Goal: Task Accomplishment & Management: Manage account settings

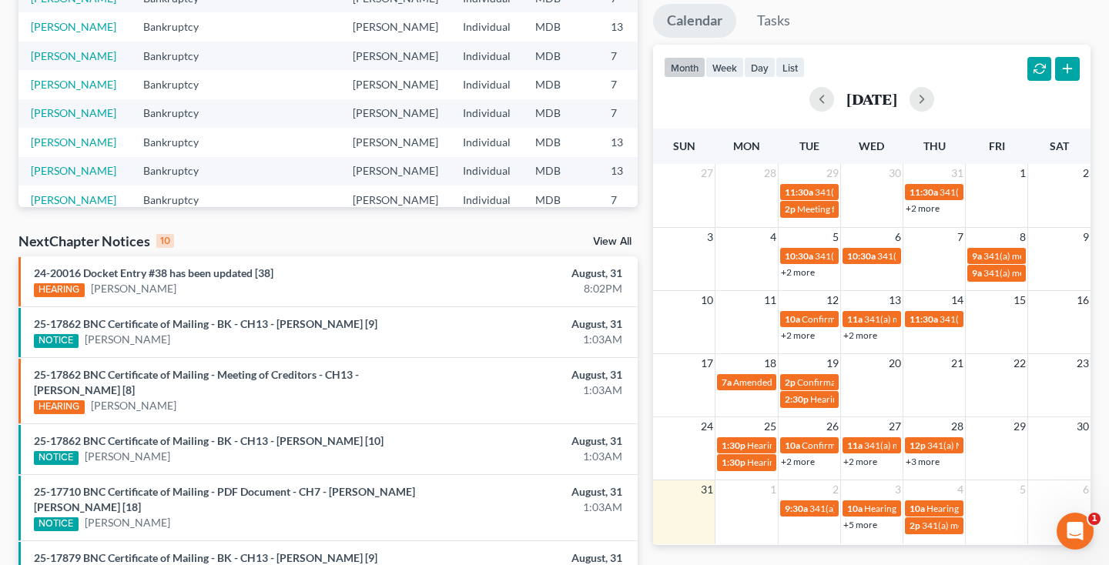
scroll to position [182, 0]
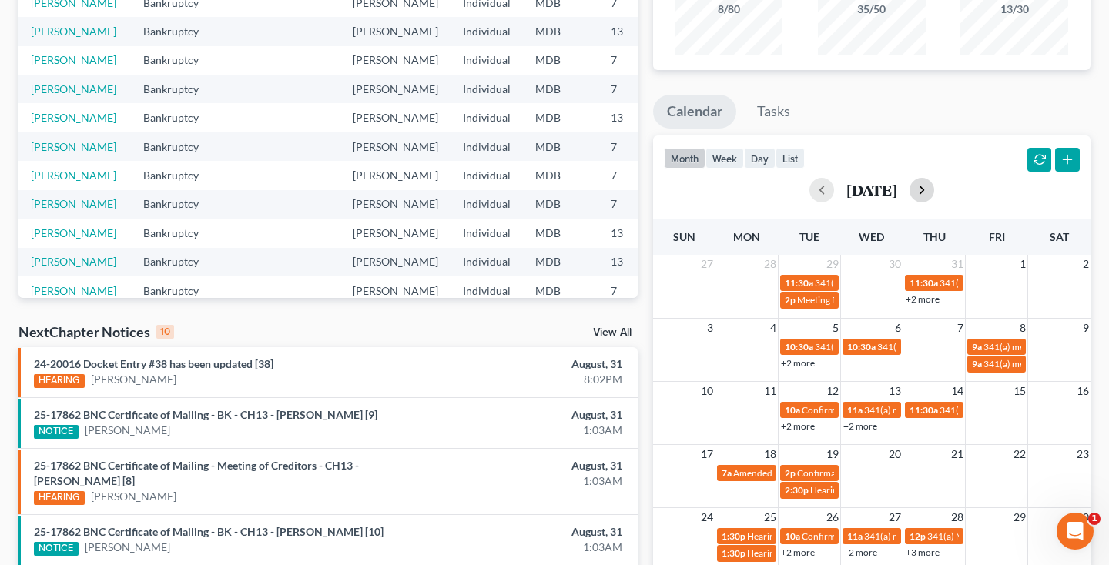
click at [934, 184] on button "button" at bounding box center [921, 190] width 25 height 25
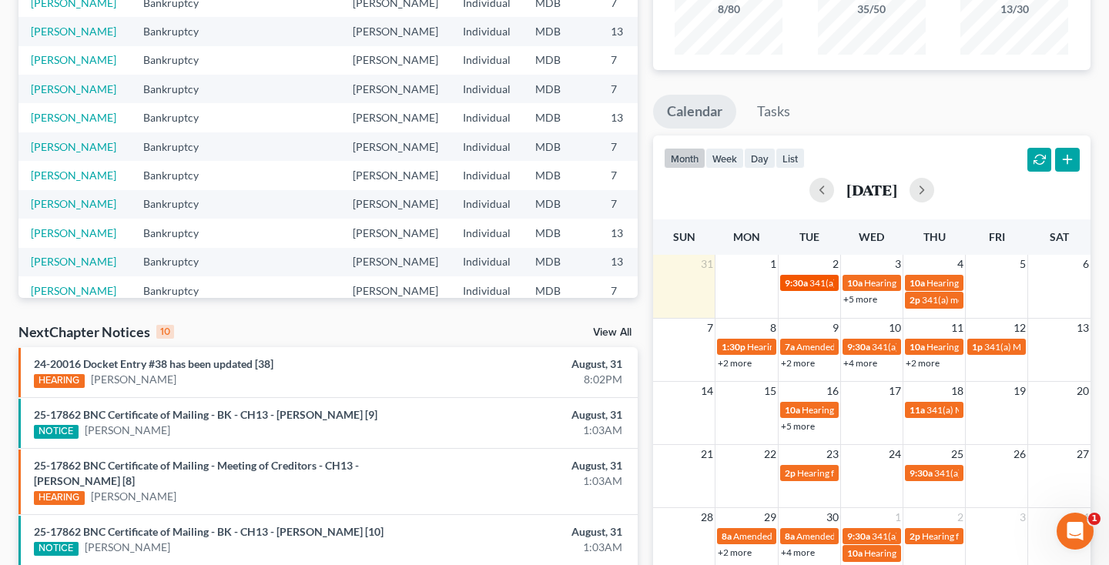
click at [812, 281] on span "341(a) meeting for [PERSON_NAME]" at bounding box center [883, 283] width 149 height 12
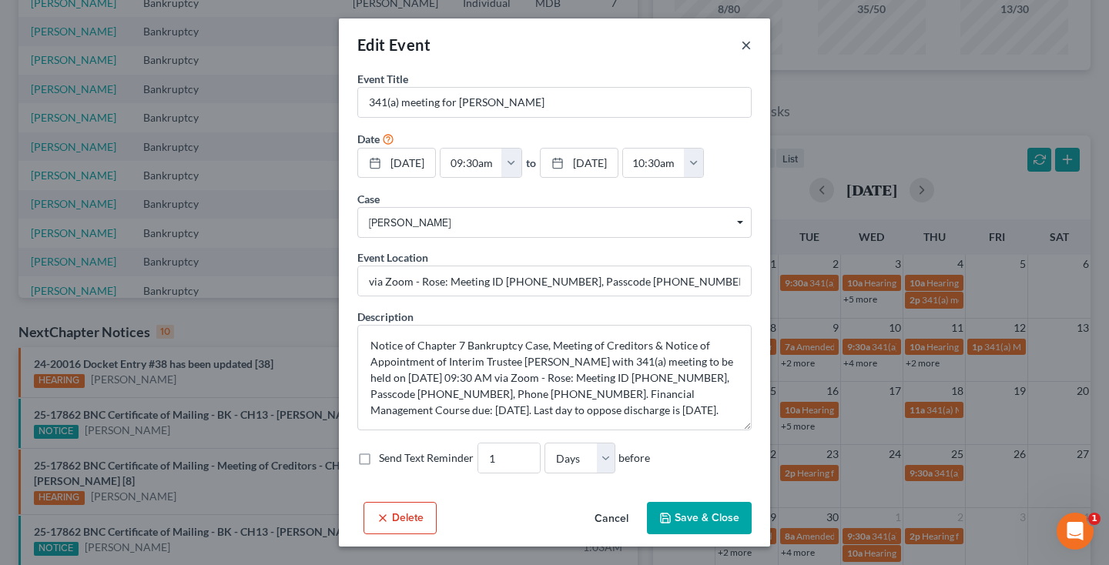
click at [747, 47] on button "×" at bounding box center [746, 44] width 11 height 18
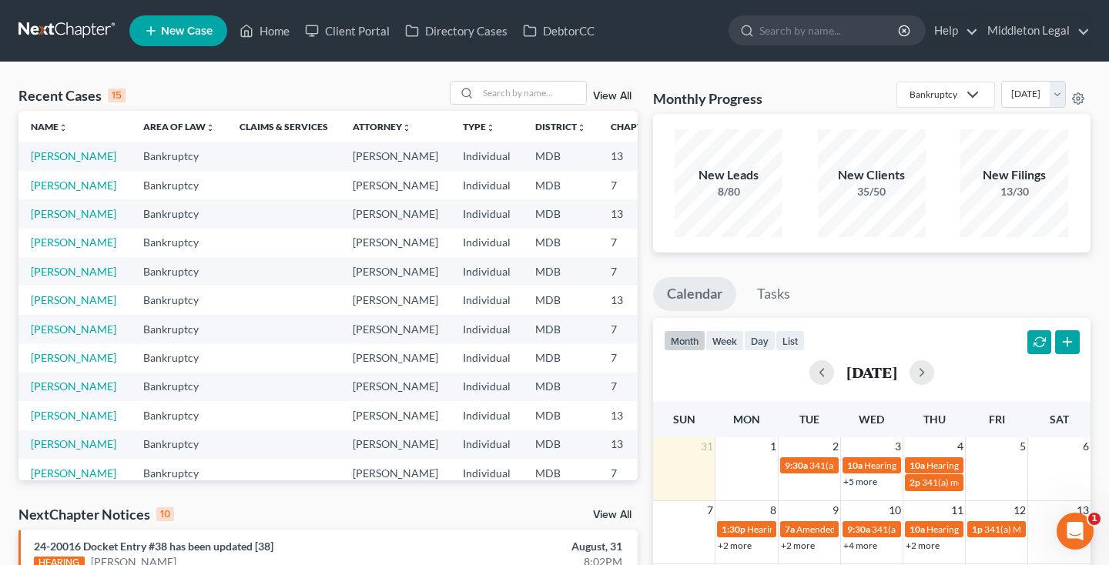
scroll to position [0, 0]
click at [508, 96] on input "search" at bounding box center [532, 93] width 108 height 22
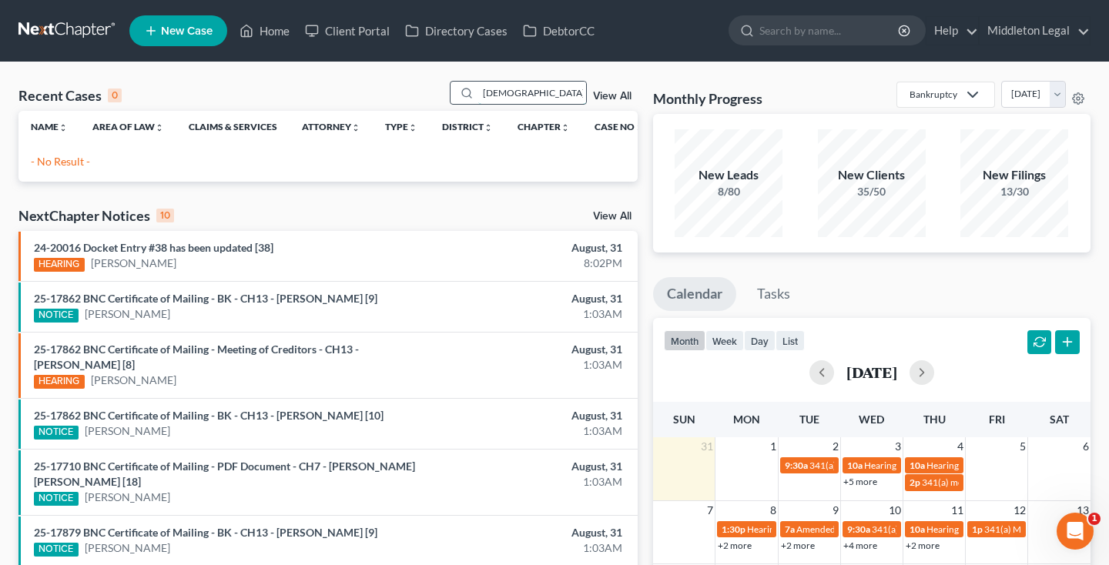
type input "monifa"
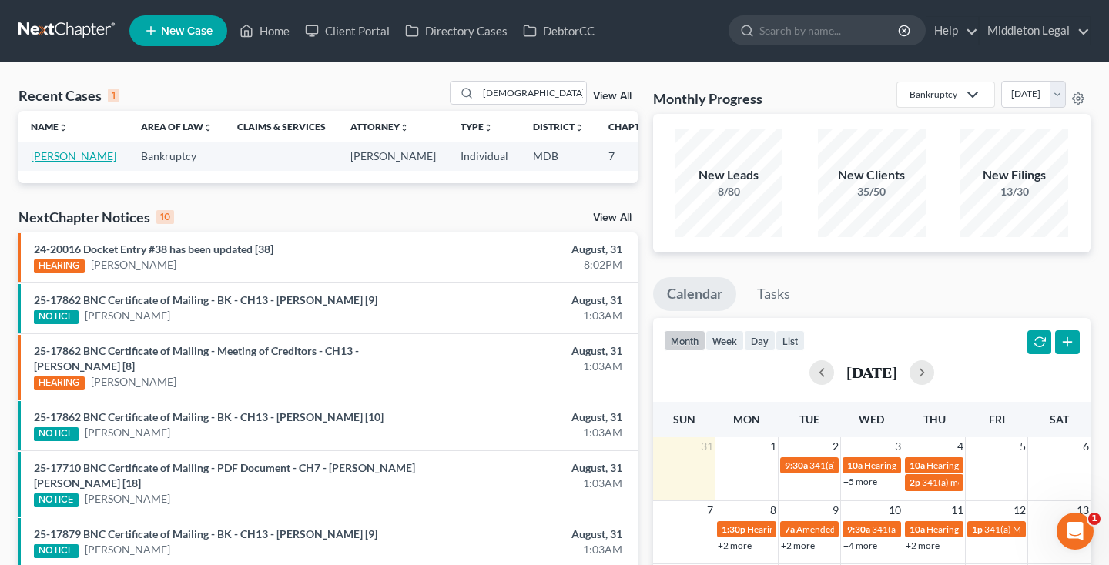
click at [53, 156] on link "[PERSON_NAME]" at bounding box center [73, 155] width 85 height 13
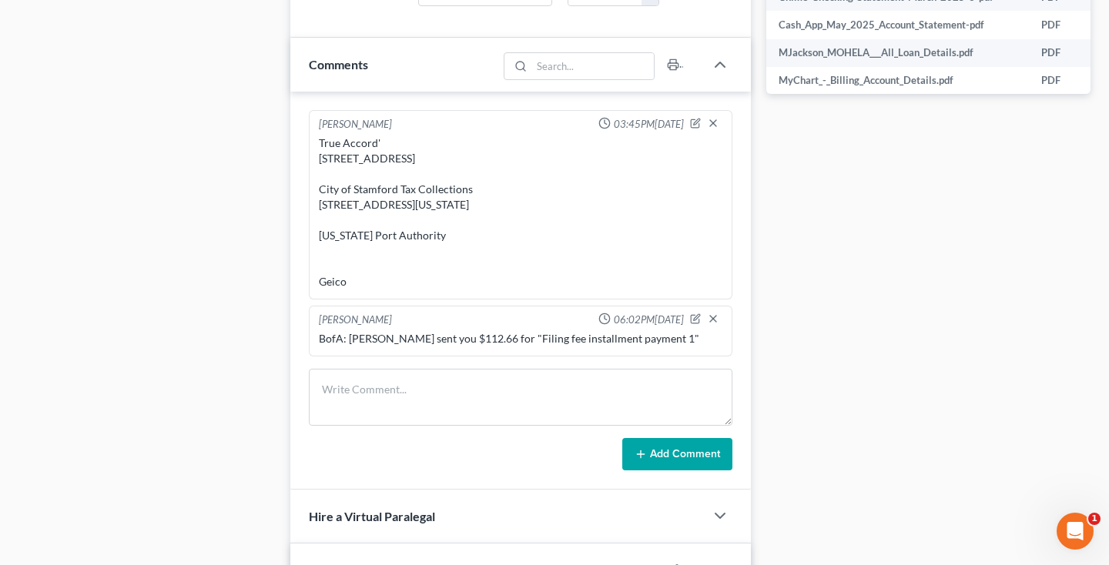
scroll to position [820, 0]
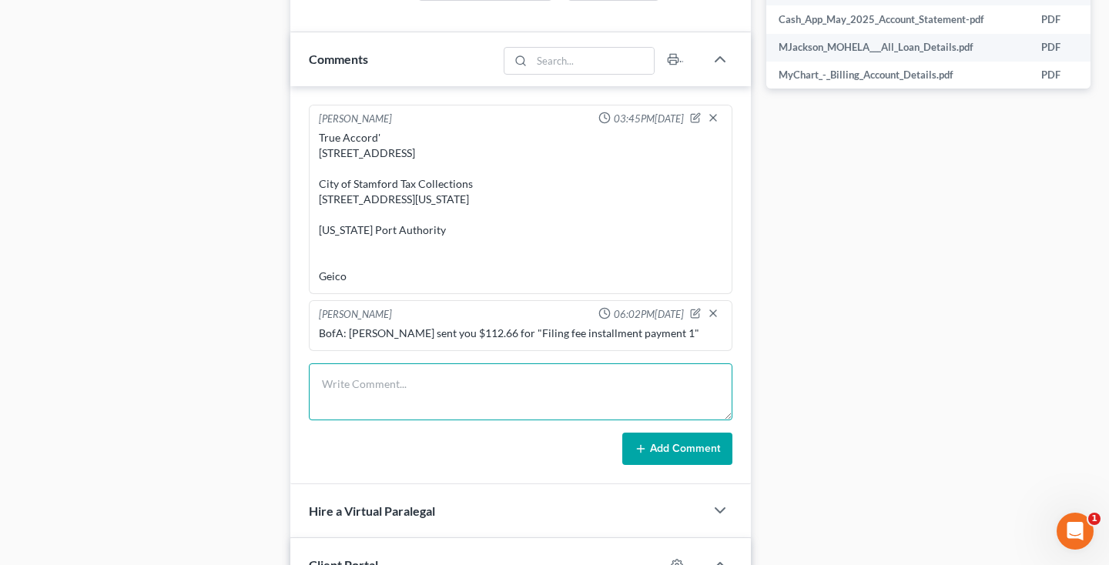
click at [484, 370] on textarea at bounding box center [521, 391] width 424 height 57
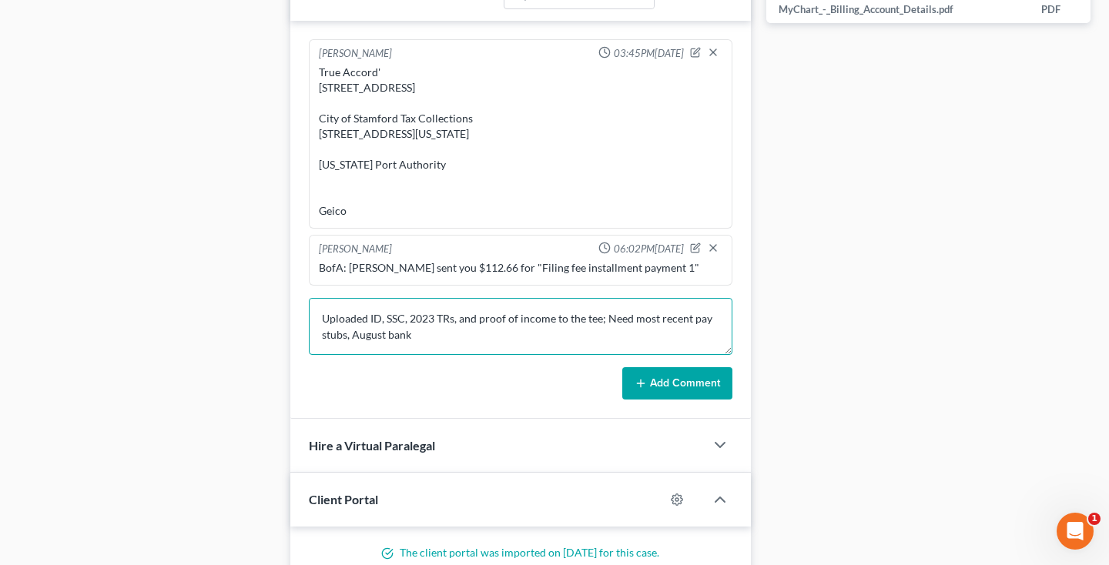
scroll to position [900, 0]
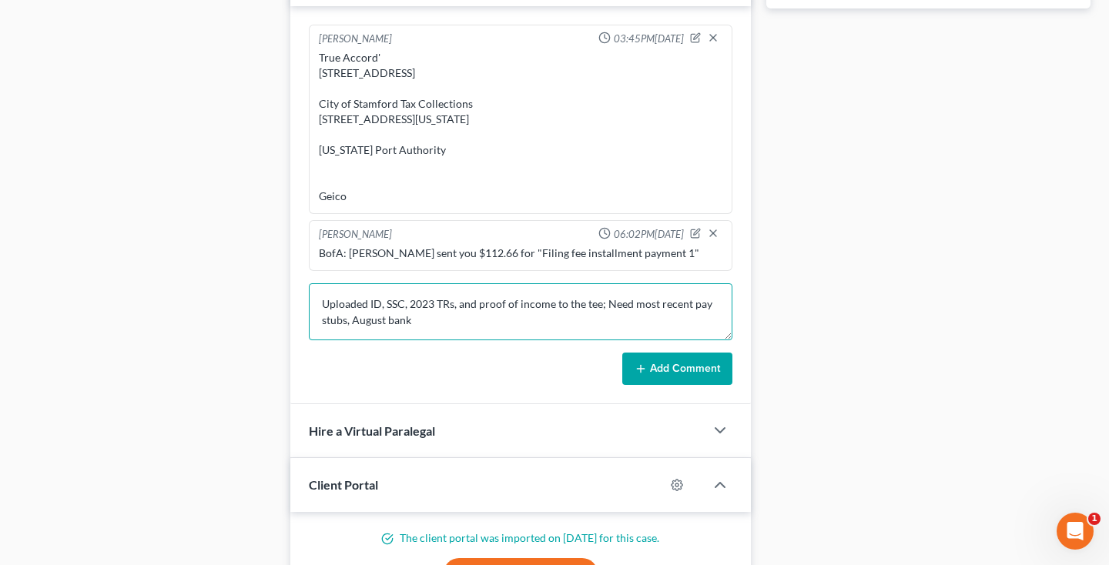
drag, startPoint x: 354, startPoint y: 290, endPoint x: 383, endPoint y: 288, distance: 28.5
click at [383, 288] on textarea "Uploaded ID, SSC, 2023 TRs, and proof of income to the tee; Need most recent pa…" at bounding box center [521, 311] width 424 height 57
click at [412, 290] on textarea "Uploaded ID, SSC, 2023 TRs, and proof of income to the tee; Need most recent pa…" at bounding box center [521, 311] width 424 height 57
type textarea "Uploaded ID, SSC, 2023 TRs, and proof of income to the tee; Need most recent pa…"
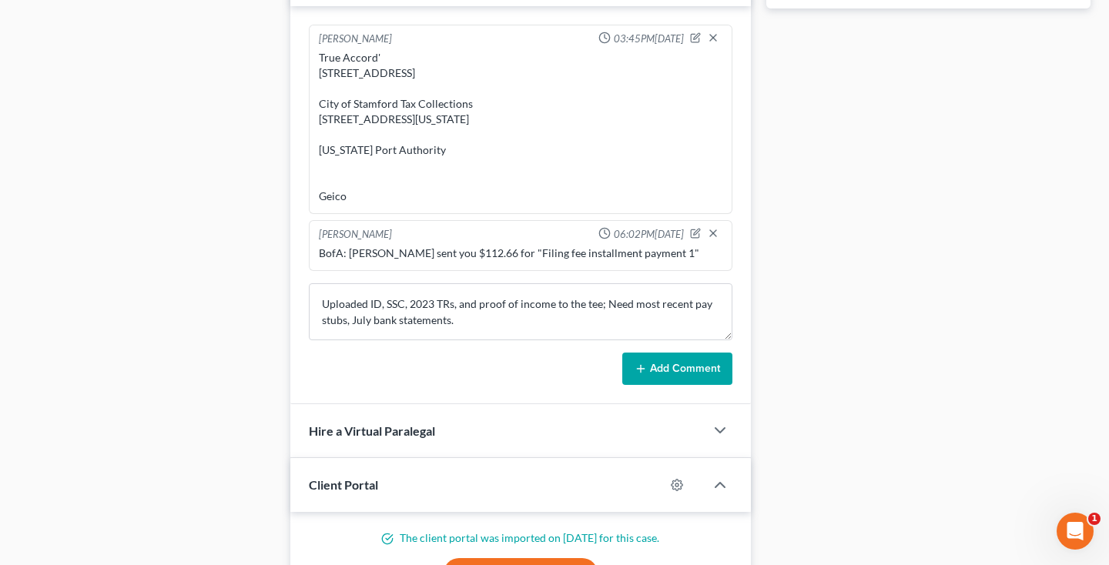
click at [675, 353] on button "Add Comment" at bounding box center [677, 369] width 110 height 32
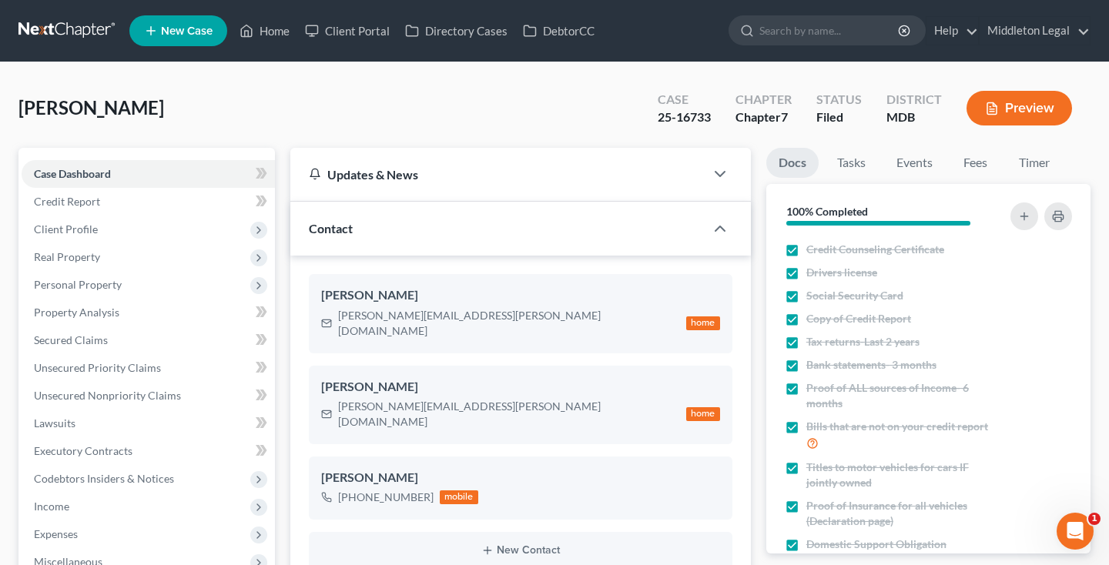
scroll to position [0, 0]
click at [33, 29] on link at bounding box center [67, 31] width 99 height 28
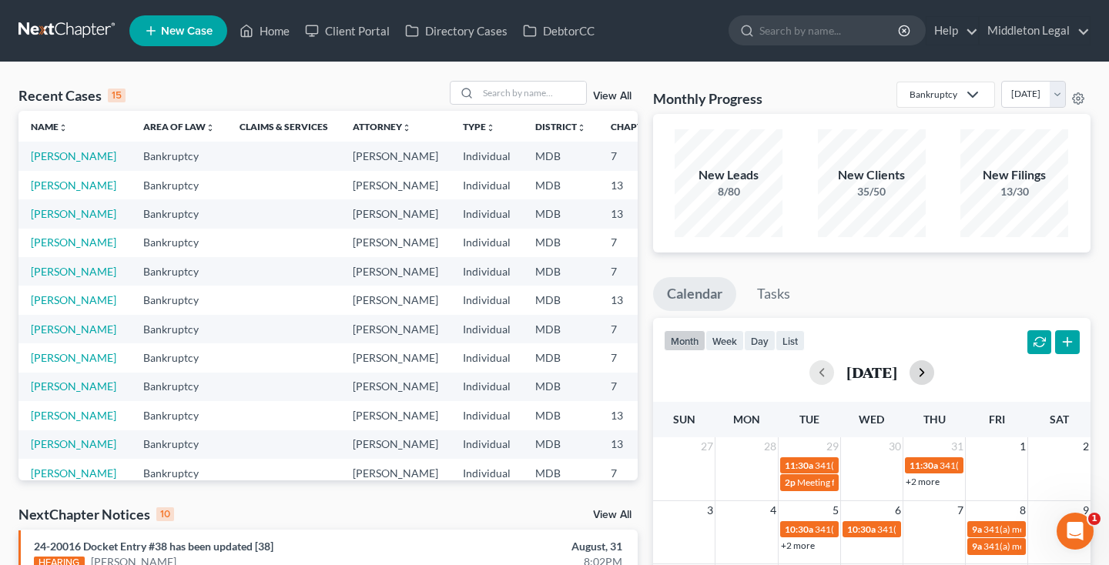
click at [934, 370] on button "button" at bounding box center [921, 372] width 25 height 25
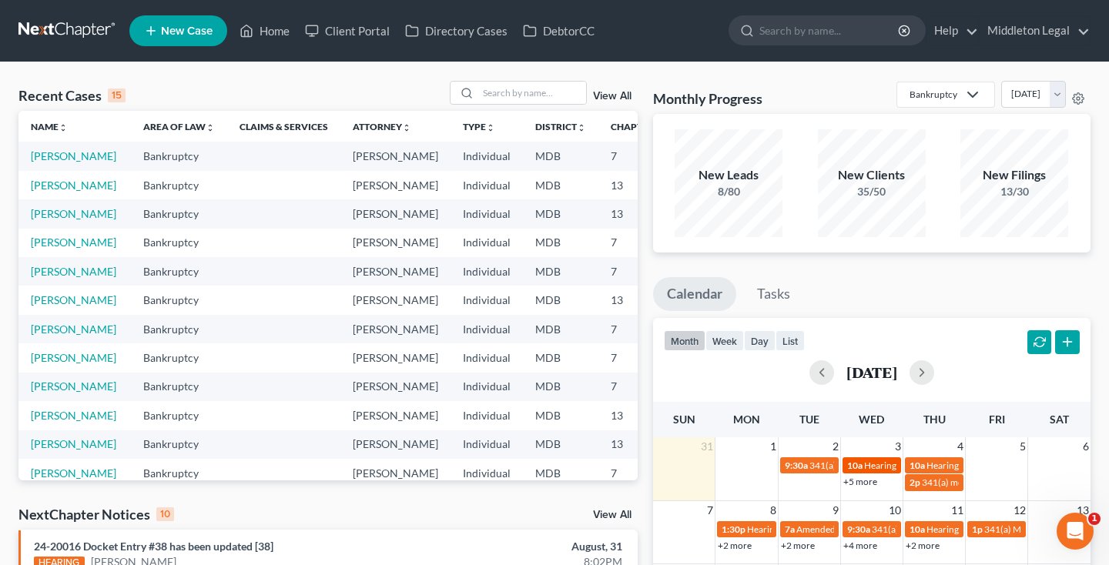
click at [872, 464] on span "Hearing for [PERSON_NAME]" at bounding box center [924, 466] width 120 height 12
select select "Days"
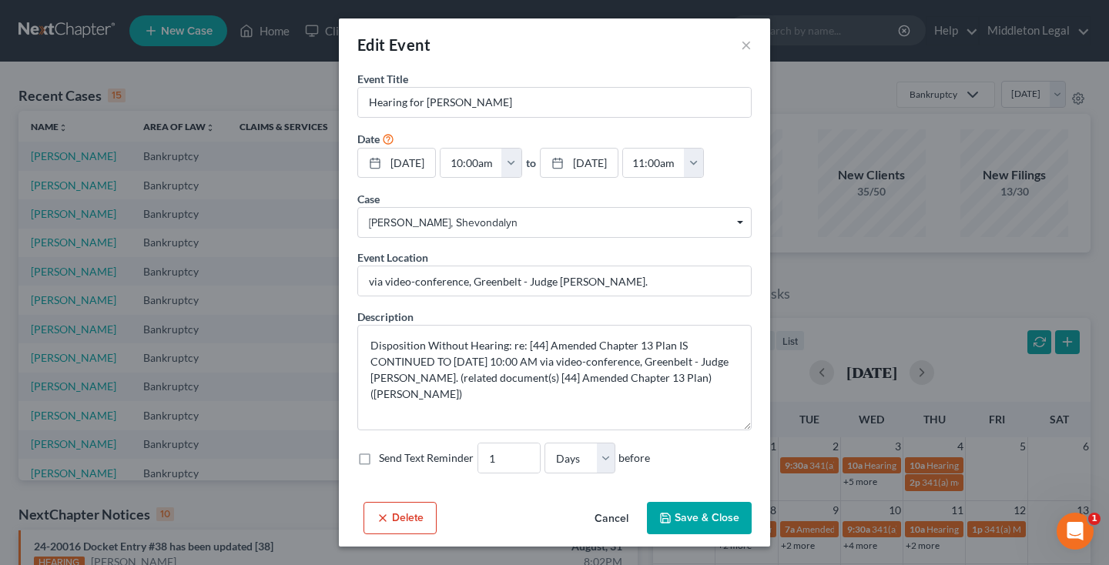
click at [614, 516] on button "Cancel" at bounding box center [611, 519] width 59 height 31
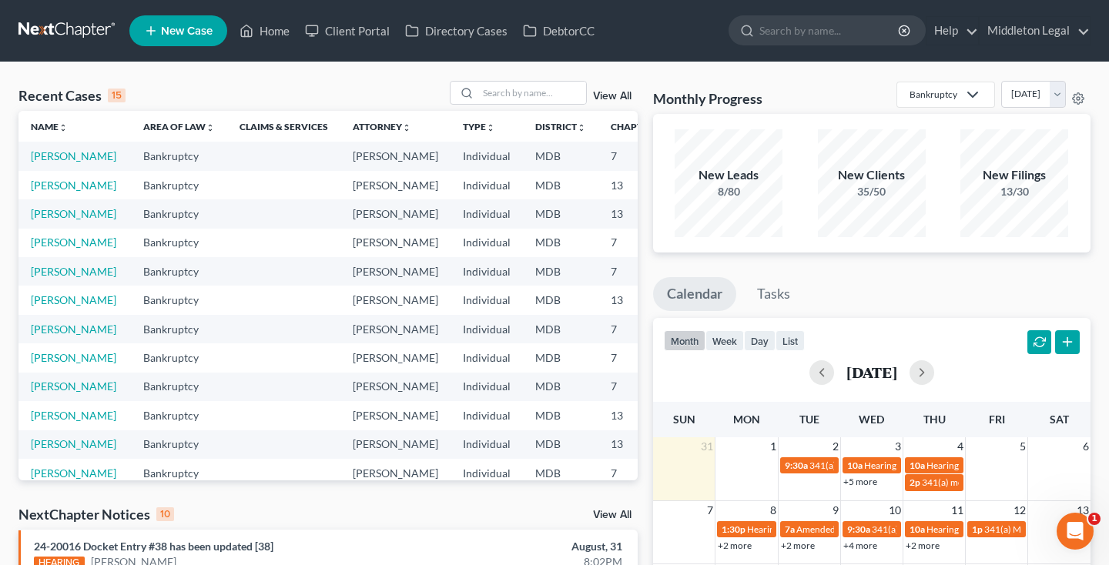
click at [857, 481] on link "+5 more" at bounding box center [860, 482] width 34 height 12
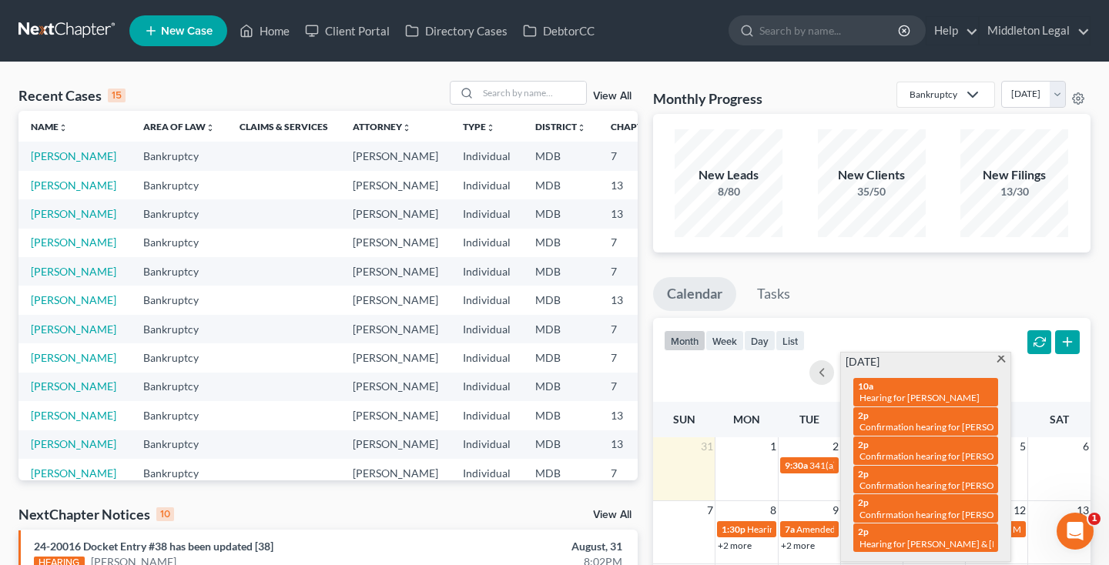
click at [998, 360] on span at bounding box center [1002, 361] width 12 height 10
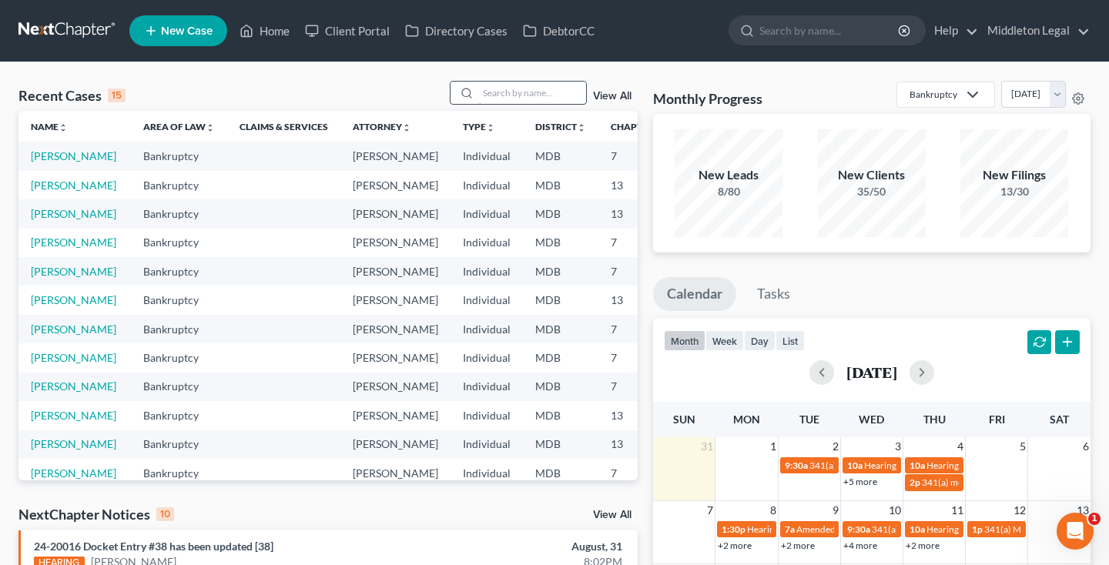
click at [523, 94] on input "search" at bounding box center [532, 93] width 108 height 22
type input "[PERSON_NAME]"
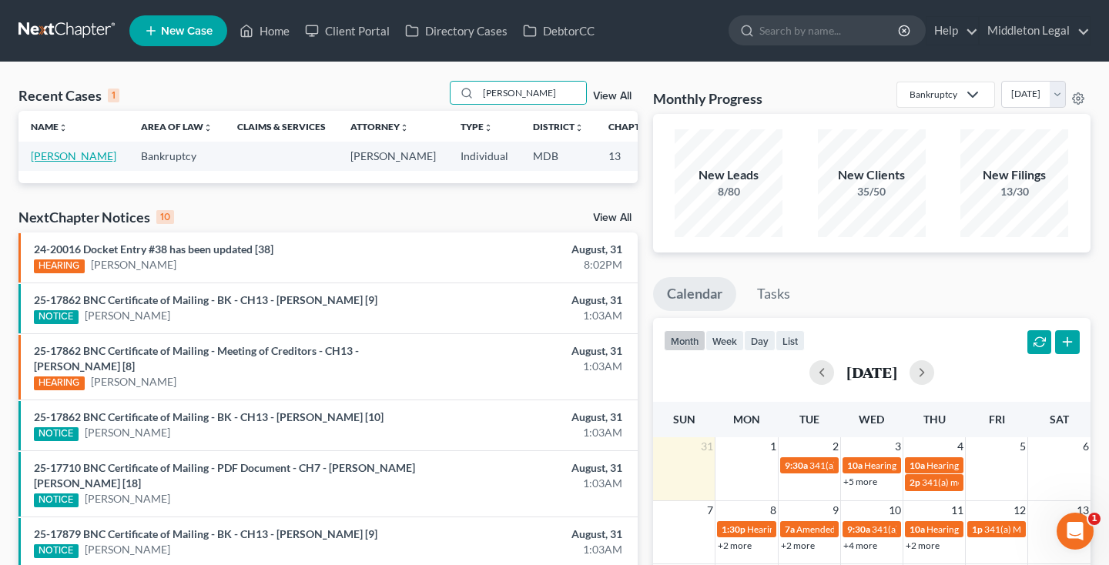
click at [35, 162] on link "[PERSON_NAME]" at bounding box center [73, 155] width 85 height 13
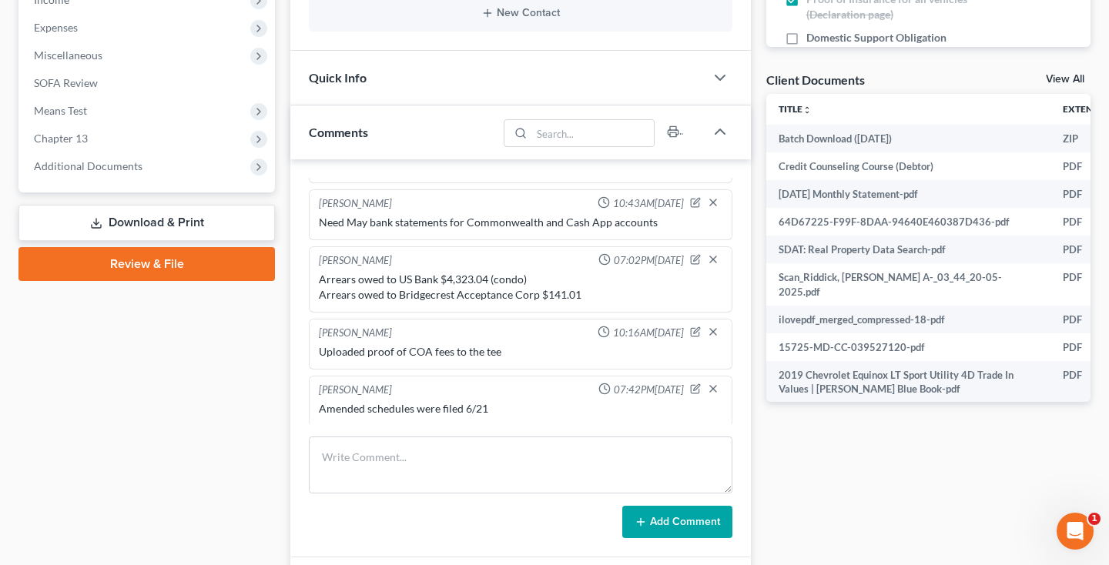
scroll to position [470, 0]
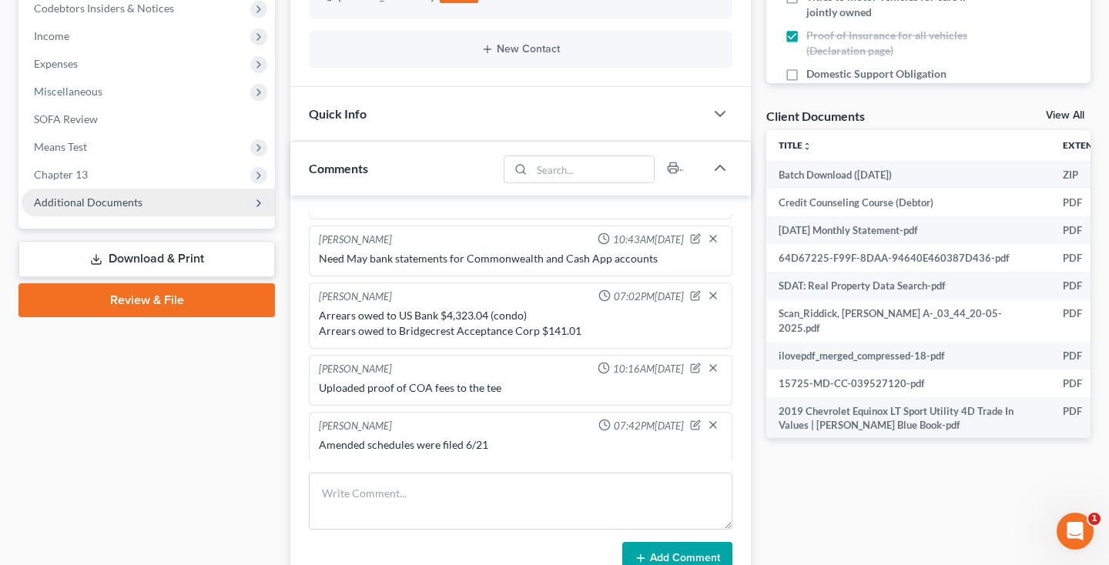
click at [112, 203] on span "Additional Documents" at bounding box center [88, 202] width 109 height 13
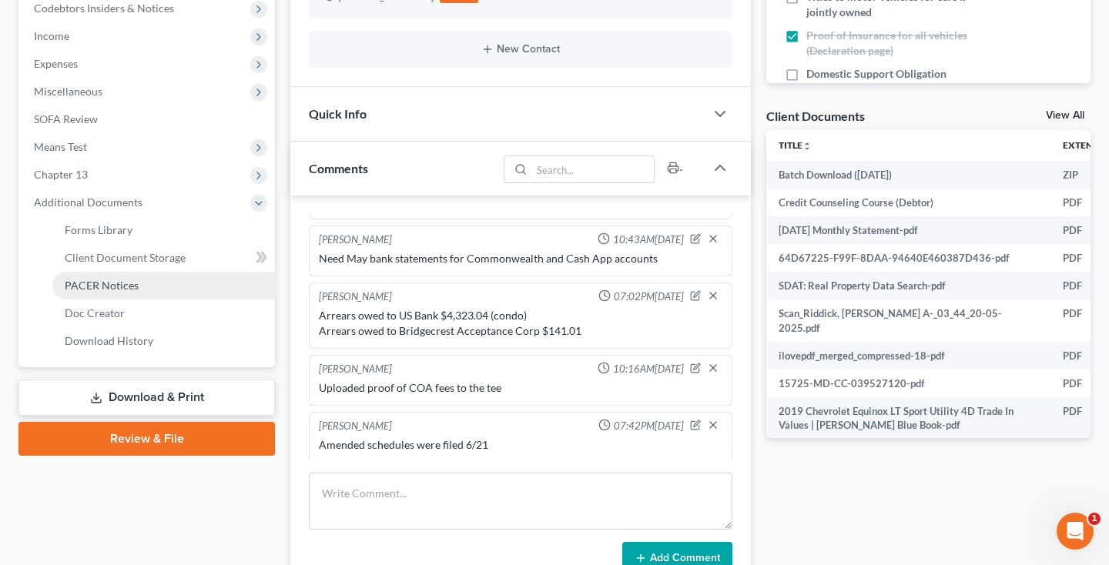
click at [104, 288] on span "PACER Notices" at bounding box center [102, 285] width 74 height 13
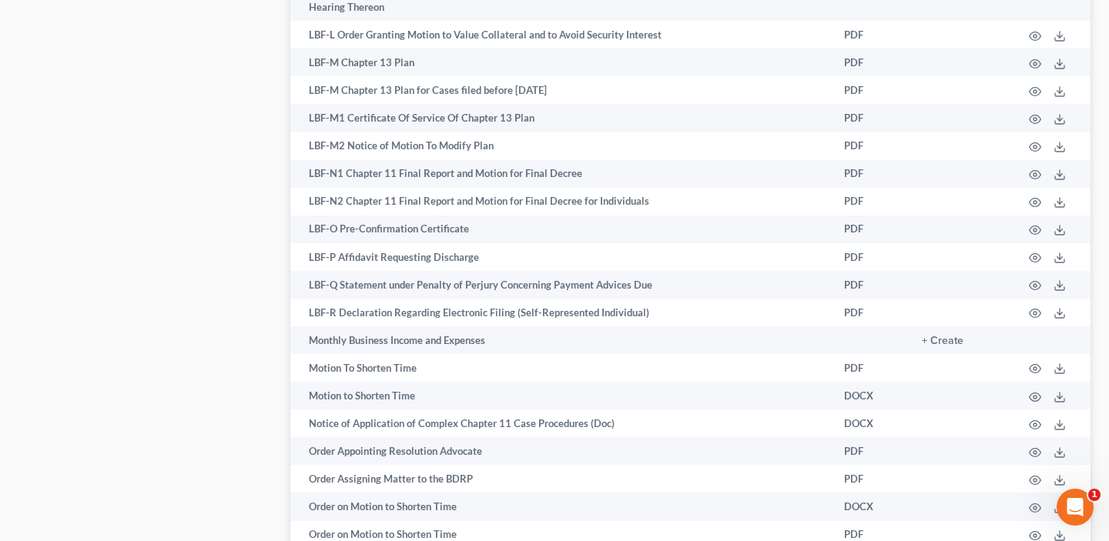
scroll to position [722, 0]
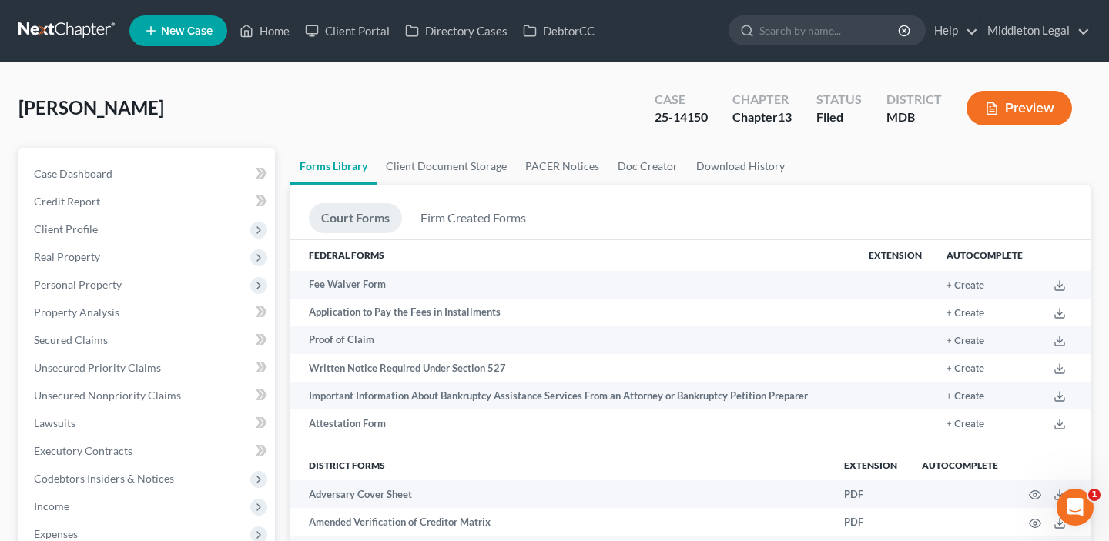
scroll to position [488, 0]
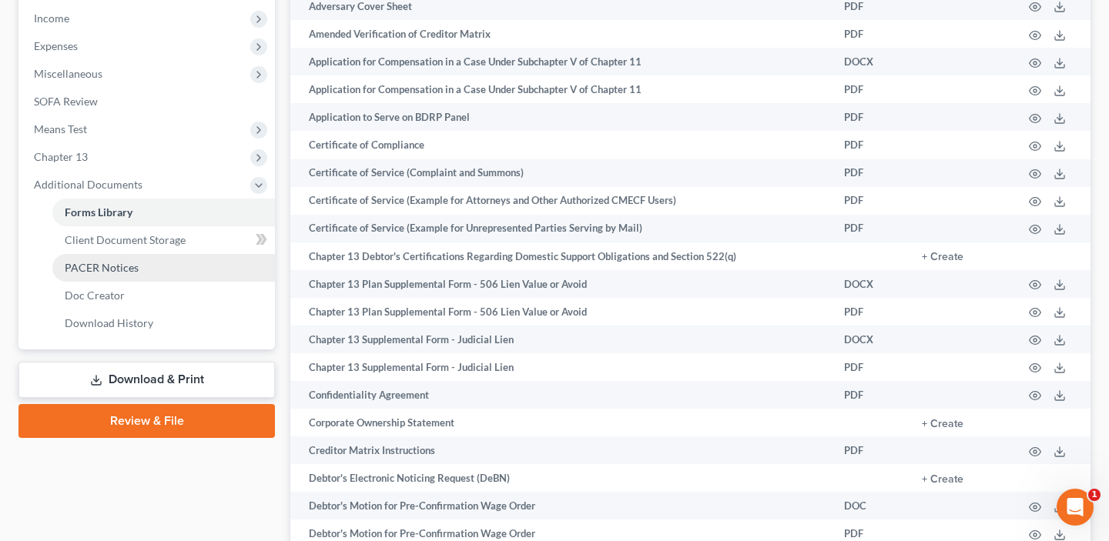
click at [101, 272] on span "PACER Notices" at bounding box center [102, 267] width 74 height 13
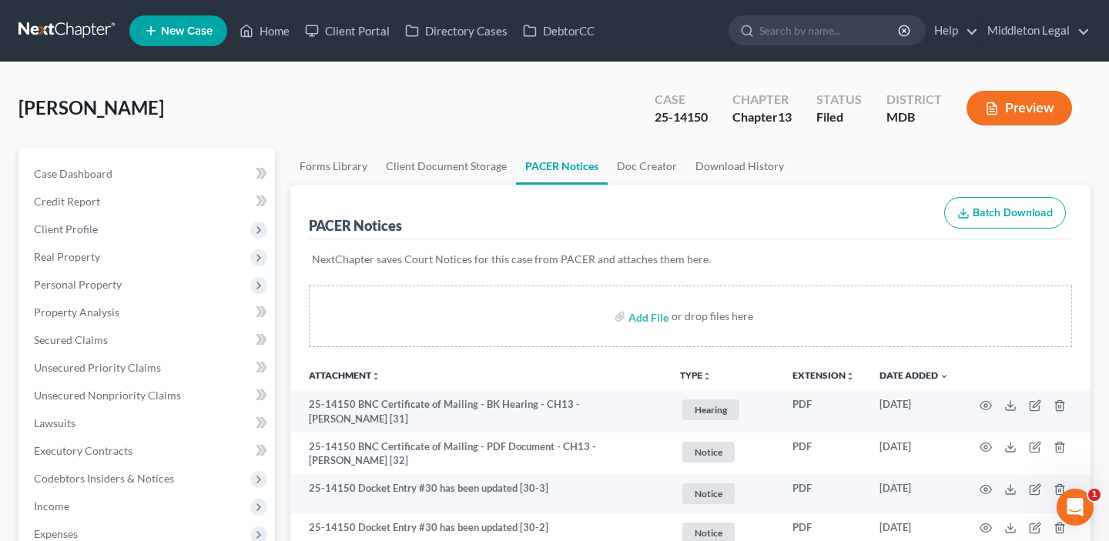
drag, startPoint x: 653, startPoint y: 119, endPoint x: 707, endPoint y: 119, distance: 53.9
click at [707, 119] on div "25-14150" at bounding box center [681, 118] width 53 height 18
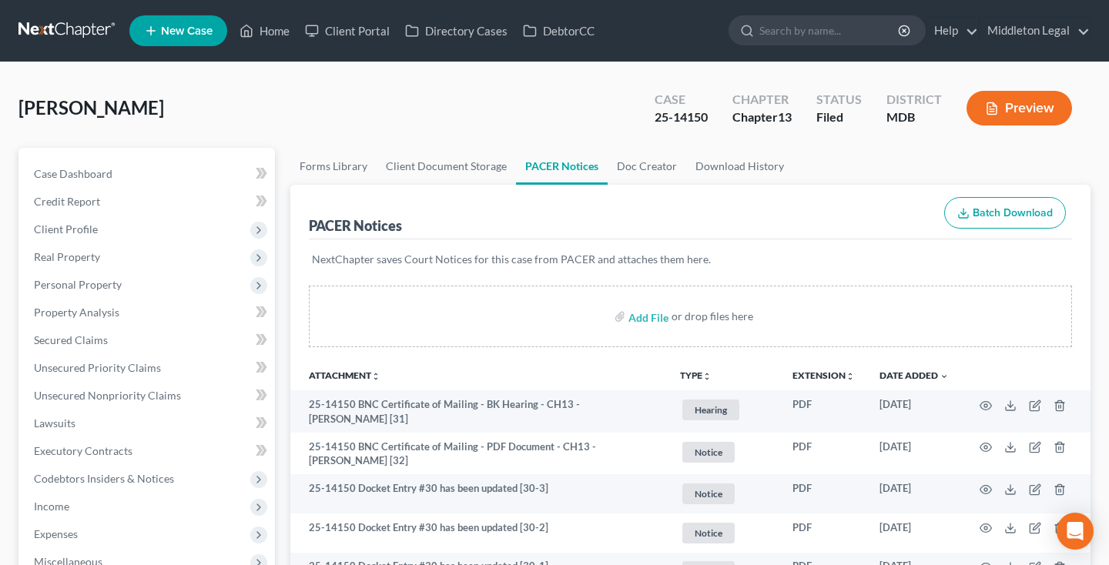
click at [87, 35] on link at bounding box center [67, 31] width 99 height 28
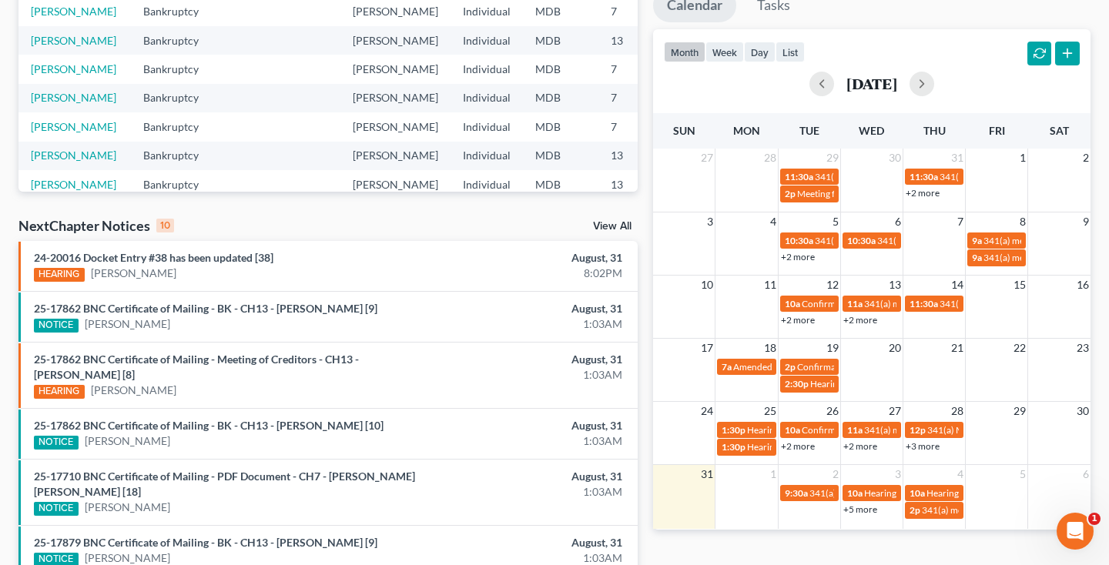
scroll to position [263, 0]
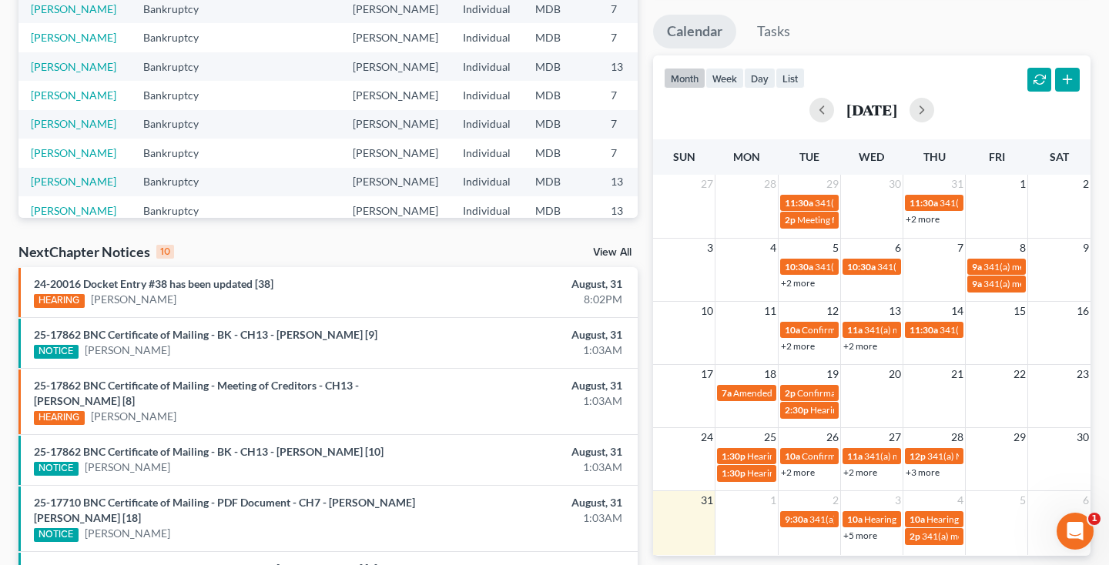
click at [932, 122] on div "[DATE]" at bounding box center [872, 110] width 416 height 25
click at [934, 113] on button "button" at bounding box center [921, 110] width 25 height 25
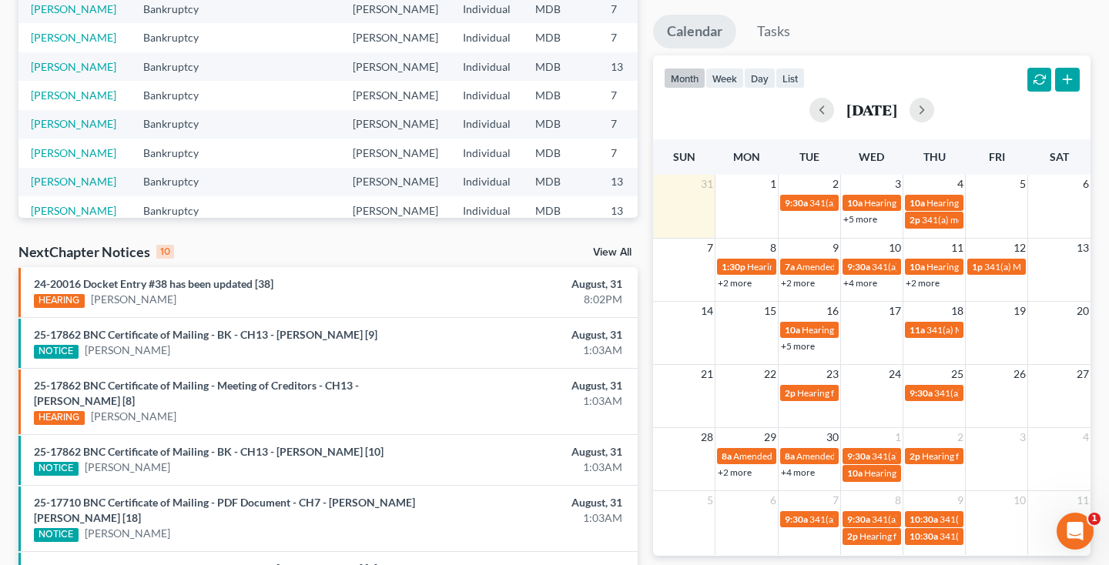
click at [862, 219] on link "+5 more" at bounding box center [860, 219] width 34 height 12
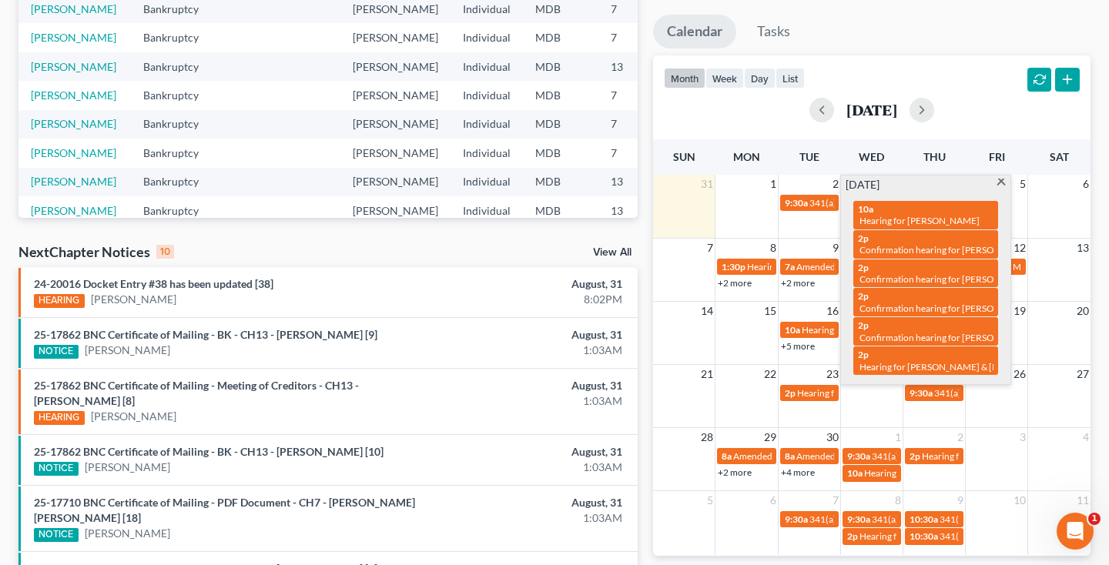
click at [1001, 184] on span at bounding box center [1002, 184] width 12 height 10
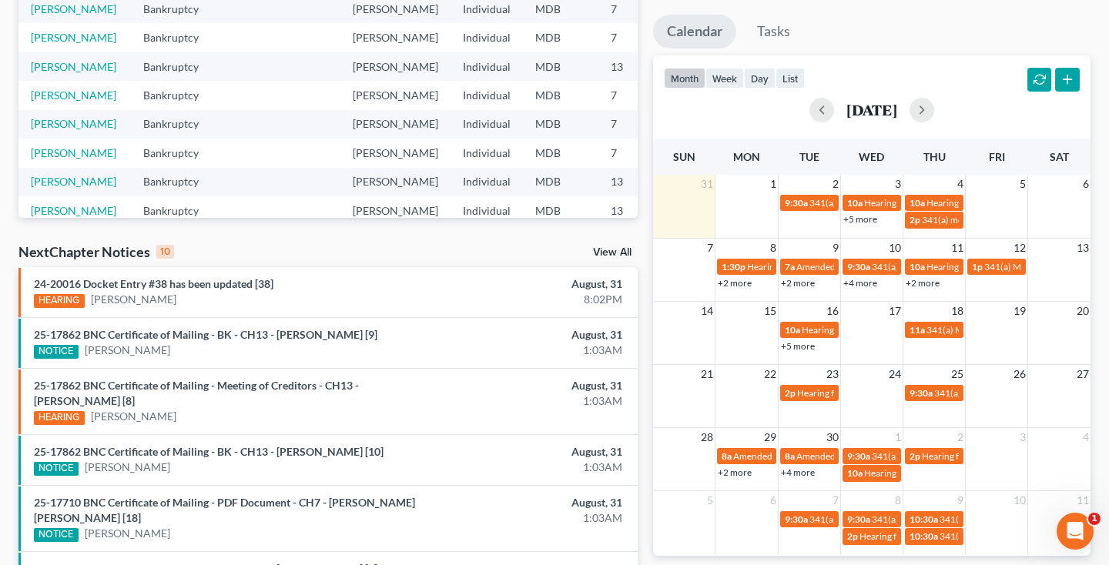
click at [872, 213] on link "+5 more" at bounding box center [860, 219] width 34 height 12
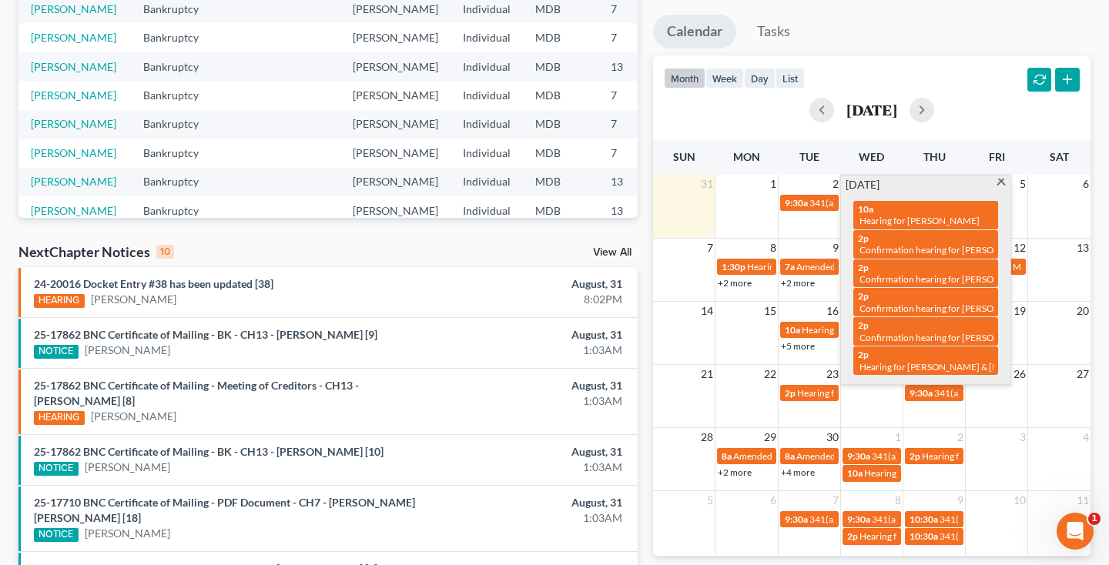
click at [998, 183] on span at bounding box center [1002, 184] width 12 height 10
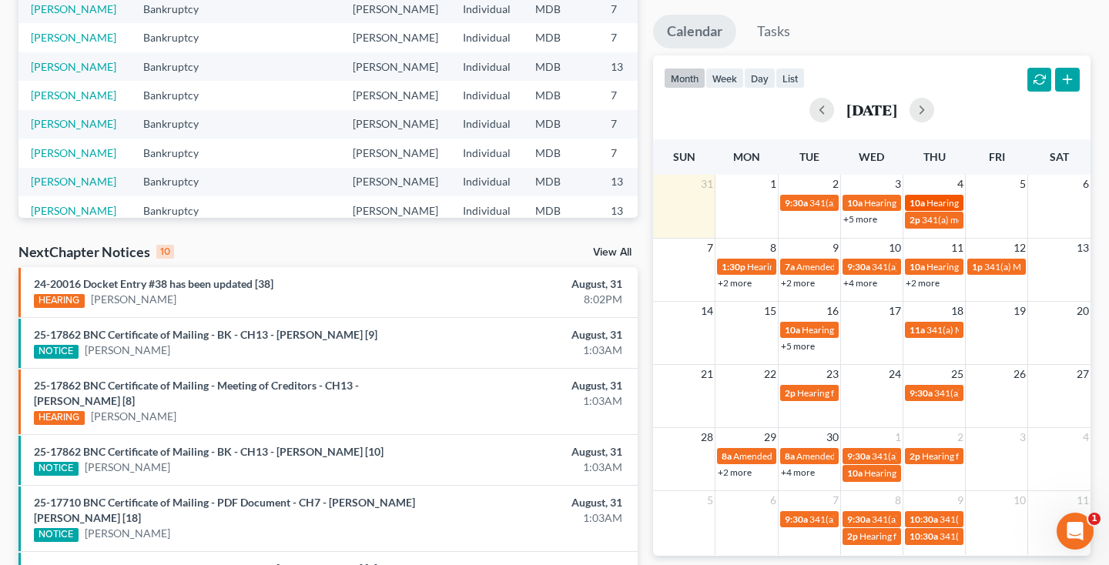
click at [941, 206] on span "Hearing for [PERSON_NAME]" at bounding box center [986, 203] width 120 height 12
select select "Days"
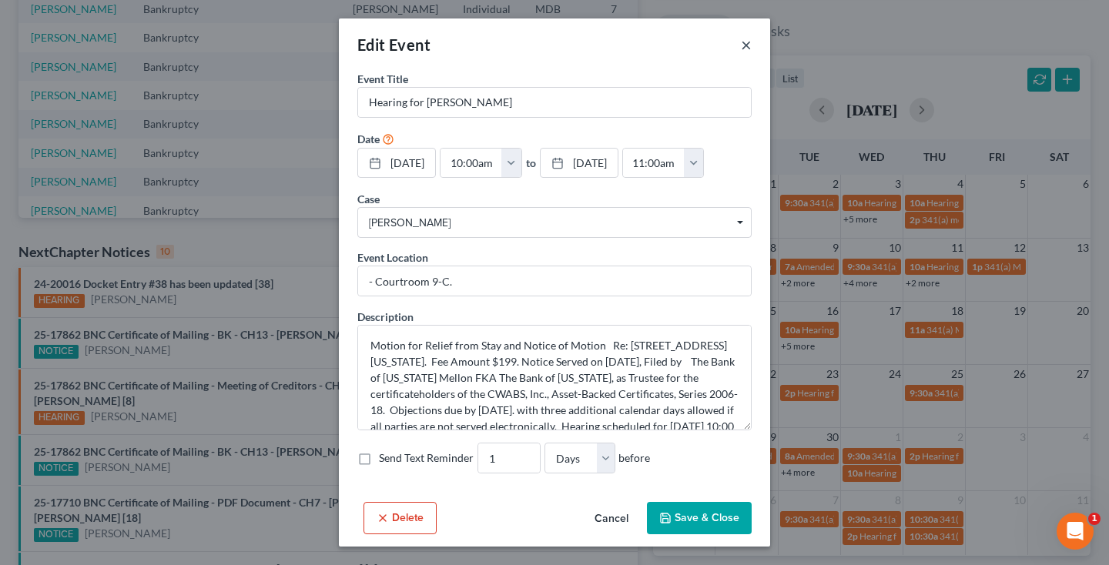
click at [746, 42] on button "×" at bounding box center [746, 44] width 11 height 18
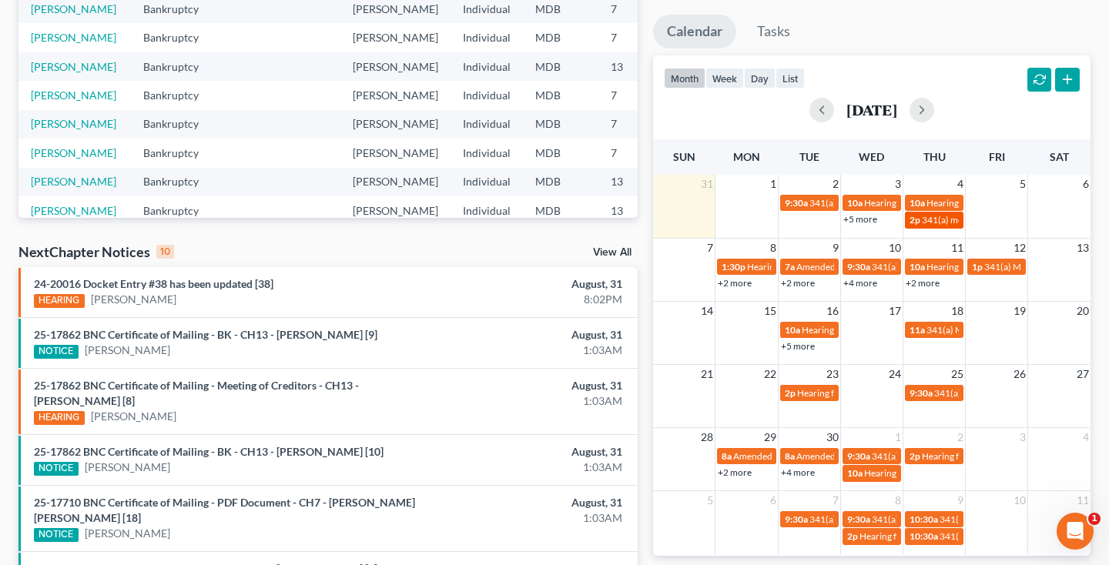
click at [922, 224] on span "341(a) meeting for [PERSON_NAME]" at bounding box center [996, 220] width 149 height 12
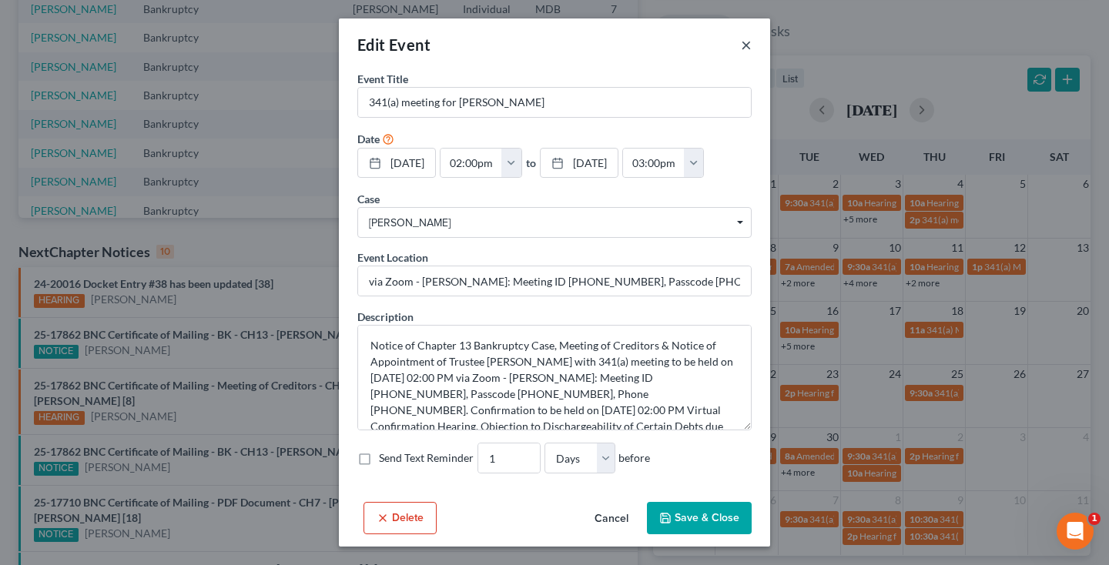
click at [747, 45] on button "×" at bounding box center [746, 44] width 11 height 18
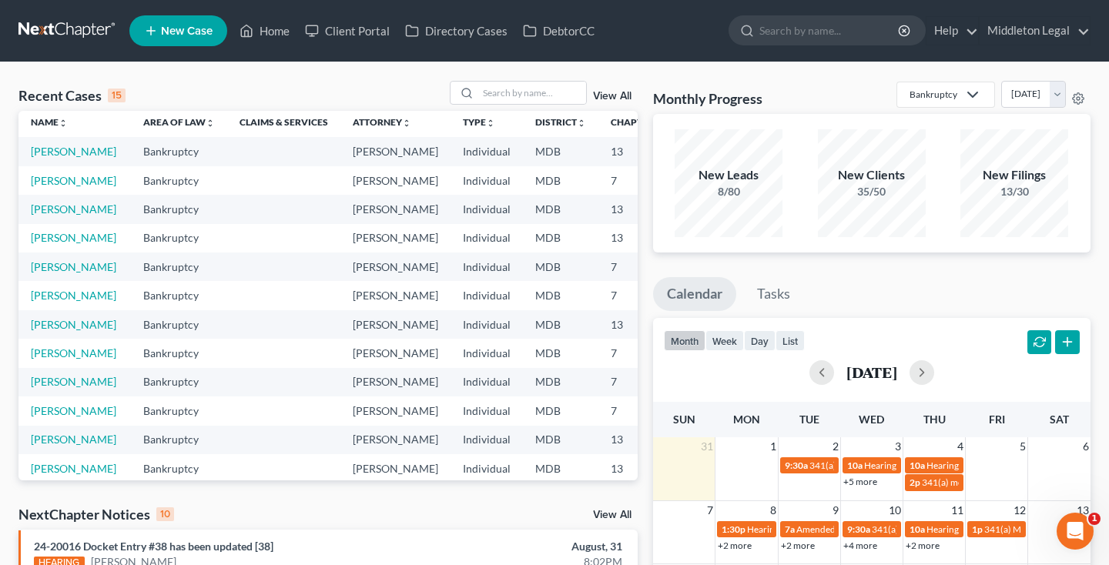
scroll to position [2, 0]
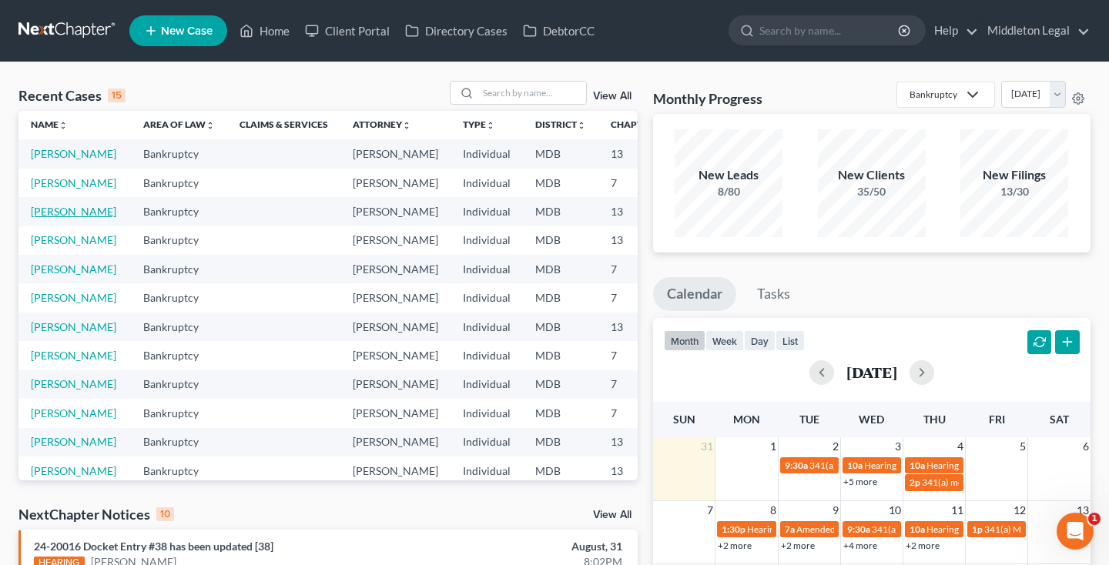
click at [43, 218] on link "[PERSON_NAME]" at bounding box center [73, 211] width 85 height 13
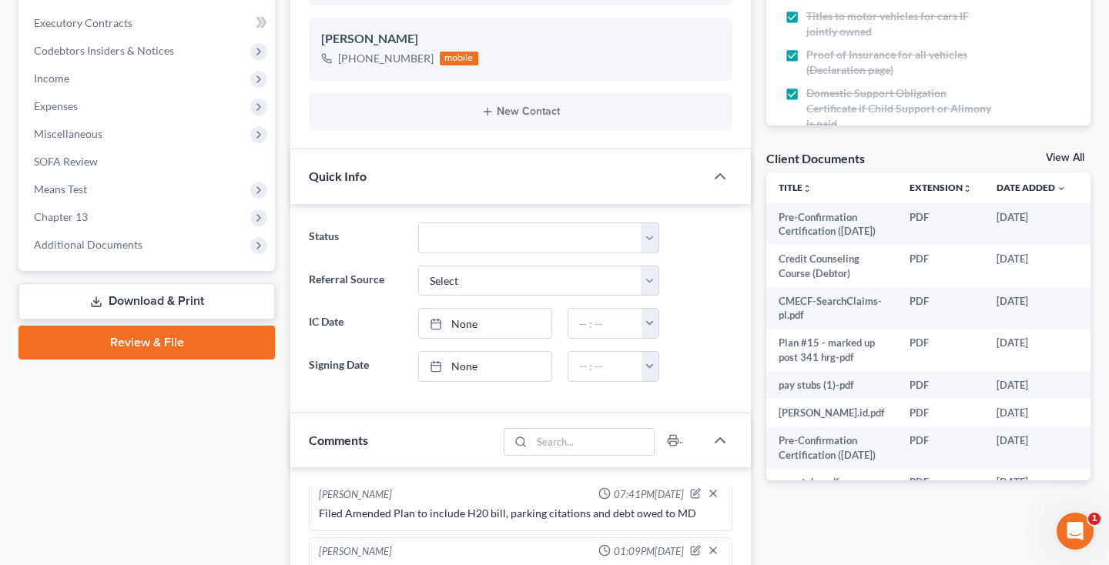
scroll to position [447, 0]
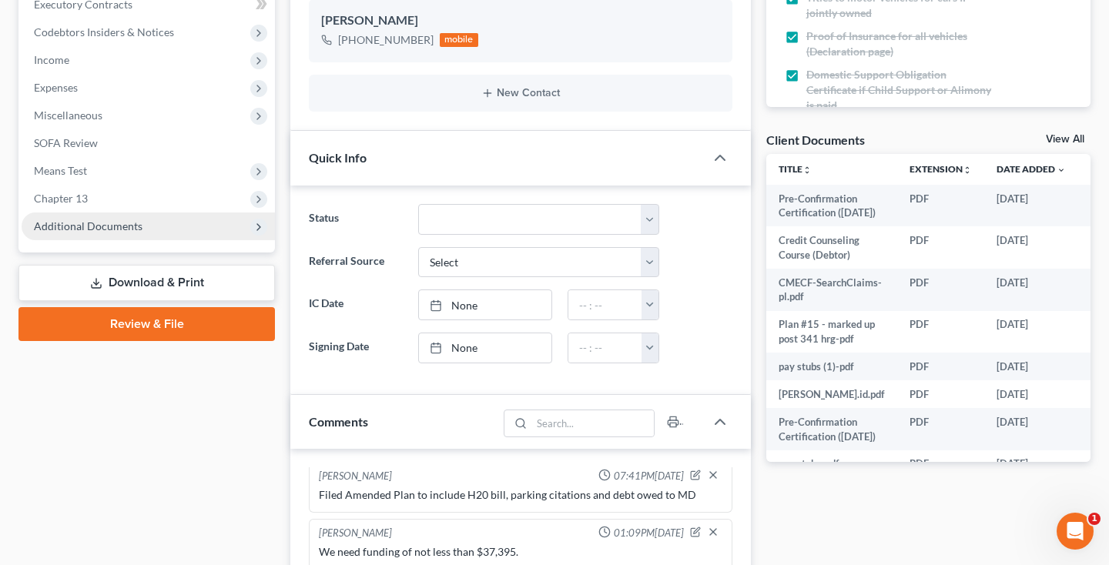
click at [112, 229] on span "Additional Documents" at bounding box center [88, 225] width 109 height 13
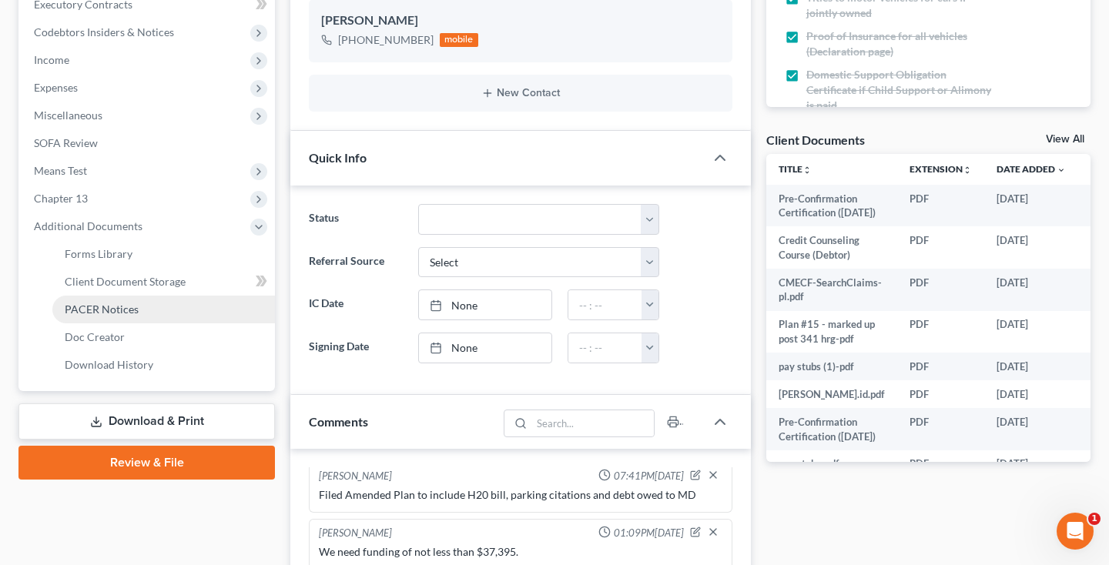
click at [100, 310] on span "PACER Notices" at bounding box center [102, 309] width 74 height 13
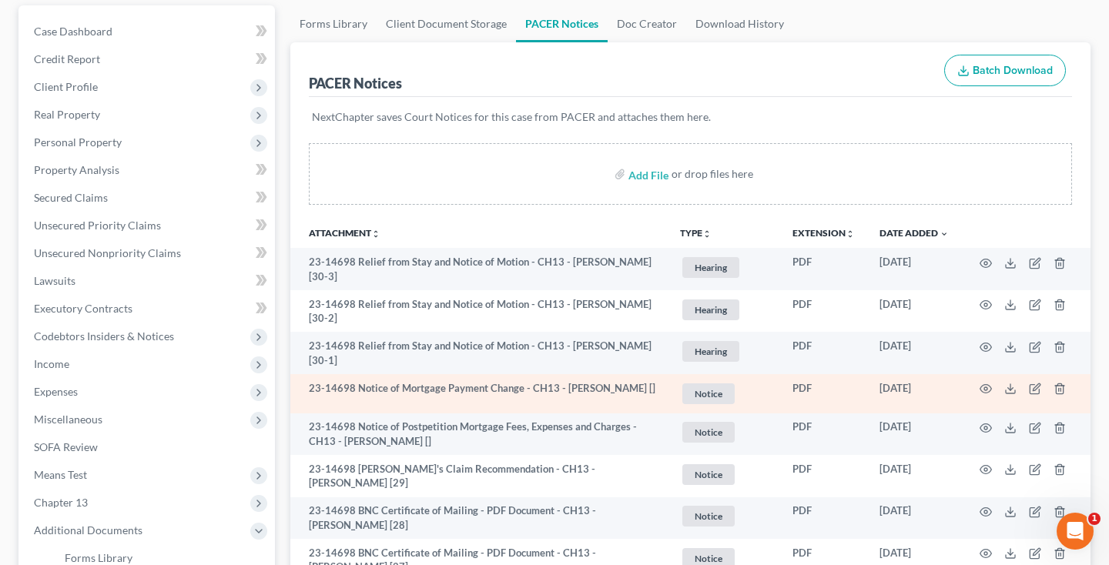
scroll to position [182, 0]
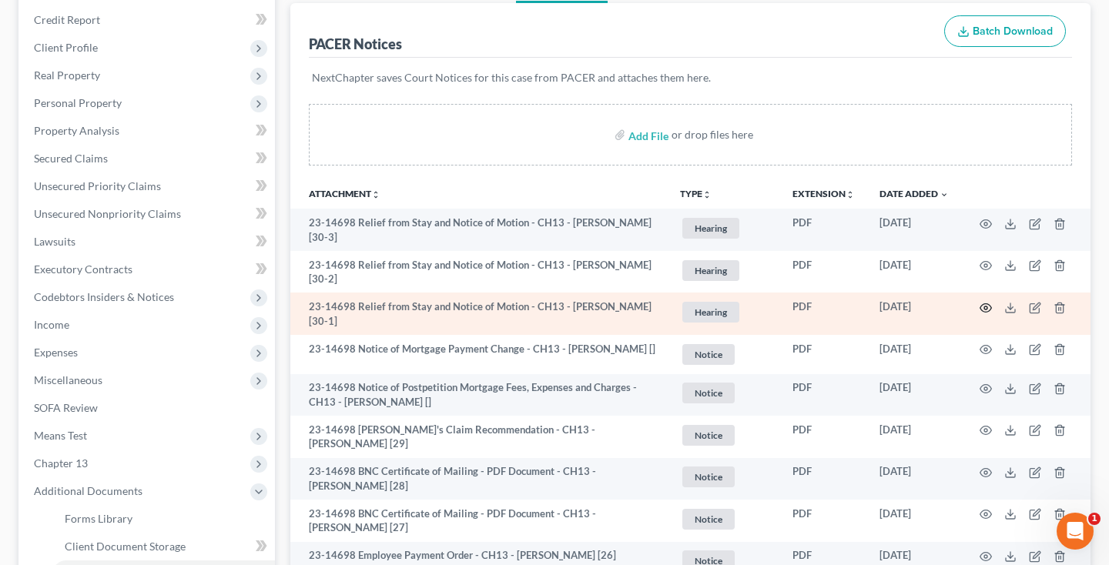
click at [985, 306] on circle "button" at bounding box center [985, 307] width 3 height 3
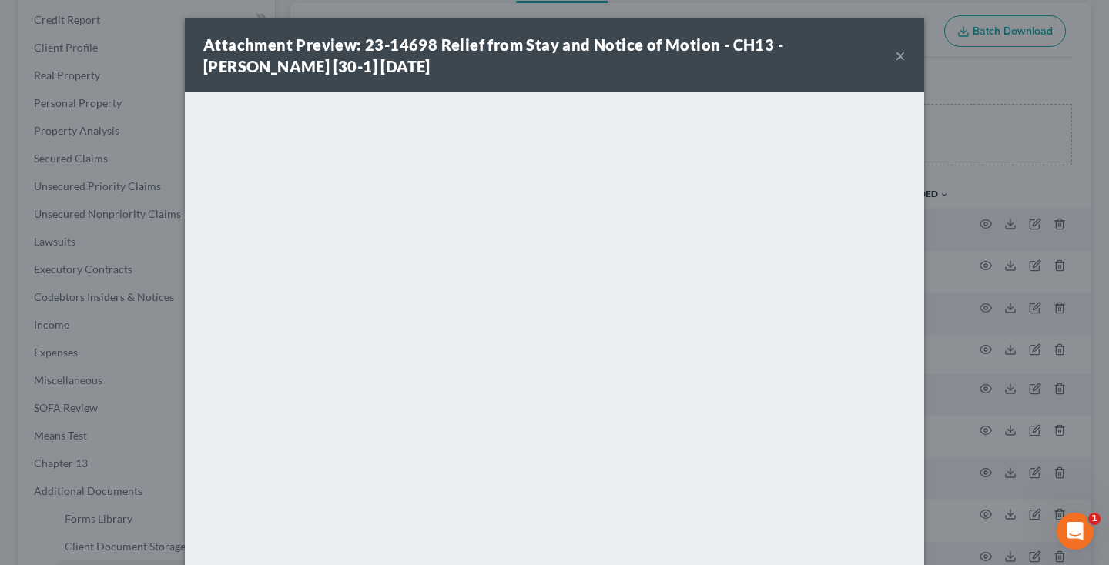
drag, startPoint x: 364, startPoint y: 45, endPoint x: 269, endPoint y: 71, distance: 98.8
click at [269, 71] on strong "Attachment Preview: 23-14698 Relief from Stay and Notice of Motion - CH13 - Pam…" at bounding box center [493, 55] width 580 height 40
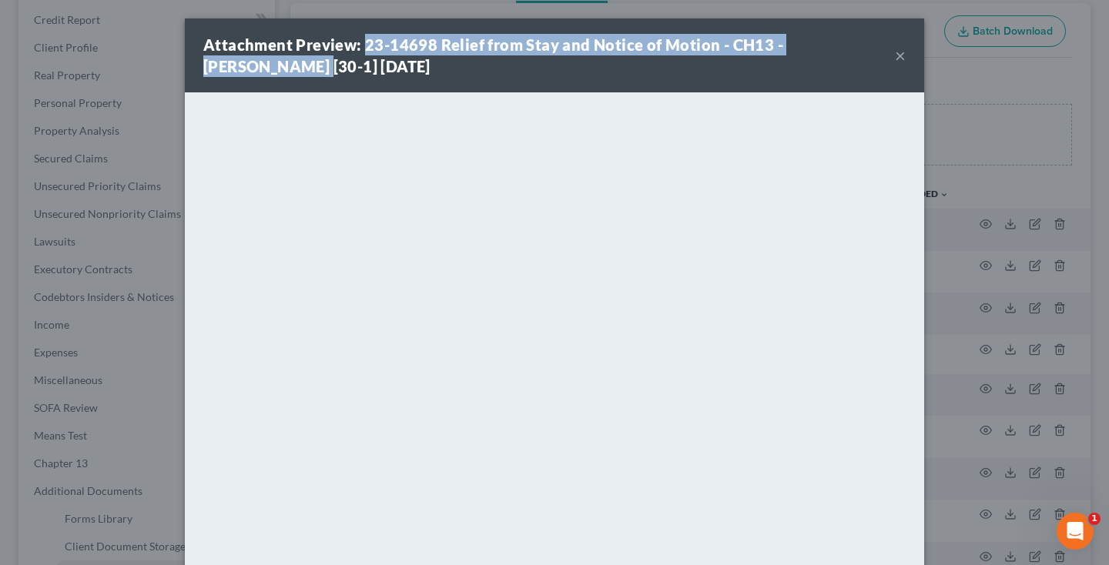
drag, startPoint x: 899, startPoint y: 55, endPoint x: 805, endPoint y: 45, distance: 95.3
click at [899, 55] on button "×" at bounding box center [900, 55] width 11 height 18
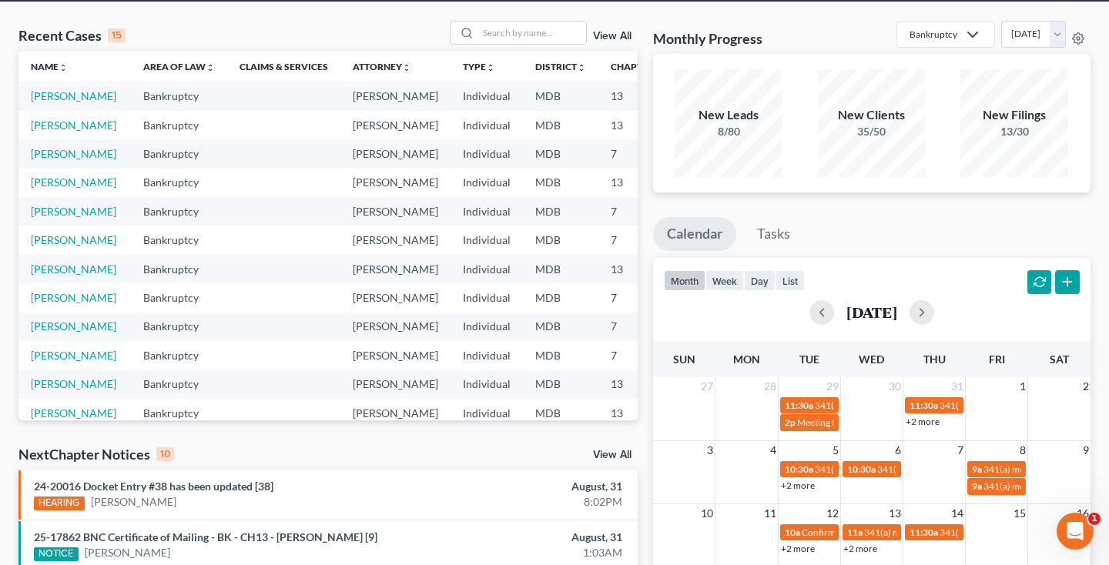
scroll to position [140, 0]
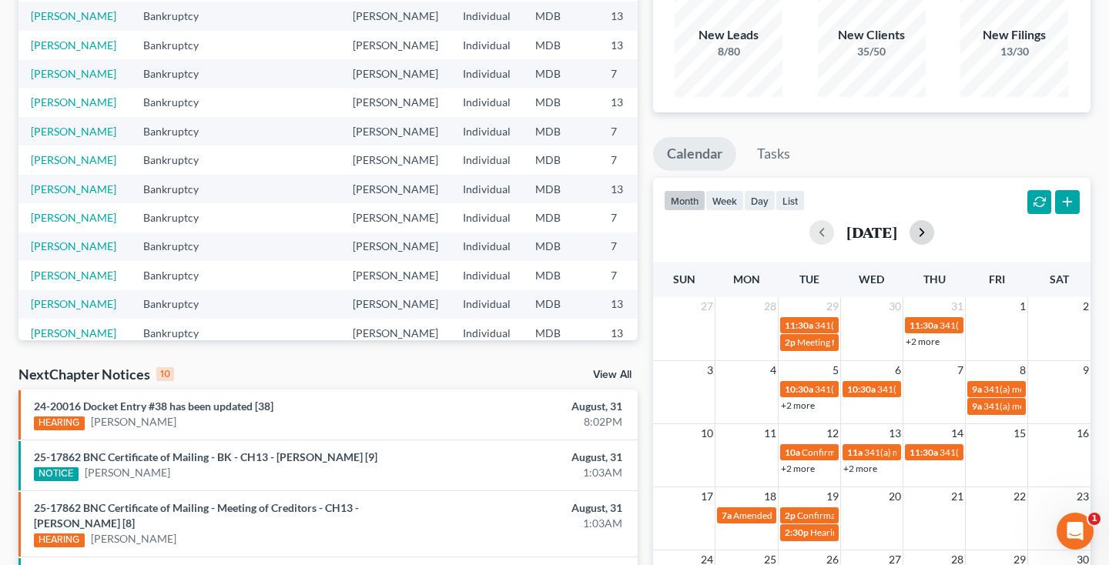
click at [934, 239] on button "button" at bounding box center [921, 232] width 25 height 25
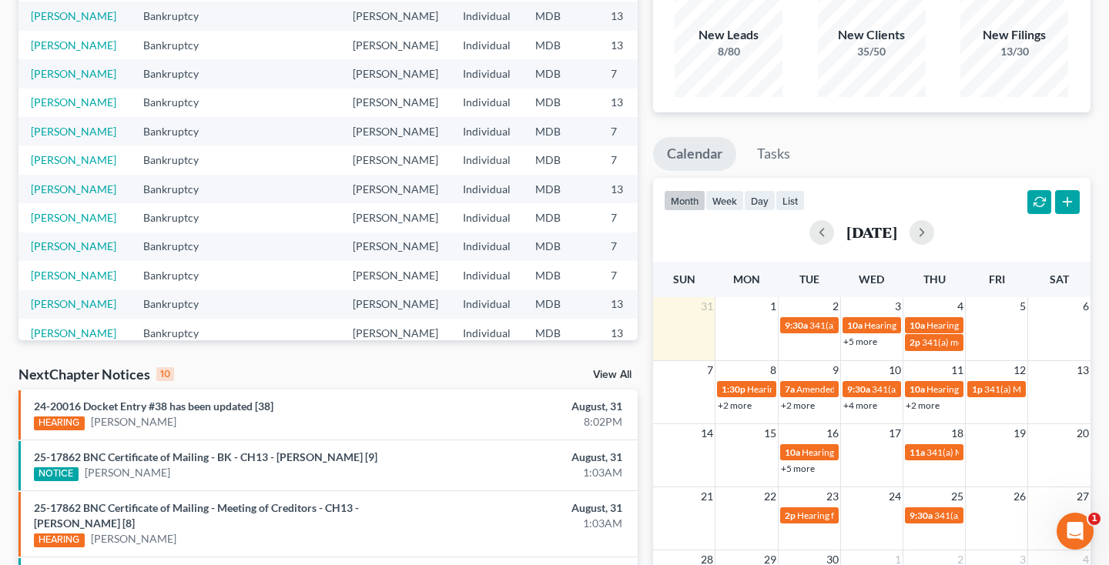
click at [866, 342] on link "+5 more" at bounding box center [860, 342] width 34 height 12
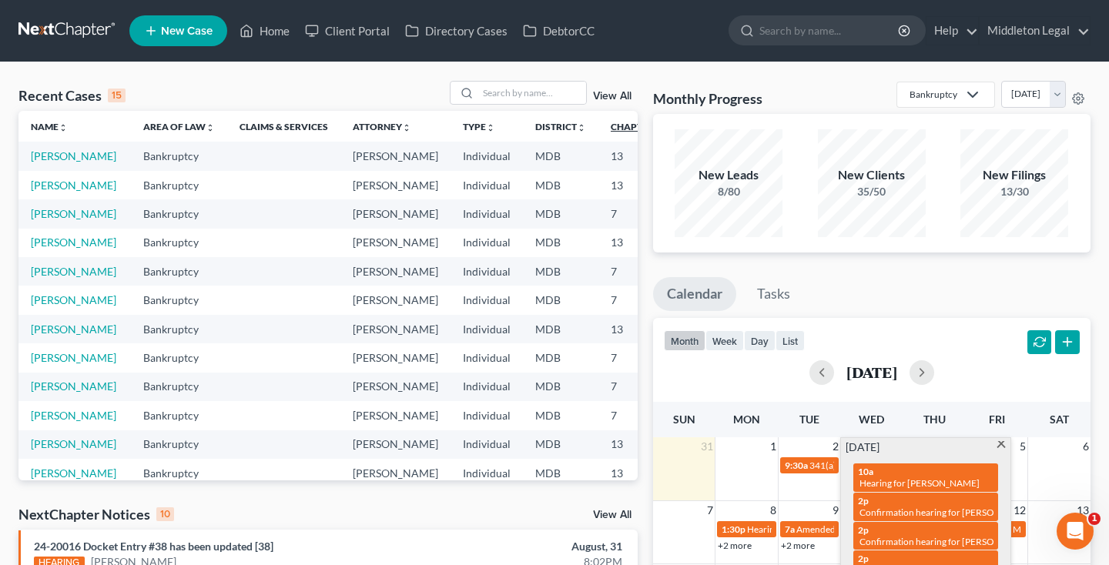
scroll to position [0, 0]
click at [557, 95] on input "search" at bounding box center [532, 93] width 108 height 22
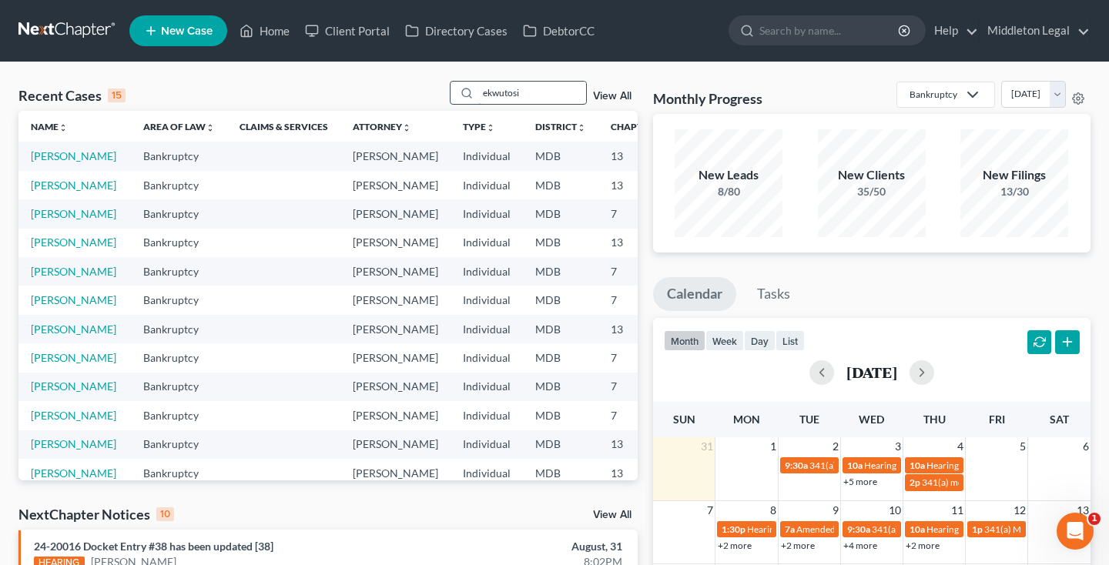
type input "ekwutosi"
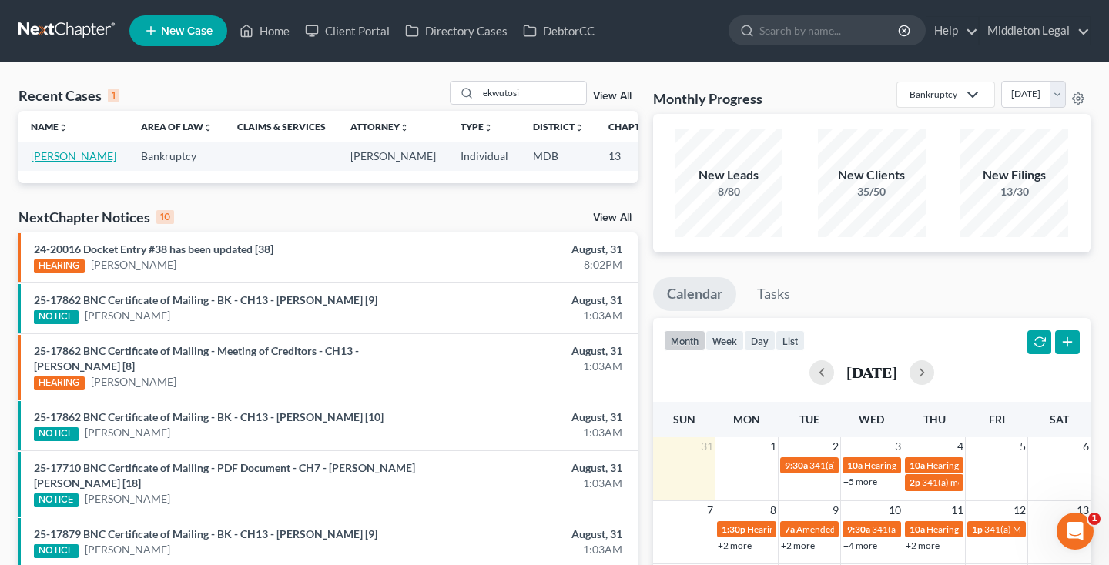
click at [61, 162] on link "[PERSON_NAME]" at bounding box center [73, 155] width 85 height 13
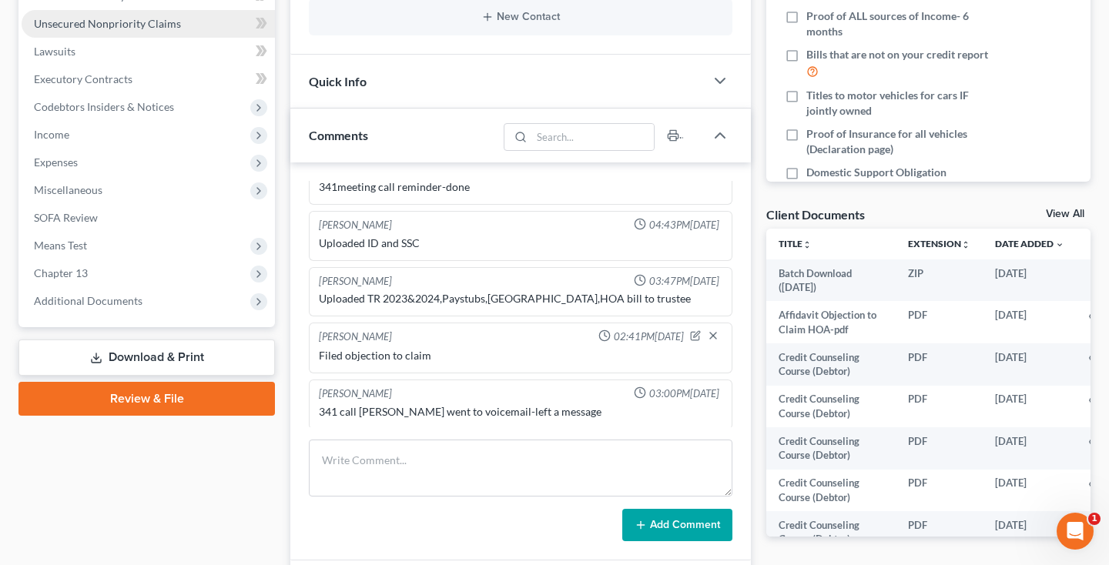
scroll to position [409, 0]
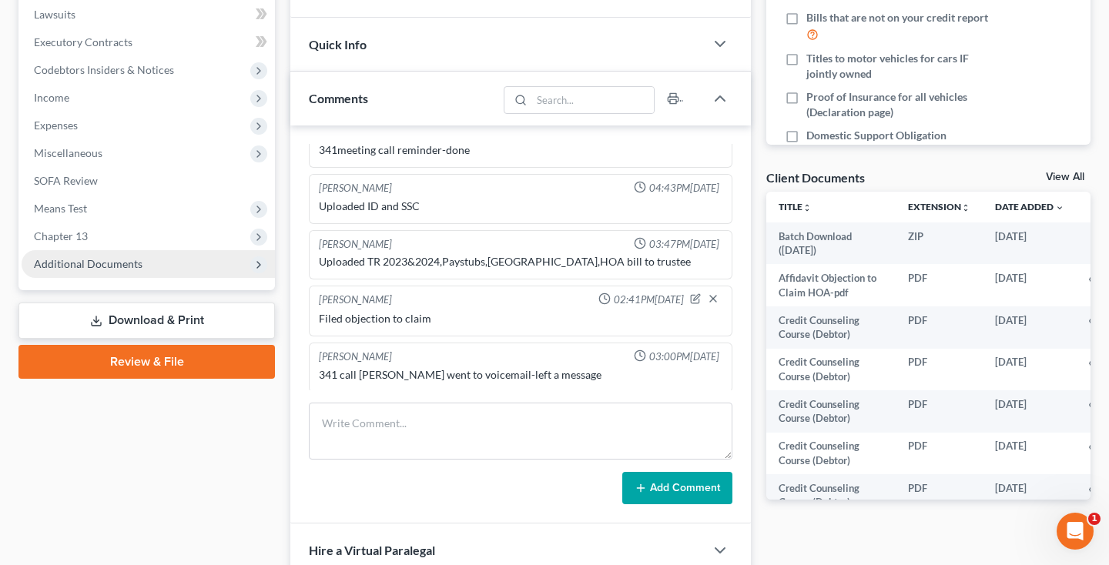
click at [85, 266] on span "Additional Documents" at bounding box center [88, 263] width 109 height 13
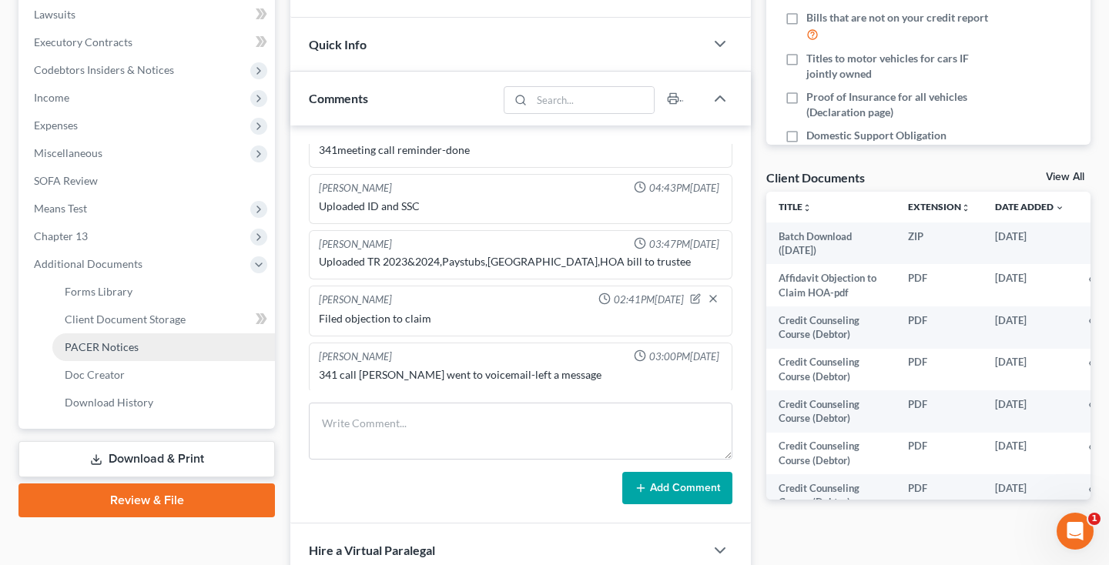
click at [89, 340] on span "PACER Notices" at bounding box center [102, 346] width 74 height 13
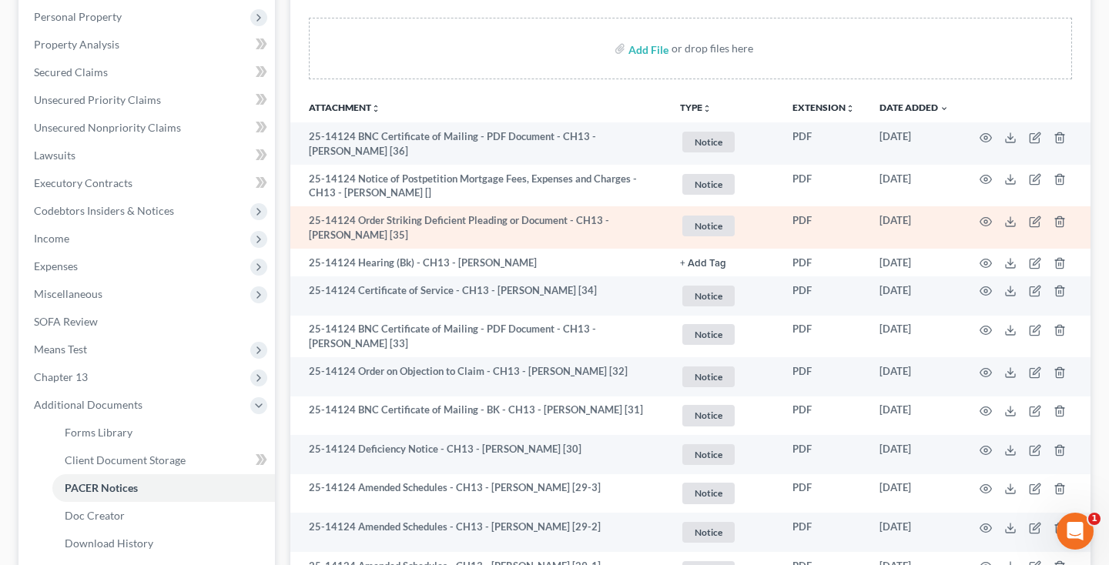
scroll to position [283, 0]
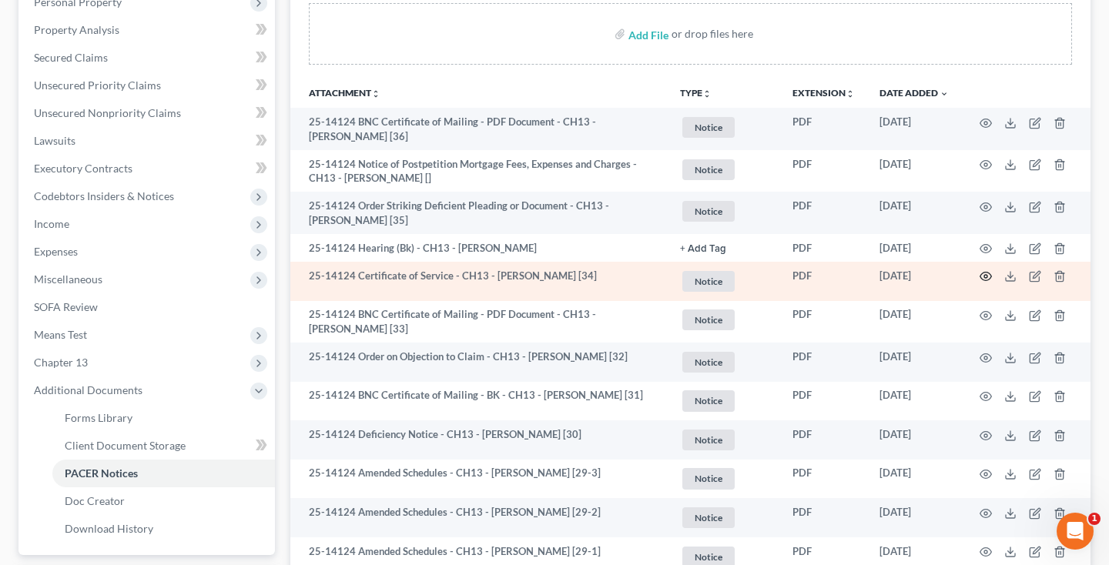
click at [990, 273] on icon "button" at bounding box center [986, 277] width 12 height 8
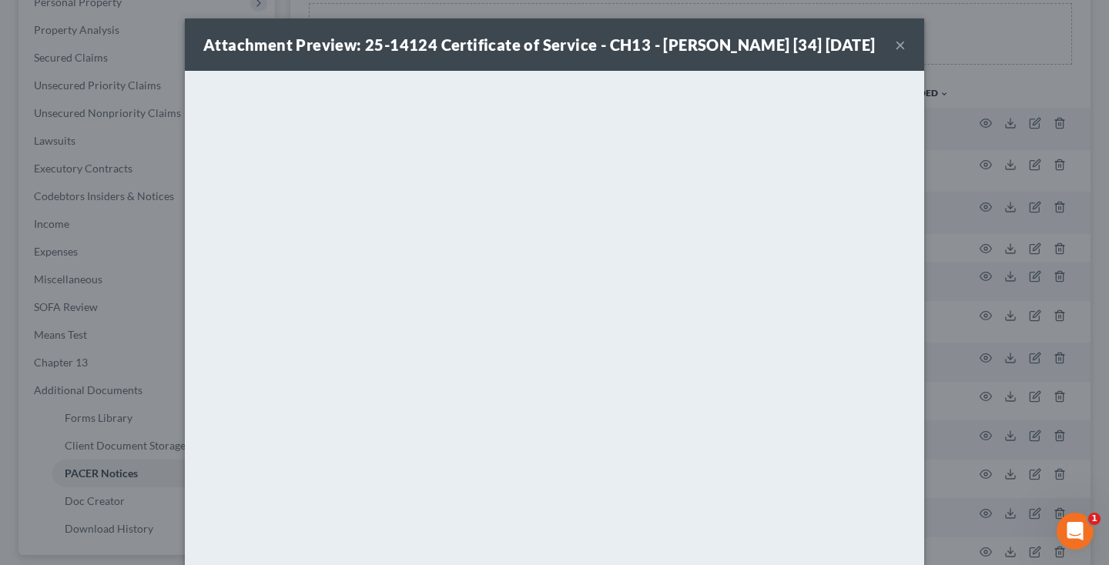
click at [904, 54] on button "×" at bounding box center [900, 44] width 11 height 18
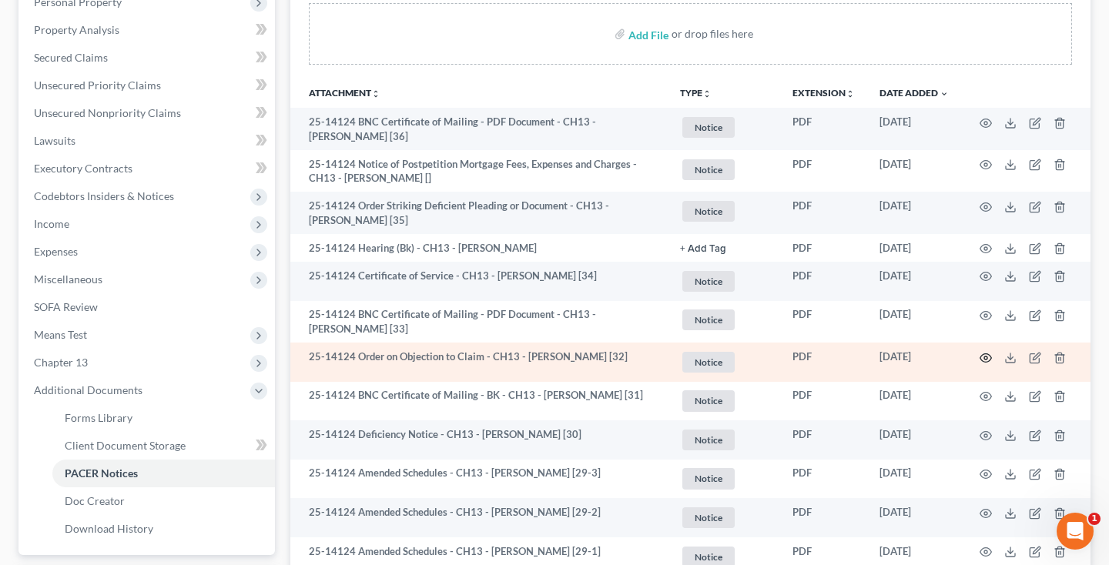
click at [984, 357] on circle "button" at bounding box center [985, 358] width 3 height 3
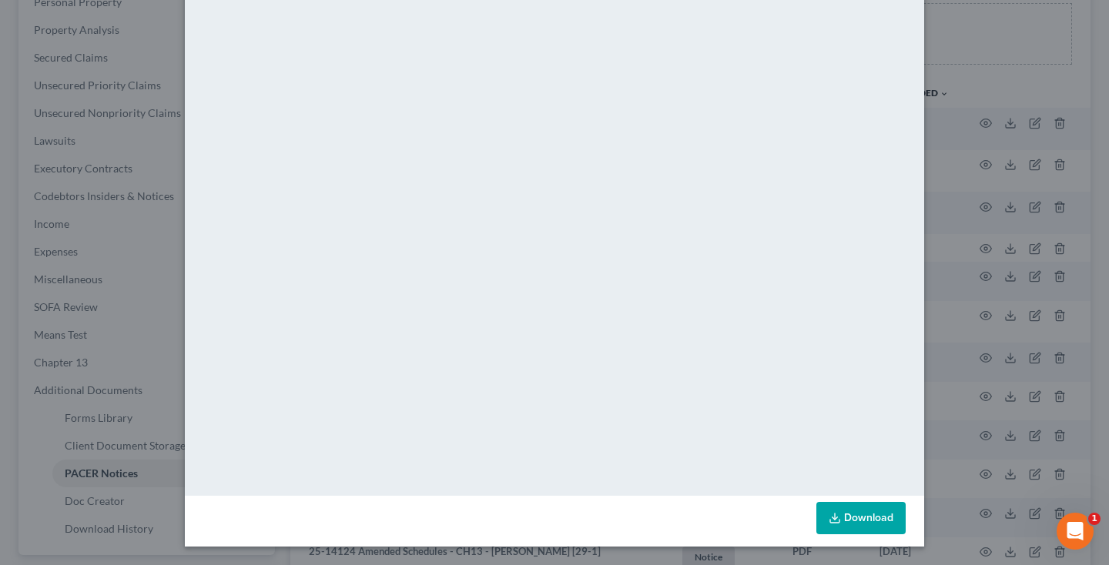
scroll to position [49, 0]
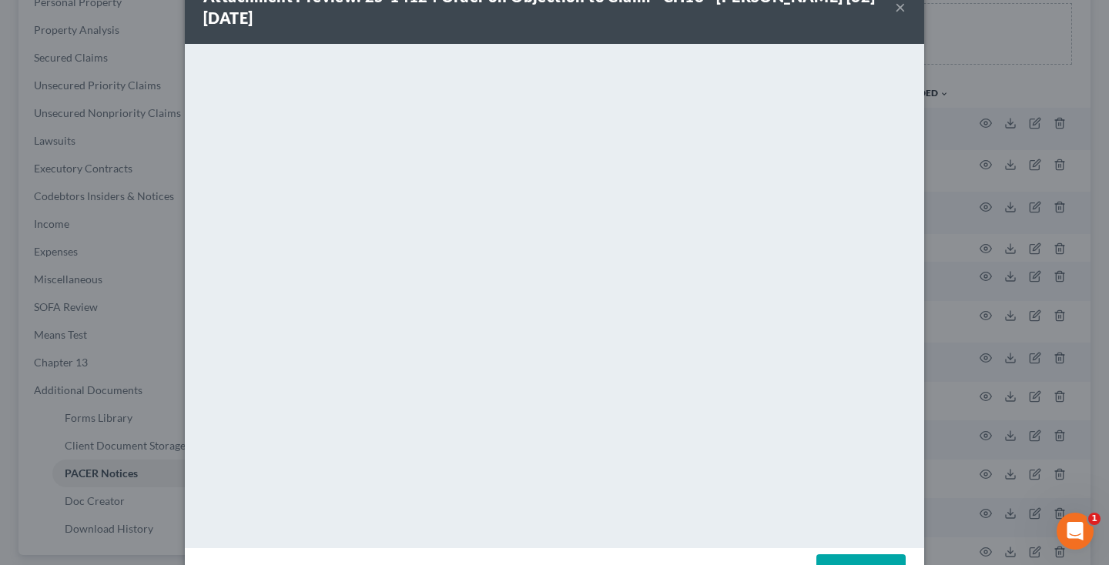
click at [897, 16] on button "×" at bounding box center [900, 7] width 11 height 18
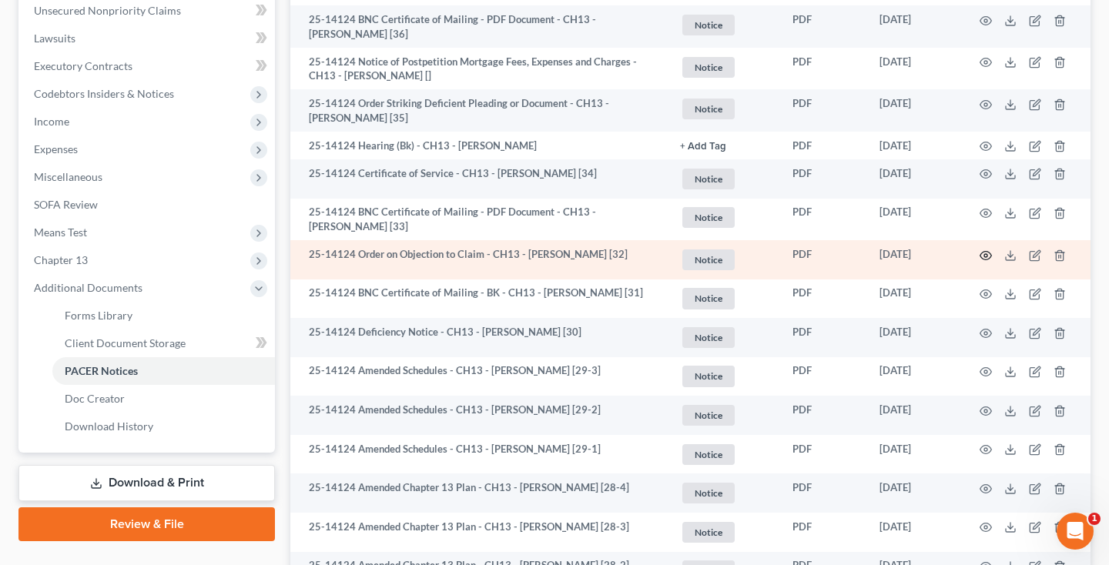
scroll to position [403, 0]
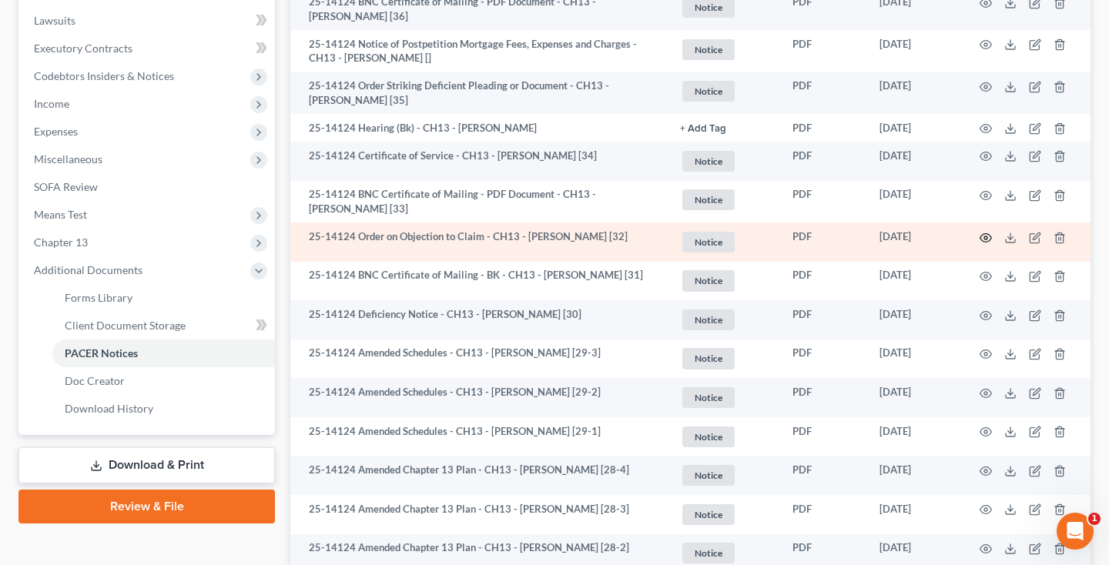
click at [989, 234] on icon "button" at bounding box center [985, 238] width 12 height 12
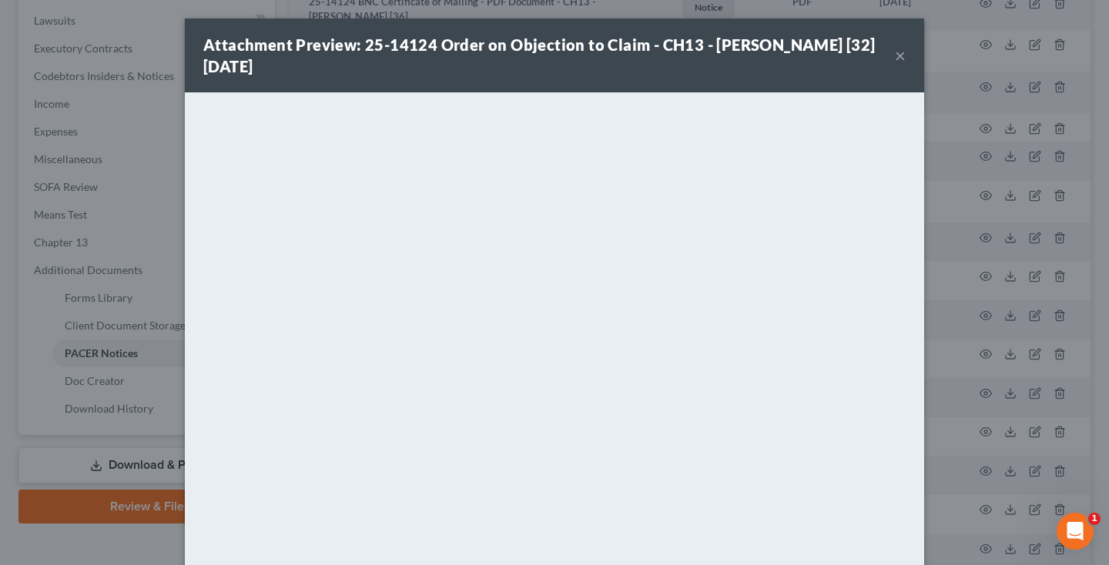
click at [902, 59] on button "×" at bounding box center [900, 55] width 11 height 18
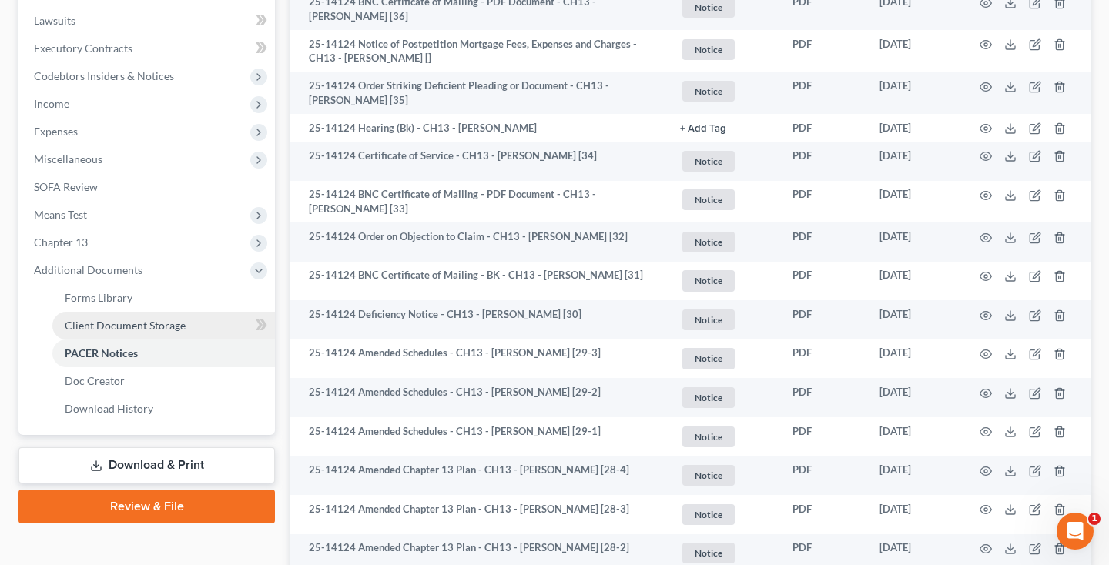
click at [150, 326] on span "Client Document Storage" at bounding box center [125, 325] width 121 height 13
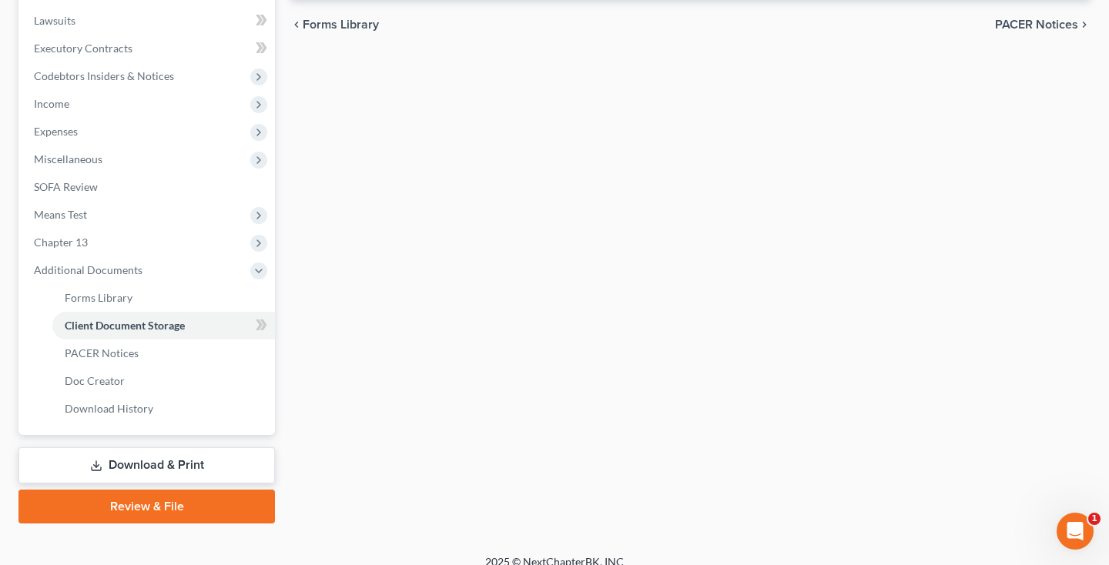
select select "14"
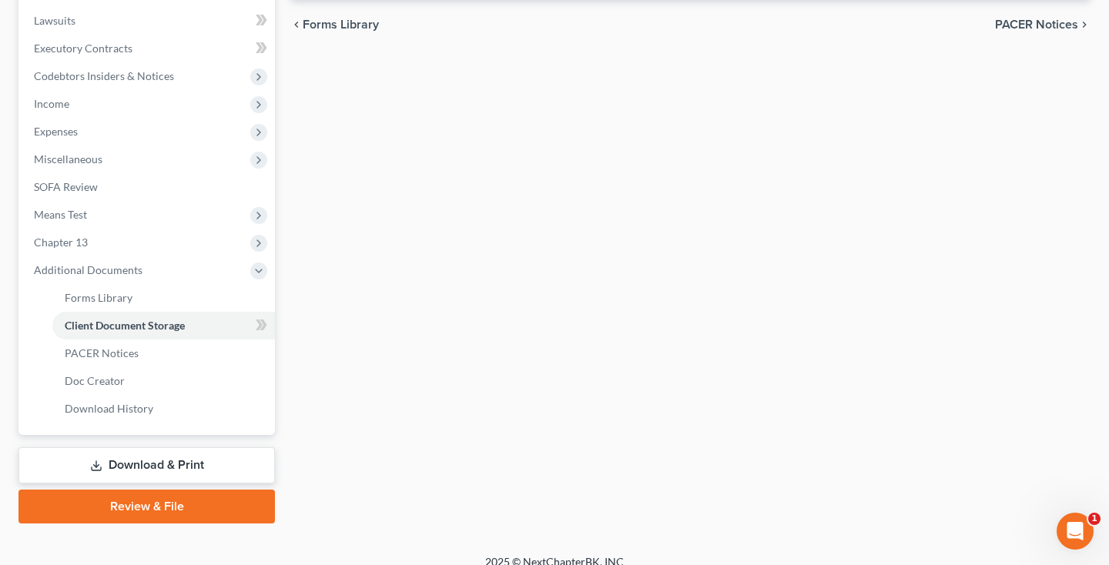
select select "14"
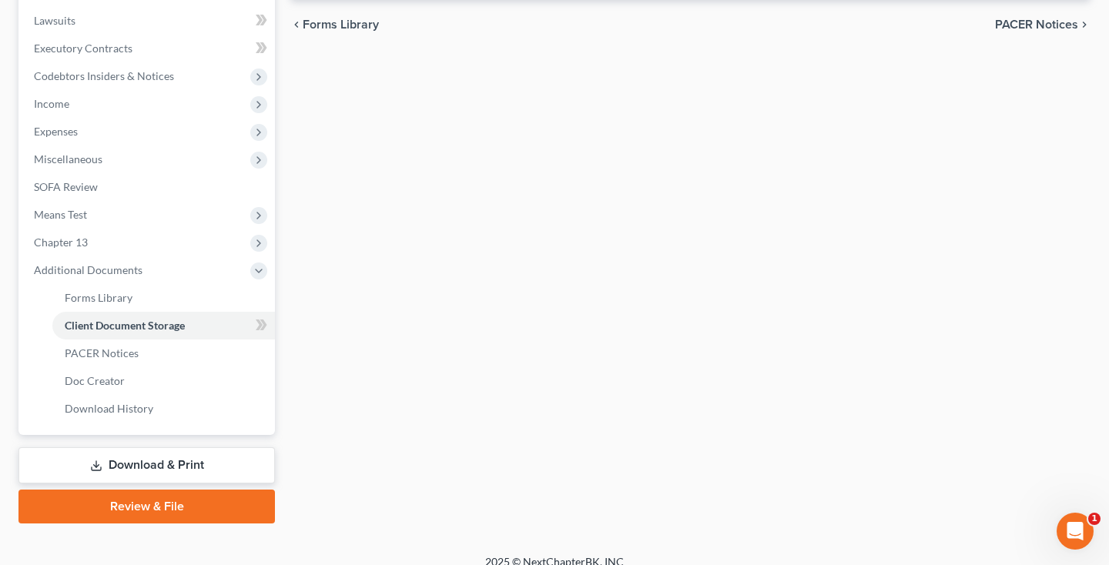
select select "14"
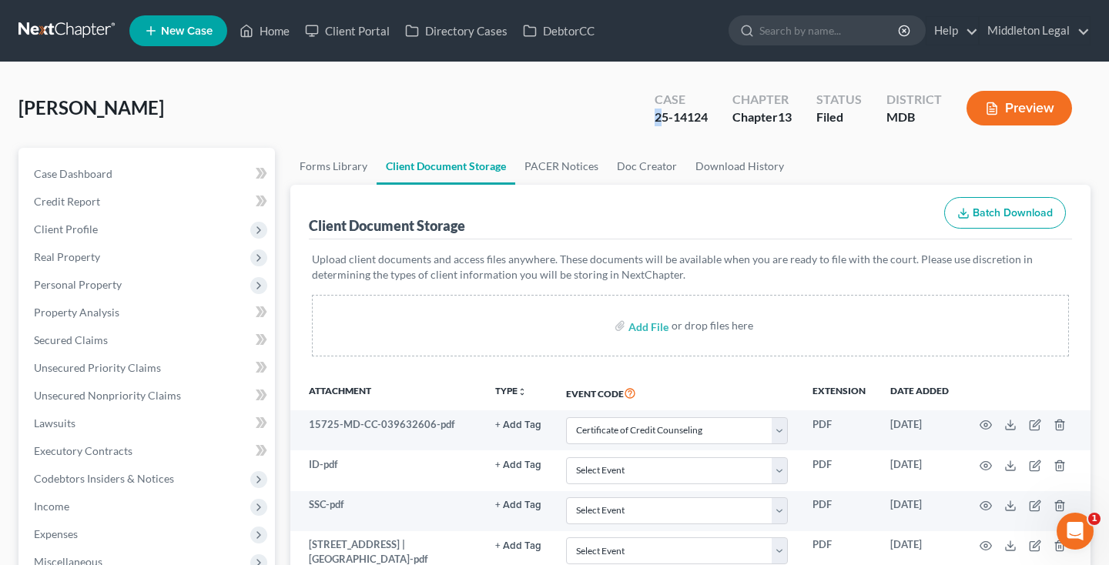
drag, startPoint x: 655, startPoint y: 115, endPoint x: 708, endPoint y: 110, distance: 52.6
click at [708, 110] on div "25-14124" at bounding box center [681, 118] width 53 height 18
click at [46, 32] on link at bounding box center [67, 31] width 99 height 28
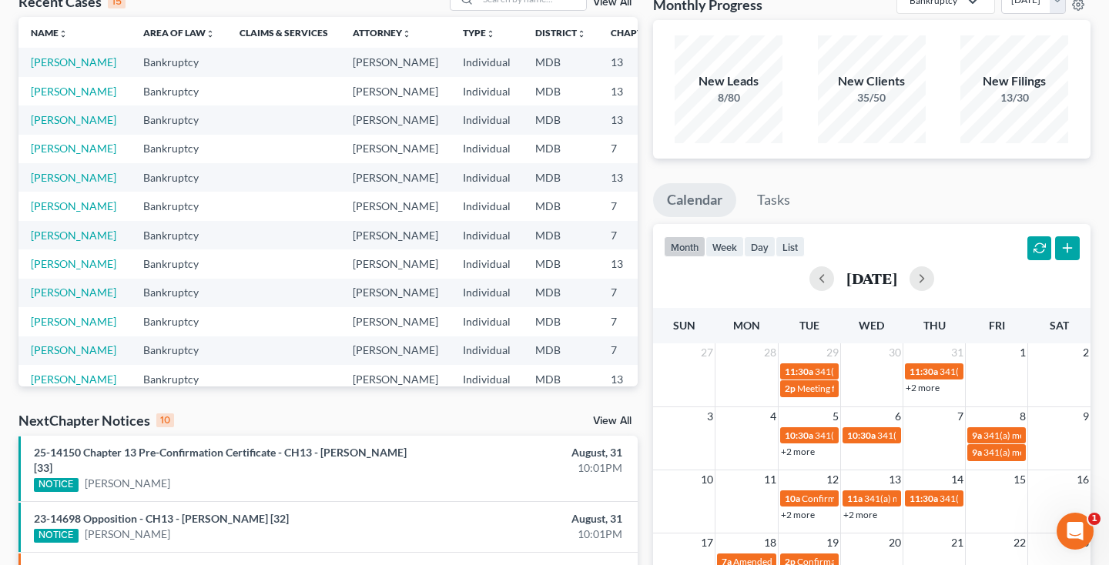
scroll to position [103, 0]
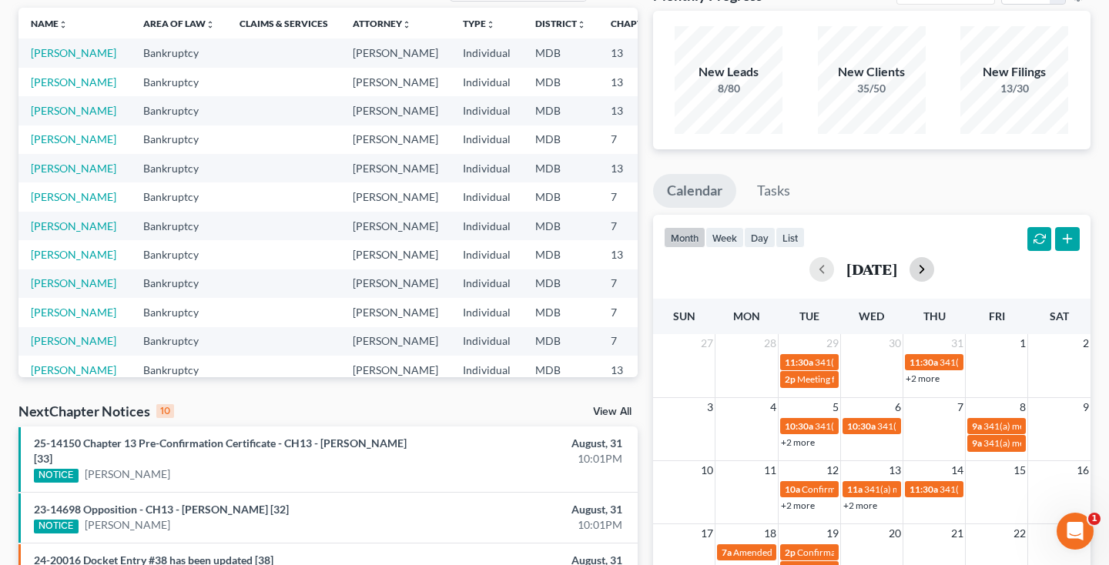
click at [934, 267] on button "button" at bounding box center [921, 269] width 25 height 25
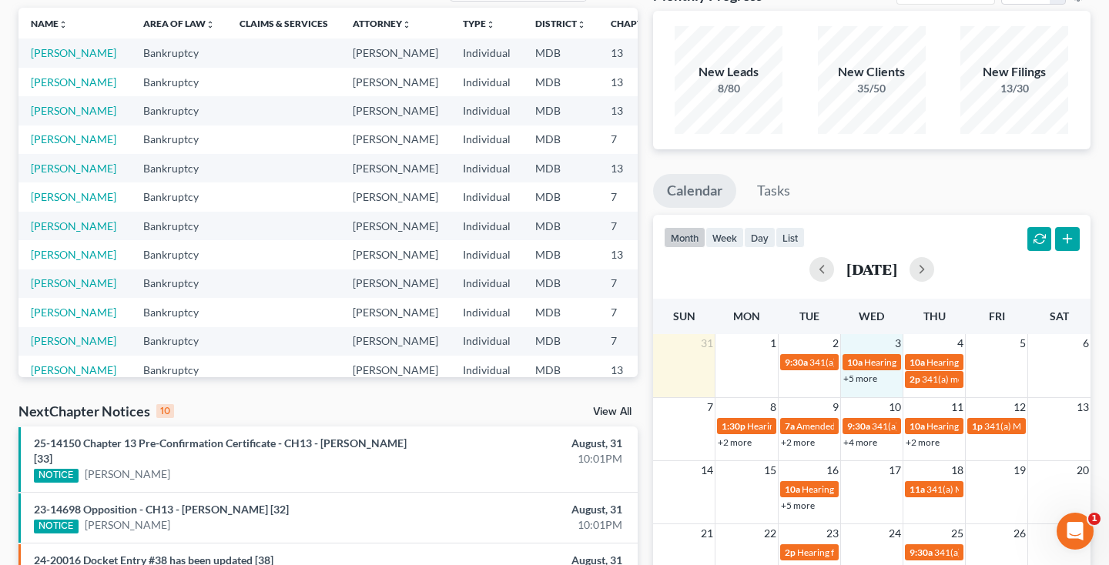
click at [864, 383] on div "+5 more" at bounding box center [872, 377] width 62 height 15
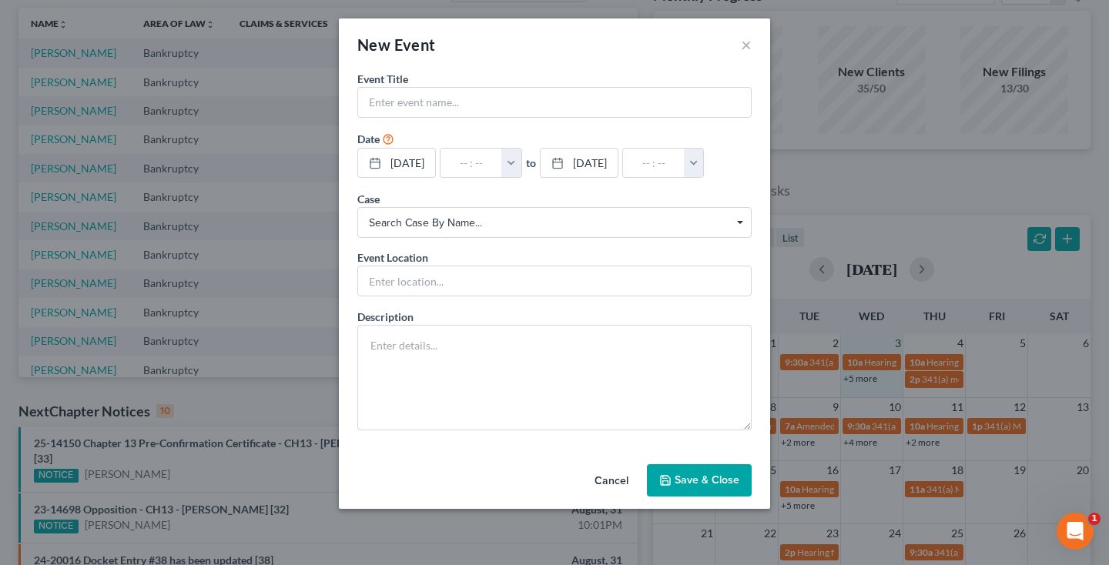
click at [606, 490] on button "Cancel" at bounding box center [611, 481] width 59 height 31
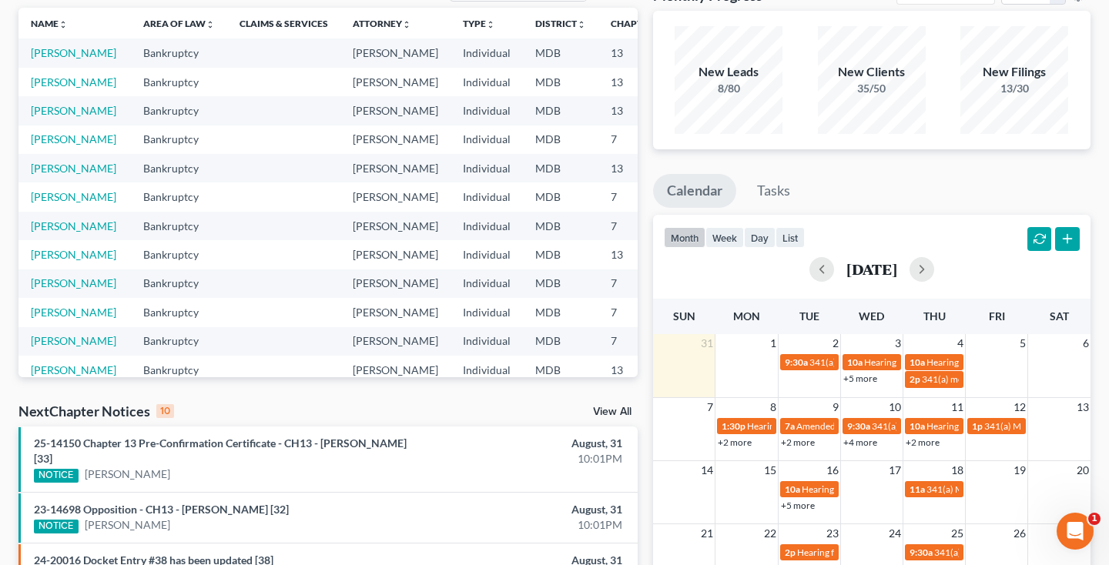
click at [861, 379] on link "+5 more" at bounding box center [860, 379] width 34 height 12
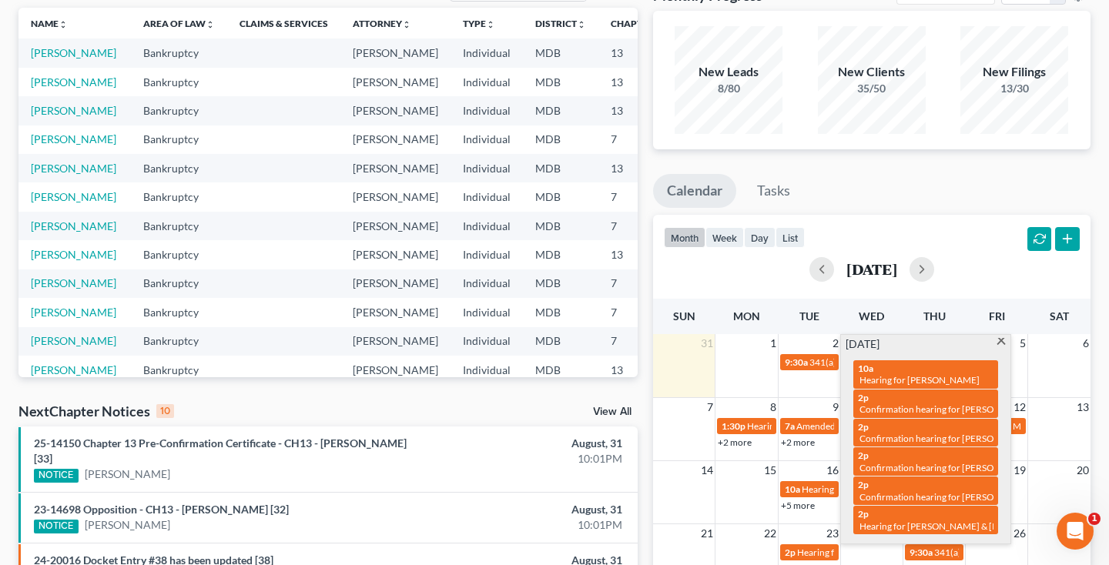
click at [1002, 342] on span at bounding box center [1002, 343] width 12 height 10
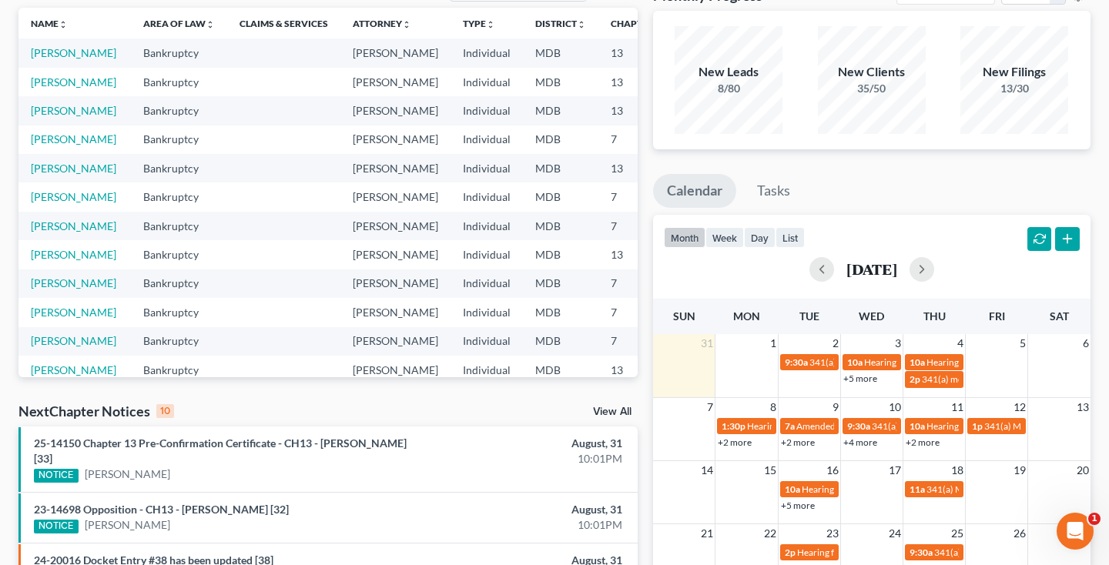
click at [855, 373] on link "+5 more" at bounding box center [860, 379] width 34 height 12
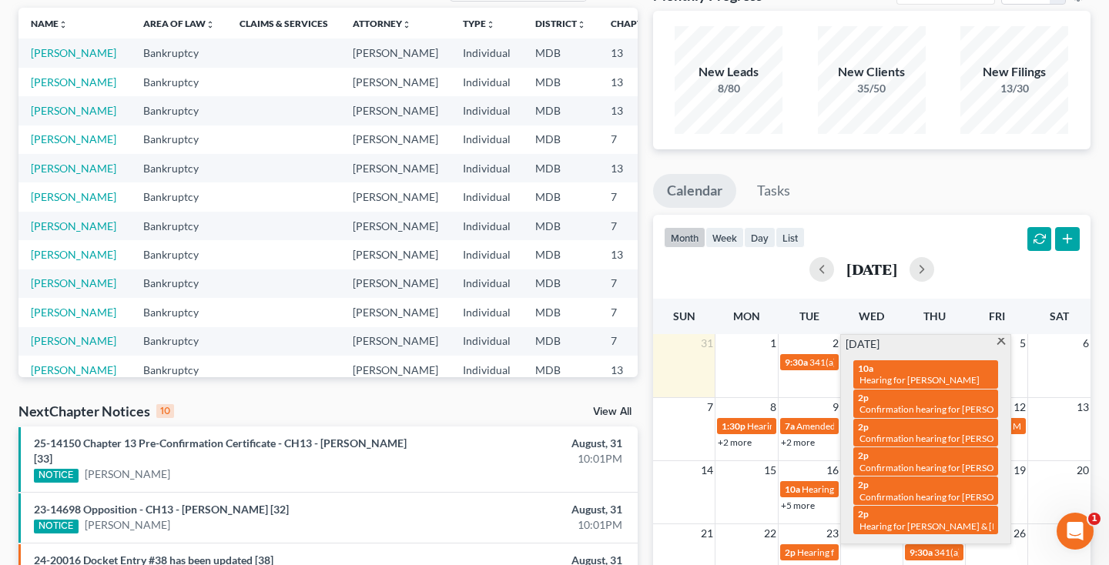
click at [996, 339] on span at bounding box center [1002, 343] width 12 height 10
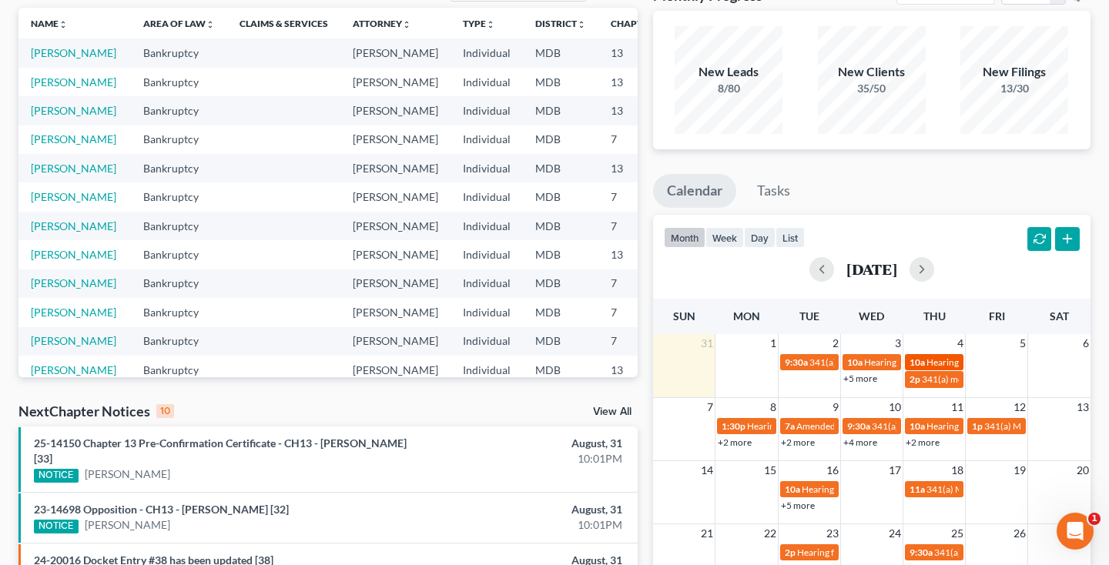
click at [917, 363] on span "10a" at bounding box center [916, 363] width 15 height 12
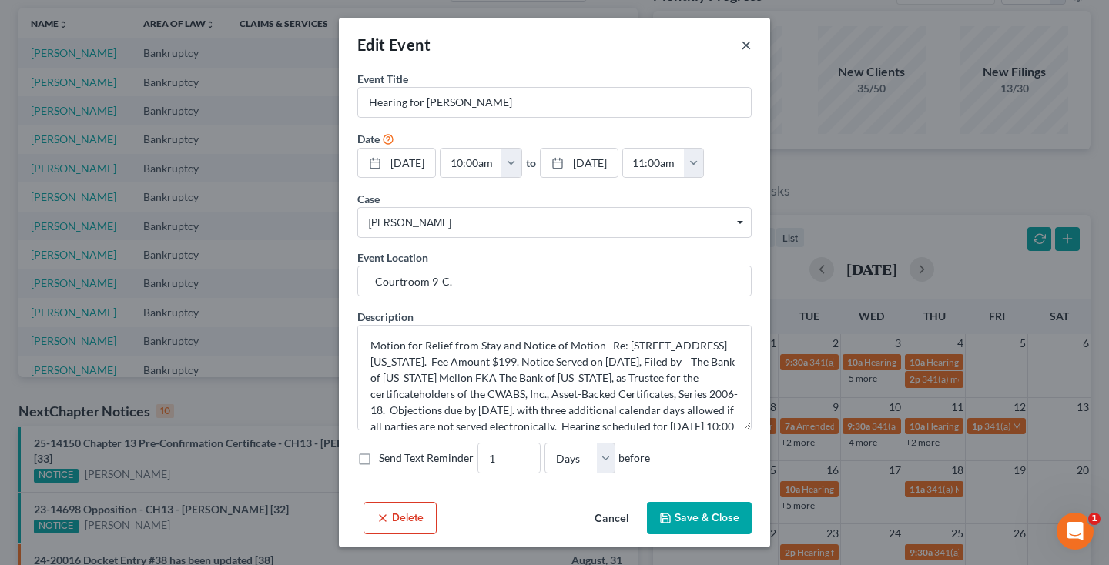
click at [745, 42] on button "×" at bounding box center [746, 44] width 11 height 18
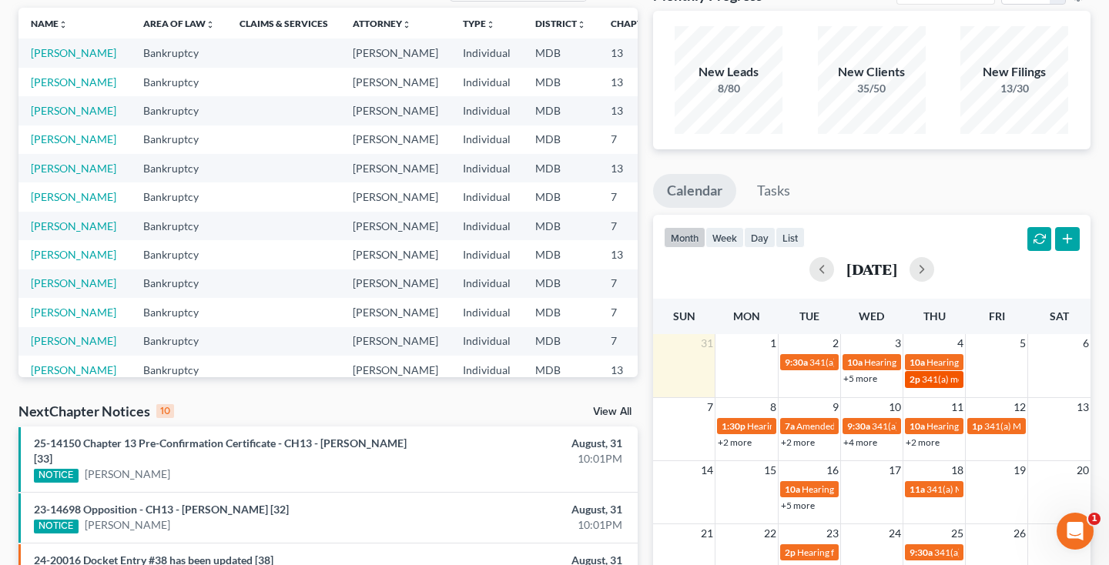
click at [921, 384] on link "2p 341(a) meeting for [PERSON_NAME]" at bounding box center [934, 379] width 59 height 16
select select "Days"
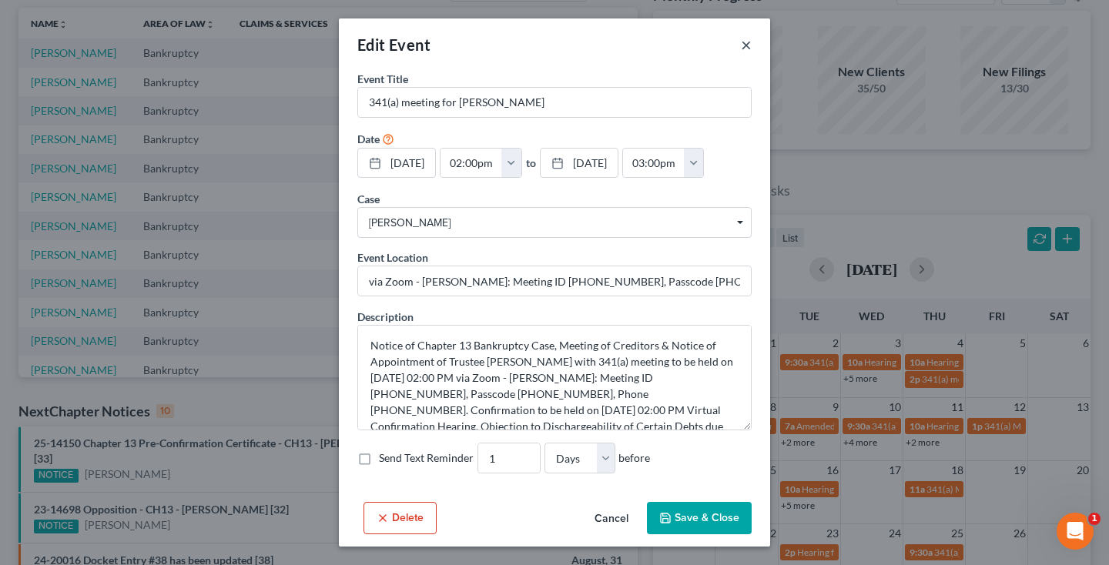
click at [742, 42] on button "×" at bounding box center [746, 44] width 11 height 18
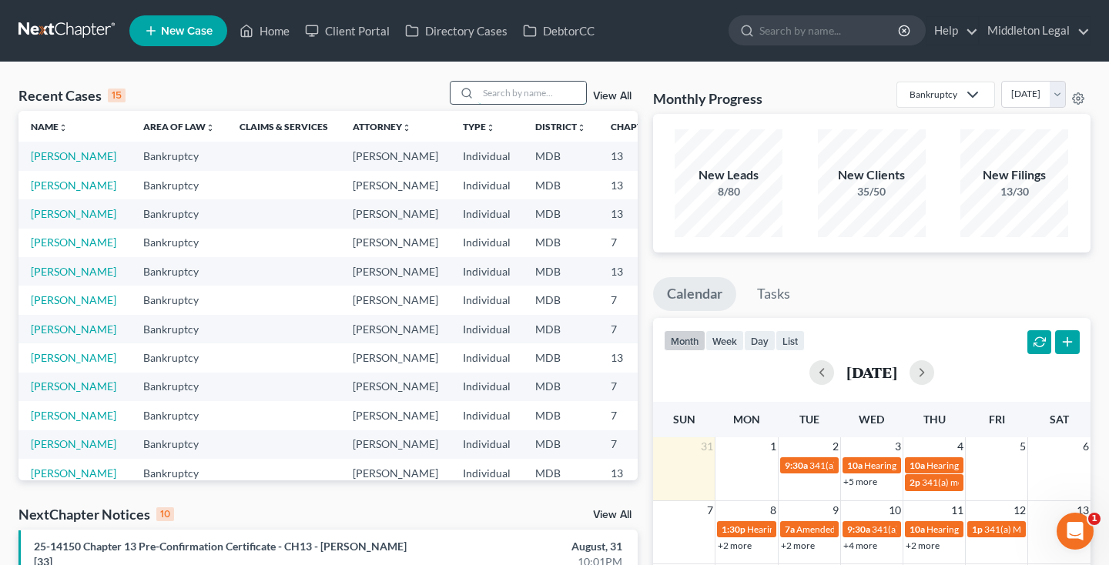
scroll to position [0, 0]
click at [489, 95] on input "search" at bounding box center [532, 93] width 108 height 22
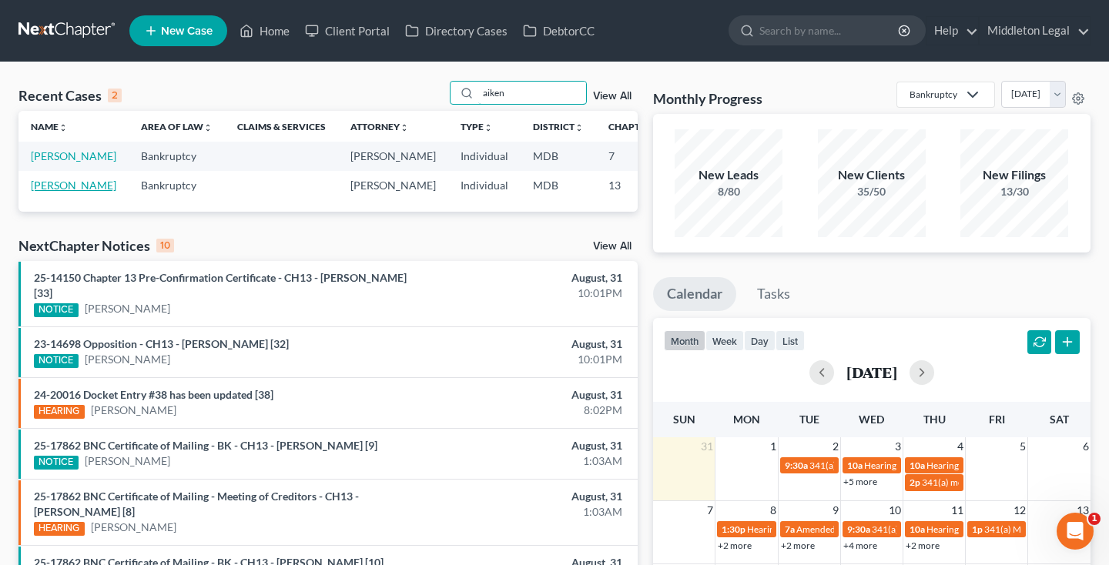
type input "Aiken"
click at [50, 192] on link "[PERSON_NAME]" at bounding box center [73, 185] width 85 height 13
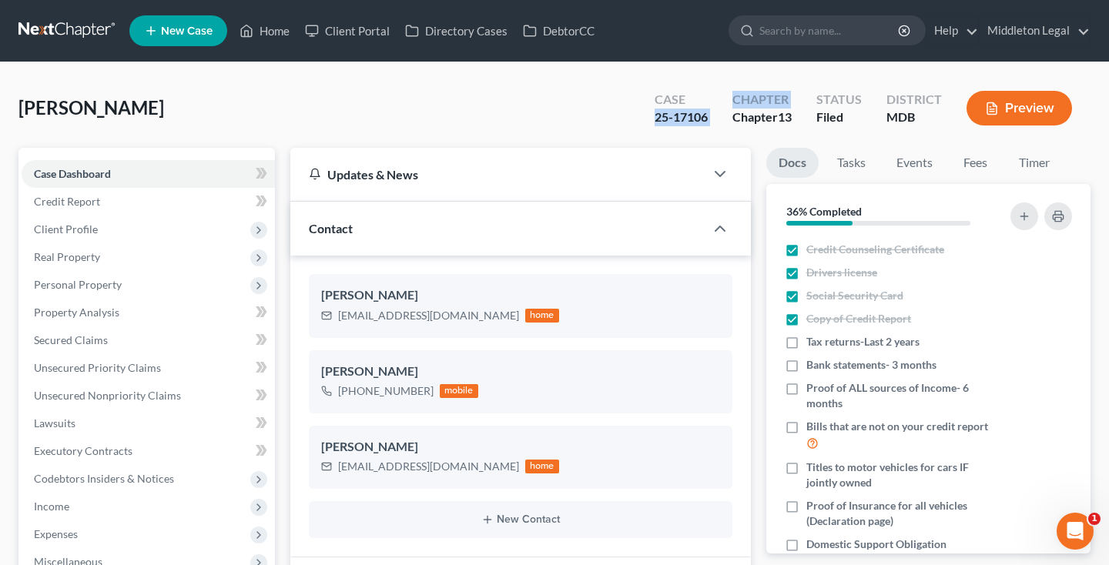
drag, startPoint x: 647, startPoint y: 119, endPoint x: 723, endPoint y: 118, distance: 76.2
click at [725, 118] on div "Case 25-17106 Chapter Chapter 13 Status Filed District MDB Preview" at bounding box center [866, 109] width 448 height 45
click at [656, 117] on div "25-17106" at bounding box center [681, 118] width 53 height 18
drag, startPoint x: 648, startPoint y: 116, endPoint x: 714, endPoint y: 120, distance: 65.6
click at [714, 120] on div "Case 25-17106" at bounding box center [681, 109] width 78 height 45
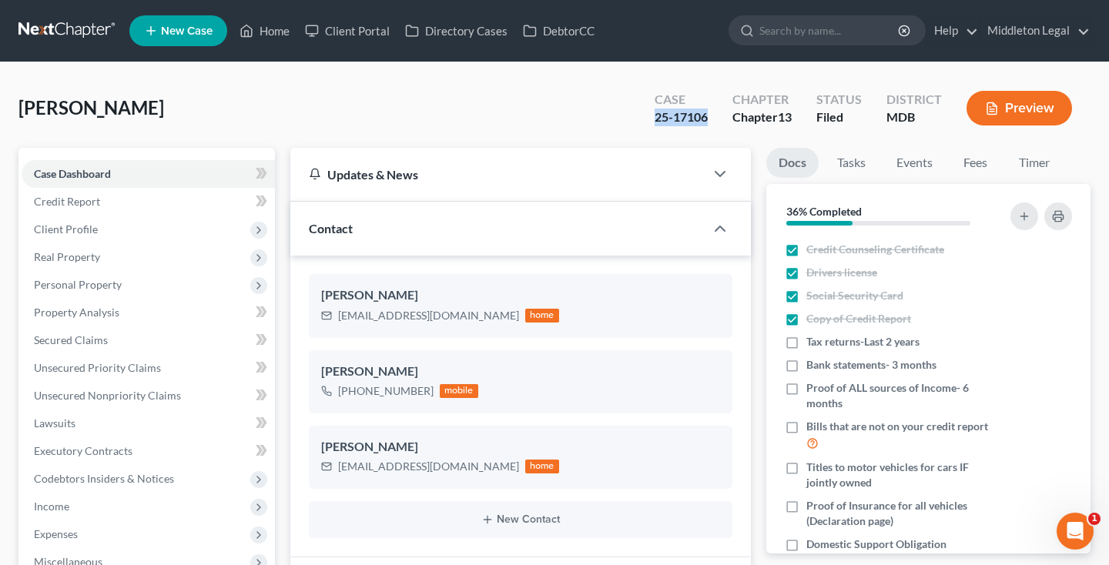
copy div "25-17106"
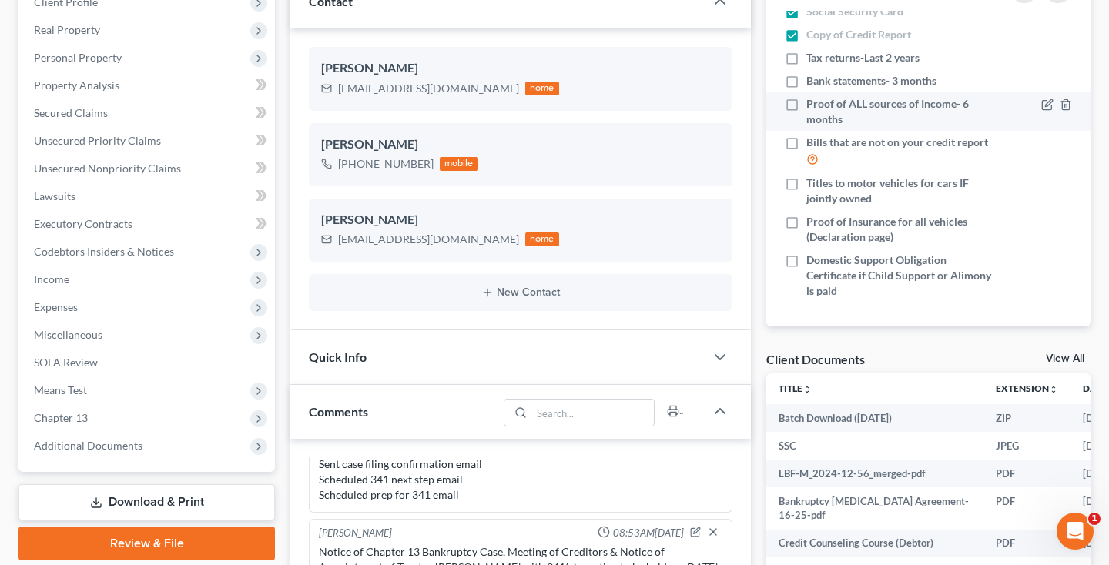
scroll to position [86, 0]
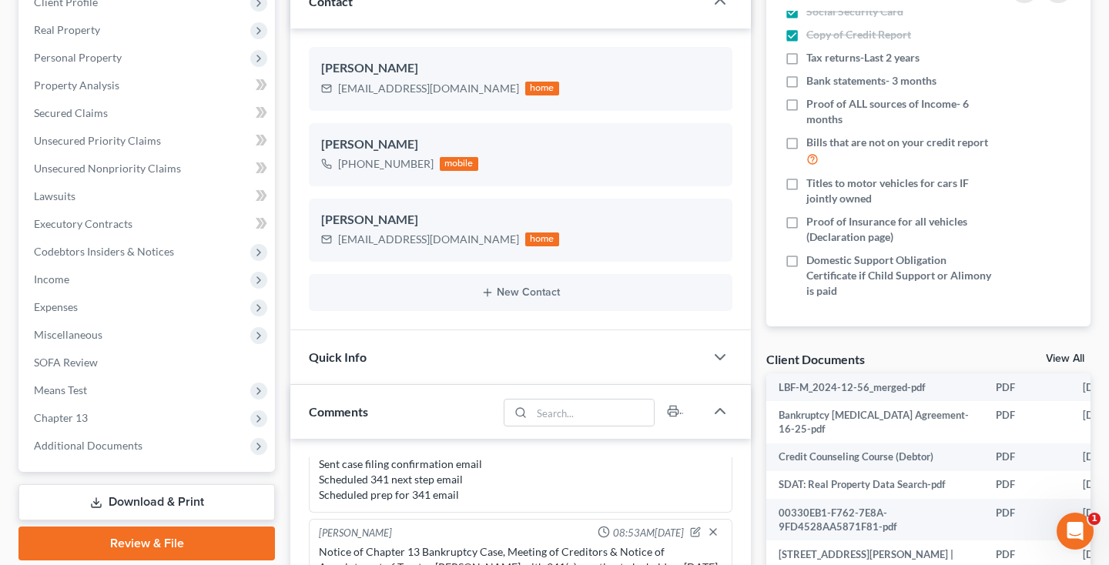
click at [1055, 357] on link "View All" at bounding box center [1065, 358] width 39 height 11
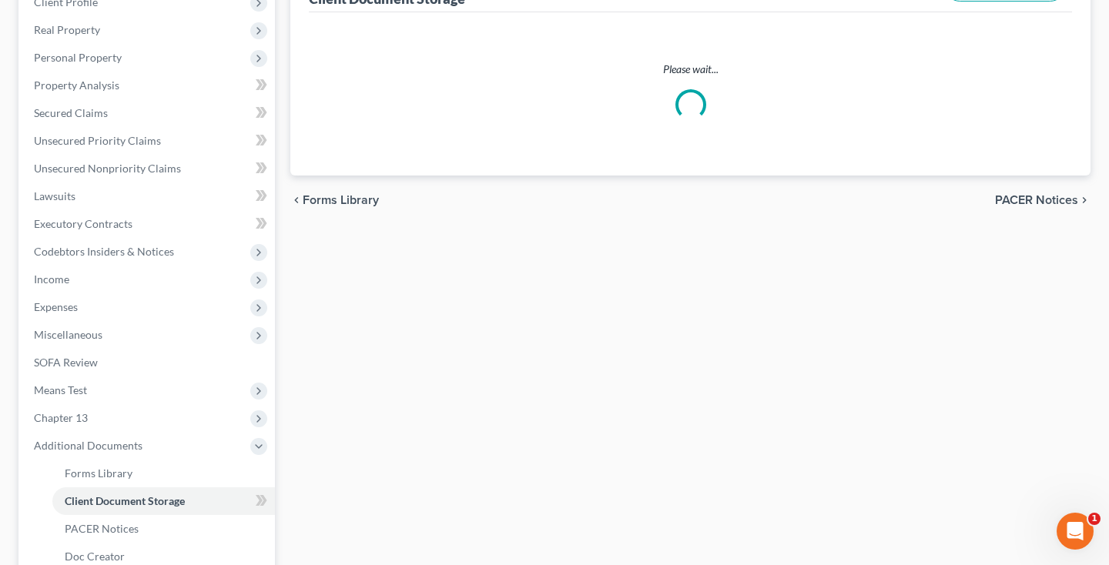
scroll to position [5, 0]
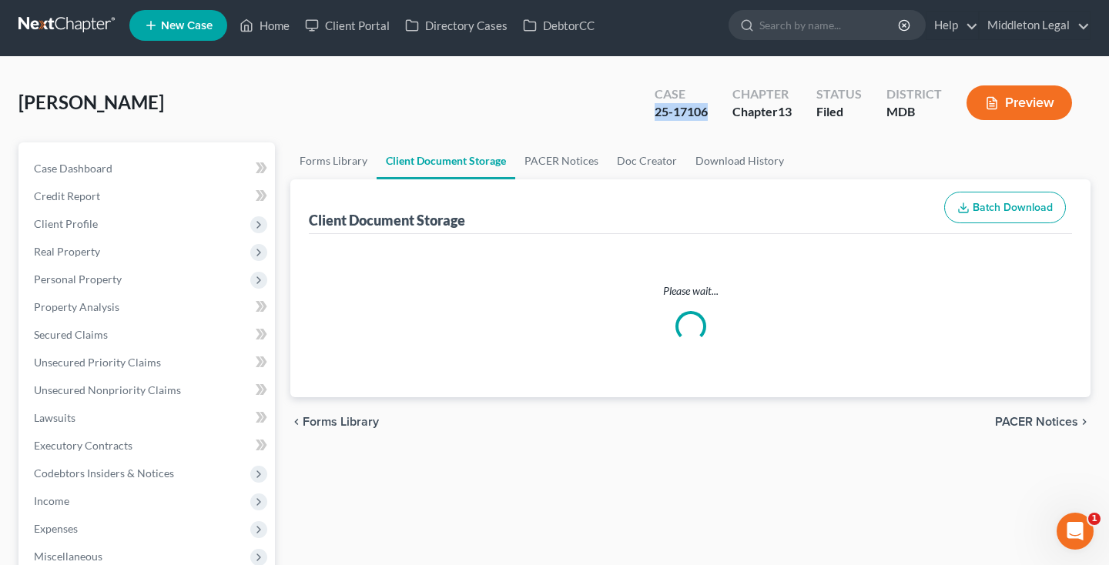
select select "14"
select select "25"
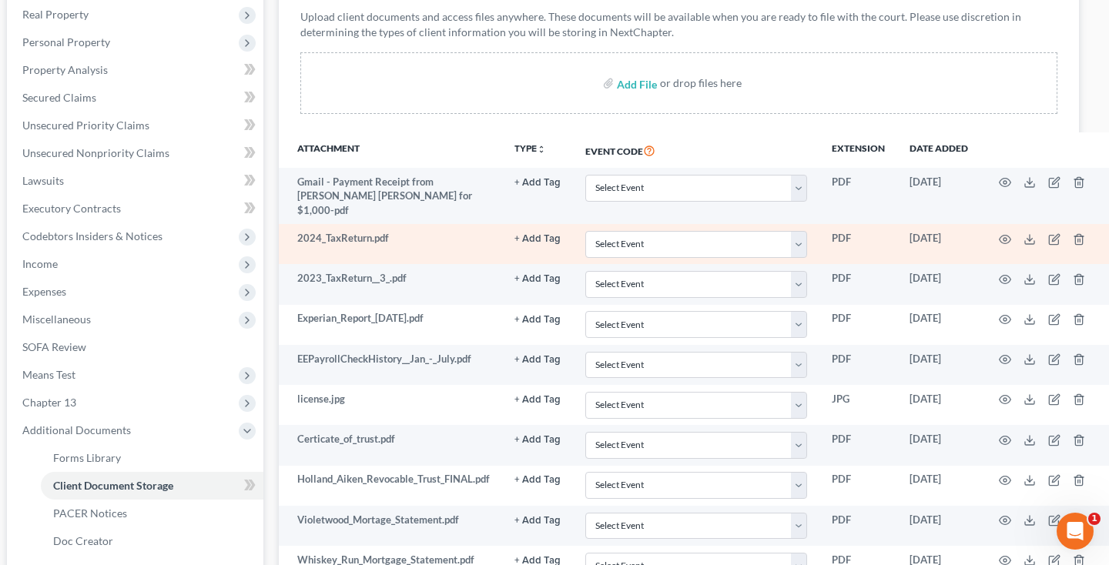
scroll to position [243, 10]
click at [1002, 233] on icon "button" at bounding box center [1006, 239] width 12 height 12
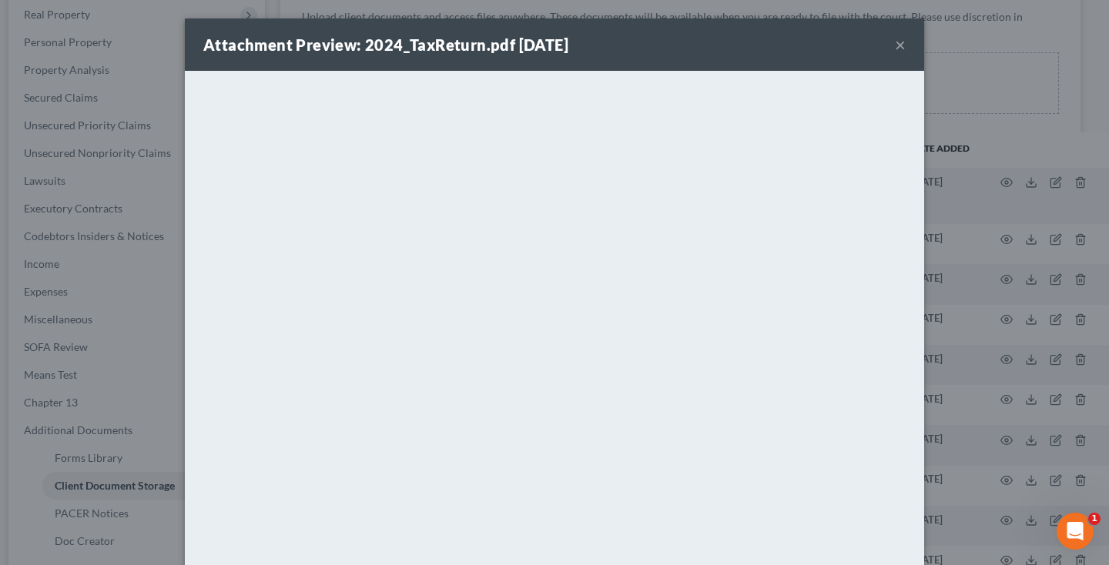
click at [900, 47] on button "×" at bounding box center [900, 44] width 11 height 18
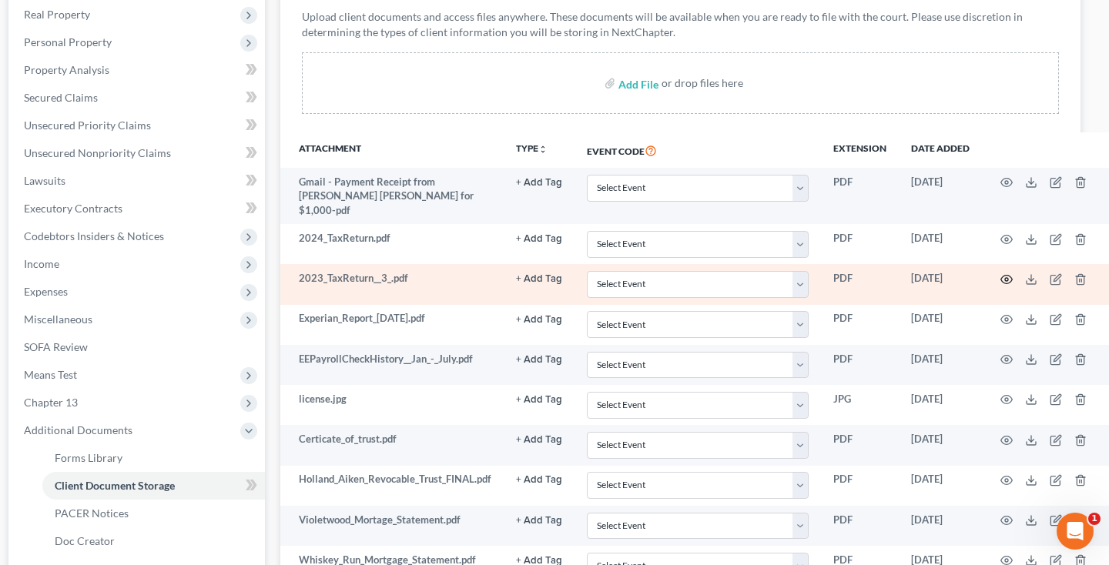
click at [1003, 275] on icon "button" at bounding box center [1007, 279] width 12 height 8
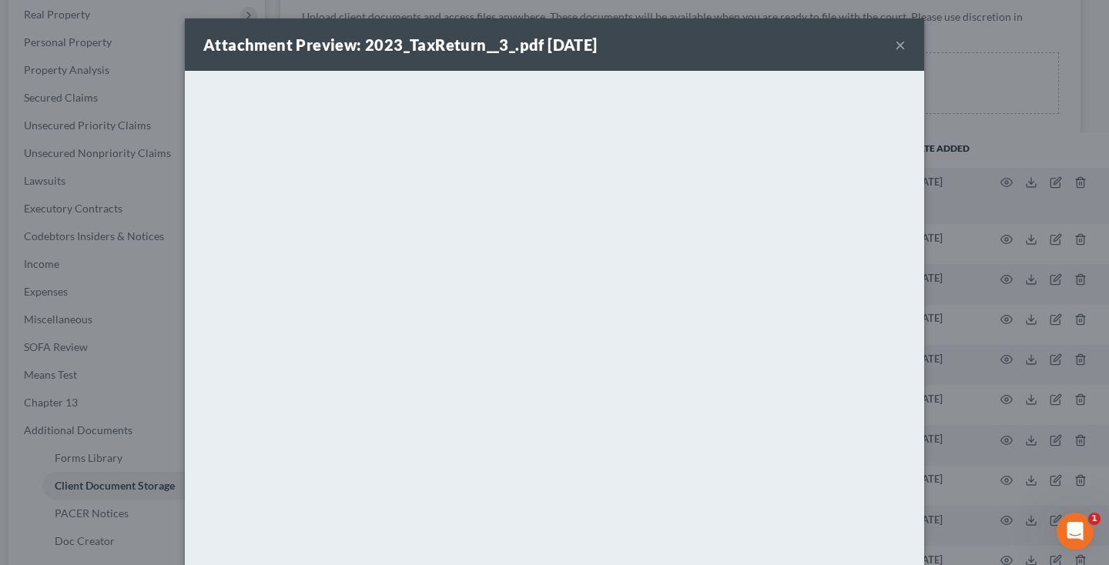
click at [900, 47] on button "×" at bounding box center [900, 44] width 11 height 18
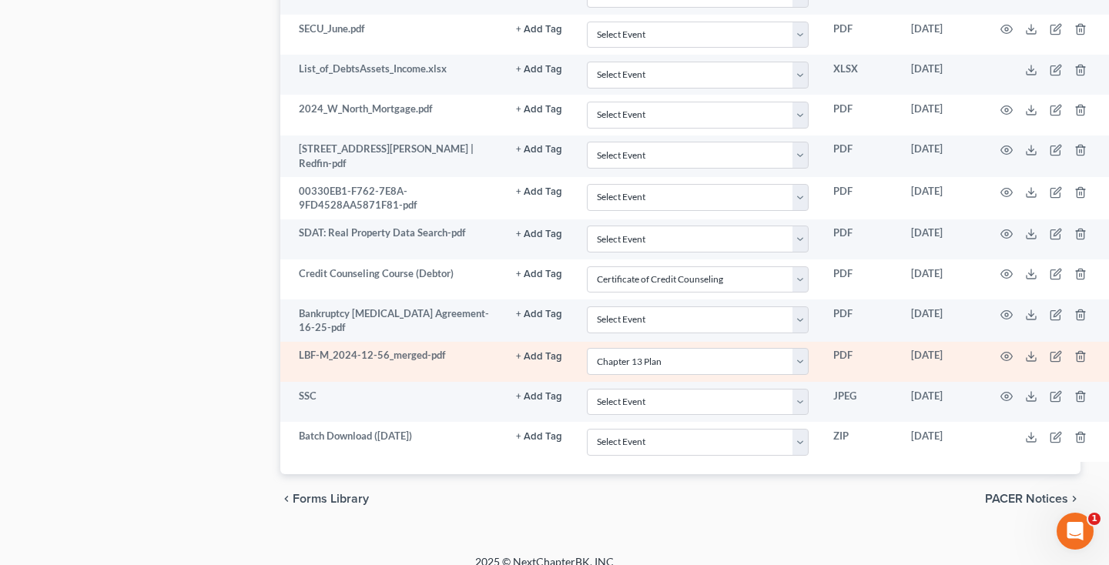
scroll to position [1094, 10]
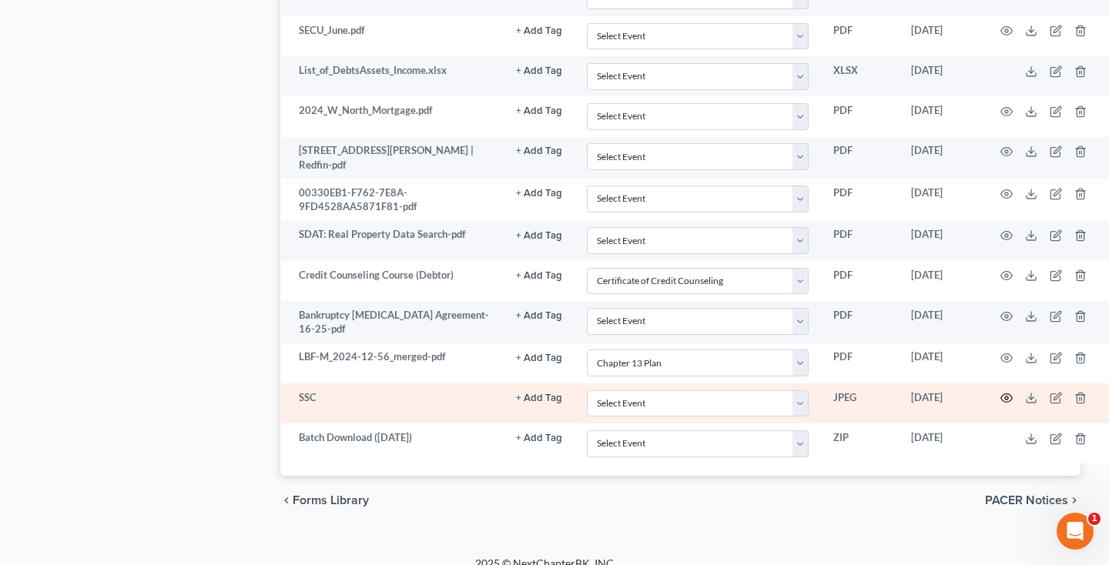
click at [1005, 397] on circle "button" at bounding box center [1006, 398] width 3 height 3
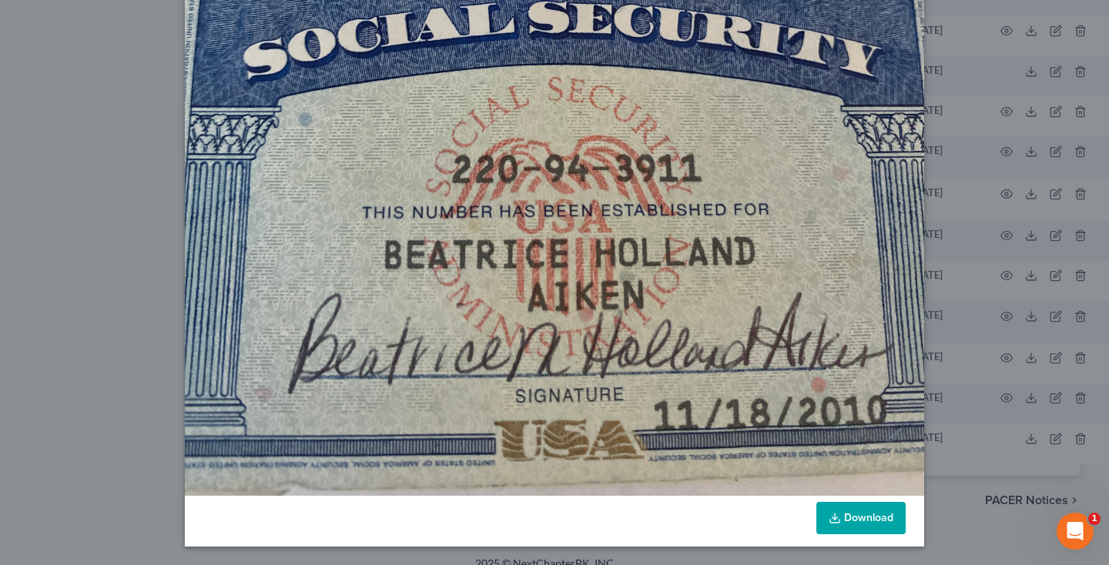
scroll to position [561, 0]
click at [869, 528] on link "Download" at bounding box center [860, 518] width 89 height 32
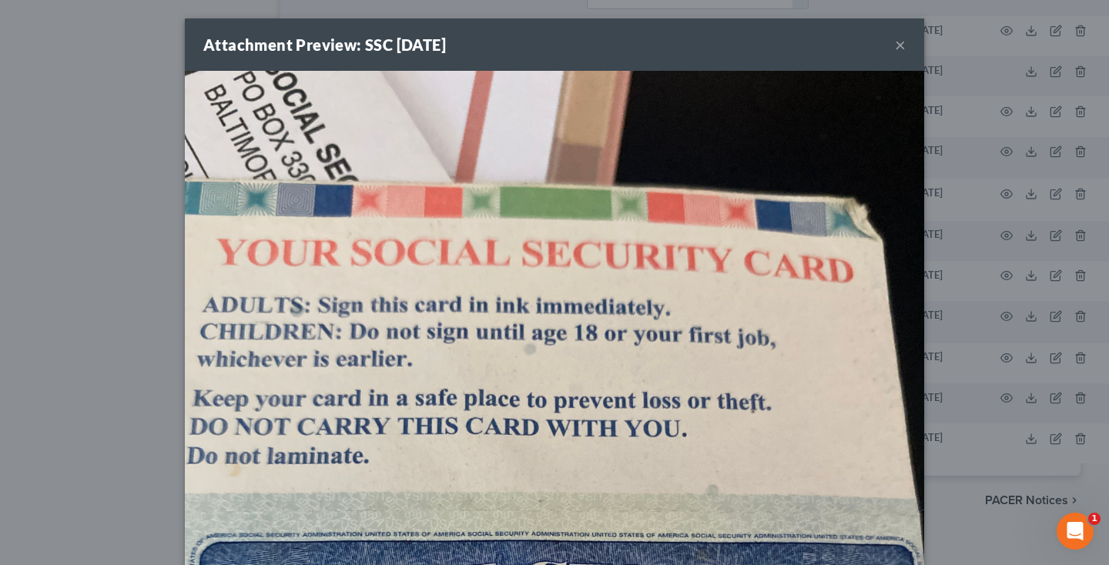
scroll to position [0, 0]
click at [902, 45] on button "×" at bounding box center [900, 44] width 11 height 18
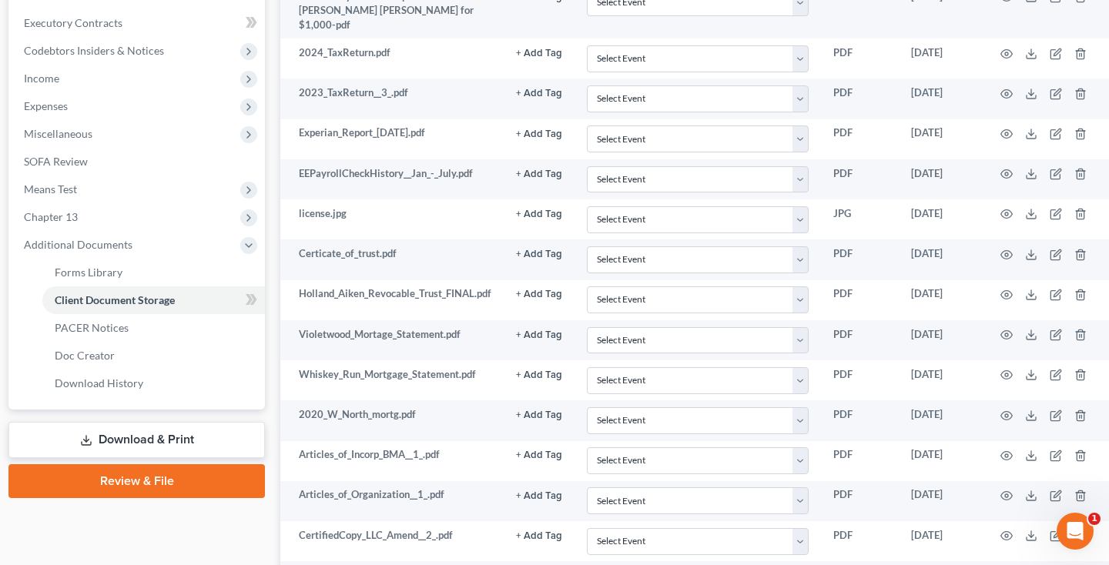
scroll to position [392, 10]
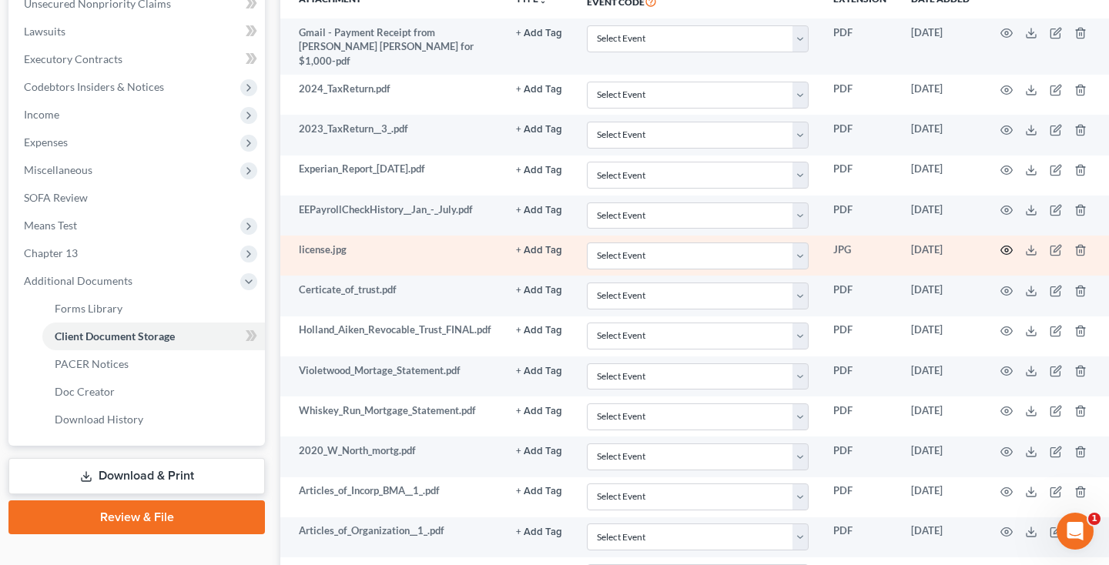
click at [1001, 244] on icon "button" at bounding box center [1006, 250] width 12 height 12
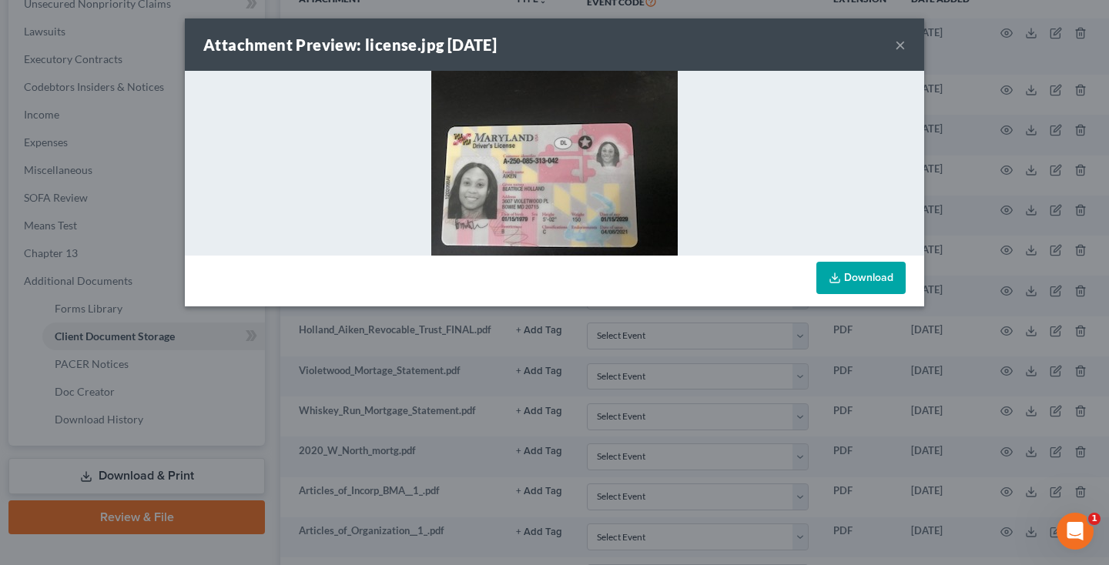
click at [820, 273] on link "Download" at bounding box center [860, 278] width 89 height 32
click at [898, 45] on button "×" at bounding box center [900, 44] width 11 height 18
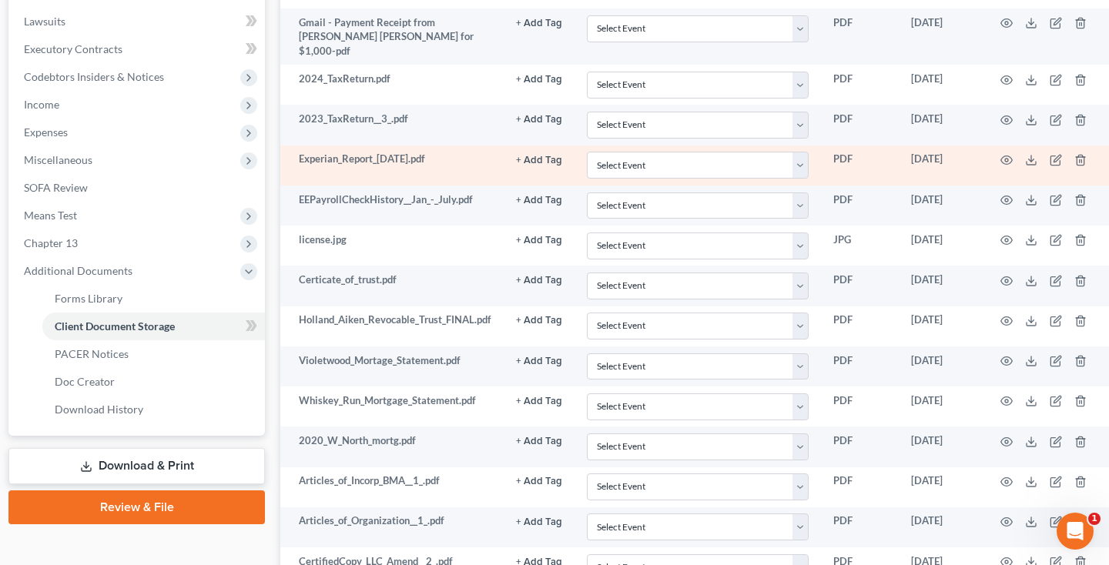
scroll to position [444, 10]
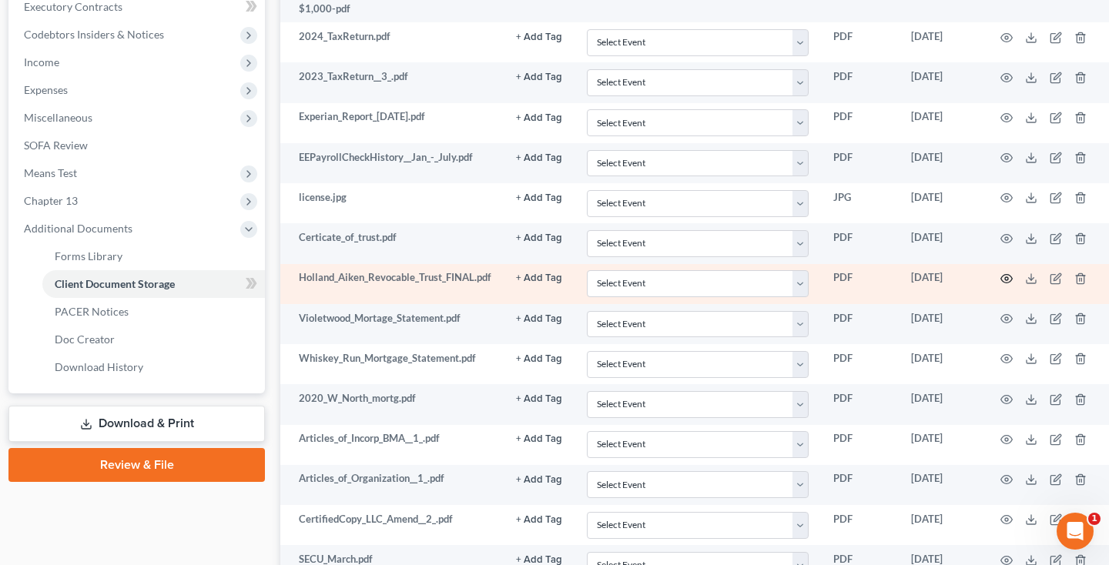
click at [1003, 273] on icon "button" at bounding box center [1006, 279] width 12 height 12
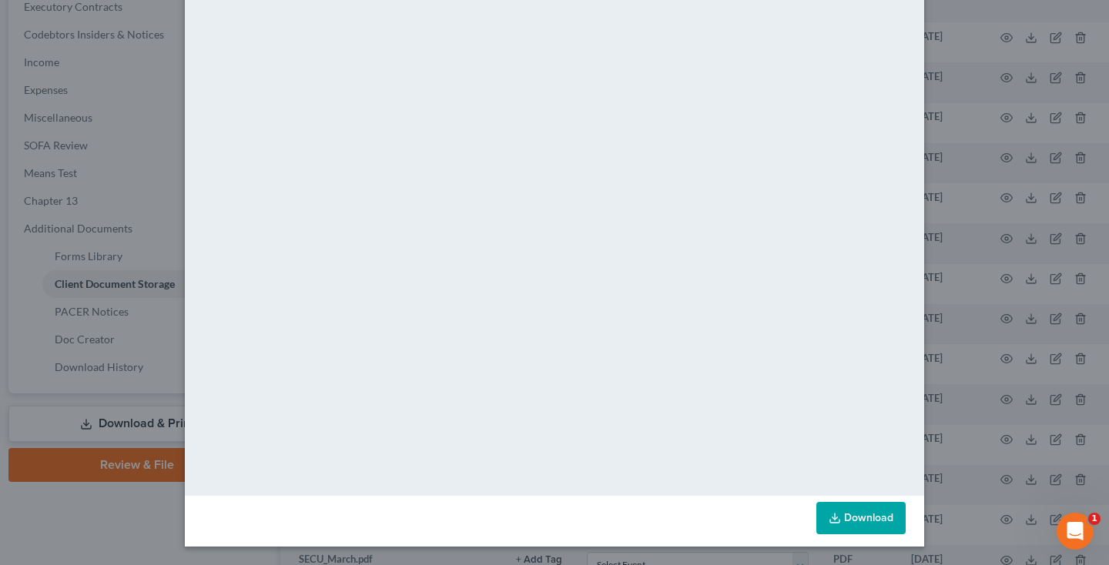
scroll to position [79, 0]
click at [863, 520] on link "Download" at bounding box center [860, 518] width 89 height 32
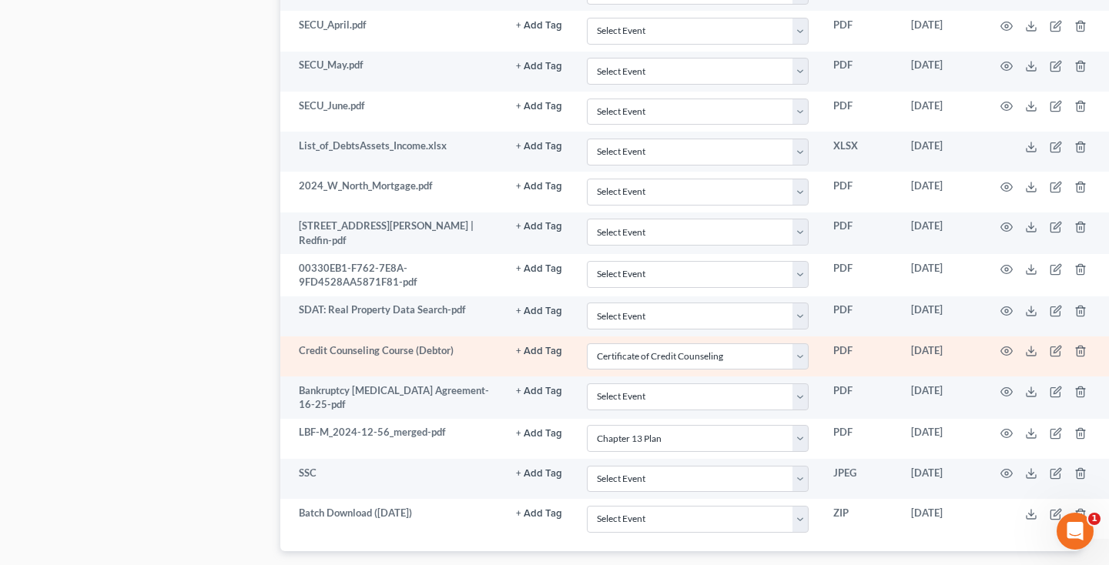
scroll to position [1035, 10]
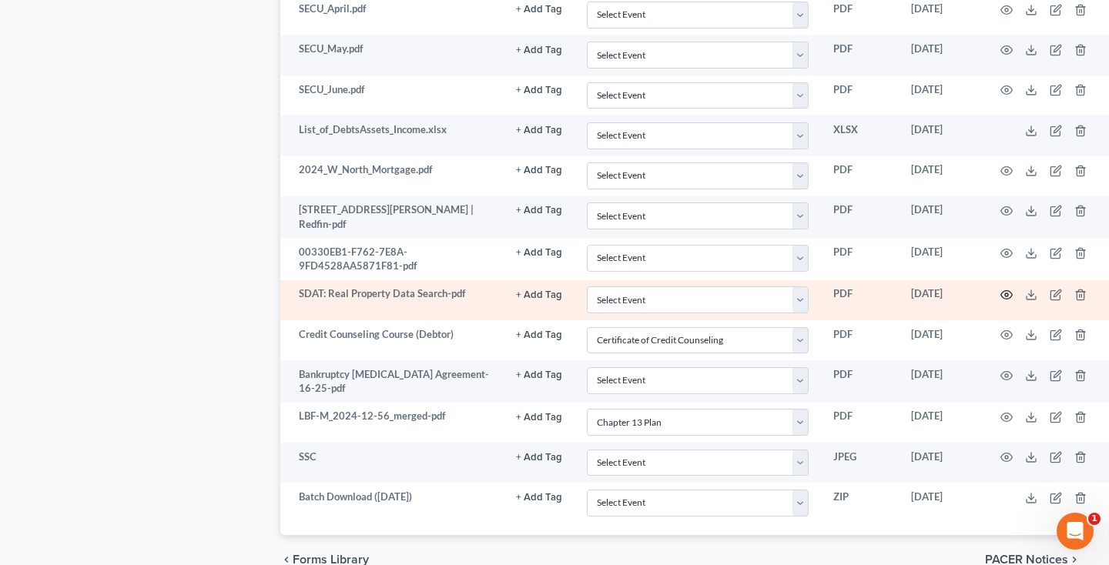
click at [1005, 293] on circle "button" at bounding box center [1006, 294] width 3 height 3
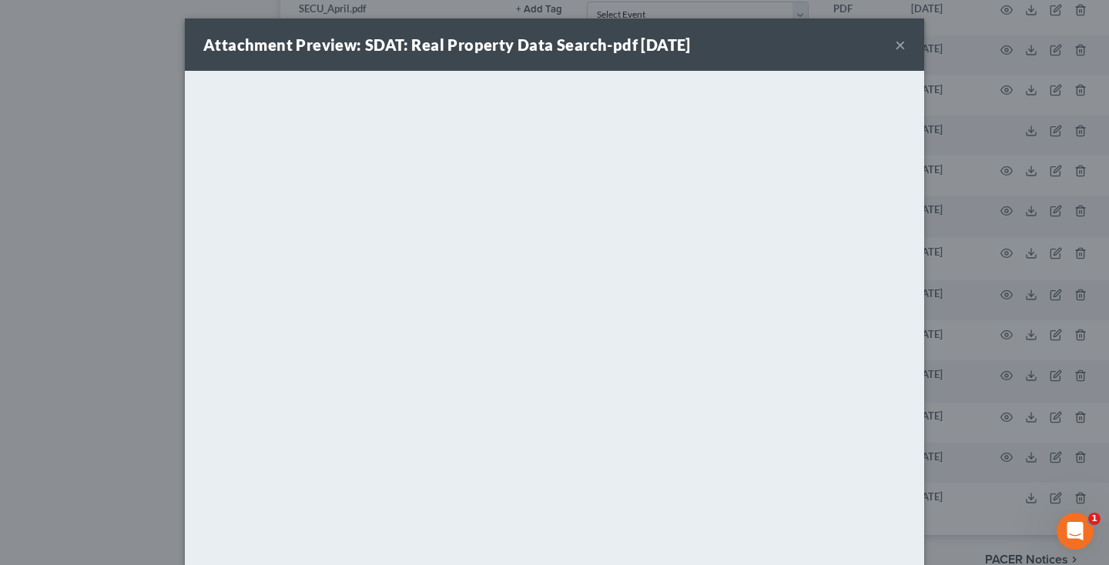
click at [903, 46] on button "×" at bounding box center [900, 44] width 11 height 18
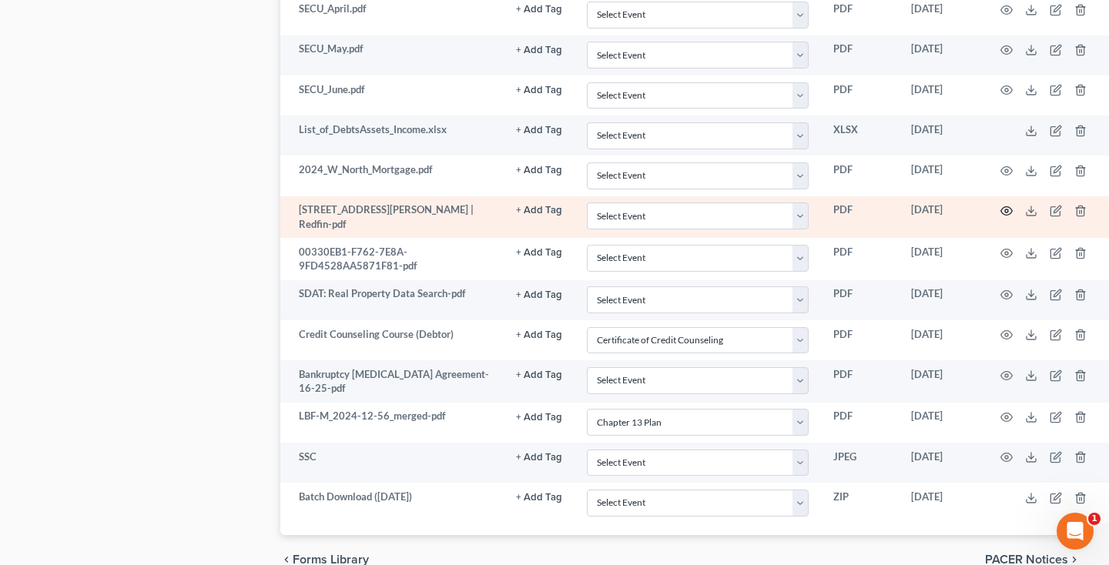
click at [1004, 205] on icon "button" at bounding box center [1006, 211] width 12 height 12
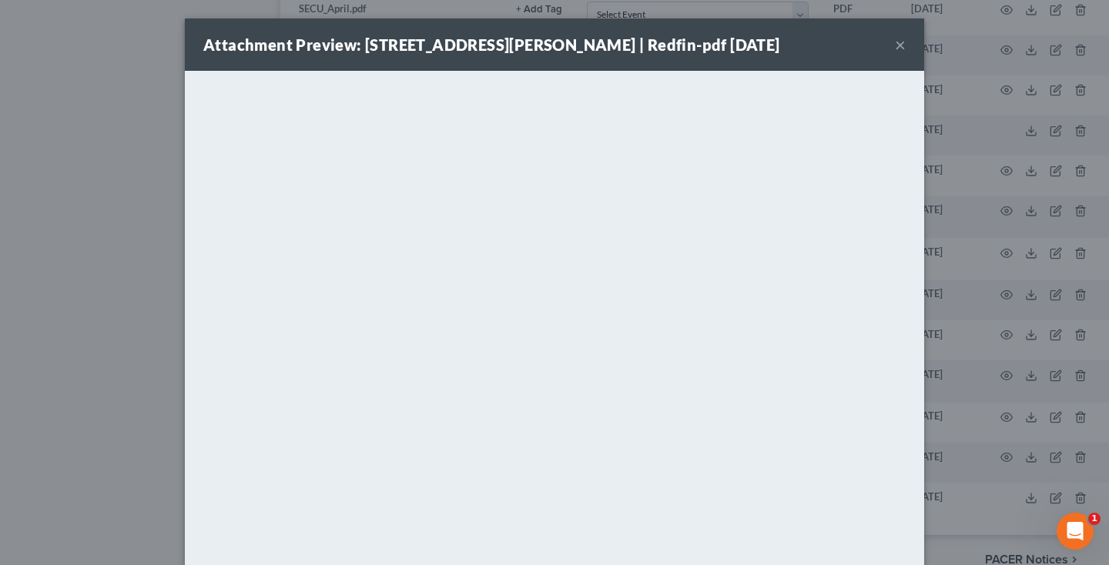
click at [906, 45] on div "Attachment Preview: 3607 Violetwood Pl, Bowie, MD 20715 | Redfin-pdf 07/27/2025…" at bounding box center [554, 44] width 739 height 52
click at [899, 44] on button "×" at bounding box center [900, 44] width 11 height 18
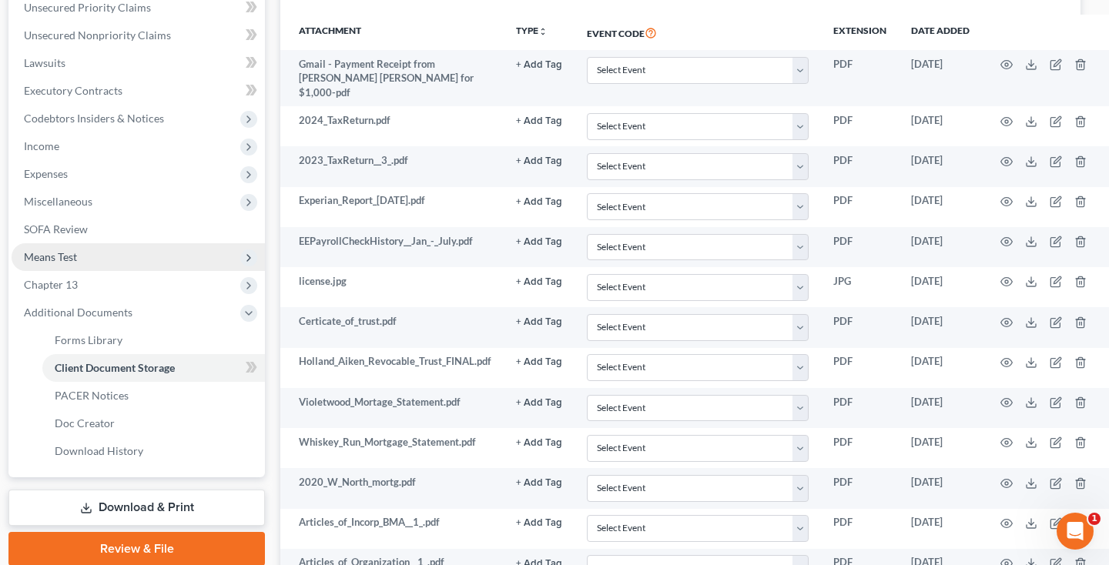
scroll to position [338, 10]
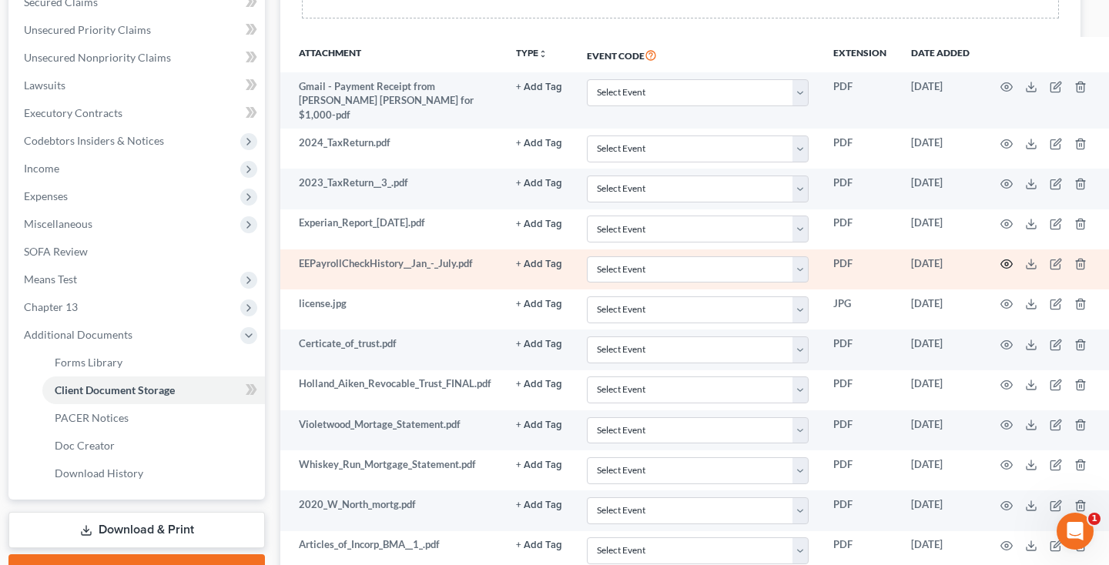
click at [1005, 263] on circle "button" at bounding box center [1006, 264] width 3 height 3
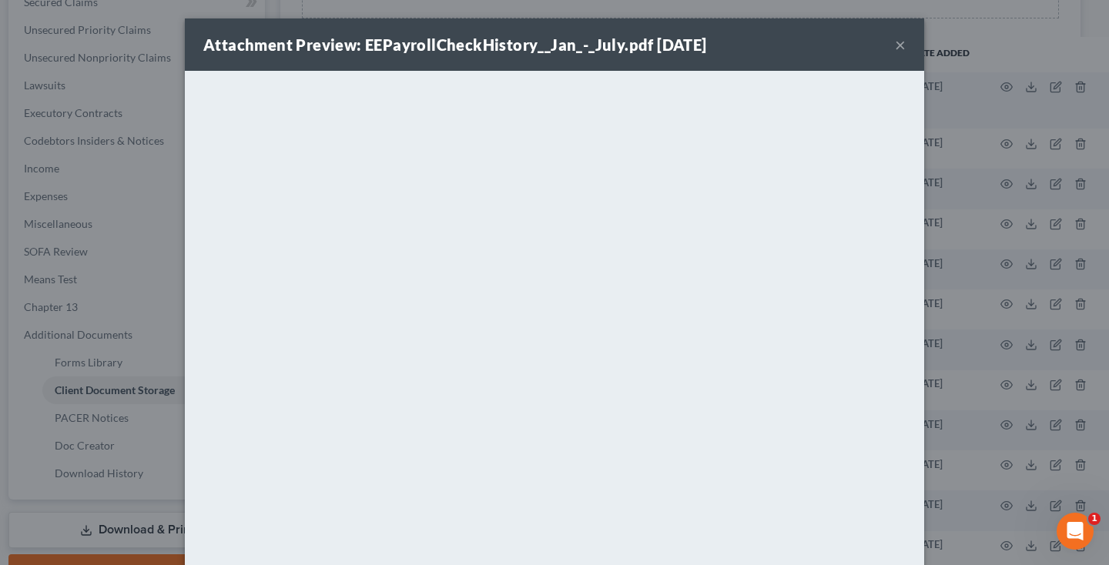
click at [899, 46] on button "×" at bounding box center [900, 44] width 11 height 18
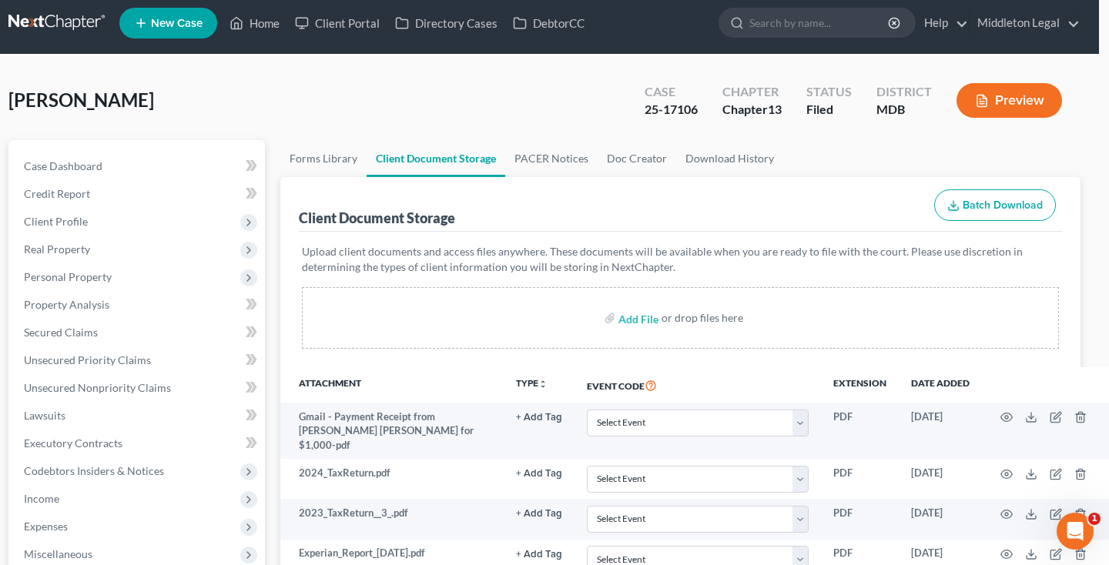
scroll to position [0, 10]
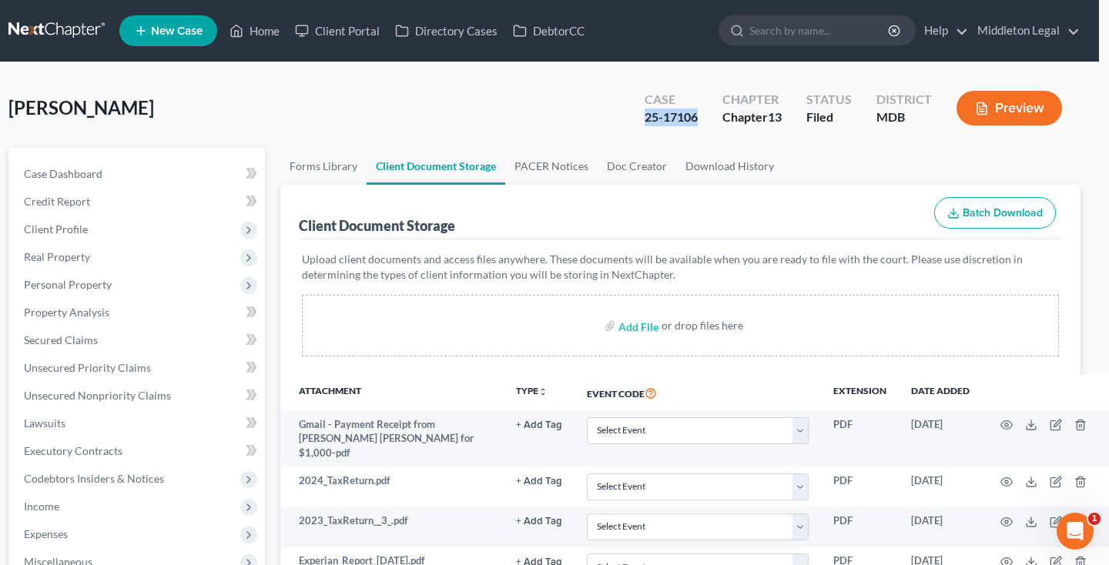
drag, startPoint x: 644, startPoint y: 118, endPoint x: 700, endPoint y: 116, distance: 55.5
click at [704, 119] on div "Case 25-17106" at bounding box center [671, 109] width 78 height 45
copy div "25-17106"
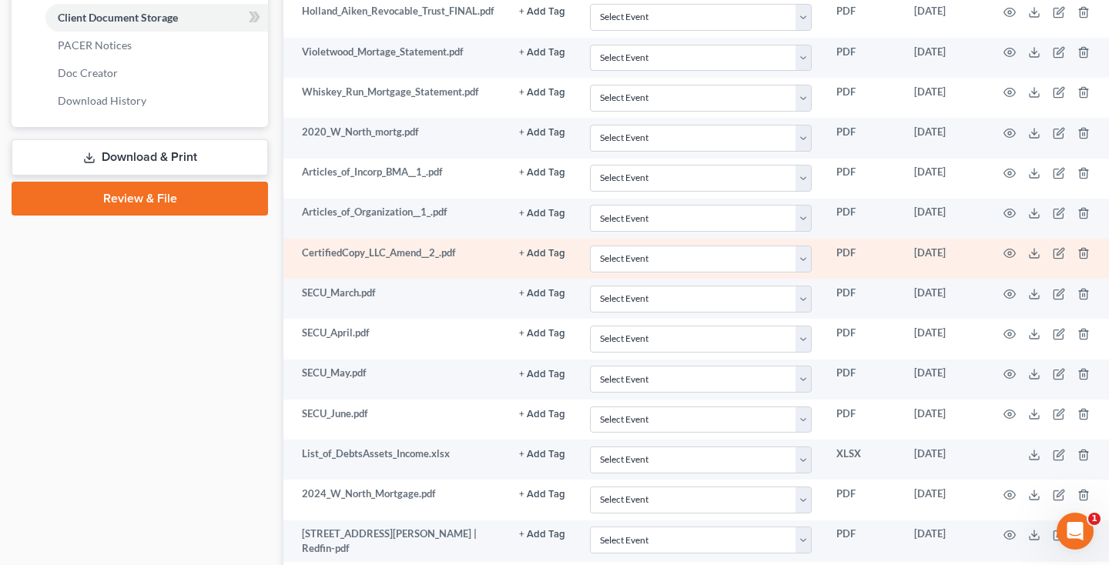
scroll to position [726, 7]
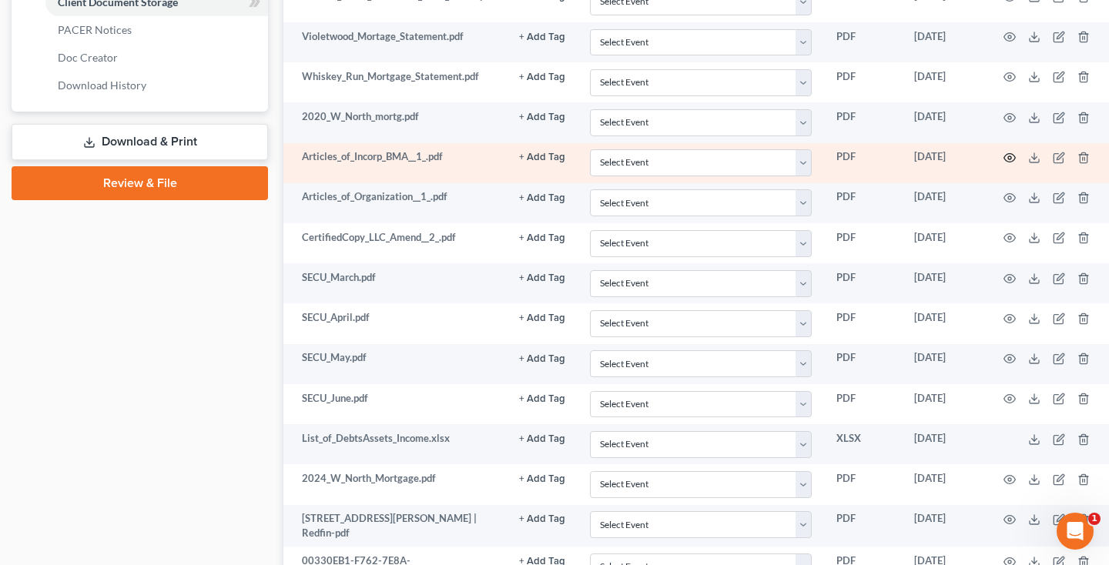
click at [1004, 154] on icon "button" at bounding box center [1010, 158] width 12 height 8
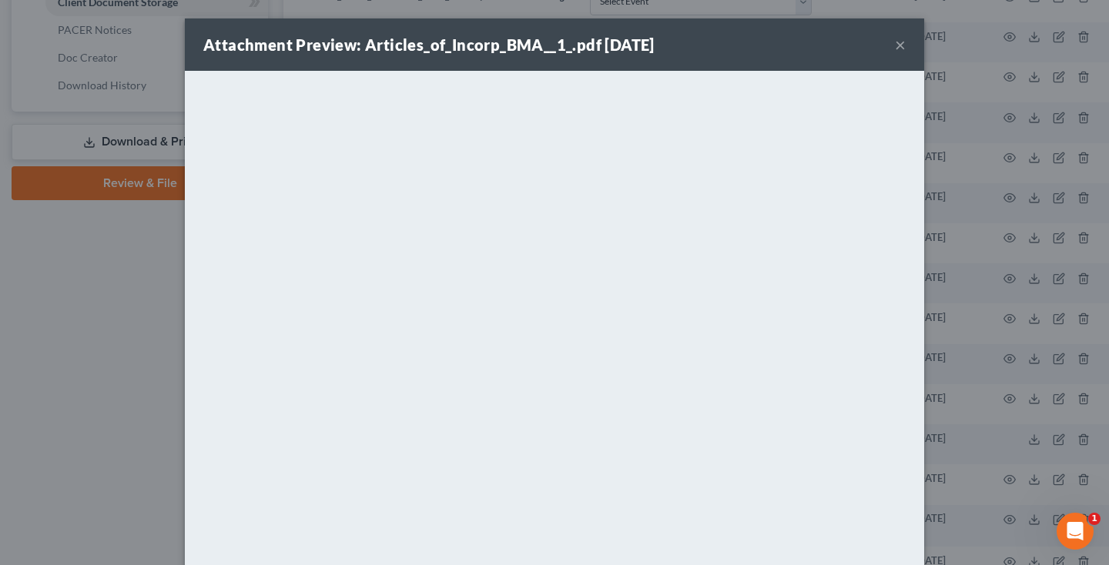
click at [900, 49] on button "×" at bounding box center [900, 44] width 11 height 18
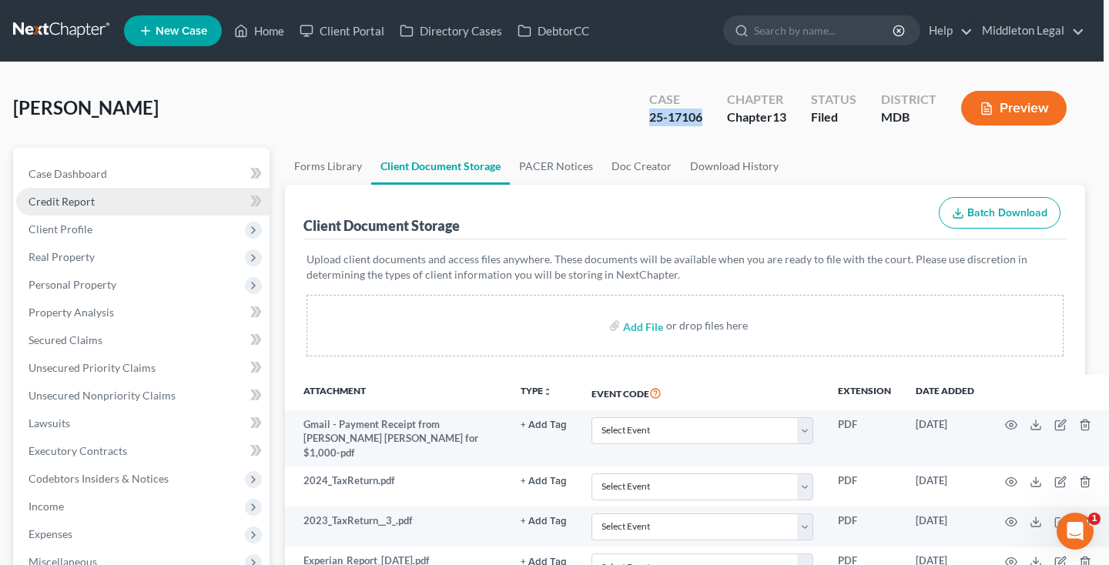
scroll to position [0, 5]
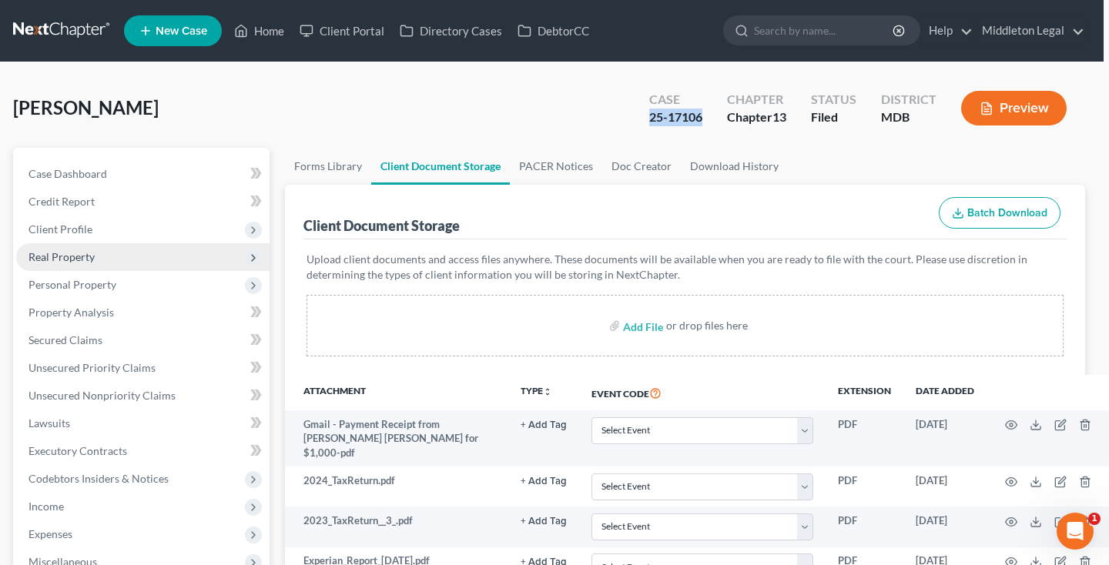
click at [85, 257] on span "Real Property" at bounding box center [61, 256] width 66 height 13
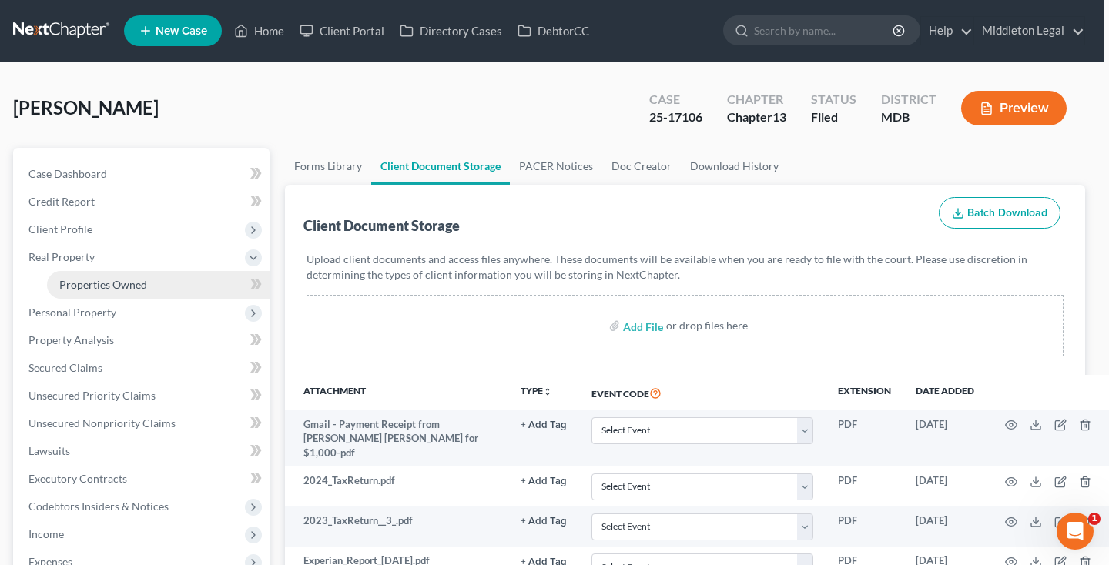
click at [89, 281] on span "Properties Owned" at bounding box center [103, 284] width 88 height 13
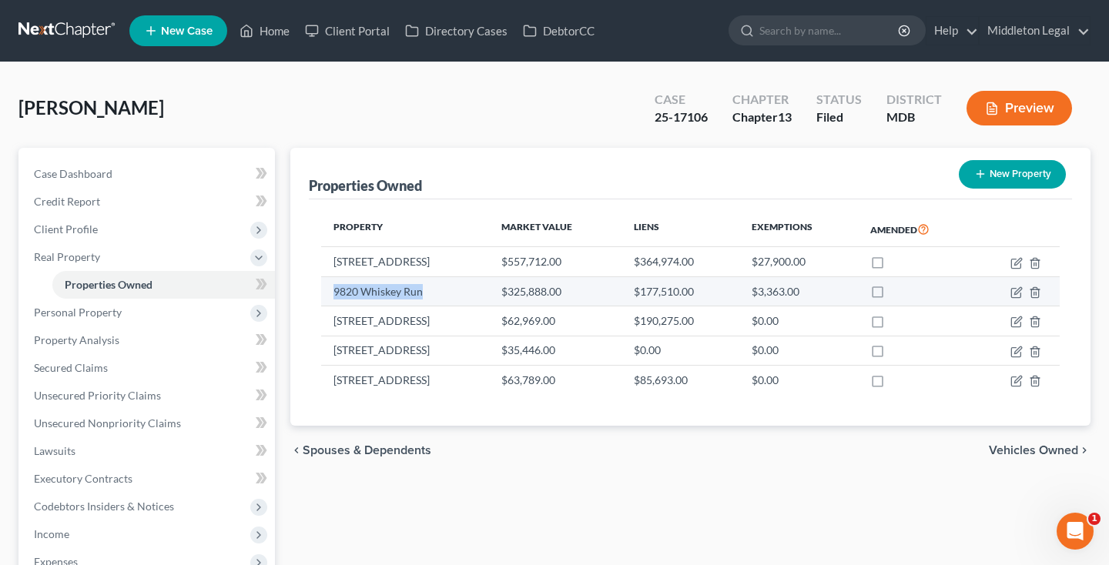
drag, startPoint x: 335, startPoint y: 290, endPoint x: 427, endPoint y: 303, distance: 92.5
click at [427, 303] on td "9820 Whiskey Run" at bounding box center [405, 290] width 168 height 29
copy td "9820 Whiskey Run"
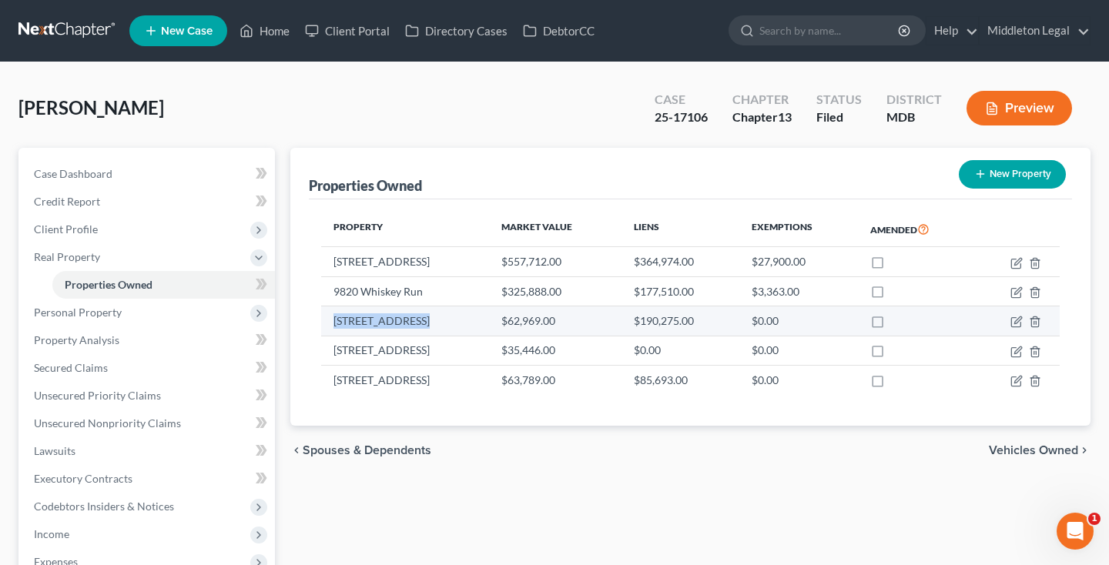
drag, startPoint x: 333, startPoint y: 321, endPoint x: 433, endPoint y: 322, distance: 99.3
click at [432, 321] on td "2020 W. North Ave" at bounding box center [405, 320] width 168 height 29
copy td "2020 W. North Ave"
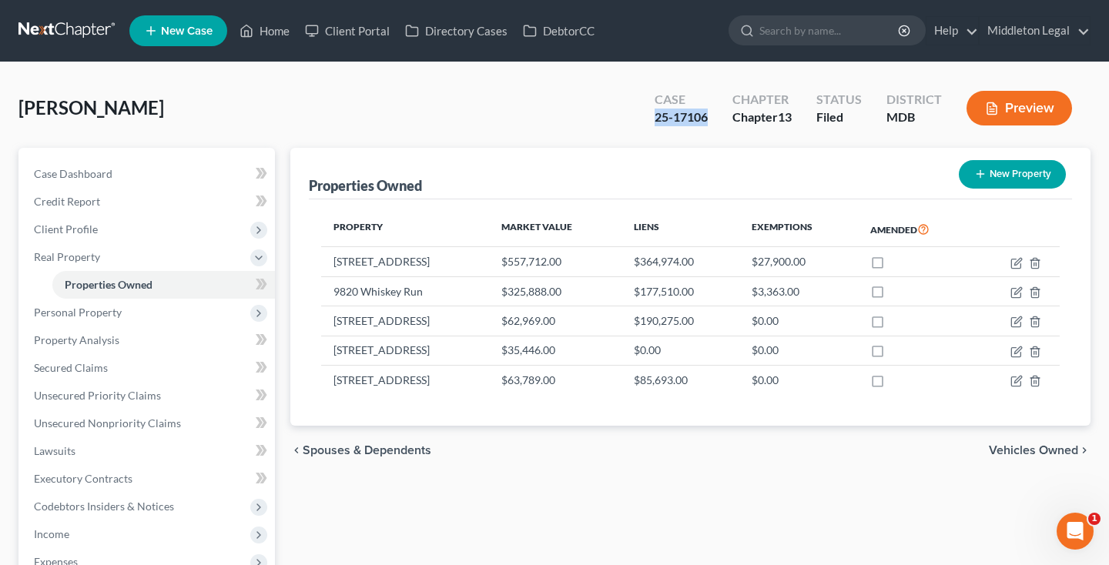
drag, startPoint x: 651, startPoint y: 119, endPoint x: 718, endPoint y: 119, distance: 67.8
click at [718, 119] on div "Case 25-17106" at bounding box center [681, 109] width 78 height 45
copy div "25-17106"
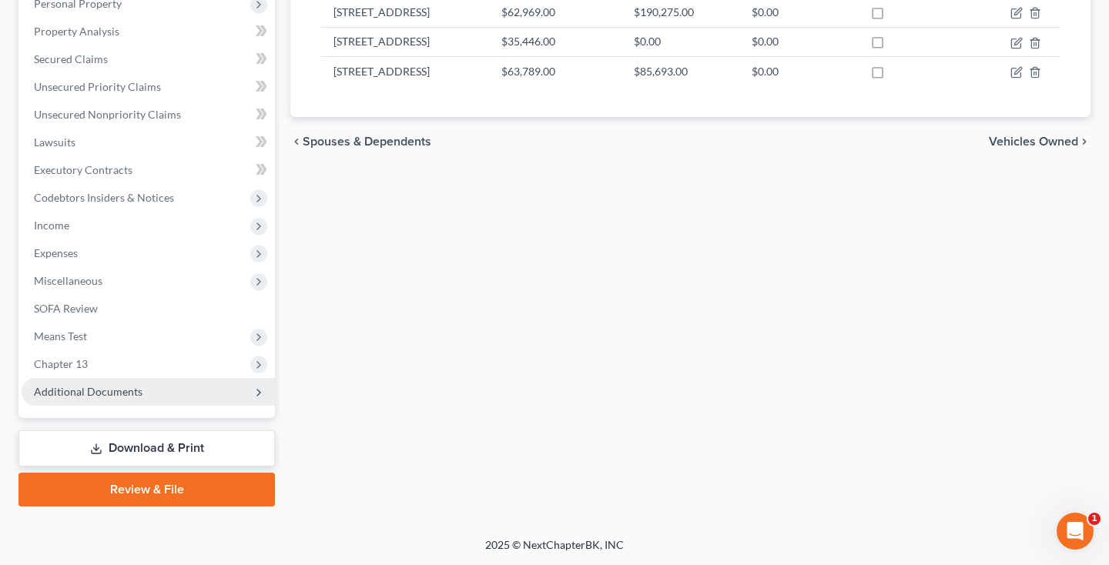
scroll to position [309, 0]
click at [146, 397] on span "Additional Documents" at bounding box center [148, 392] width 253 height 28
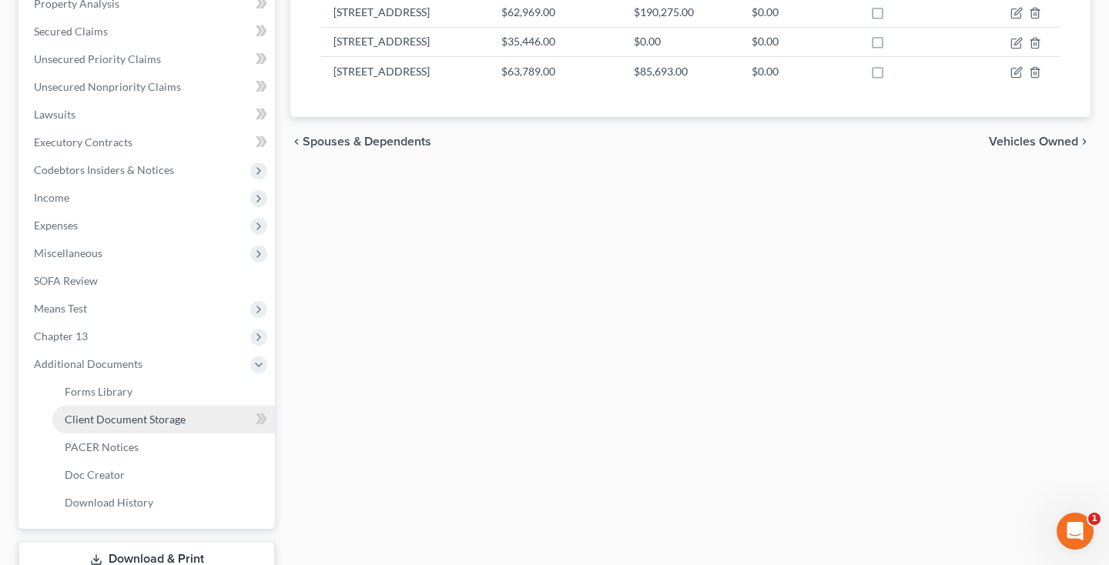
click at [146, 418] on span "Client Document Storage" at bounding box center [125, 419] width 121 height 13
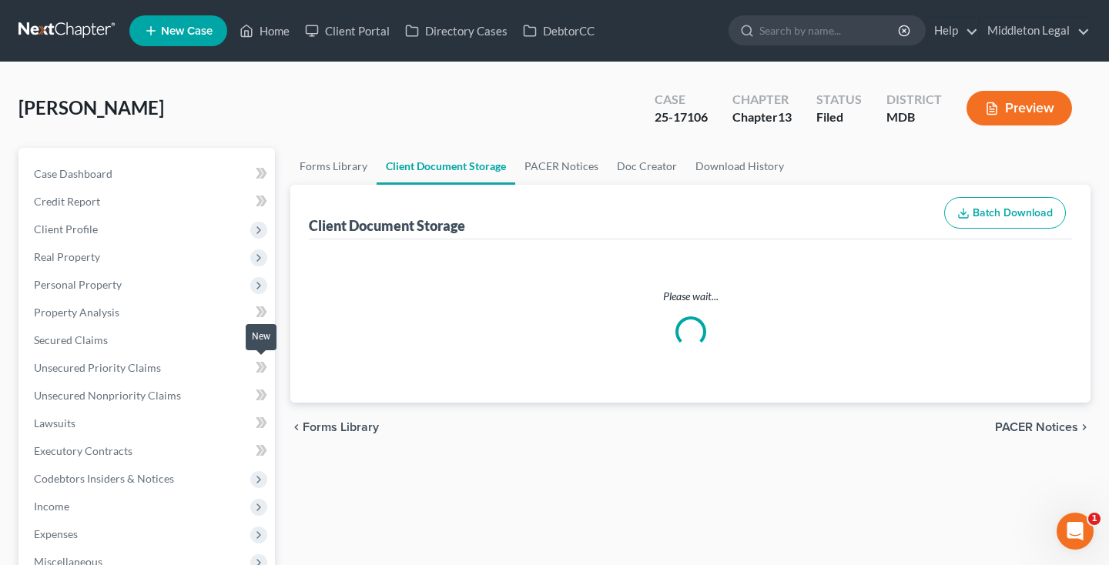
select select "14"
select select "25"
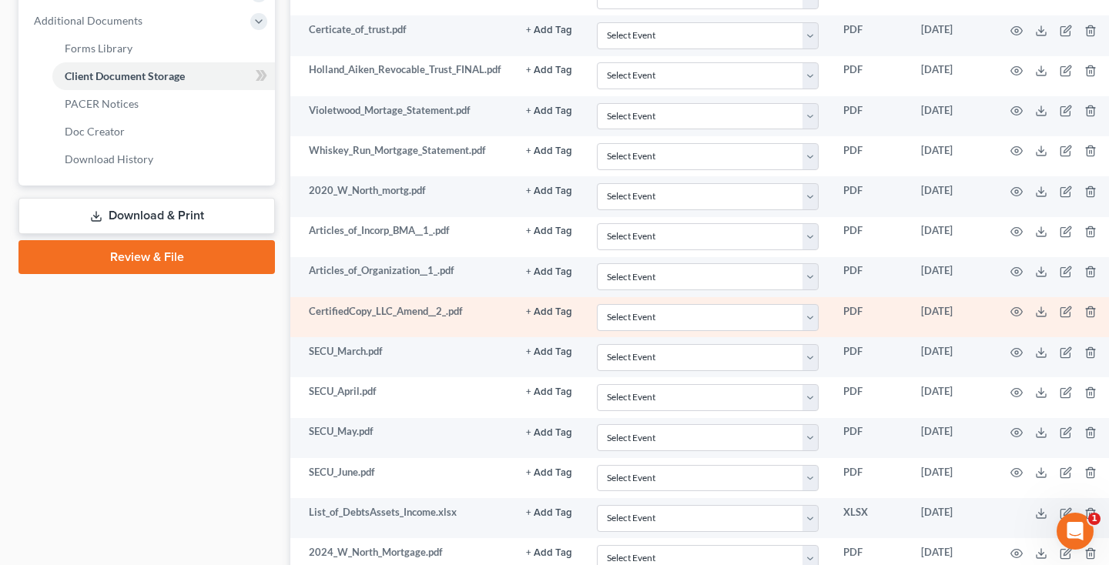
scroll to position [668, 0]
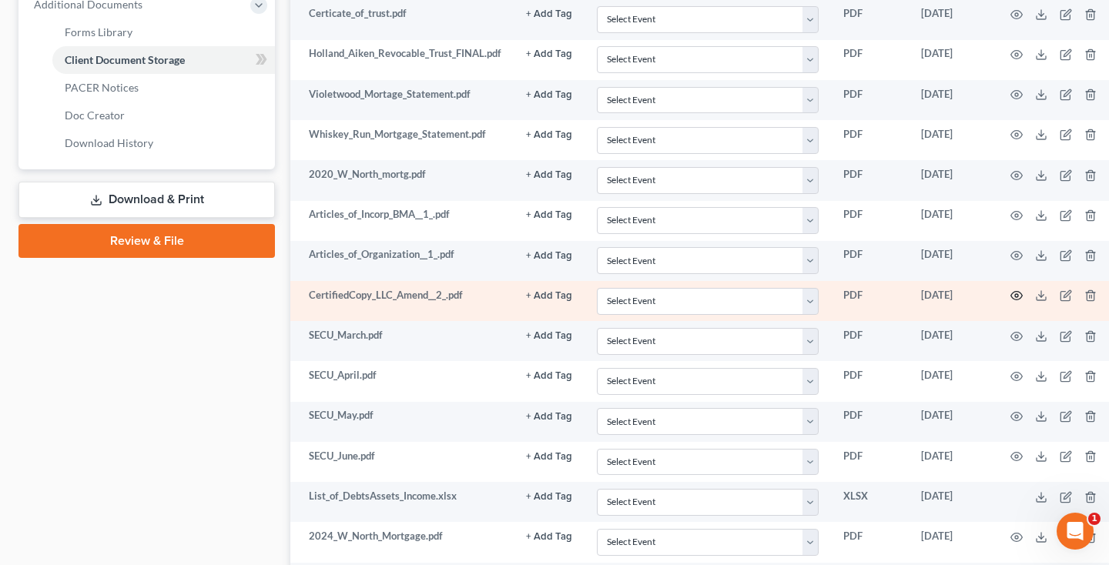
click at [1013, 292] on icon "button" at bounding box center [1017, 296] width 12 height 8
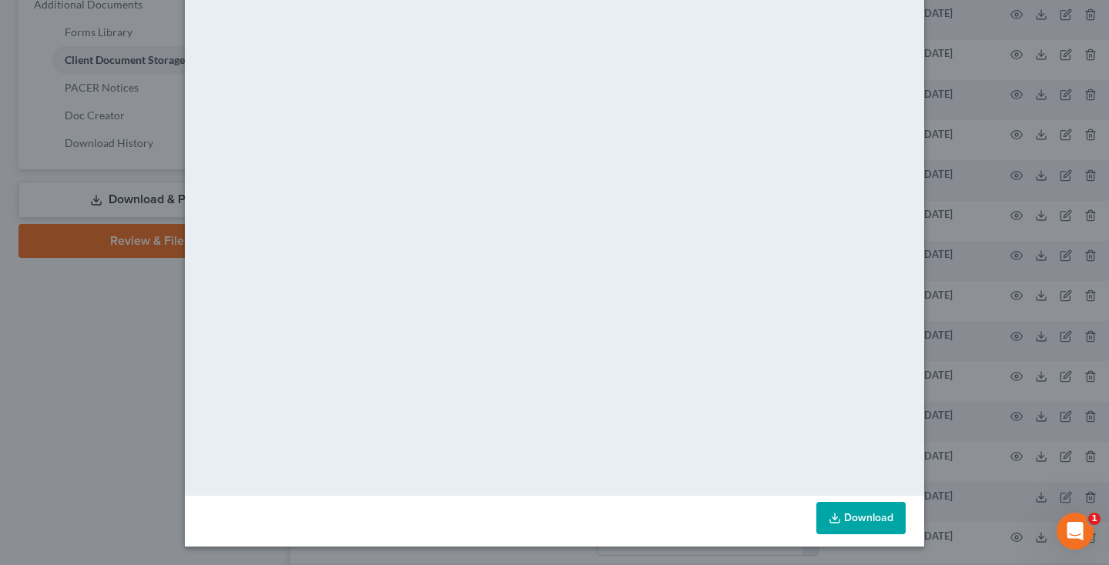
scroll to position [79, 0]
click at [844, 518] on link "Download" at bounding box center [860, 518] width 89 height 32
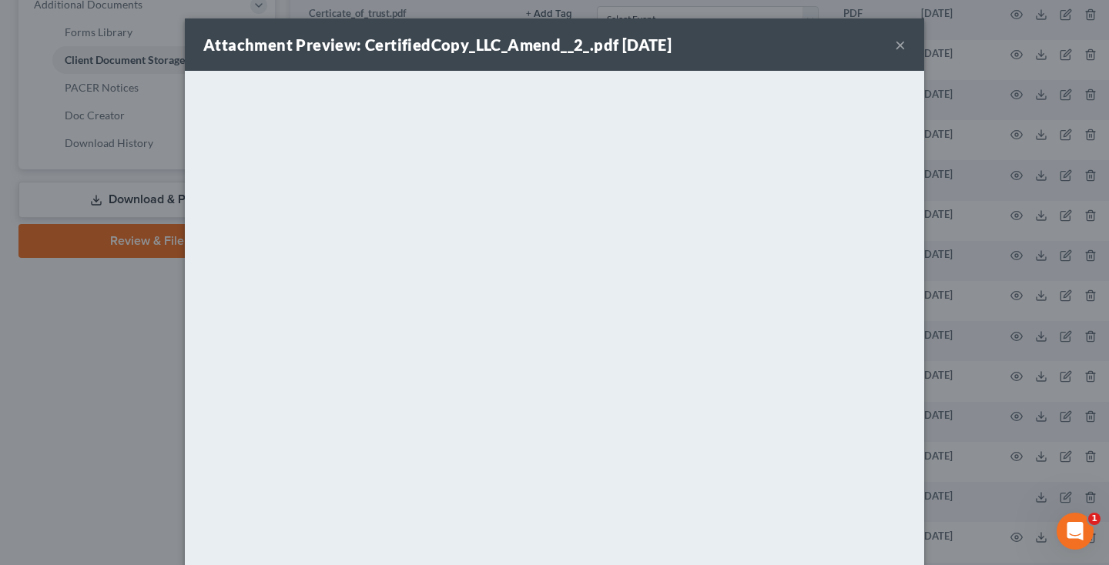
scroll to position [0, 0]
click at [903, 46] on button "×" at bounding box center [900, 44] width 11 height 18
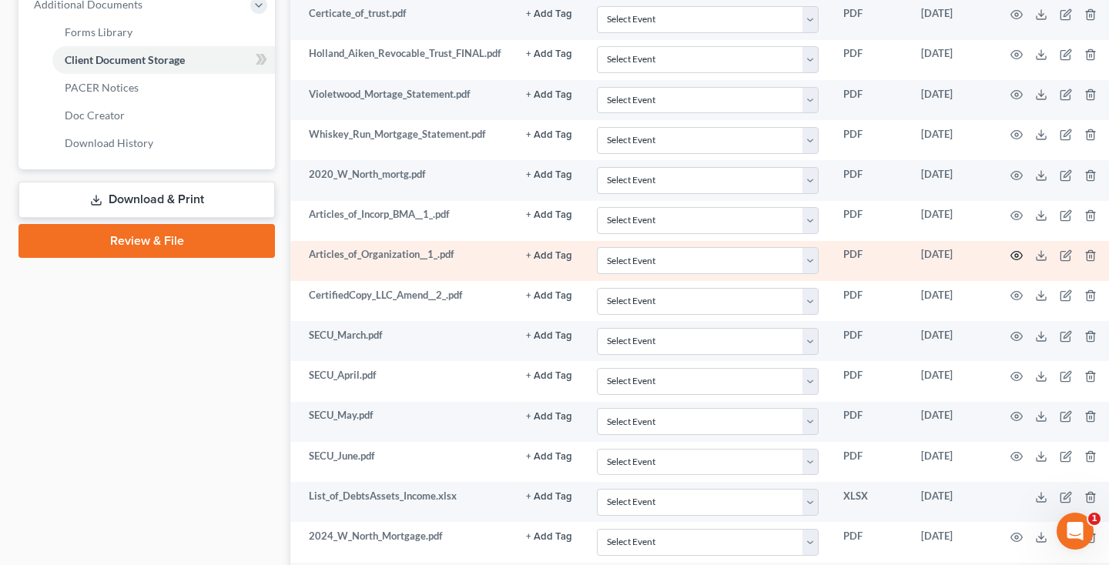
click at [1015, 249] on icon "button" at bounding box center [1016, 255] width 12 height 12
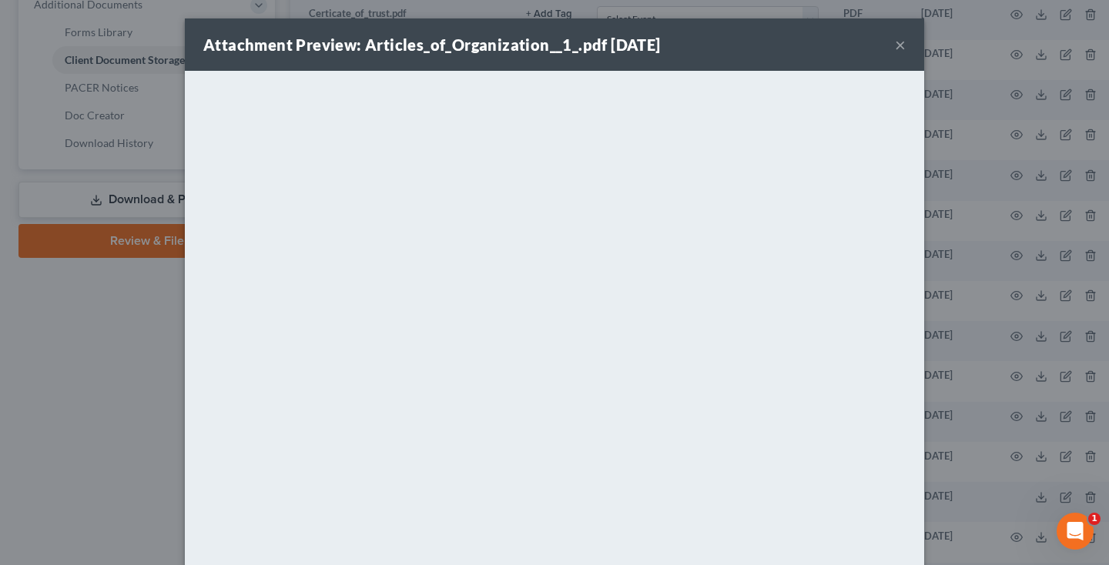
click at [896, 41] on button "×" at bounding box center [900, 44] width 11 height 18
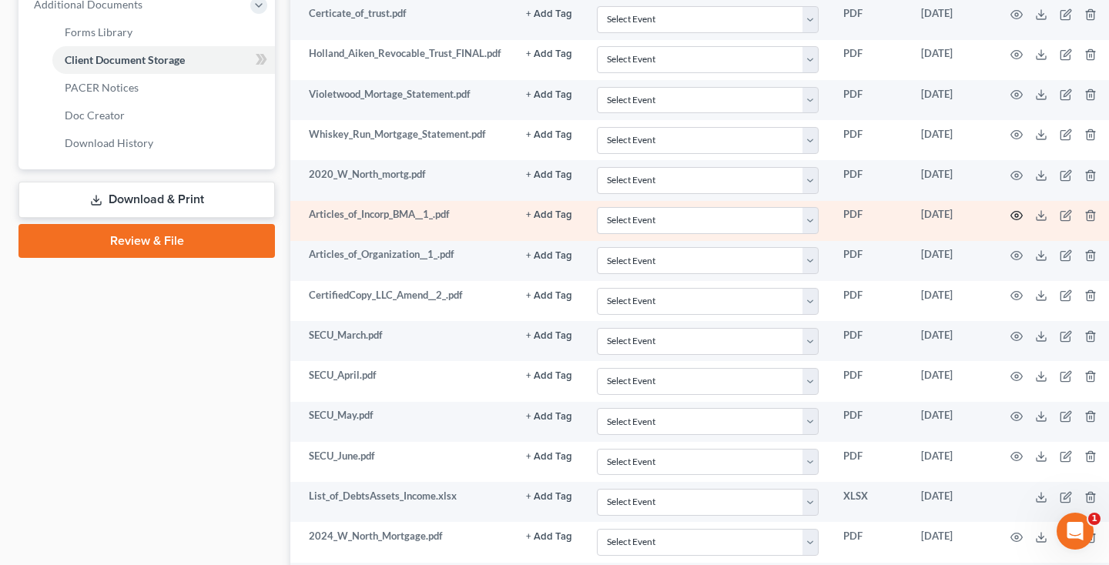
click at [1011, 209] on icon "button" at bounding box center [1016, 215] width 12 height 12
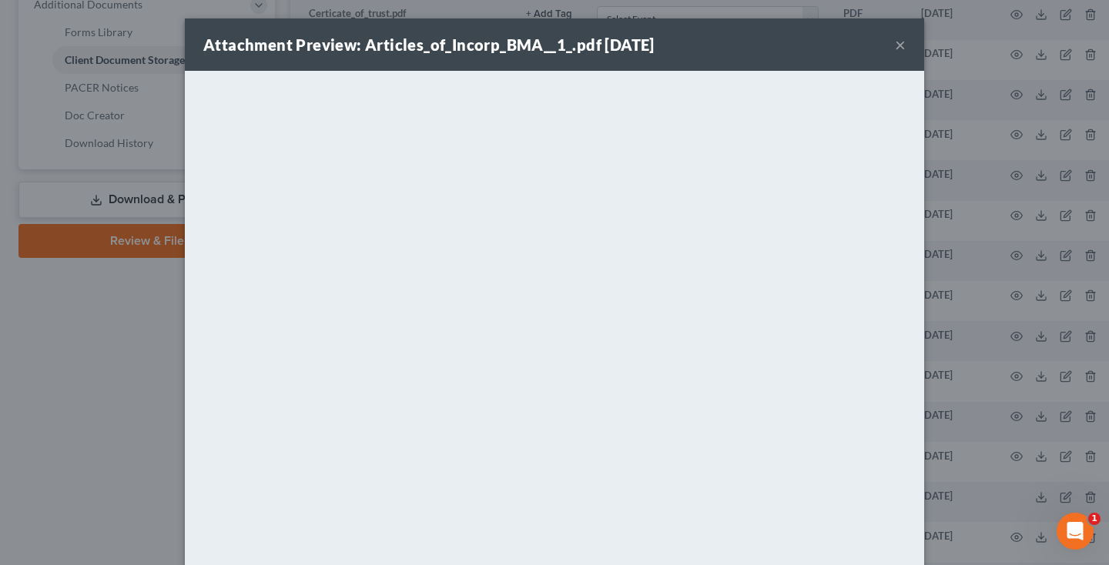
click at [903, 49] on button "×" at bounding box center [900, 44] width 11 height 18
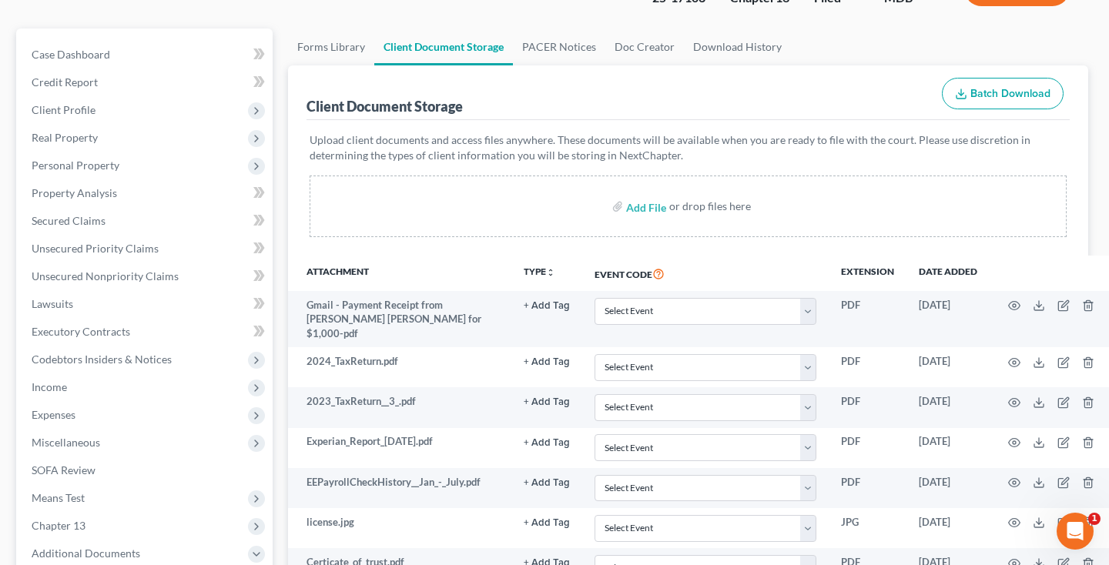
scroll to position [109, 2]
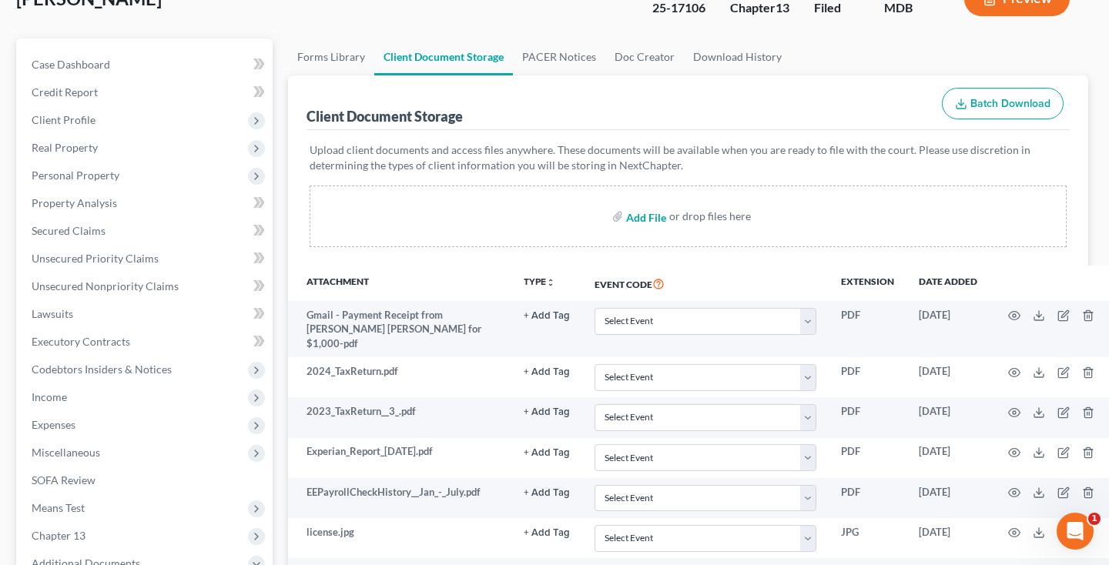
click at [651, 219] on input "file" at bounding box center [644, 217] width 37 height 28
type input "C:\fakepath\2024 North SDAT.pdf"
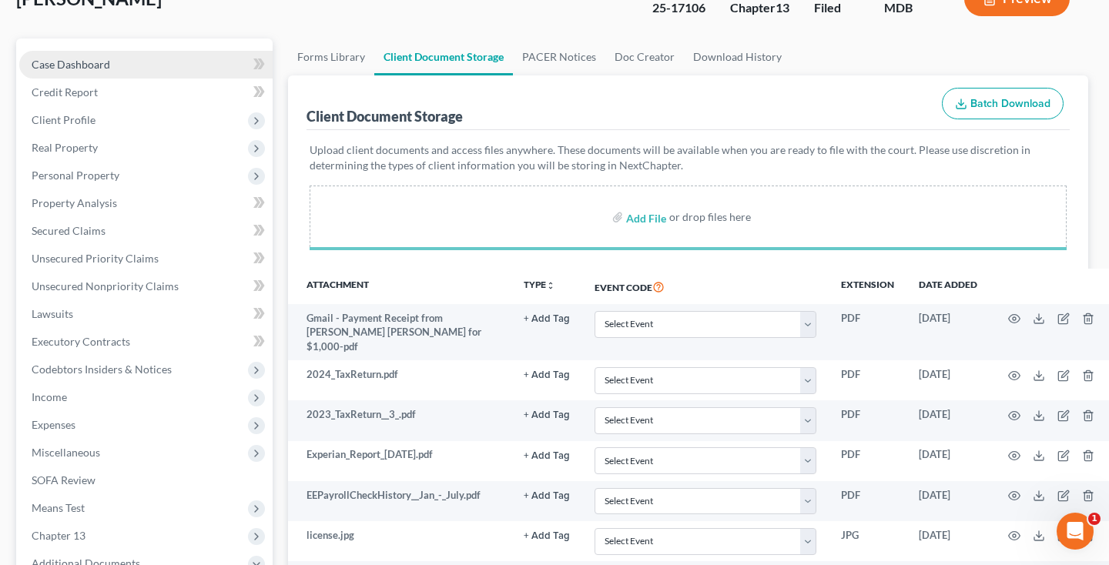
select select "14"
select select "25"
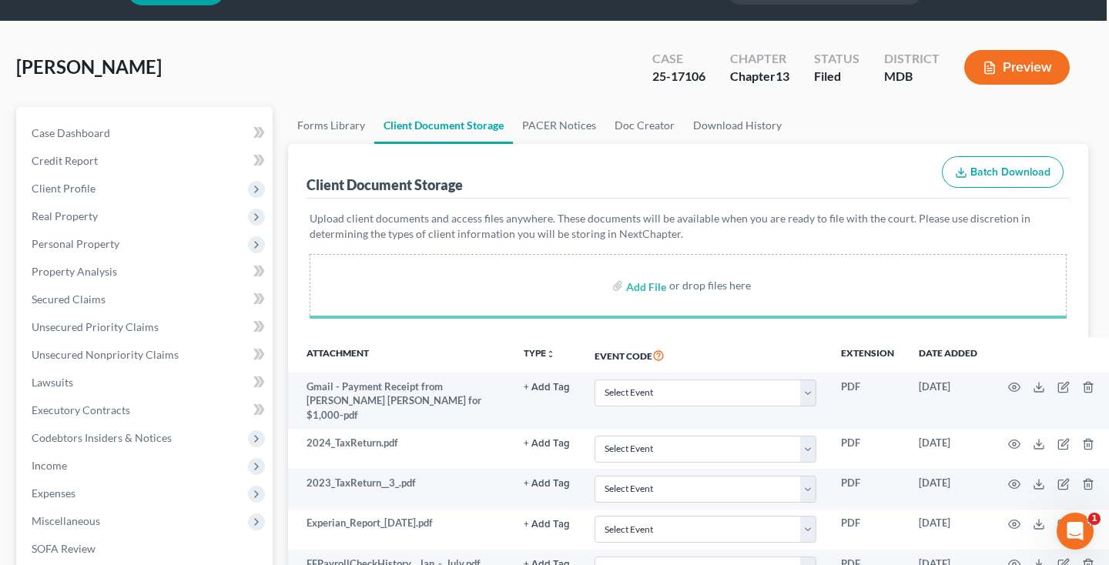
scroll to position [30, 2]
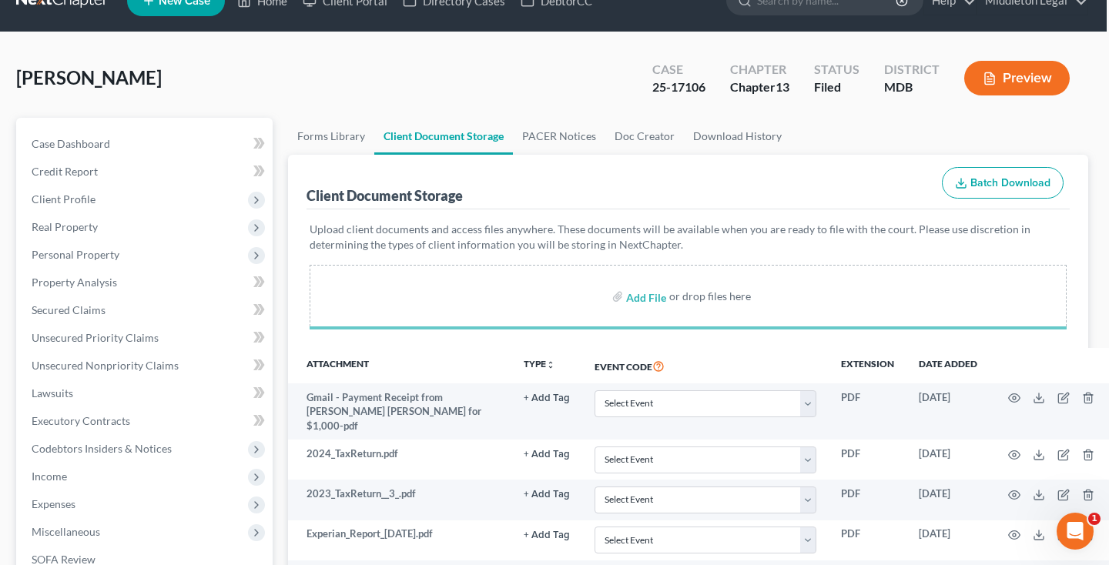
drag, startPoint x: 644, startPoint y: 90, endPoint x: 659, endPoint y: 80, distance: 17.7
click at [700, 87] on div "Case 25-17106" at bounding box center [679, 79] width 78 height 45
select select "14"
select select "25"
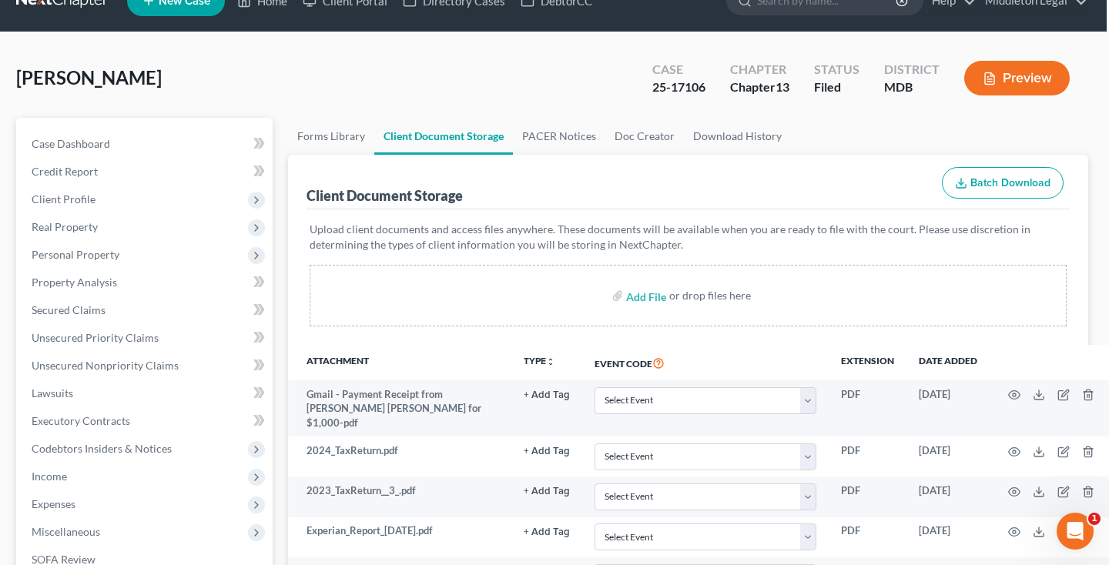
drag, startPoint x: 659, startPoint y: 80, endPoint x: 651, endPoint y: 86, distance: 10.5
click at [659, 80] on div "25-17106" at bounding box center [678, 88] width 53 height 18
drag, startPoint x: 651, startPoint y: 86, endPoint x: 678, endPoint y: 87, distance: 27.0
click at [709, 86] on div "Case 25-17106" at bounding box center [679, 79] width 78 height 45
drag, startPoint x: 678, startPoint y: 87, endPoint x: 647, endPoint y: 83, distance: 31.0
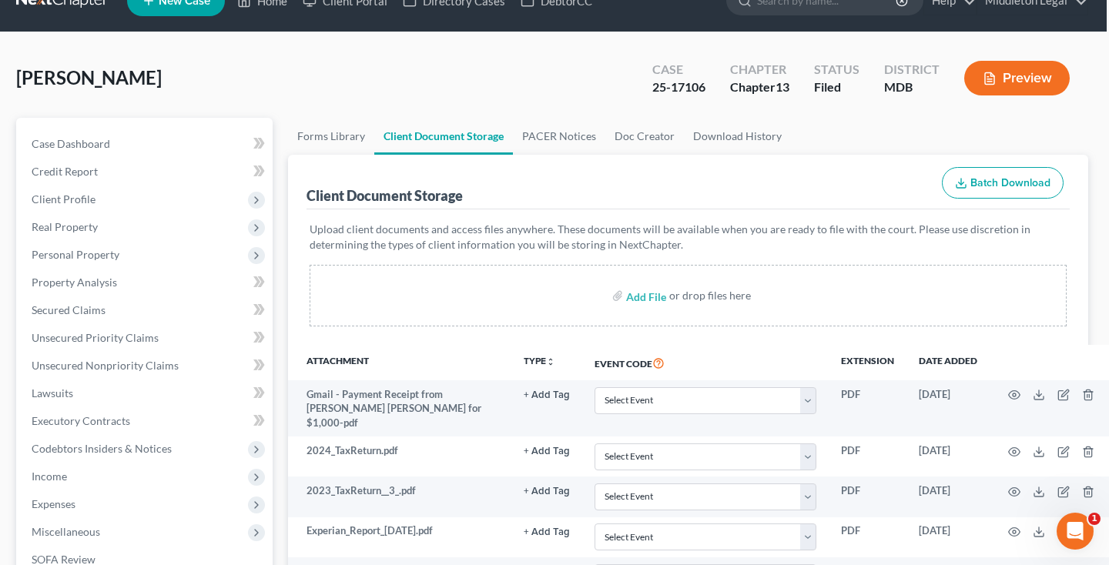
click at [678, 87] on div "25-17106" at bounding box center [678, 88] width 53 height 18
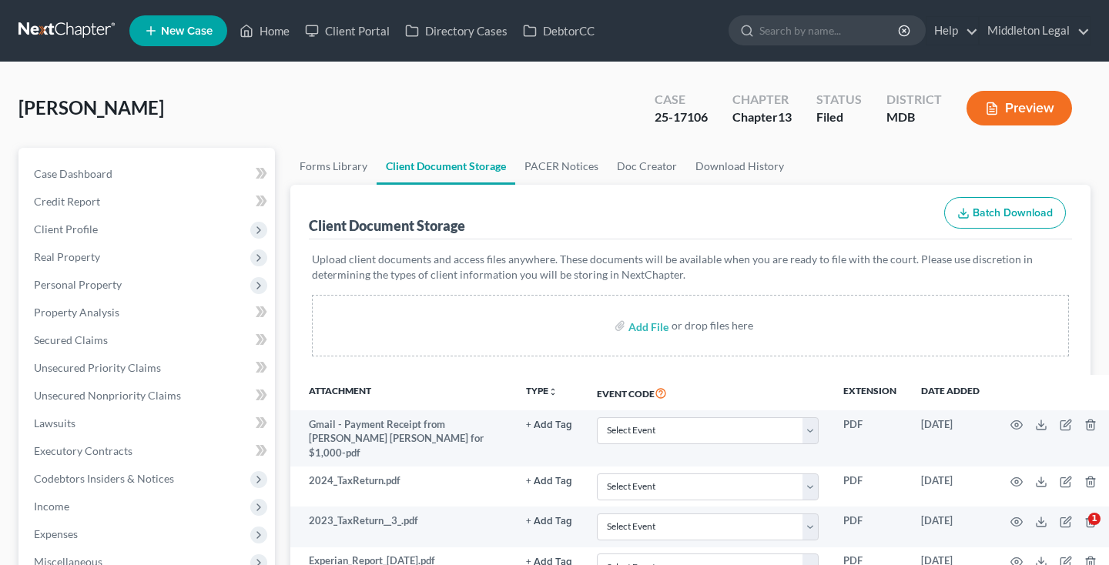
select select "14"
select select "25"
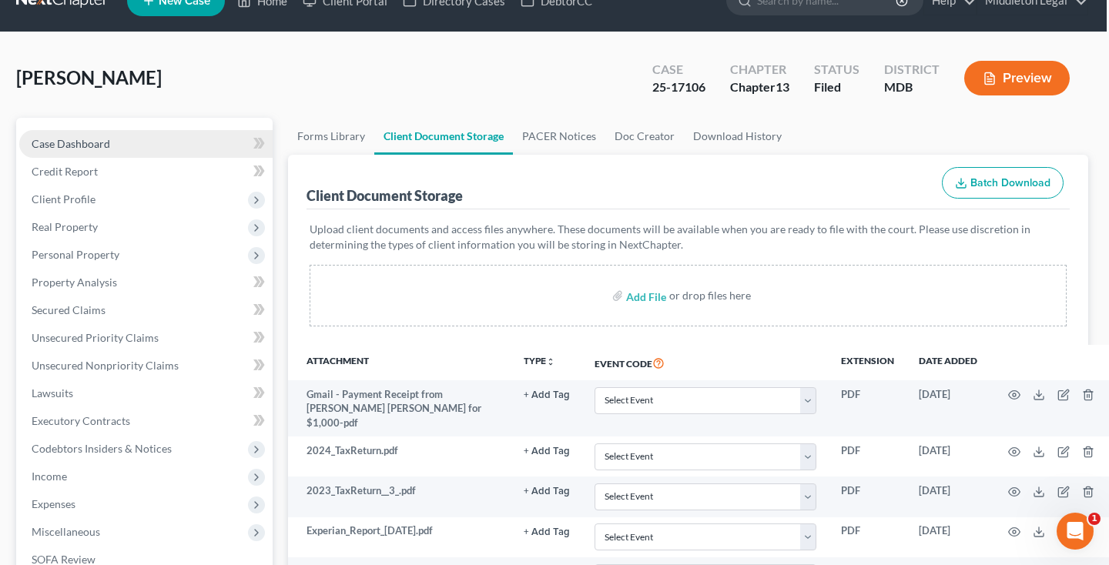
click at [95, 142] on span "Case Dashboard" at bounding box center [71, 143] width 79 height 13
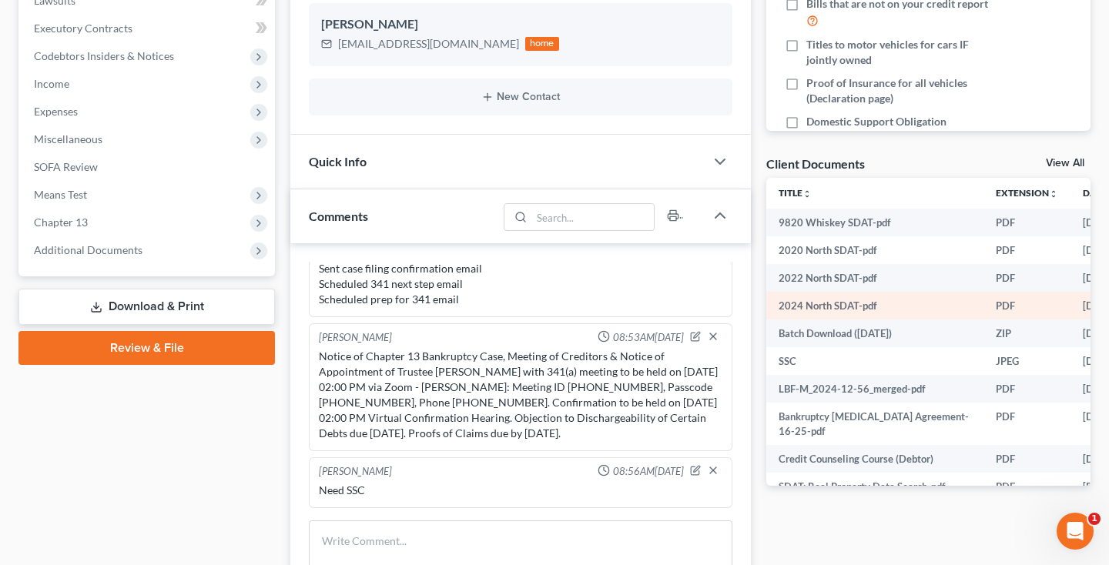
scroll to position [646, 0]
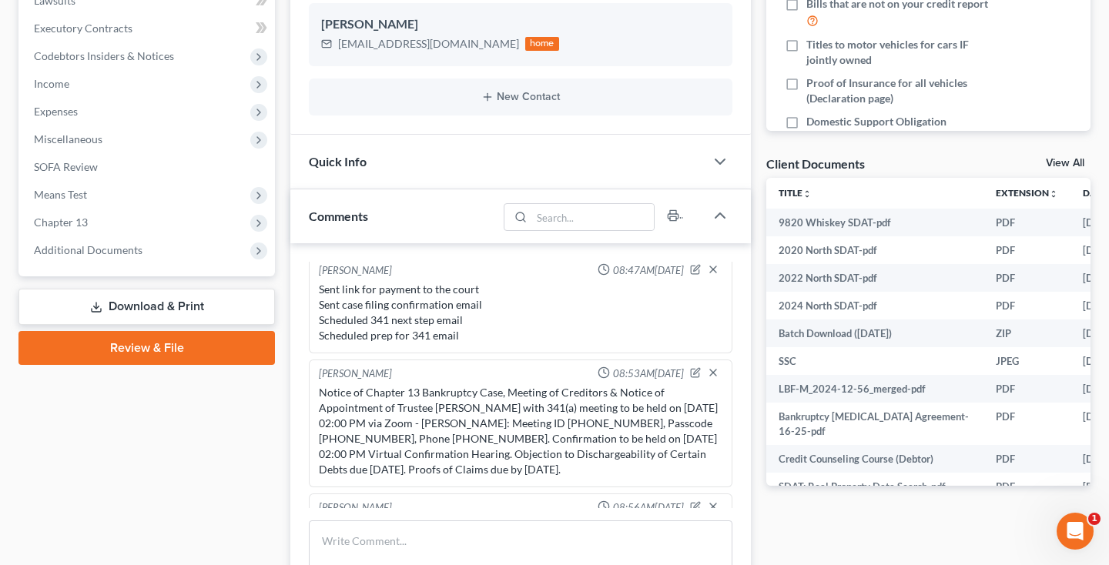
click at [1063, 164] on link "View All" at bounding box center [1065, 163] width 39 height 11
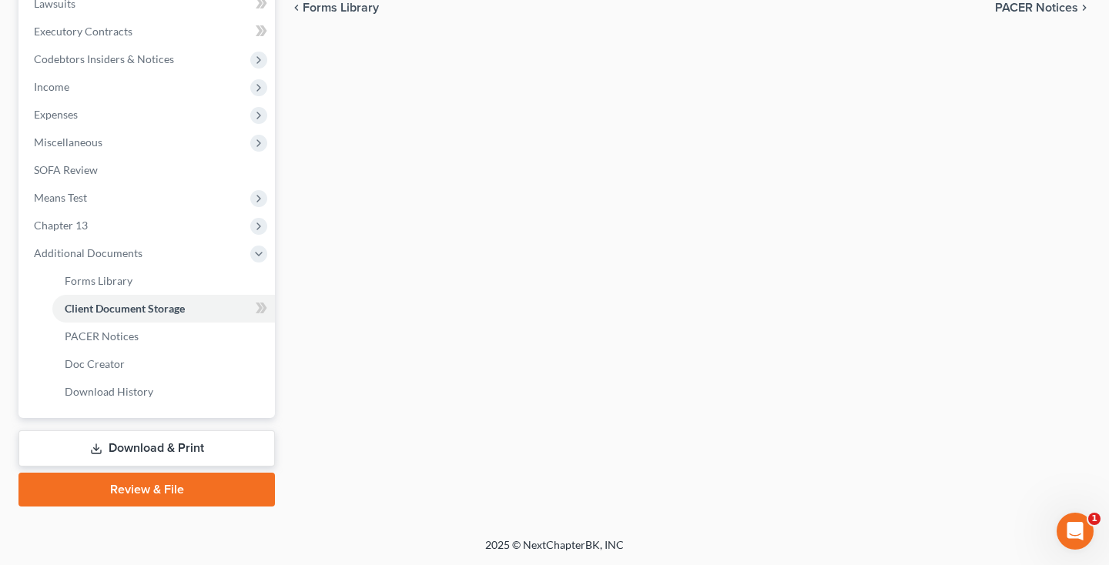
scroll to position [34, 0]
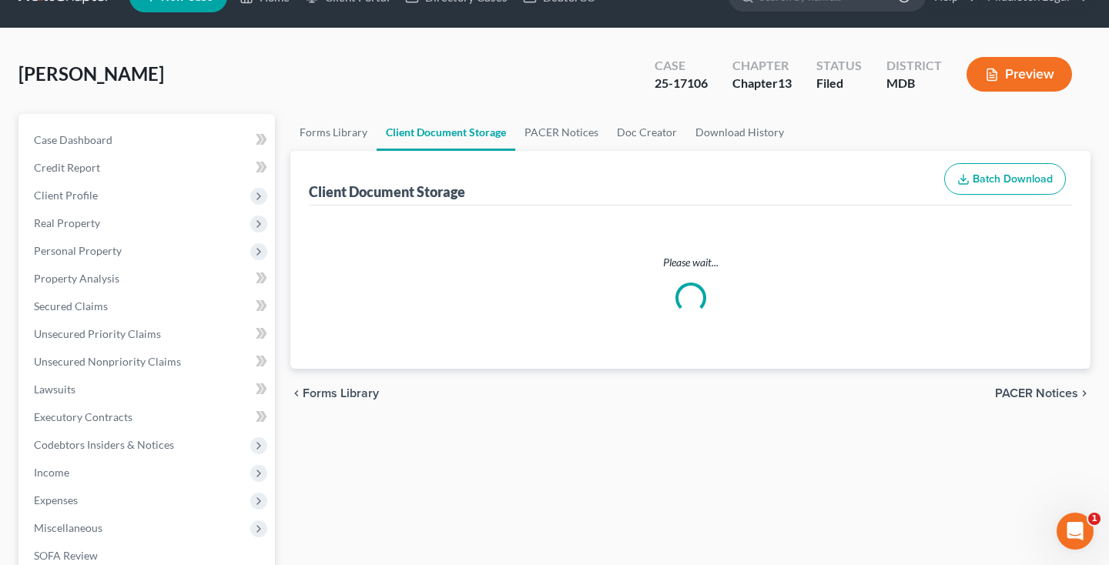
select select "14"
select select "25"
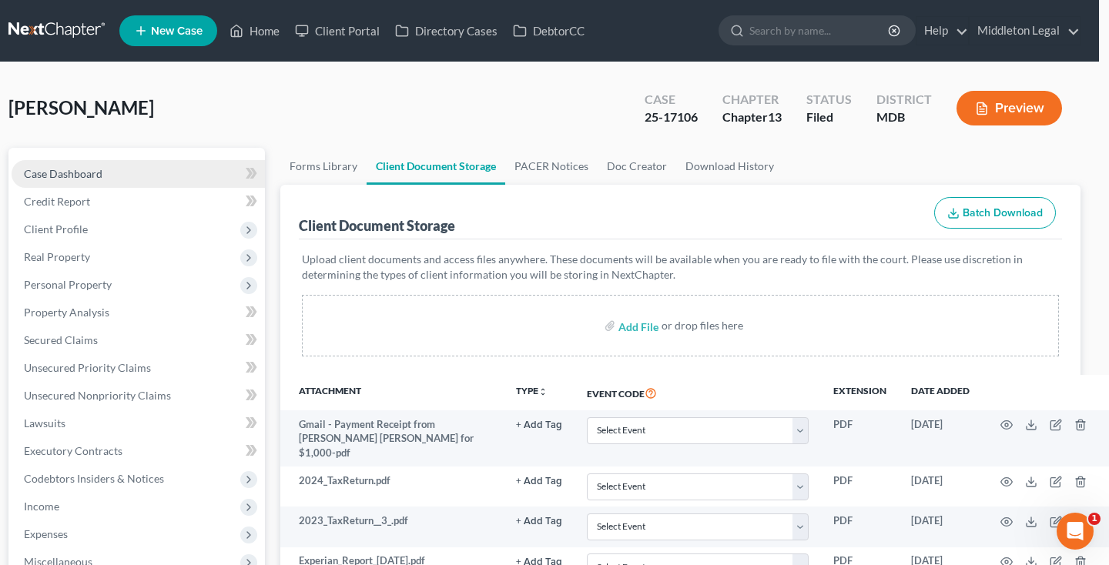
scroll to position [0, 10]
click at [100, 184] on link "Case Dashboard" at bounding box center [138, 174] width 253 height 28
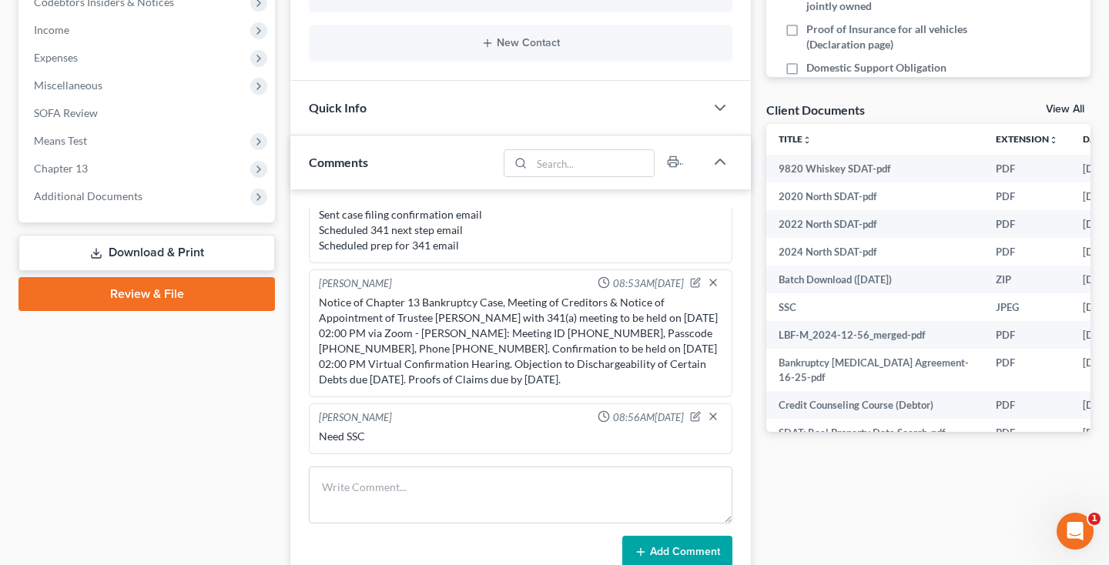
scroll to position [604, 0]
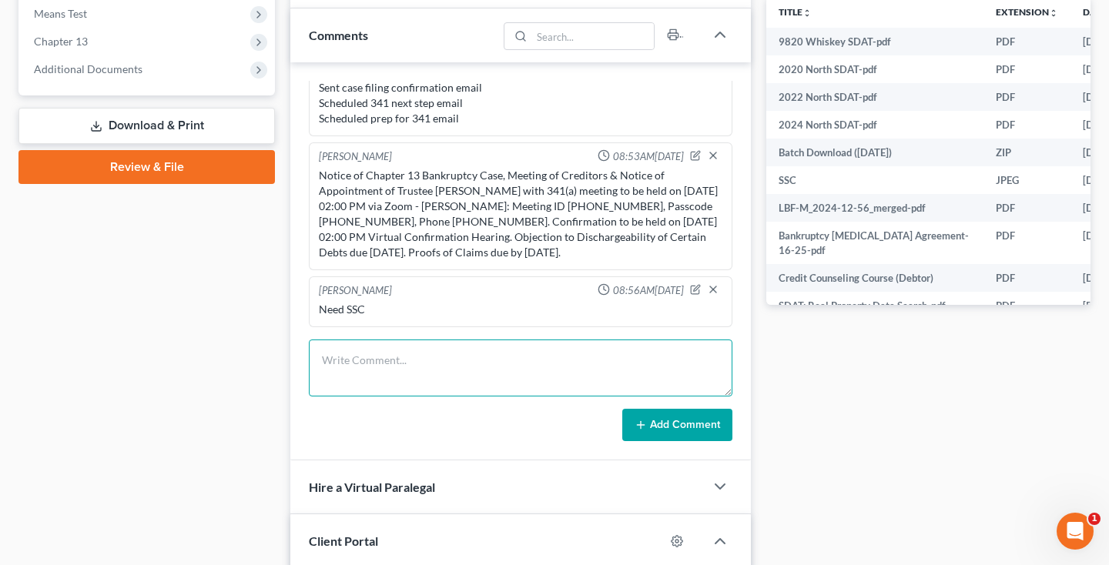
click at [354, 362] on textarea at bounding box center [521, 368] width 424 height 57
type textarea "Uploaded ID, SSC, TRs, pay stubs, trust docs, SDAT and valuations Need August b…"
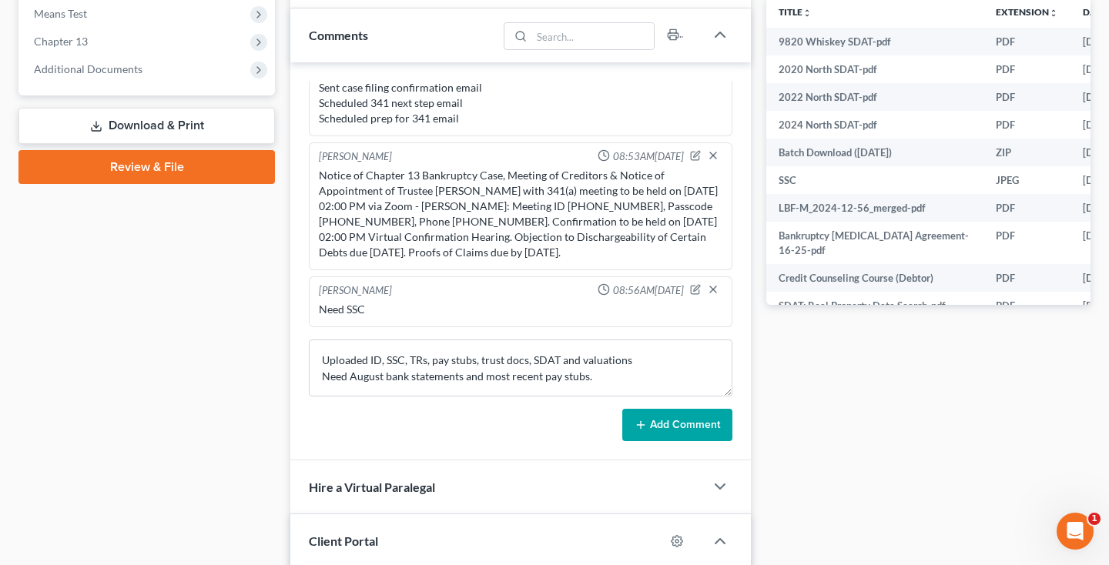
click at [651, 433] on button "Add Comment" at bounding box center [677, 425] width 110 height 32
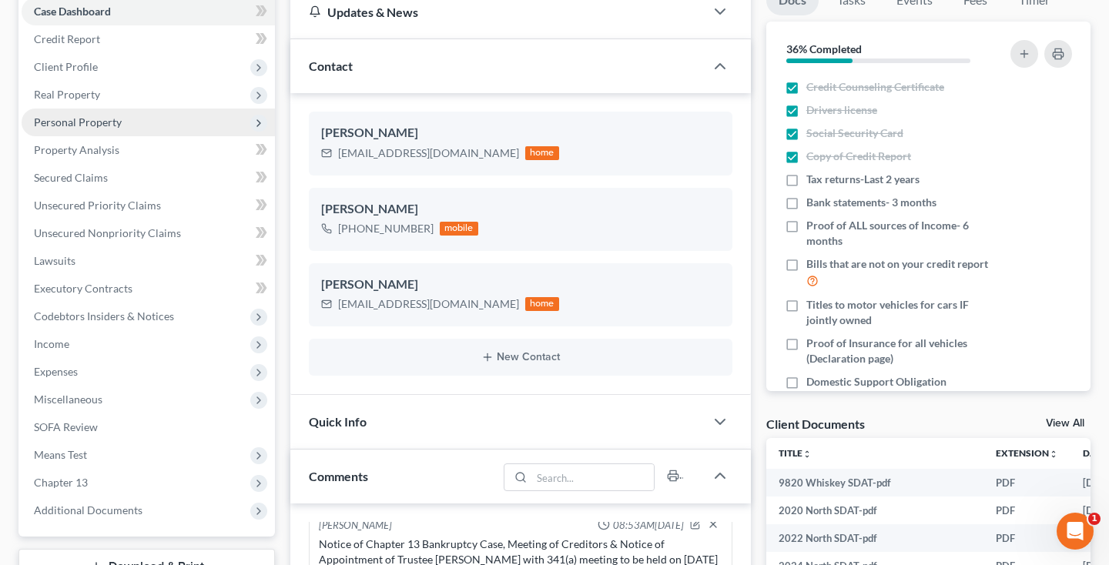
scroll to position [129, 0]
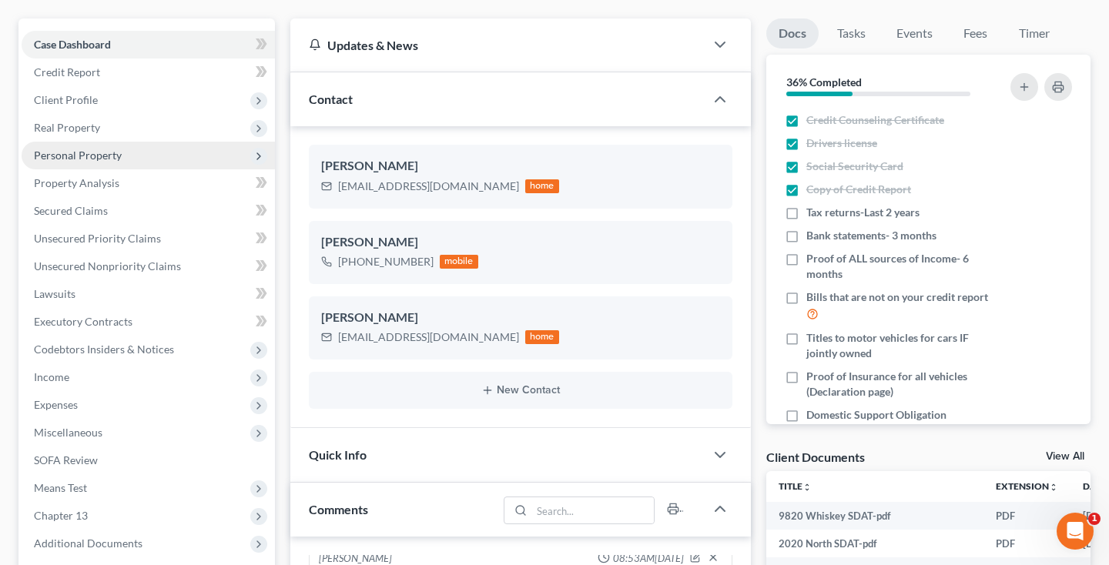
click at [121, 159] on span "Personal Property" at bounding box center [148, 156] width 253 height 28
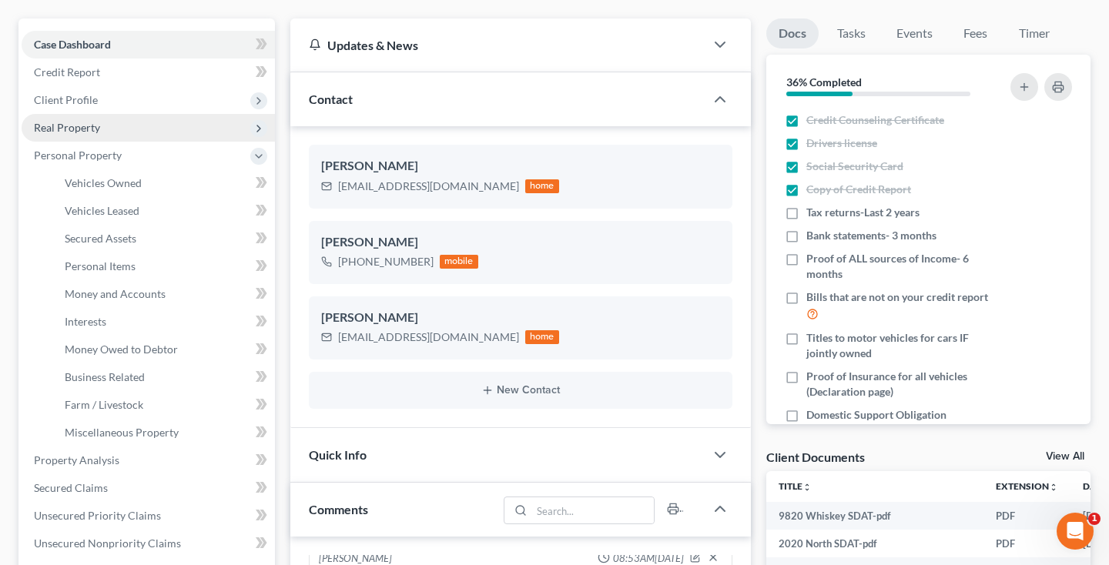
click at [92, 133] on span "Real Property" at bounding box center [67, 127] width 66 height 13
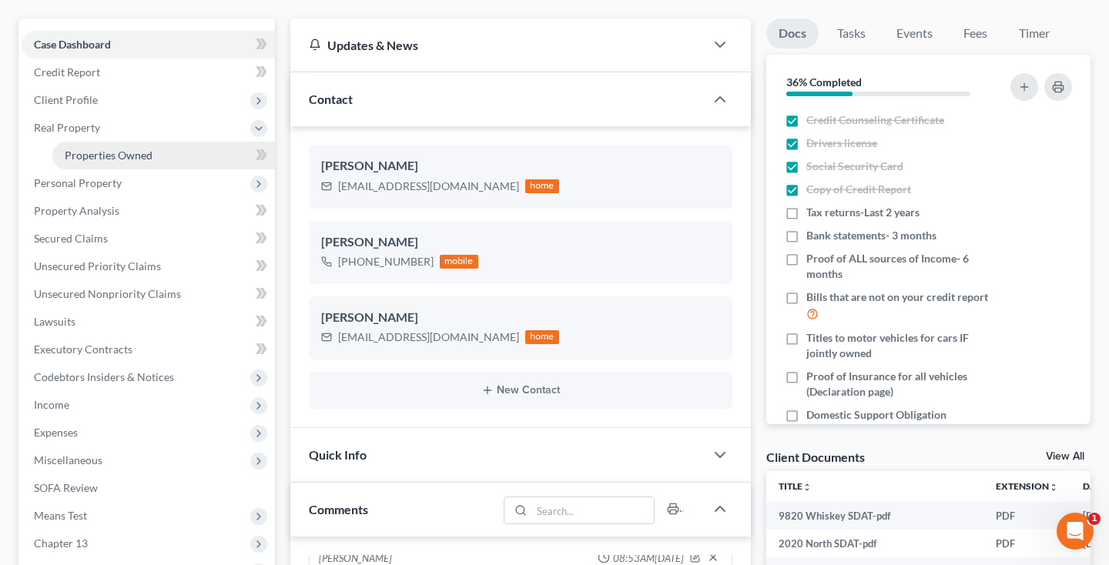
click at [95, 151] on span "Properties Owned" at bounding box center [109, 155] width 88 height 13
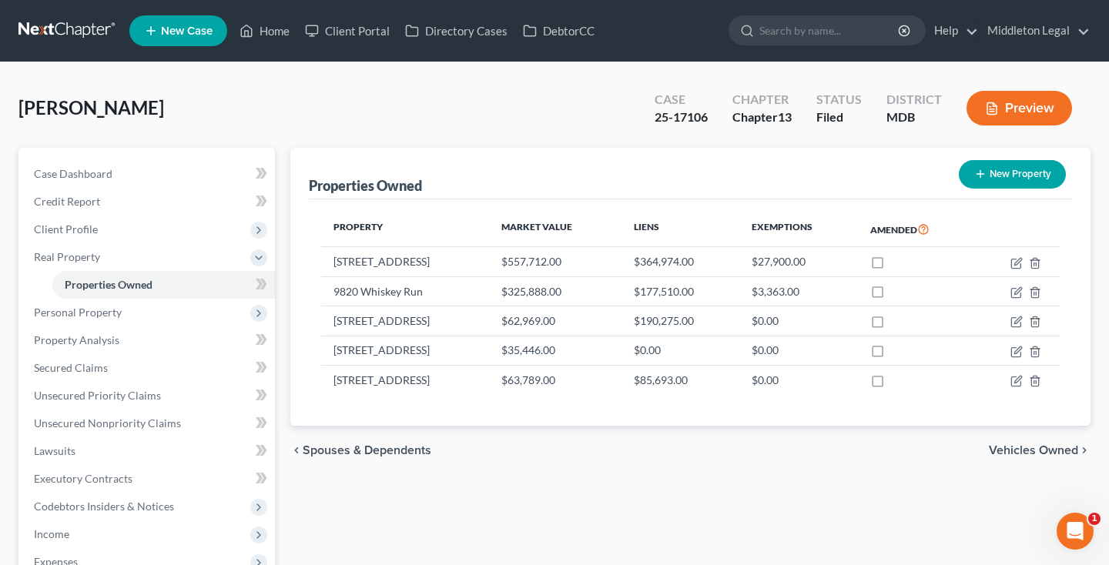
click at [85, 30] on link at bounding box center [67, 31] width 99 height 28
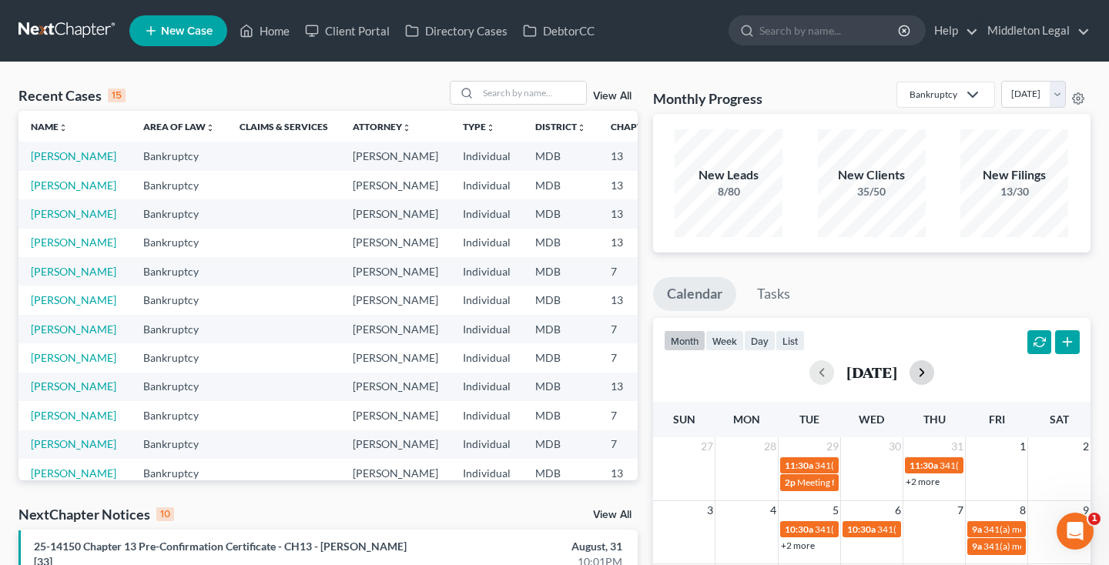
click at [932, 380] on button "button" at bounding box center [921, 372] width 25 height 25
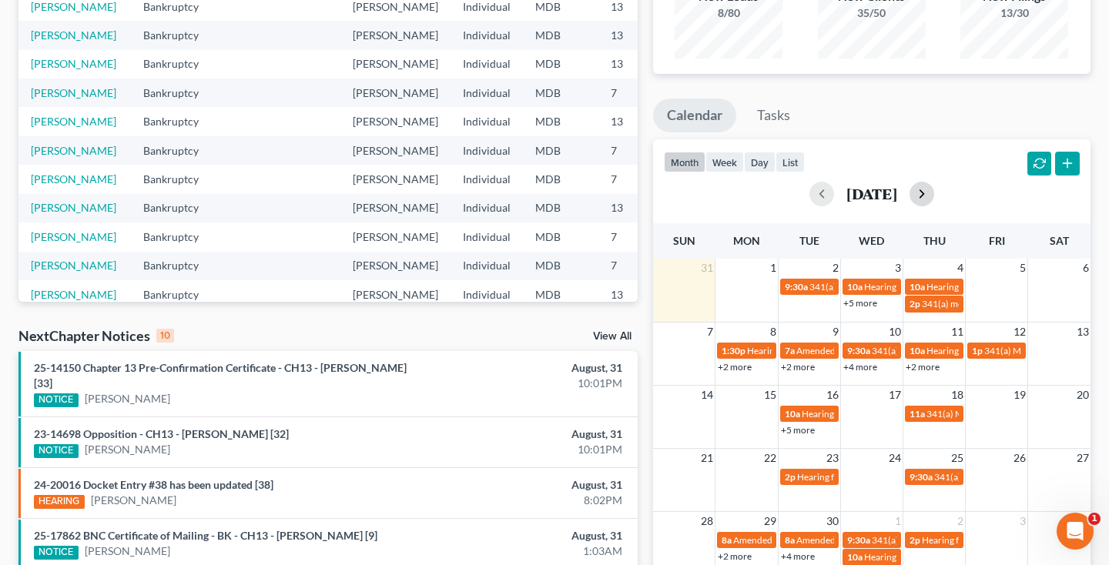
scroll to position [189, 0]
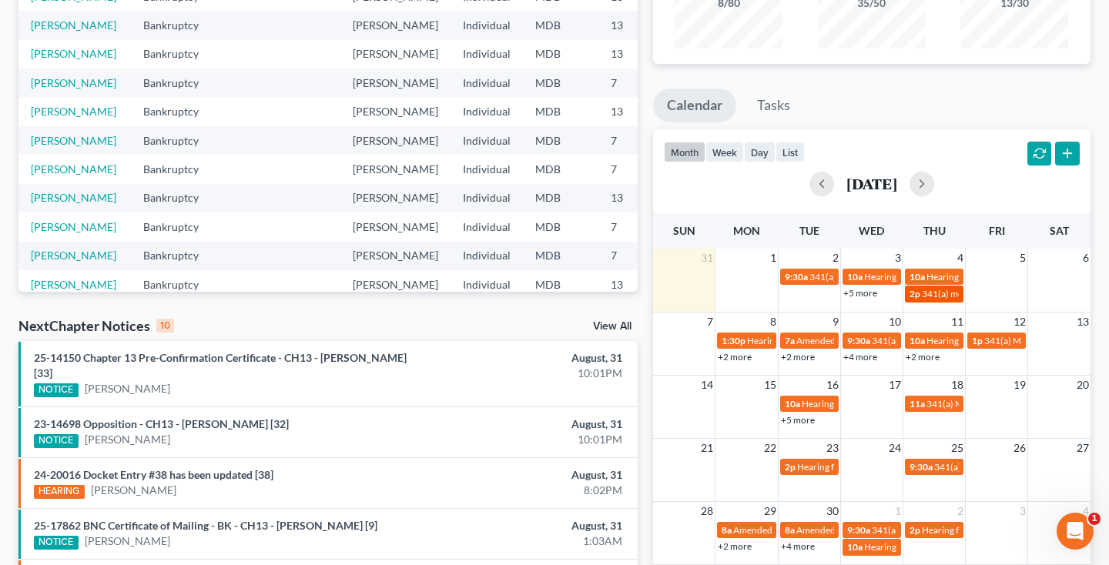
click at [928, 297] on span "341(a) meeting for [PERSON_NAME]" at bounding box center [996, 294] width 149 height 12
select select "Days"
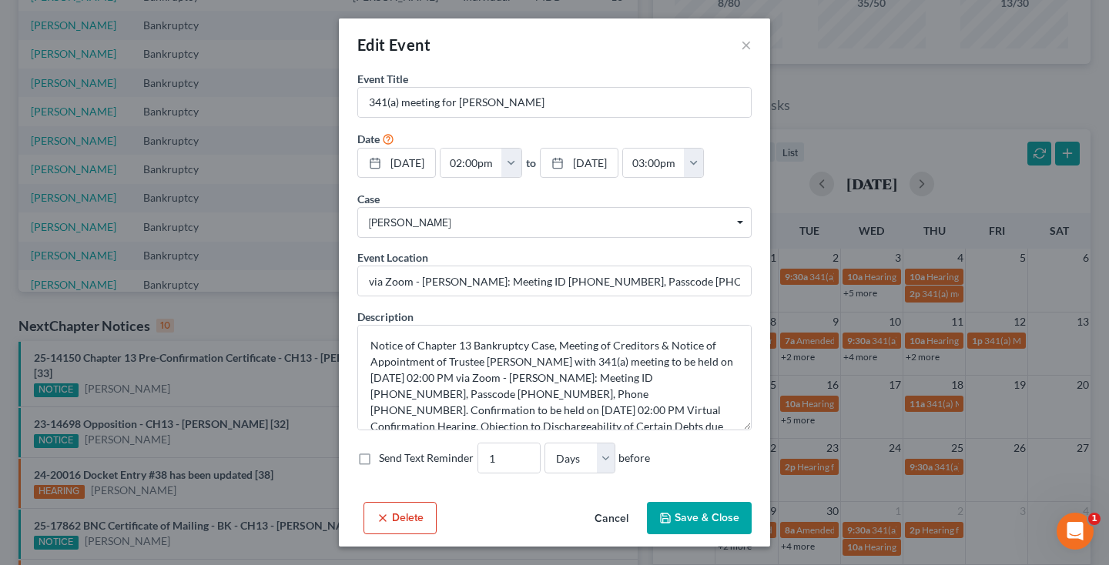
click at [604, 517] on button "Cancel" at bounding box center [611, 519] width 59 height 31
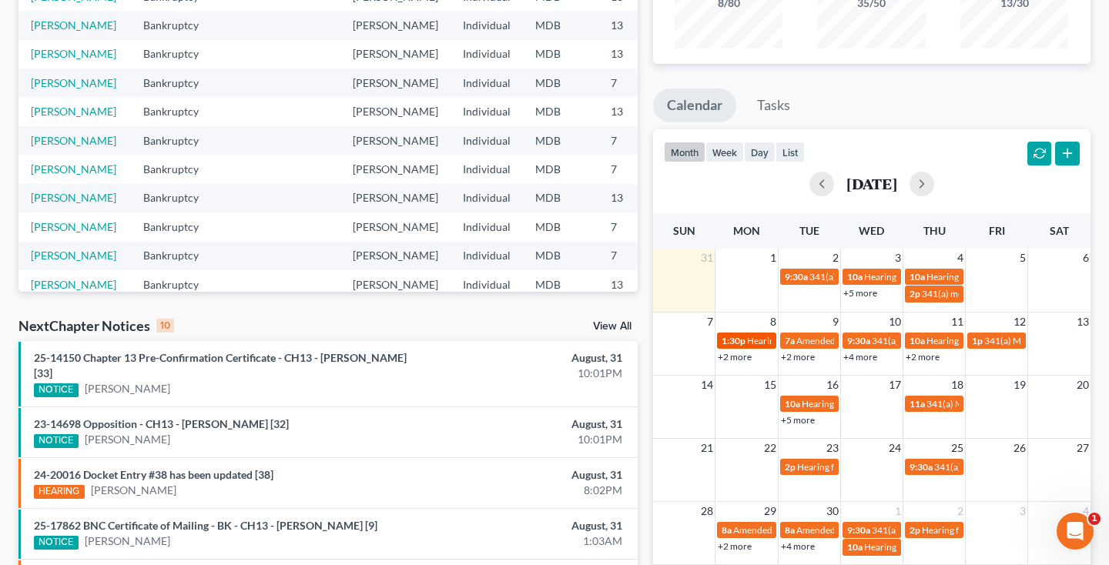
click at [740, 339] on span "1:30p" at bounding box center [733, 341] width 24 height 12
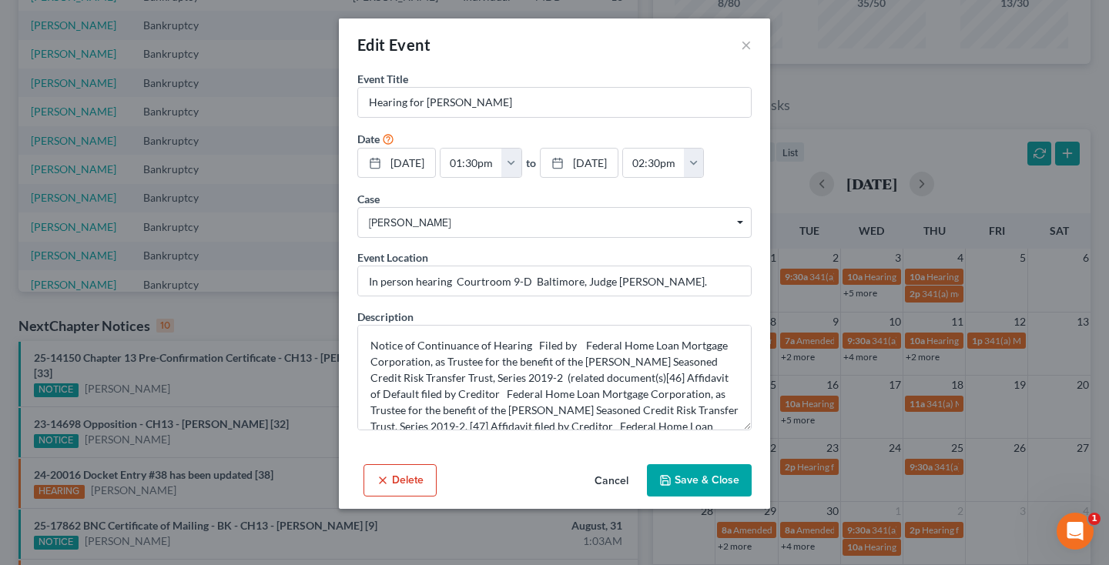
click at [606, 482] on button "Cancel" at bounding box center [611, 481] width 59 height 31
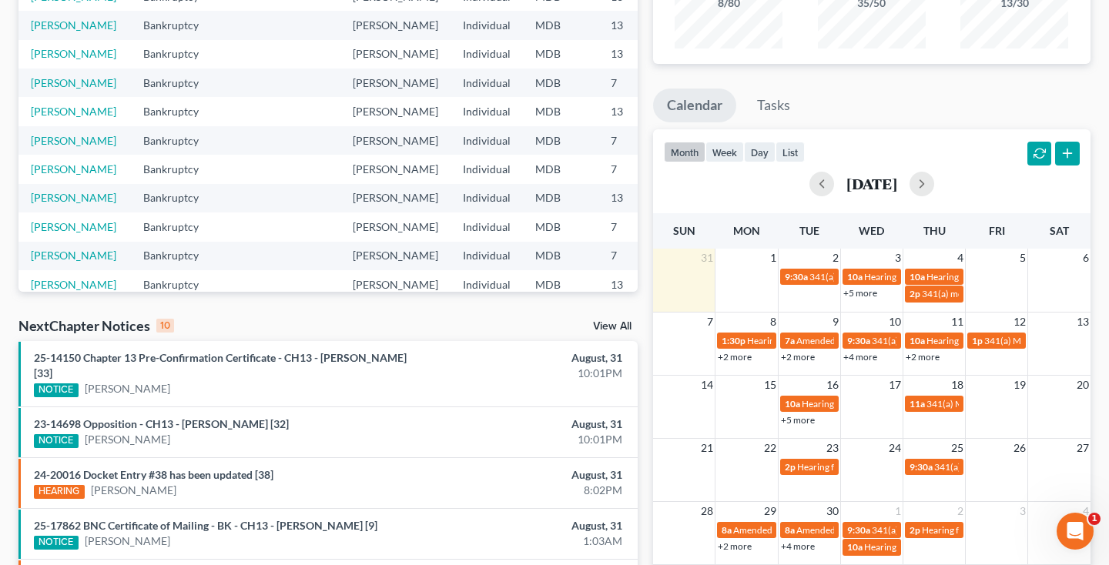
click at [732, 360] on link "+2 more" at bounding box center [735, 357] width 34 height 12
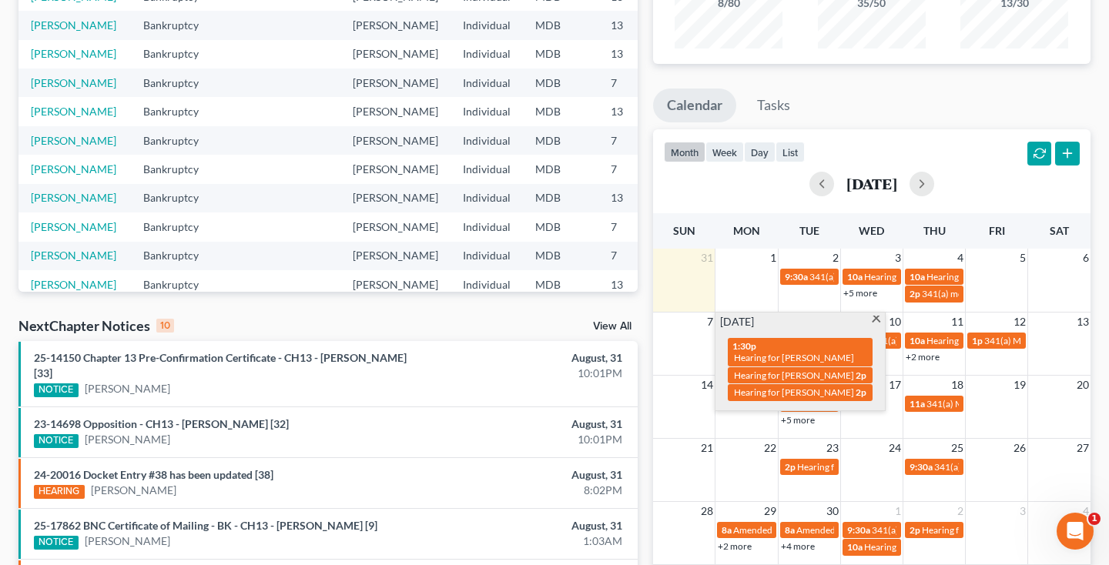
click at [874, 319] on span at bounding box center [876, 321] width 12 height 10
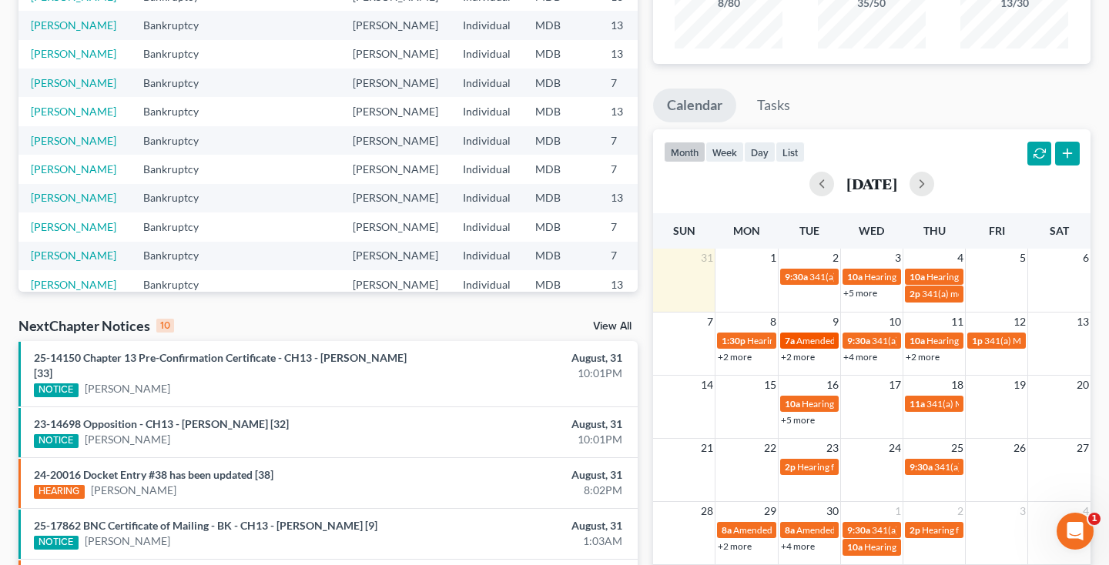
click at [815, 342] on span "Amended Plan DUE" at bounding box center [835, 341] width 79 height 12
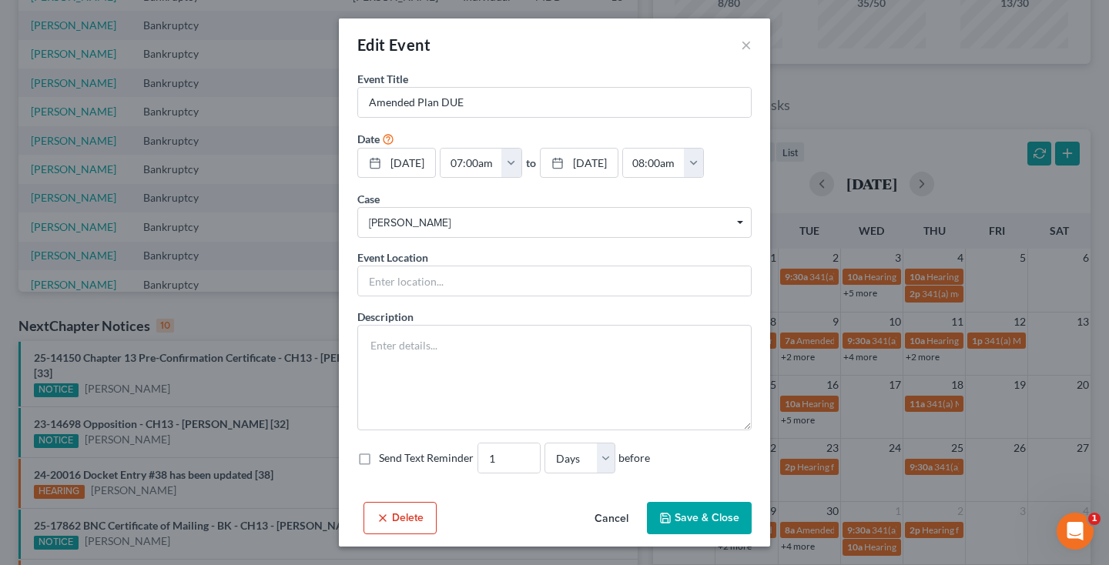
click at [608, 521] on button "Cancel" at bounding box center [611, 519] width 59 height 31
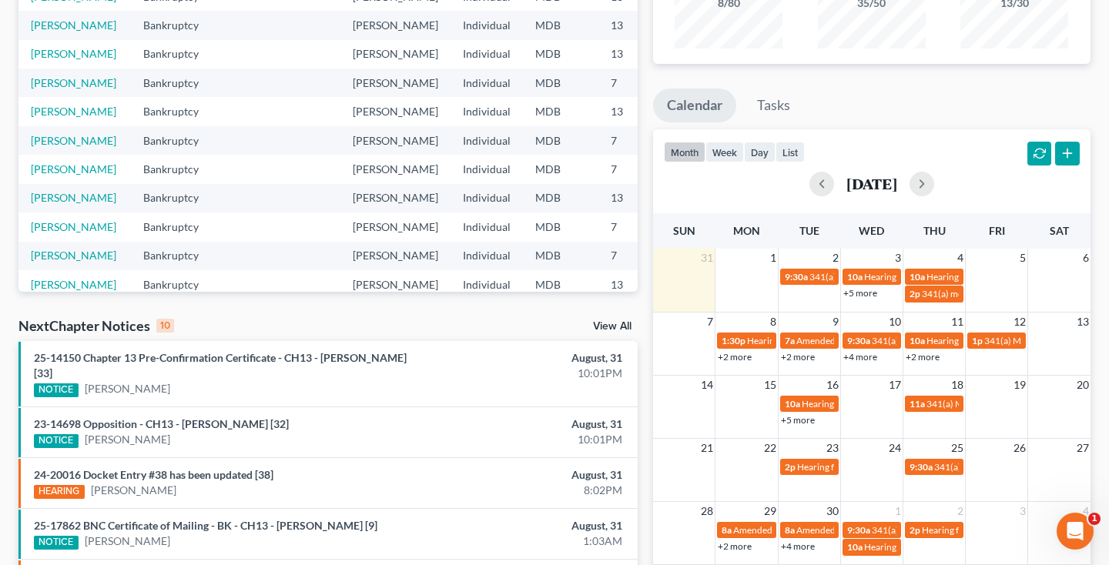
click at [798, 355] on link "+2 more" at bounding box center [798, 357] width 34 height 12
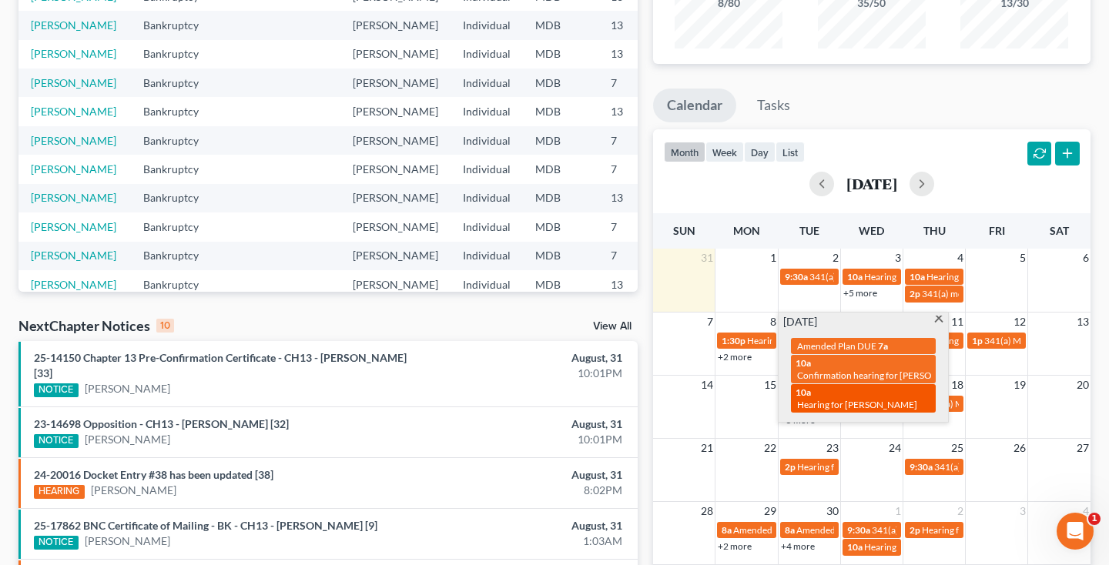
click at [830, 399] on span "Hearing for [PERSON_NAME]" at bounding box center [857, 405] width 120 height 12
select select "Days"
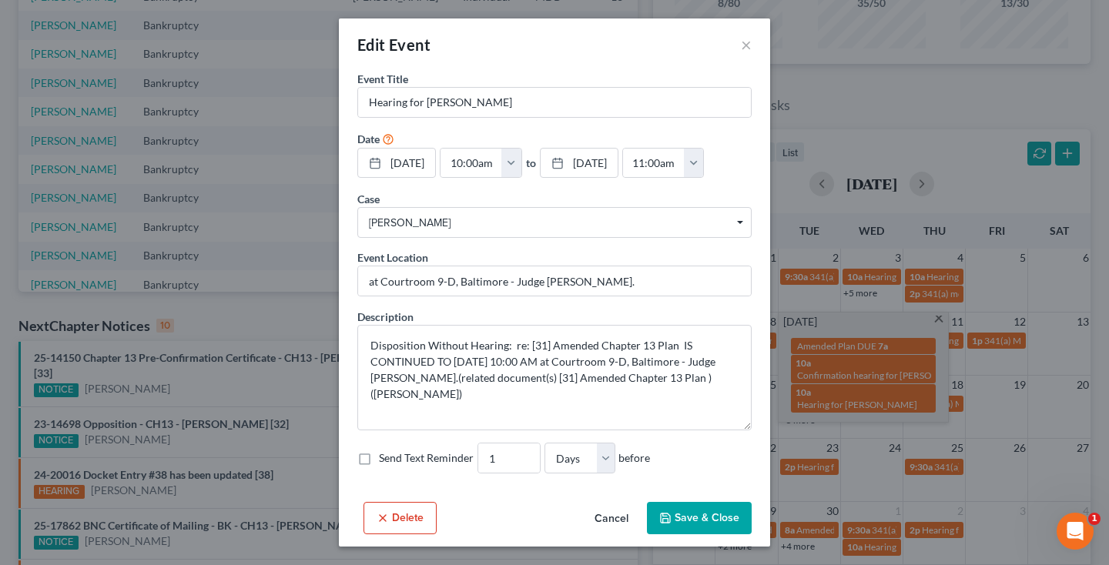
click at [615, 519] on button "Cancel" at bounding box center [611, 519] width 59 height 31
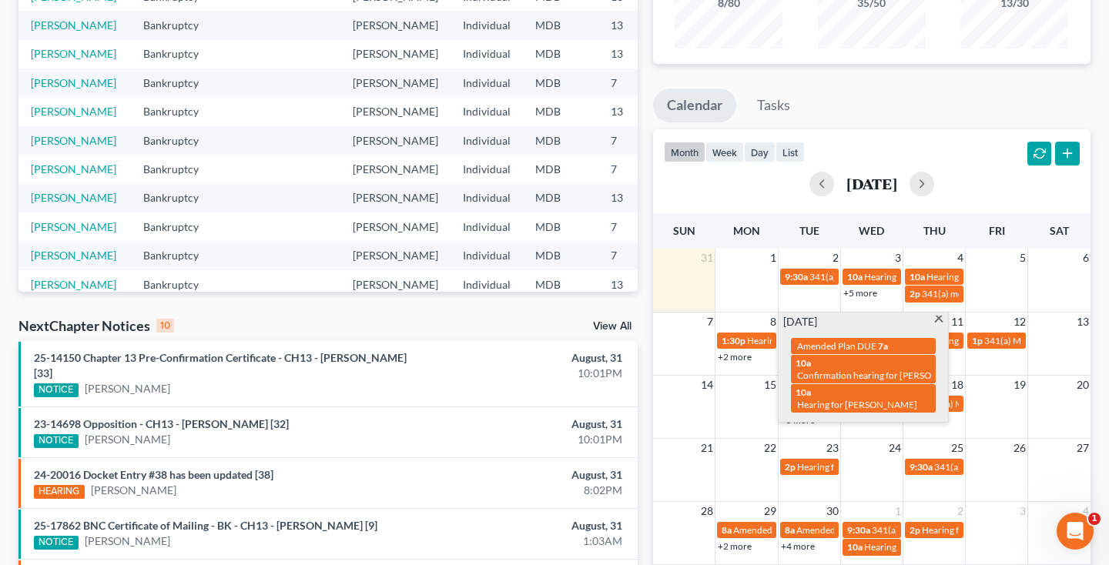
click at [939, 316] on span at bounding box center [938, 321] width 12 height 10
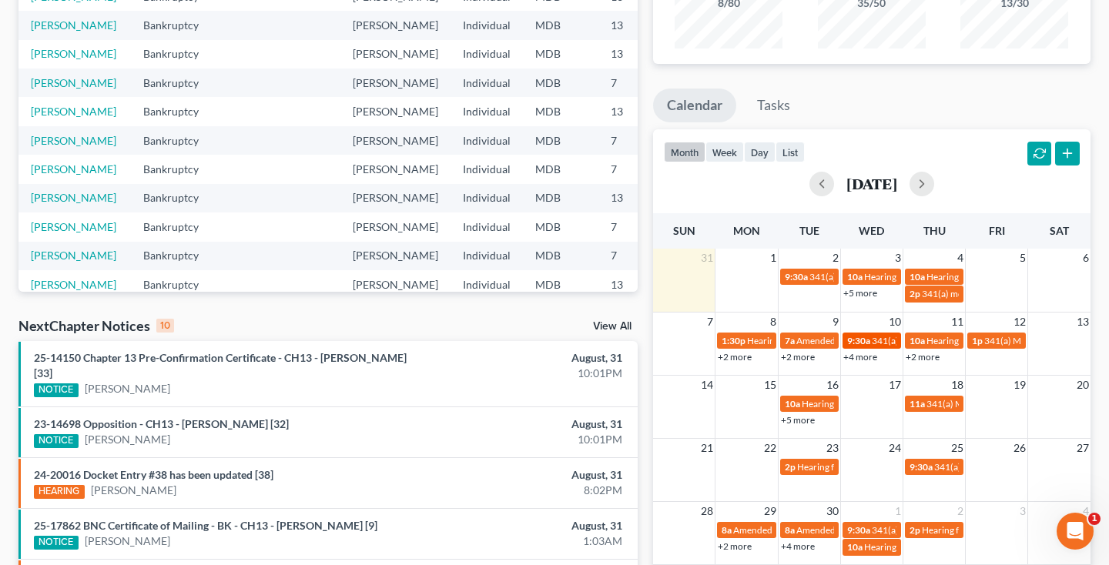
click at [882, 343] on span "341(a) meeting for [PERSON_NAME]" at bounding box center [946, 341] width 149 height 12
select select "Days"
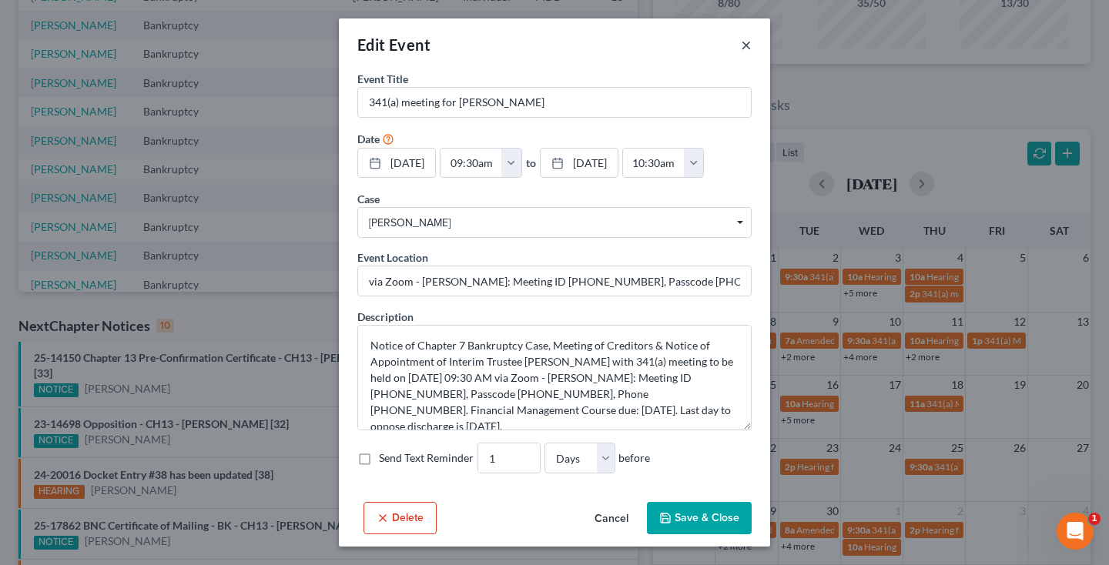
click at [743, 44] on button "×" at bounding box center [746, 44] width 11 height 18
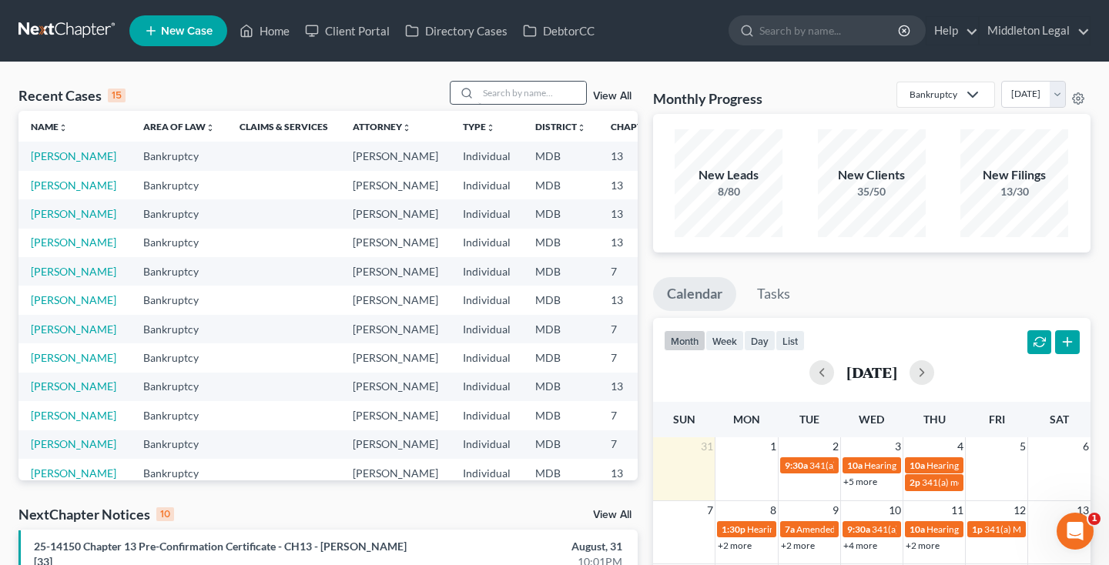
scroll to position [0, 0]
click at [514, 89] on input "search" at bounding box center [532, 93] width 108 height 22
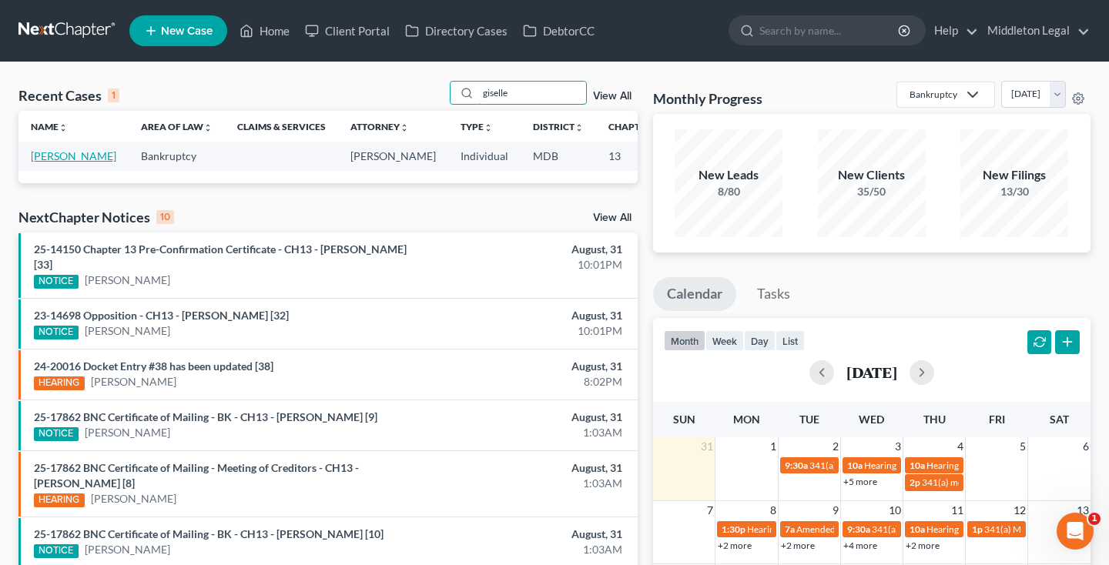
type input "Giselle"
click at [48, 162] on link "[PERSON_NAME]" at bounding box center [73, 155] width 85 height 13
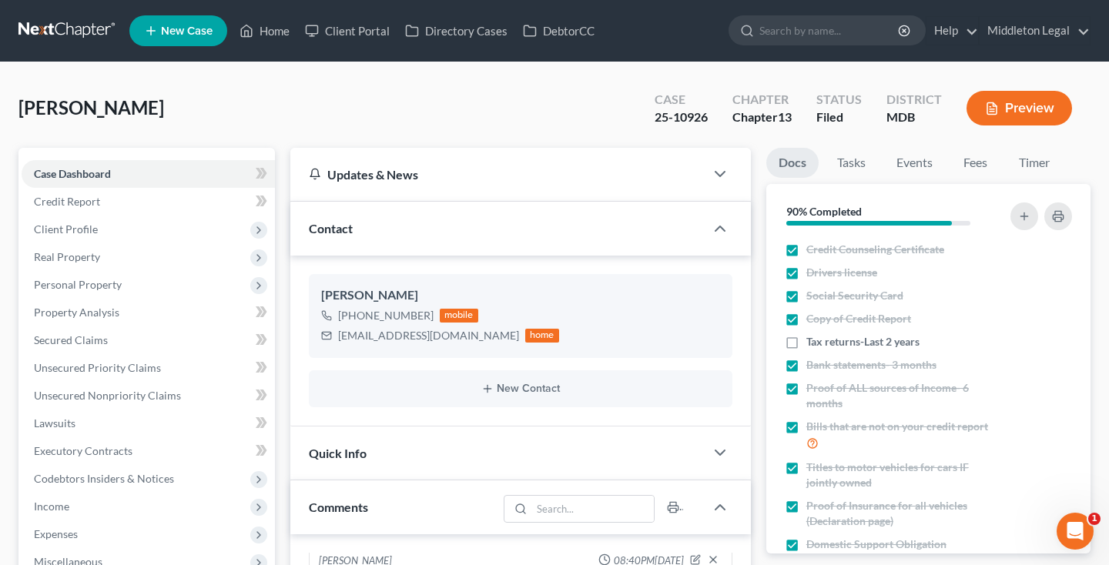
click at [66, 32] on link at bounding box center [67, 31] width 99 height 28
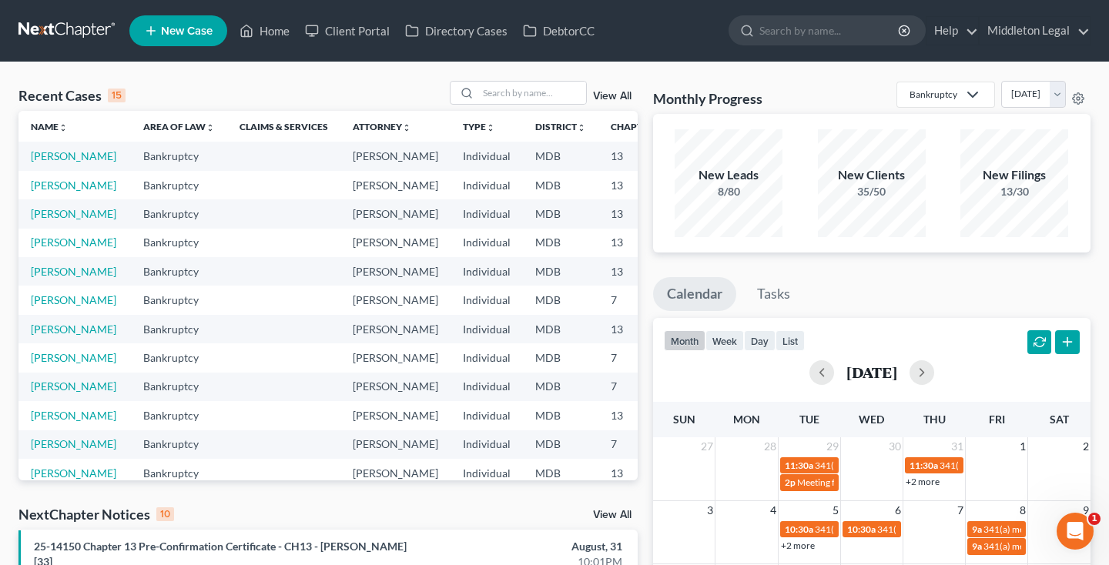
click at [933, 382] on div "[DATE]" at bounding box center [872, 372] width 416 height 25
click at [934, 373] on button "button" at bounding box center [921, 372] width 25 height 25
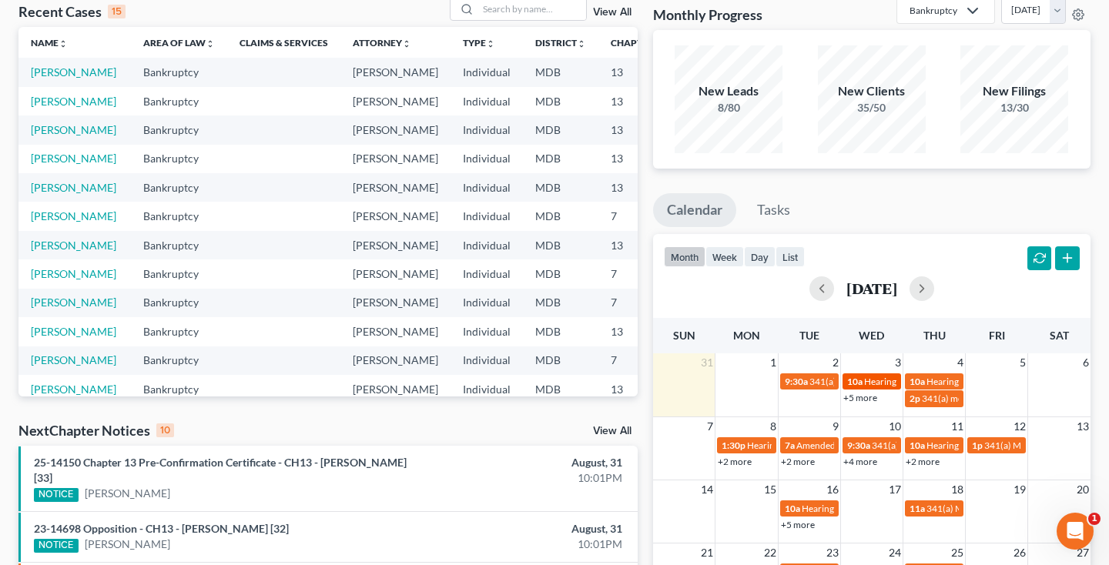
scroll to position [95, 0]
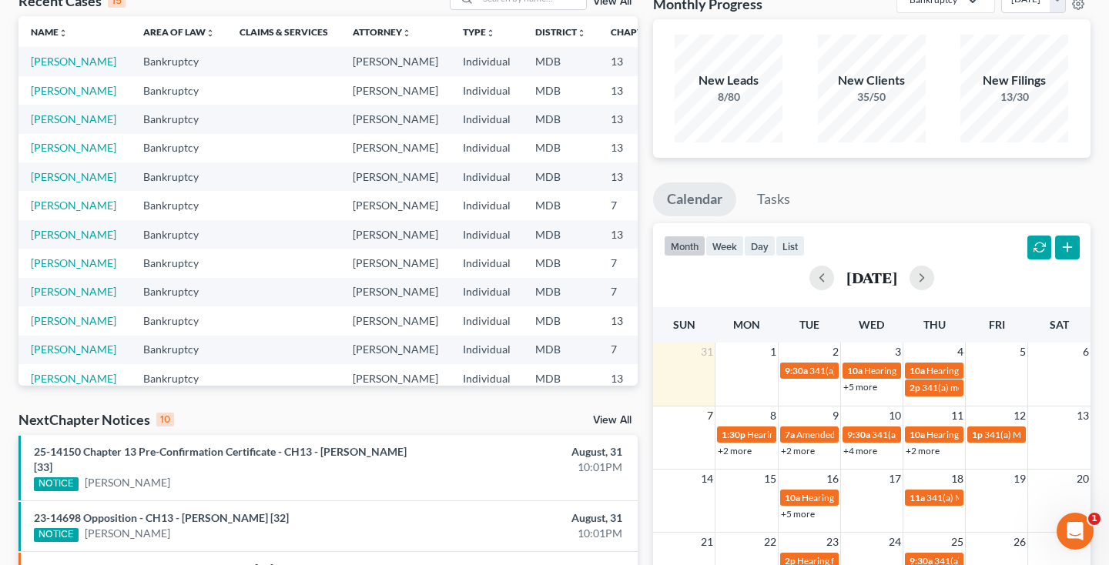
click at [853, 454] on link "+4 more" at bounding box center [860, 451] width 34 height 12
click at [788, 450] on link "+2 more" at bounding box center [798, 451] width 34 height 12
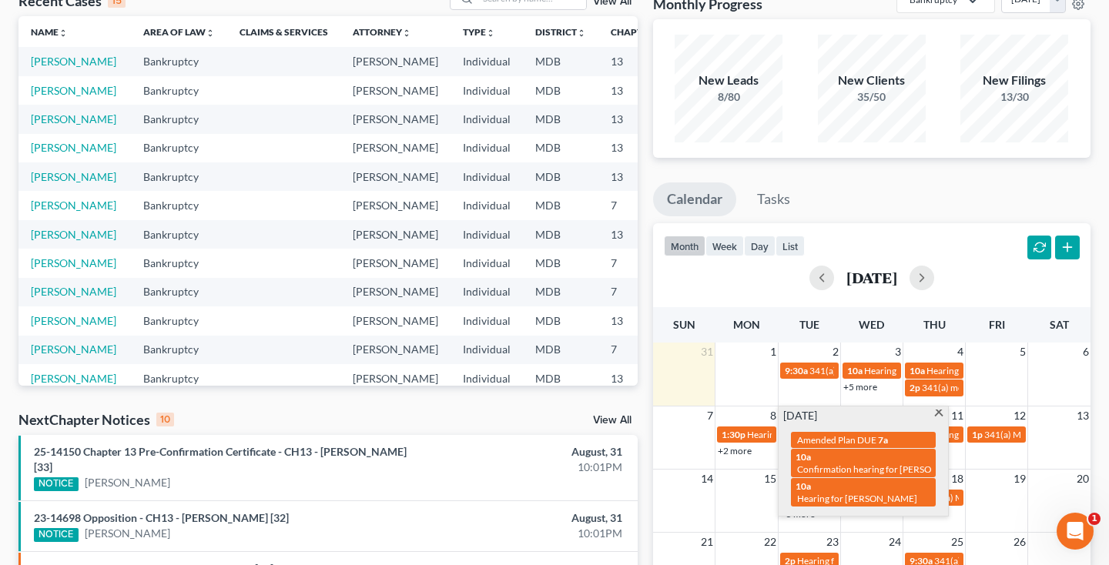
click at [937, 416] on span at bounding box center [938, 415] width 12 height 10
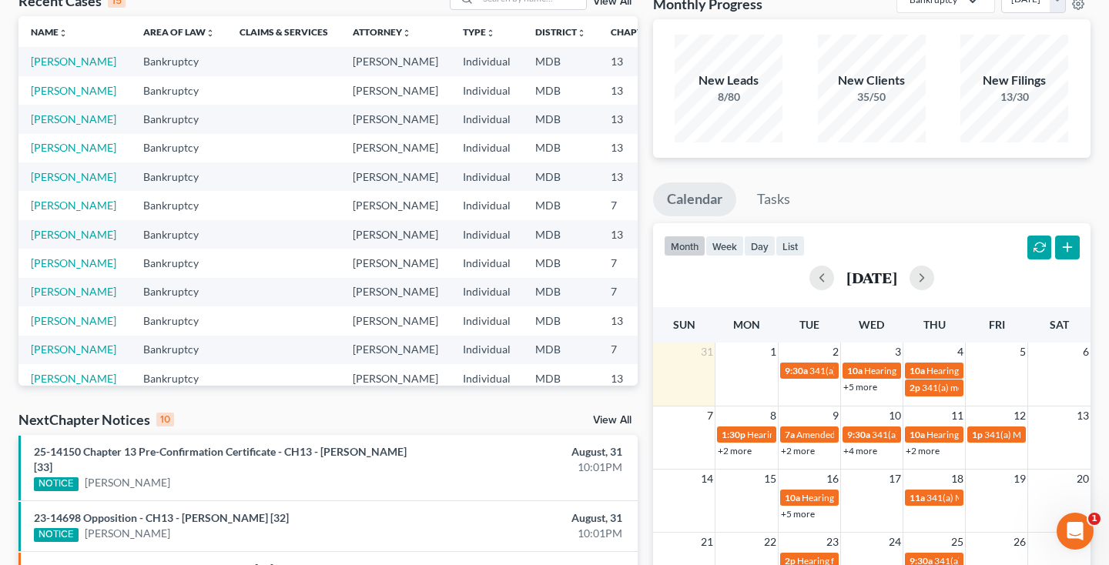
click at [863, 451] on link "+4 more" at bounding box center [860, 451] width 34 height 12
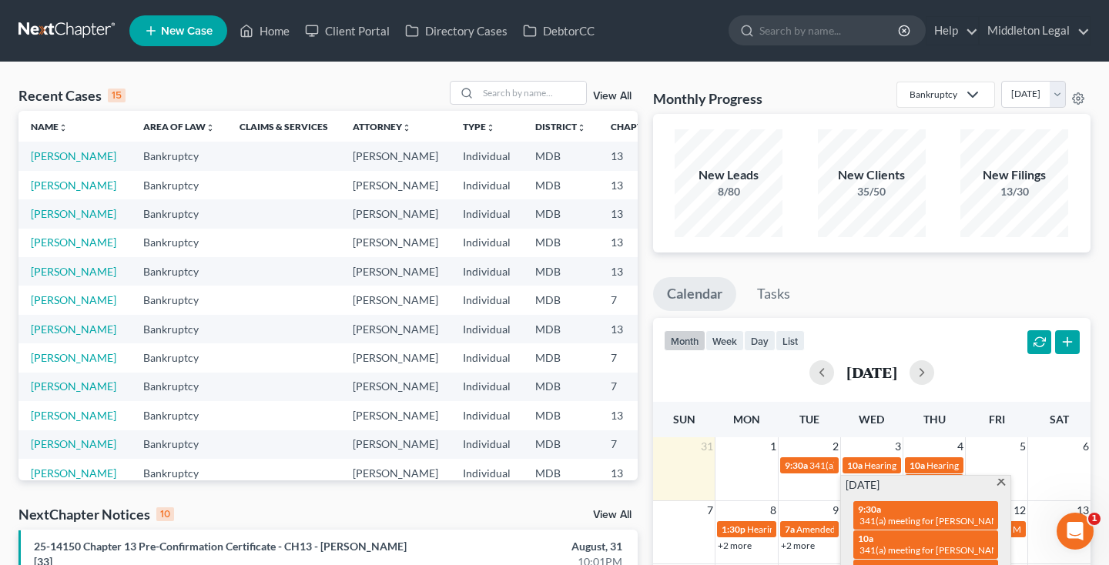
scroll to position [0, 0]
click at [521, 99] on input "search" at bounding box center [532, 93] width 108 height 22
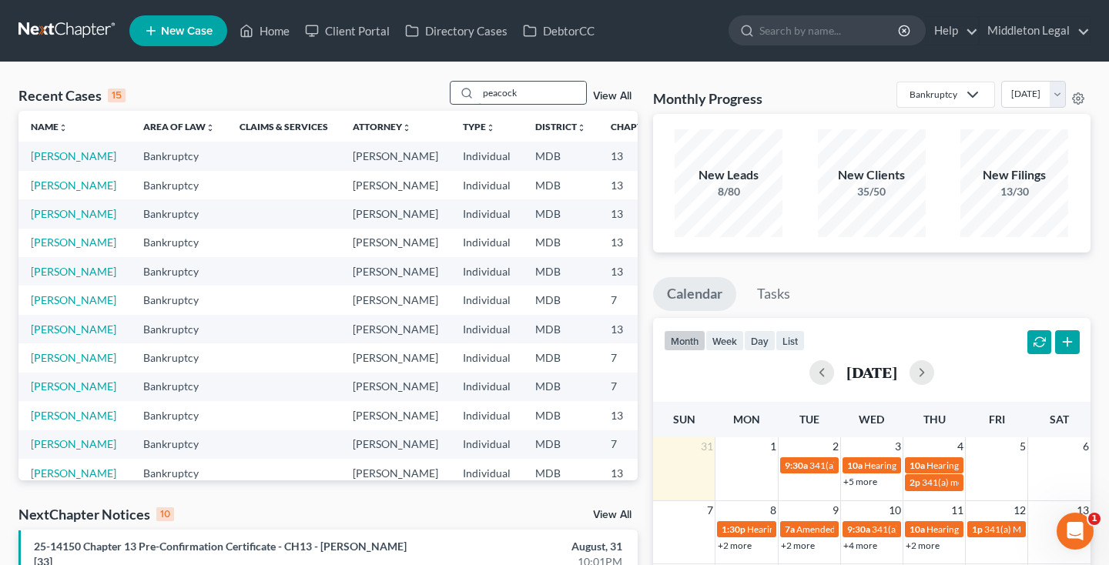
type input "peacock"
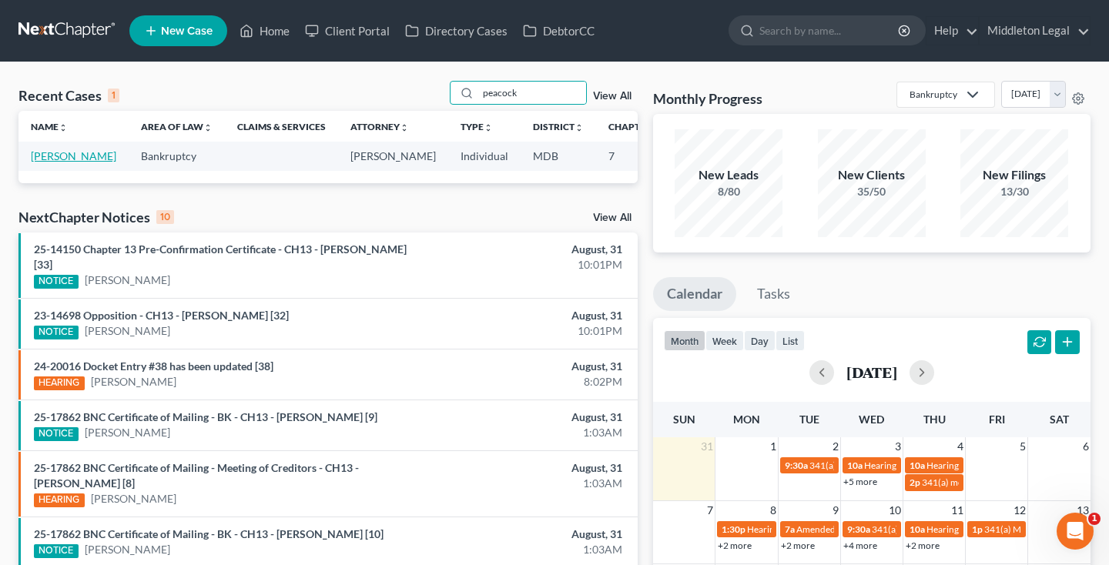
click at [68, 162] on link "[PERSON_NAME]" at bounding box center [73, 155] width 85 height 13
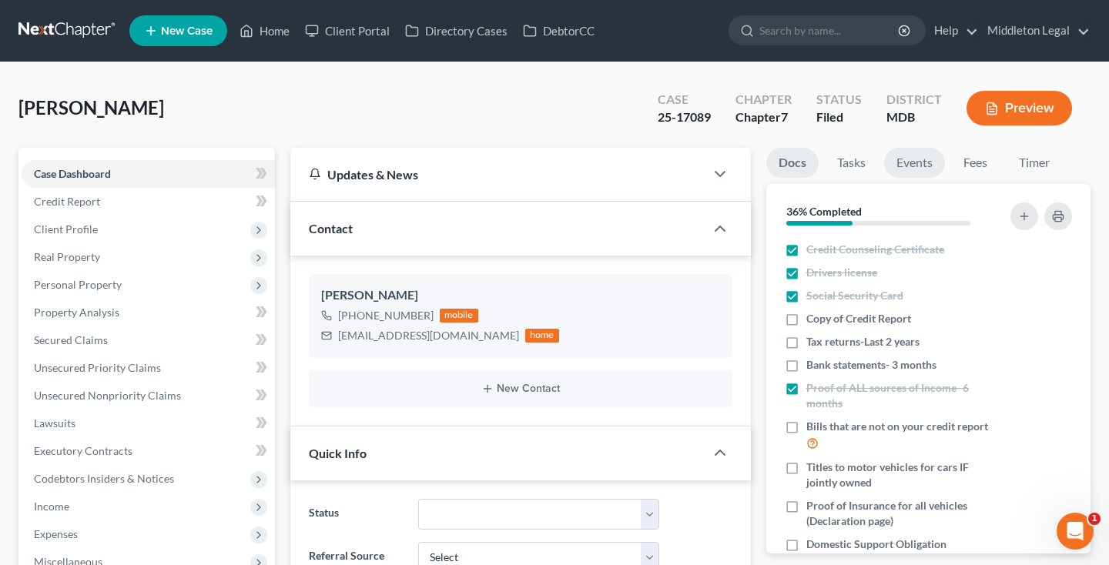
click at [912, 164] on link "Events" at bounding box center [914, 163] width 61 height 30
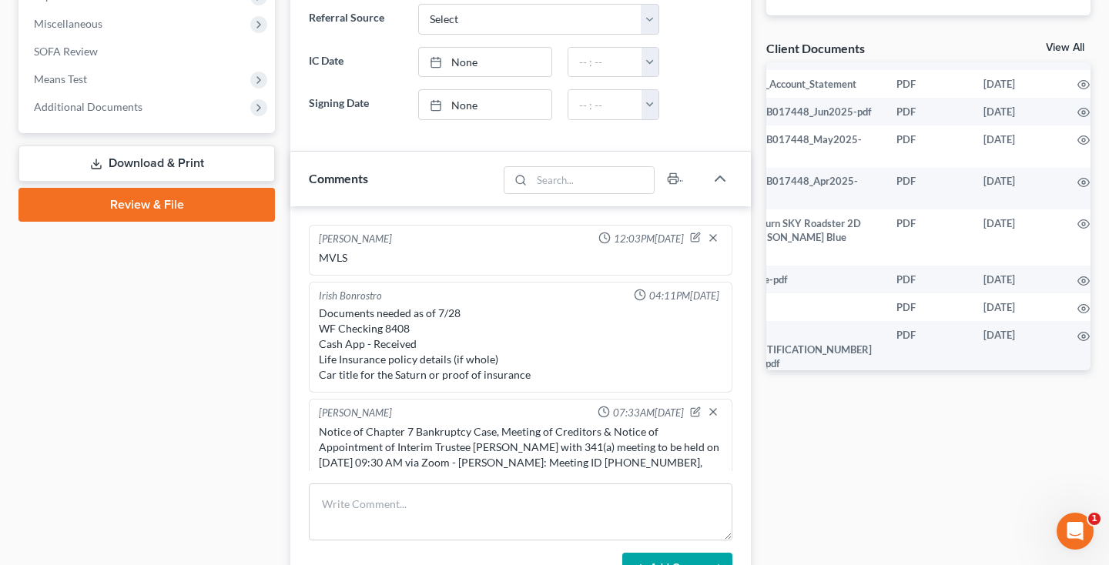
scroll to position [260, 109]
click at [1083, 391] on circle "button" at bounding box center [1084, 392] width 3 height 3
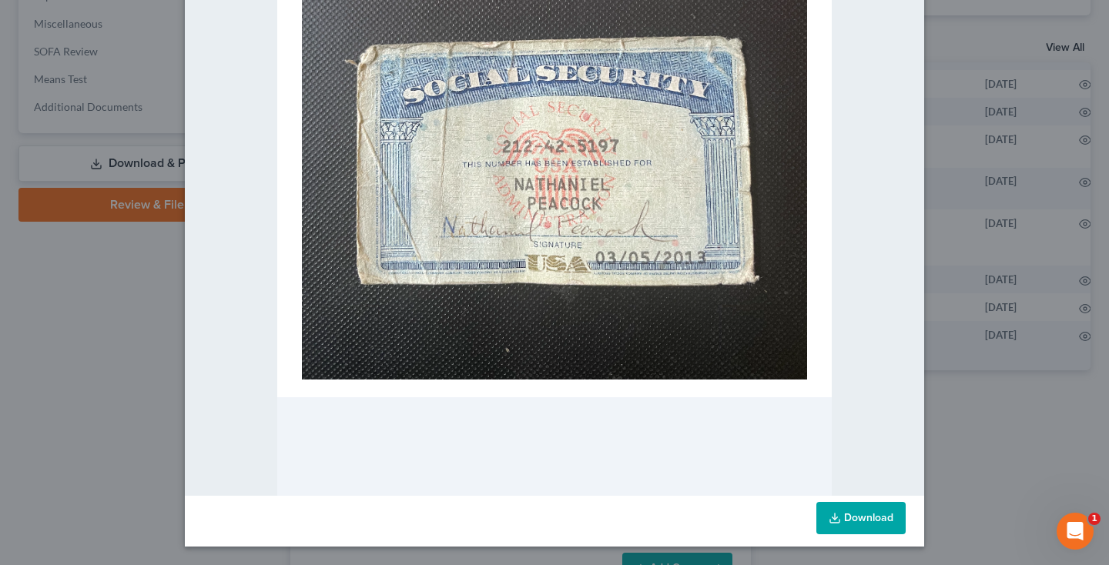
scroll to position [684, 0]
click at [849, 513] on link "Download" at bounding box center [860, 518] width 89 height 32
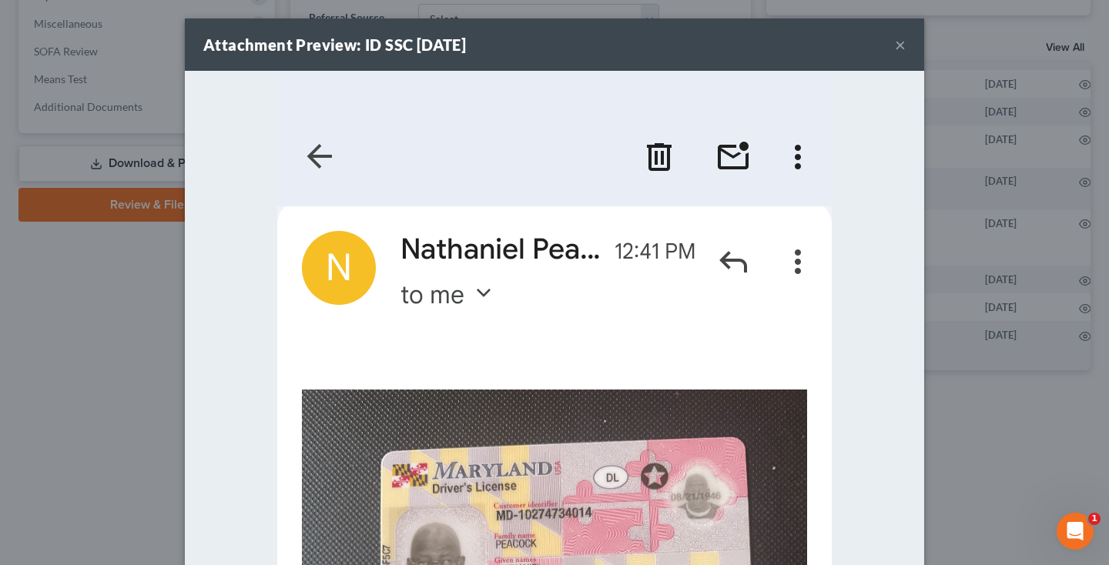
scroll to position [0, 0]
click at [896, 46] on button "×" at bounding box center [900, 44] width 11 height 18
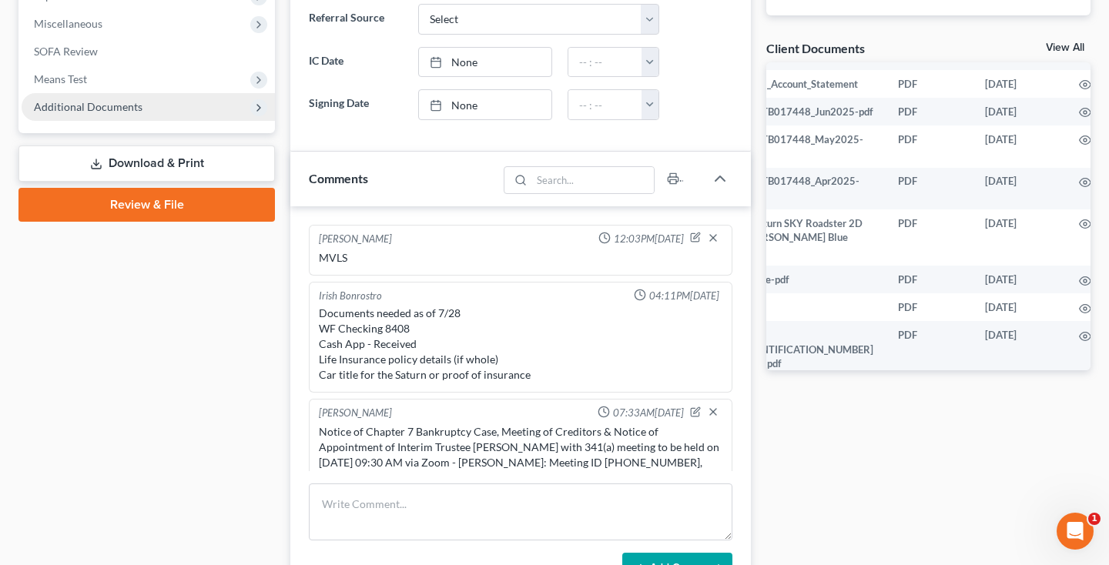
click at [65, 115] on span "Additional Documents" at bounding box center [148, 107] width 253 height 28
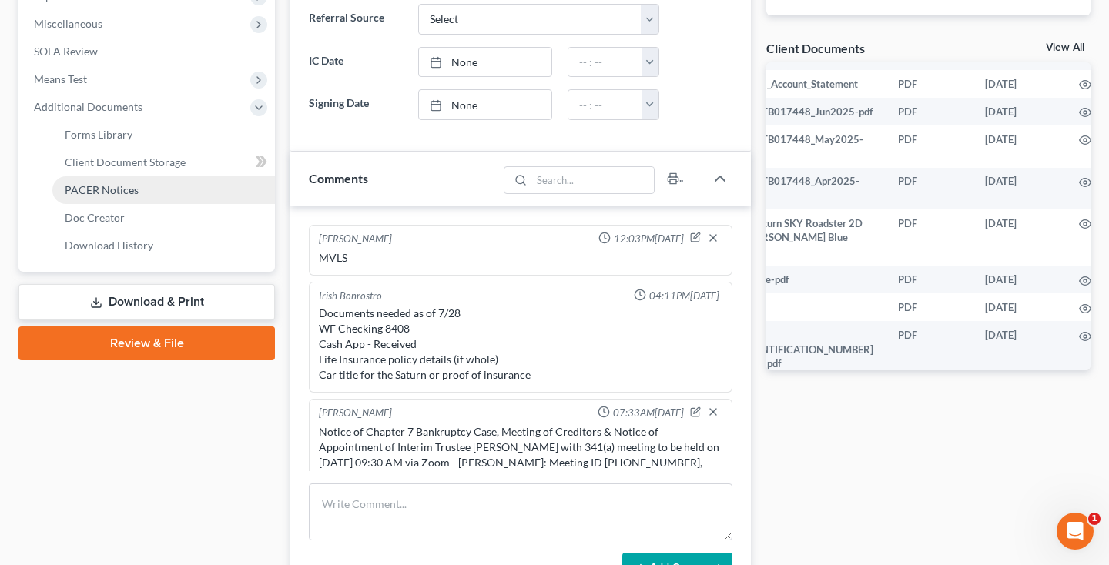
click at [98, 187] on span "PACER Notices" at bounding box center [102, 189] width 74 height 13
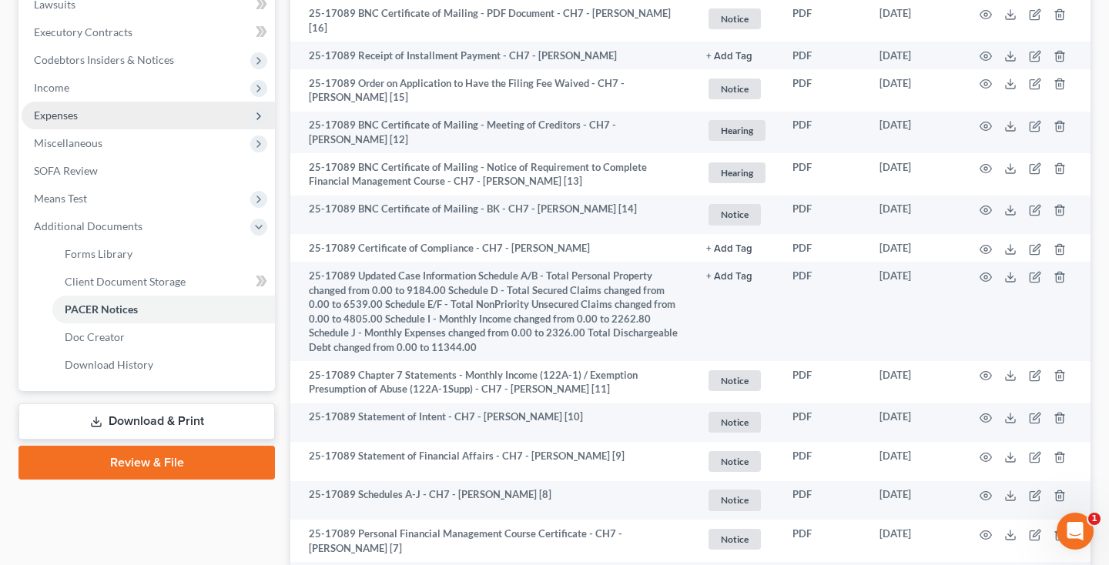
scroll to position [413, 0]
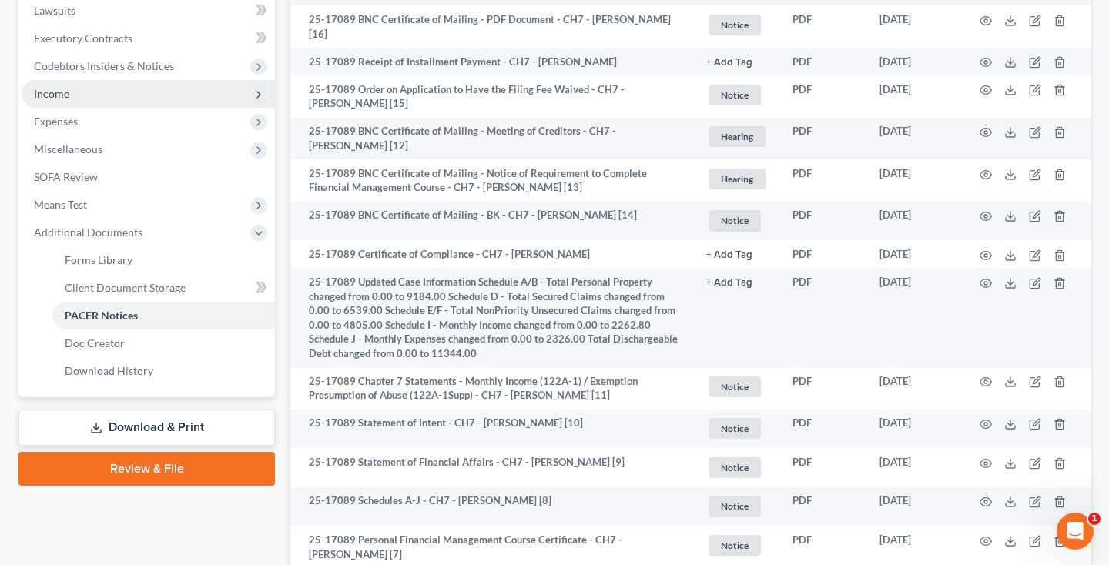
click at [44, 102] on span "Income" at bounding box center [148, 94] width 253 height 28
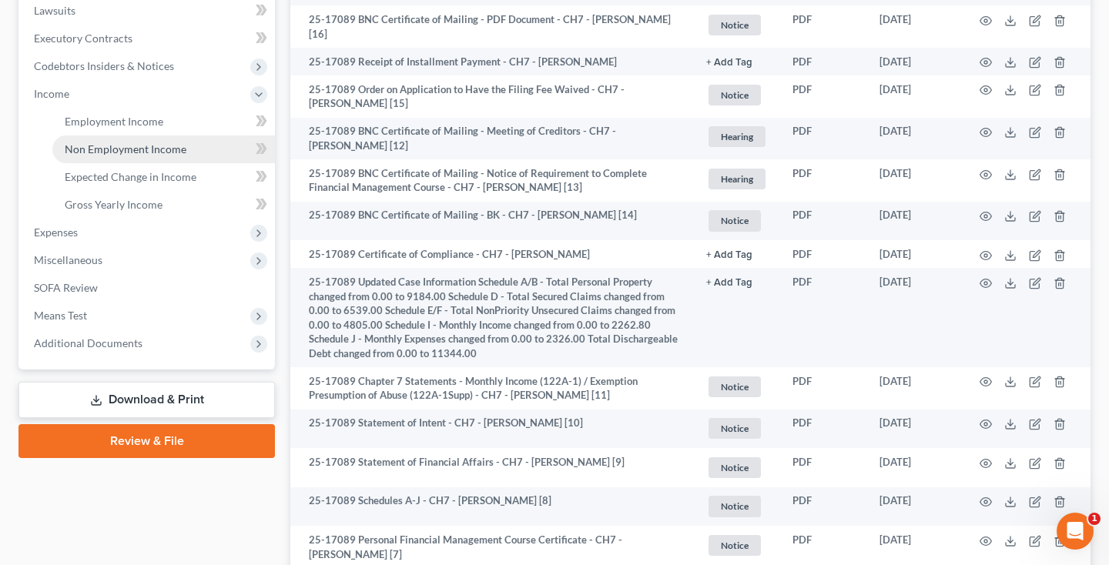
click at [81, 136] on link "Non Employment Income" at bounding box center [163, 150] width 223 height 28
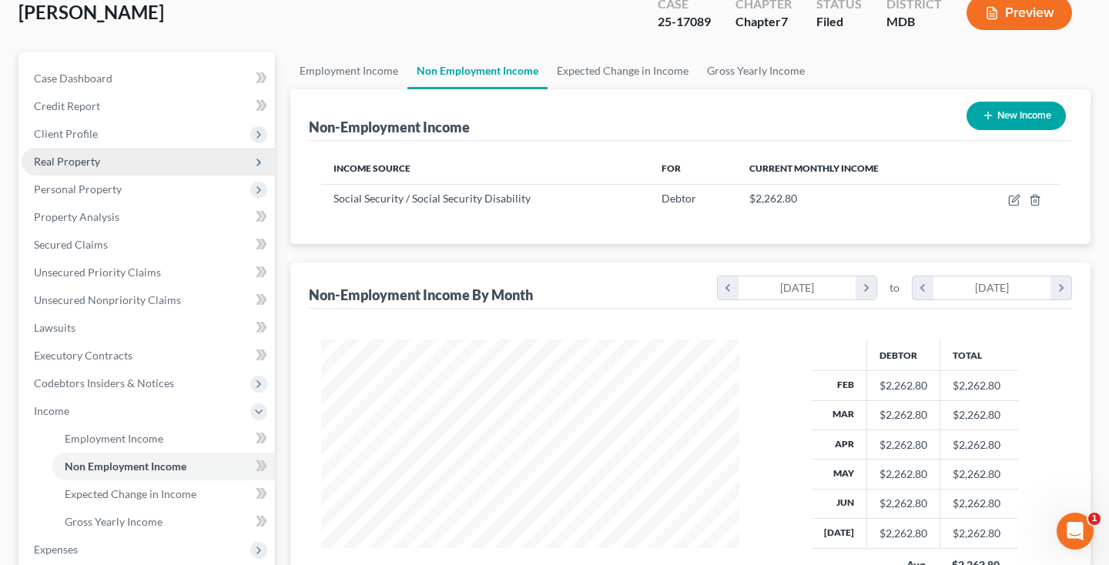
scroll to position [121, 0]
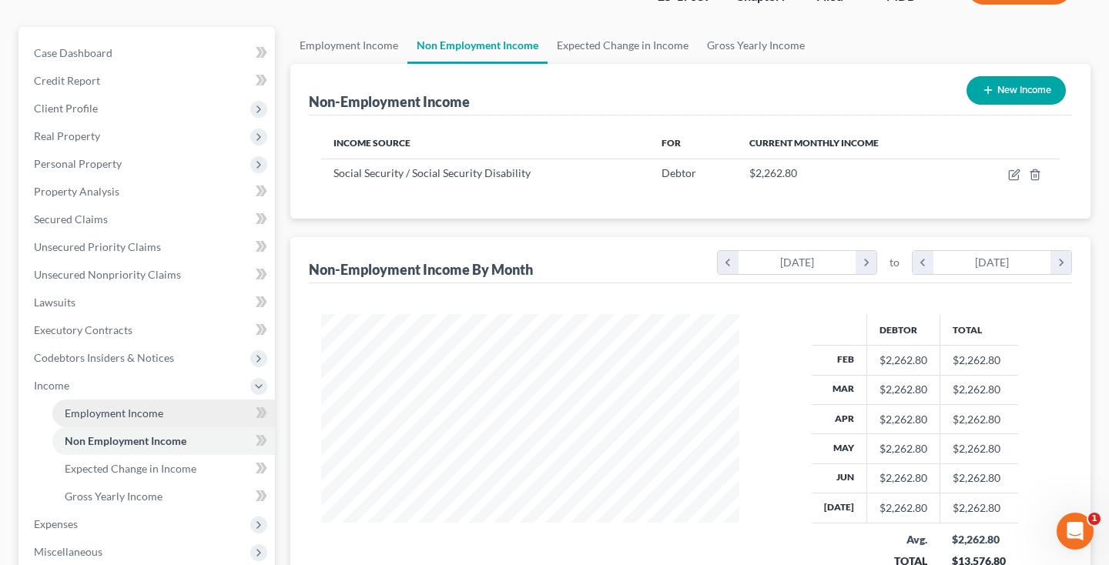
click at [84, 407] on span "Employment Income" at bounding box center [114, 413] width 99 height 13
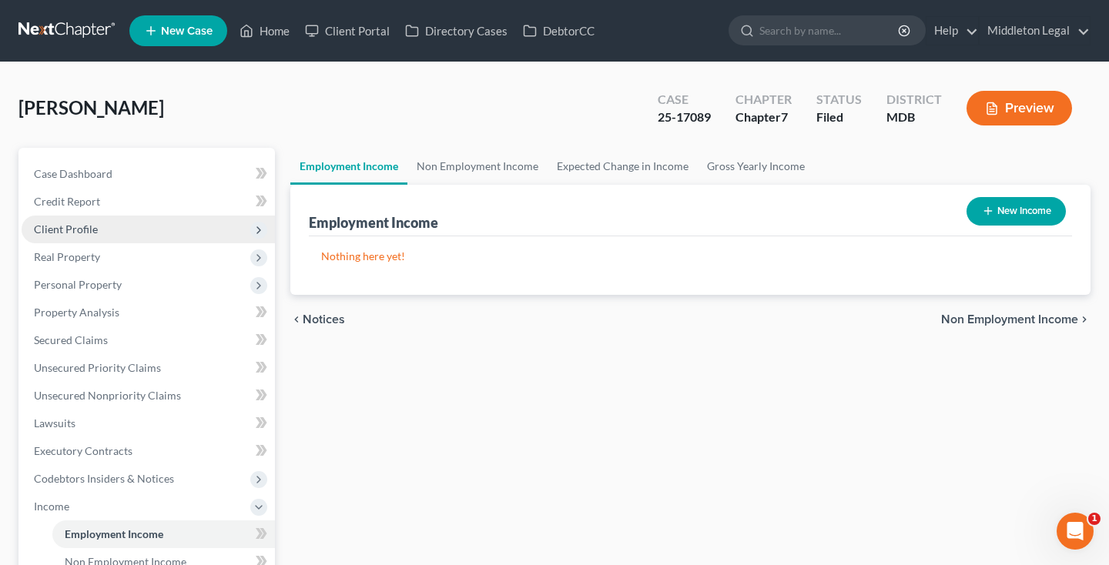
click at [149, 220] on span "Client Profile" at bounding box center [148, 230] width 253 height 28
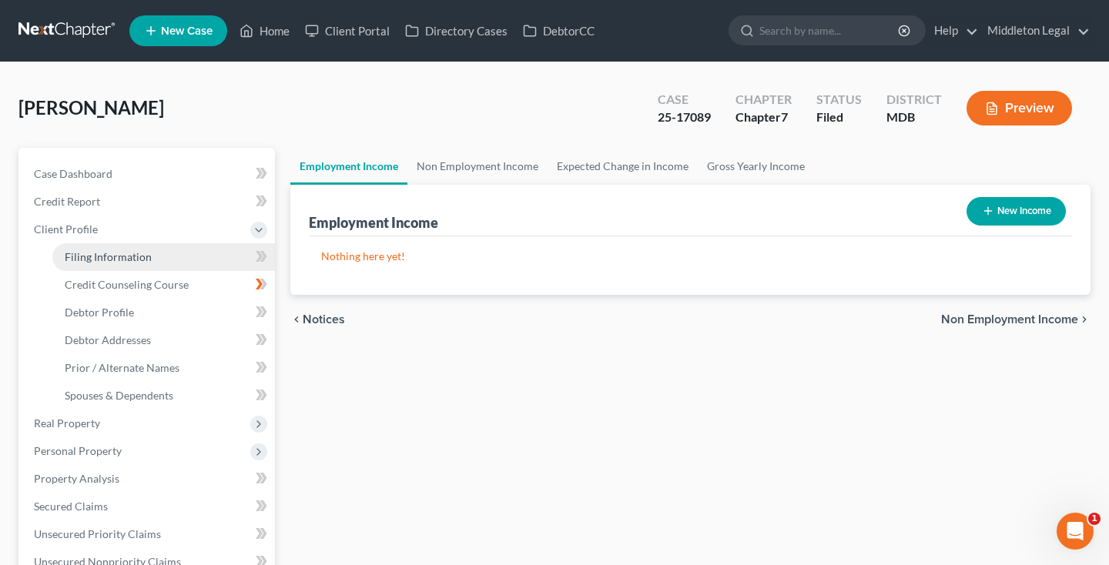
click at [150, 267] on link "Filing Information" at bounding box center [163, 257] width 223 height 28
select select "1"
select select "0"
select select "21"
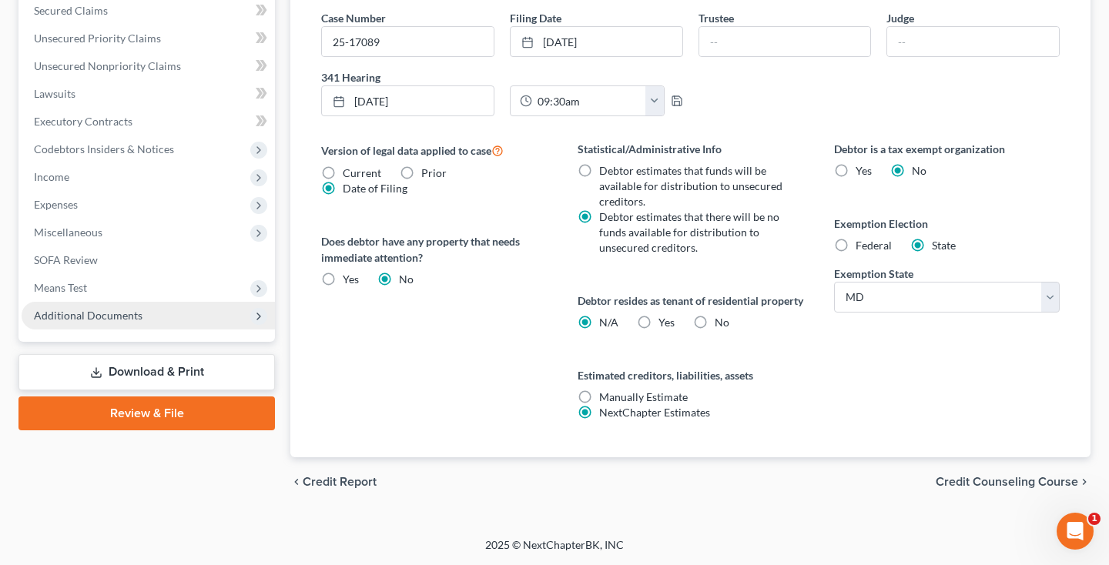
scroll to position [512, 0]
click at [94, 309] on span "Additional Documents" at bounding box center [88, 315] width 109 height 13
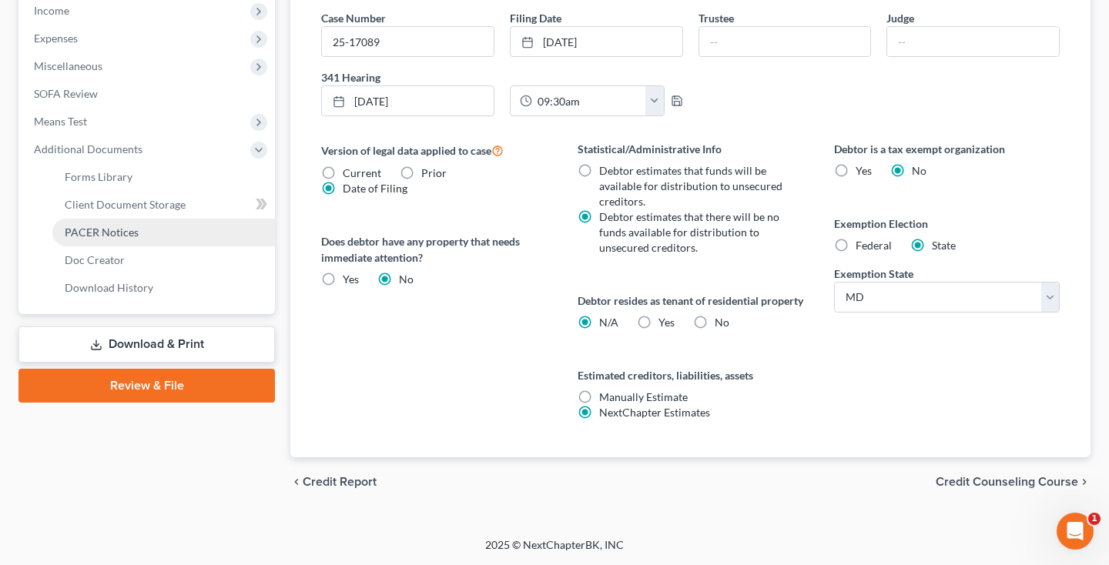
click at [154, 223] on link "PACER Notices" at bounding box center [163, 233] width 223 height 28
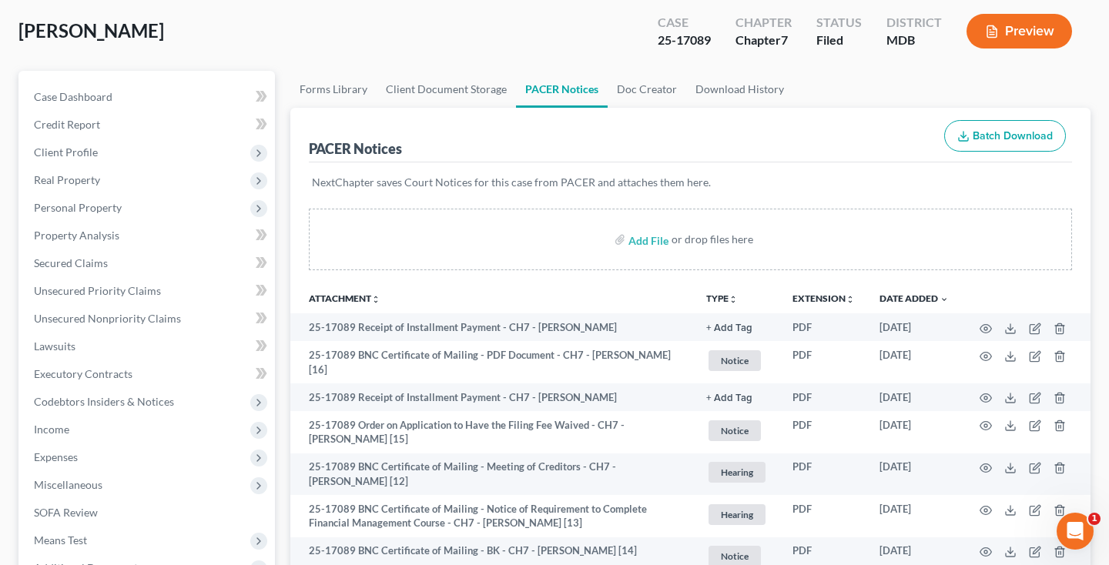
scroll to position [78, 0]
drag, startPoint x: 661, startPoint y: 37, endPoint x: 715, endPoint y: 39, distance: 53.9
click at [715, 39] on div "Case 25-17089" at bounding box center [684, 31] width 78 height 45
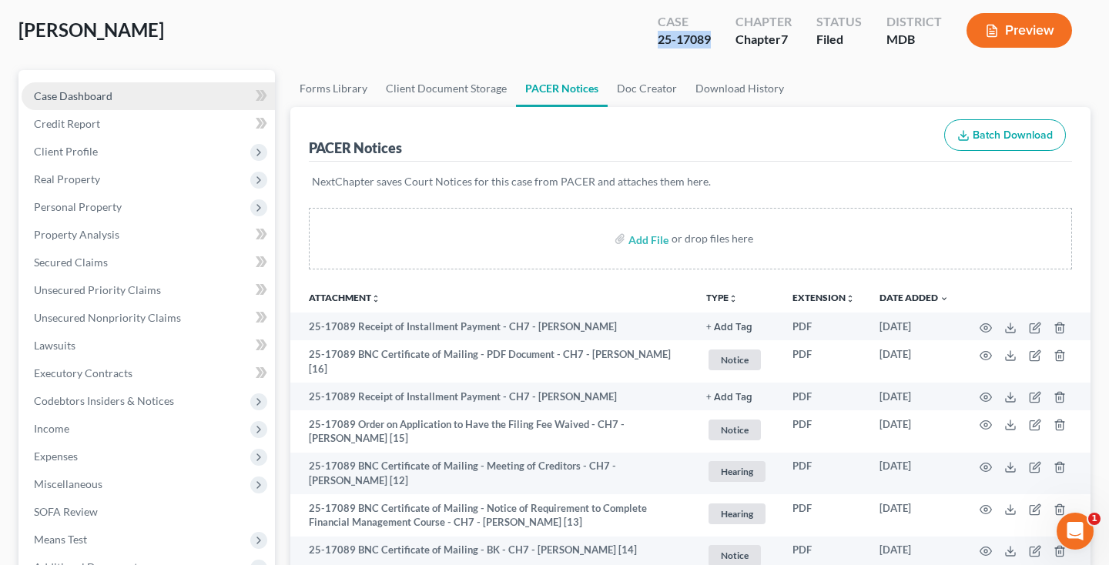
click at [105, 89] on span "Case Dashboard" at bounding box center [73, 95] width 79 height 13
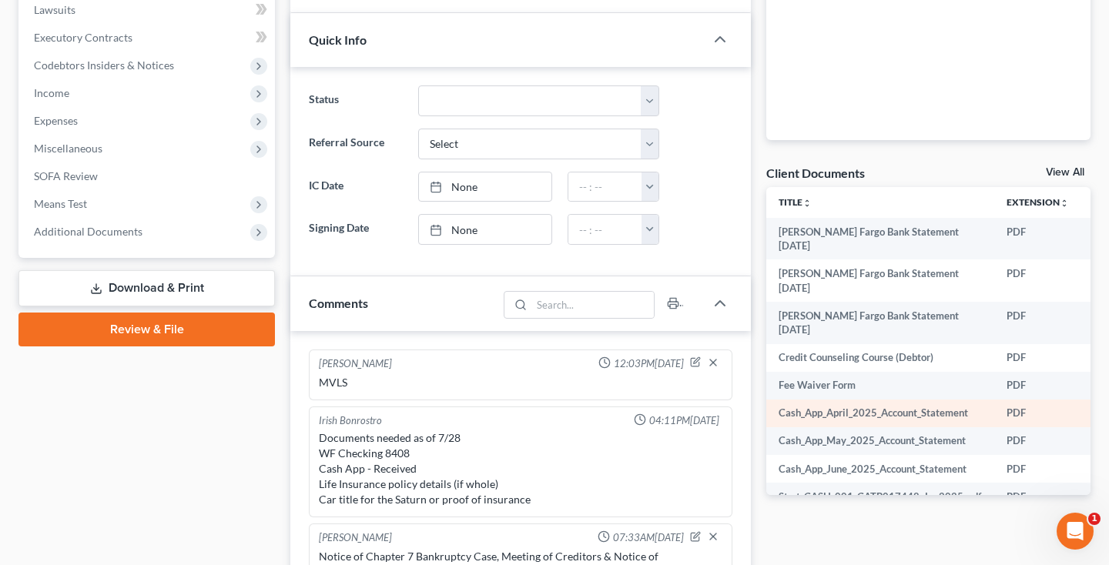
scroll to position [112, 0]
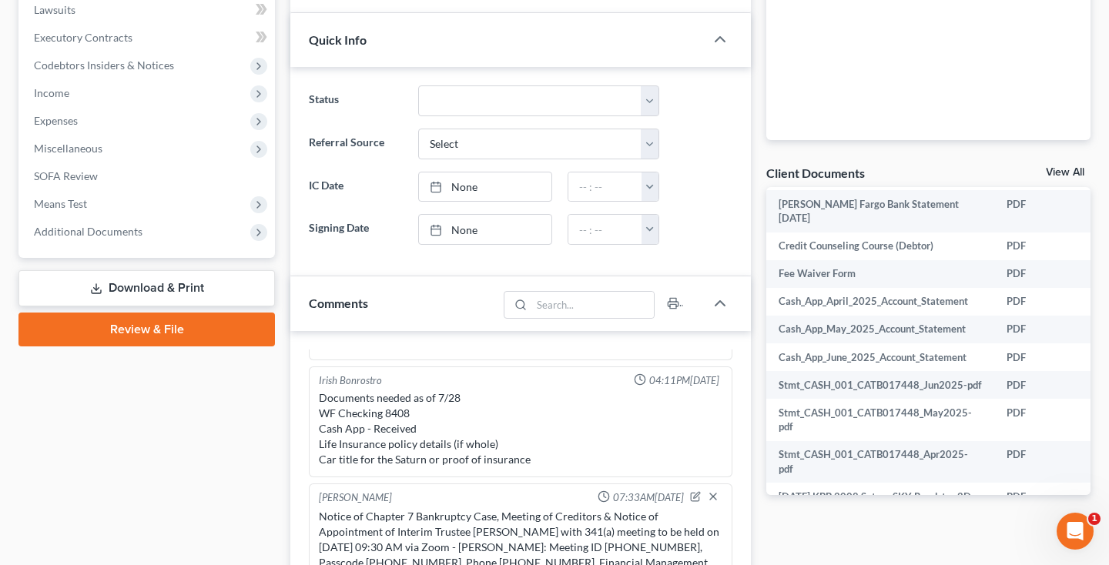
click at [1060, 169] on link "View All" at bounding box center [1065, 172] width 39 height 11
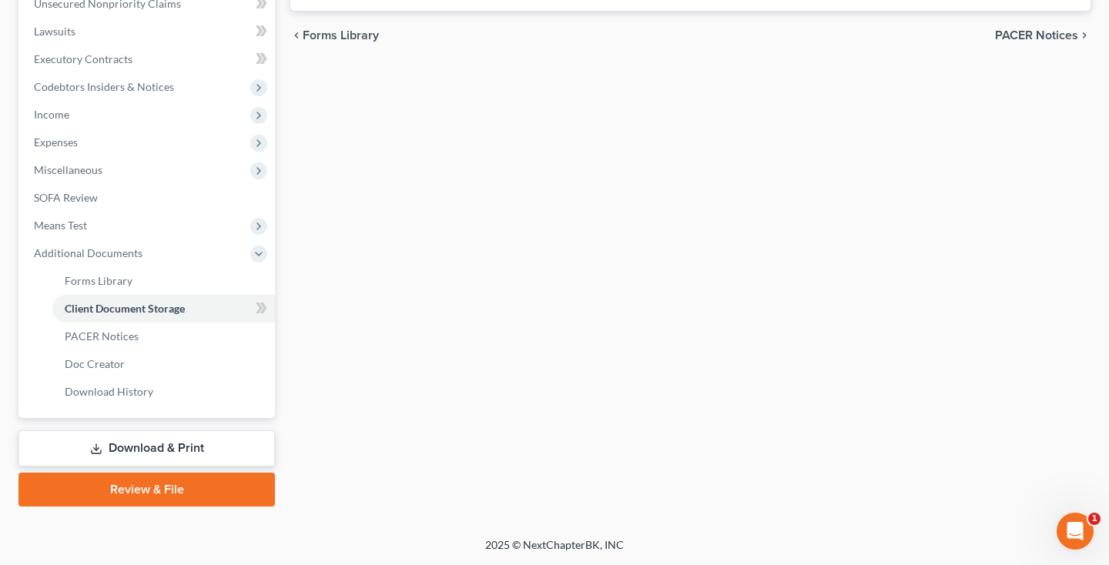
select select "14"
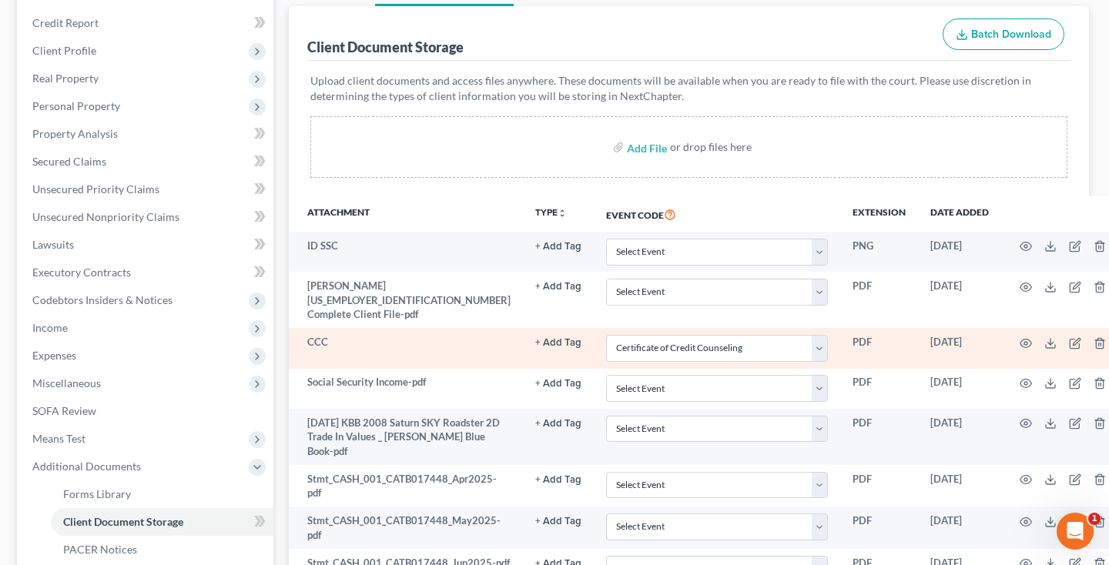
scroll to position [225, 2]
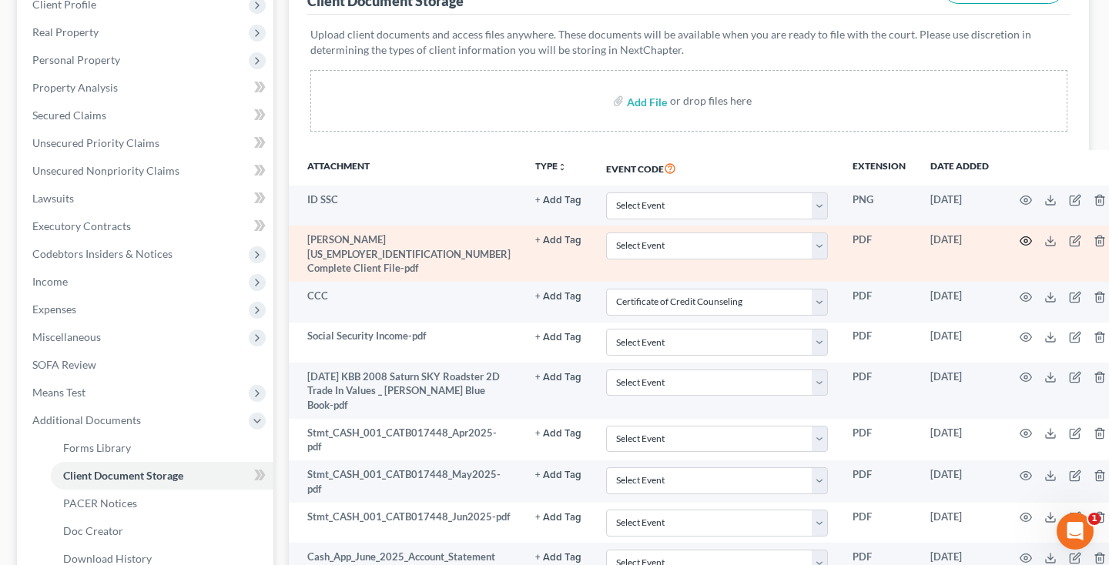
click at [1019, 240] on icon "button" at bounding box center [1025, 241] width 12 height 12
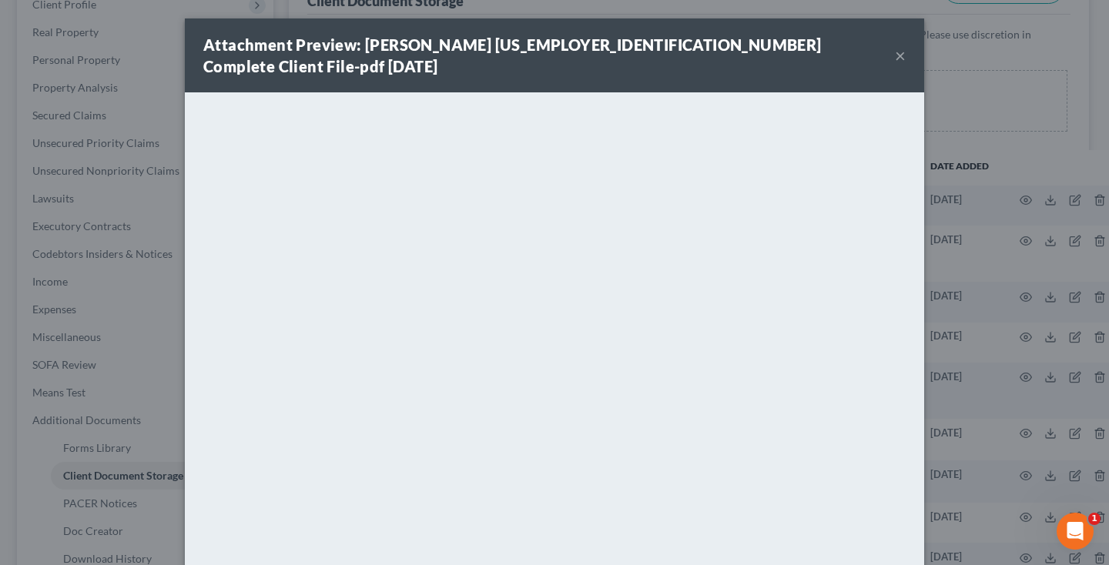
click at [902, 46] on button "×" at bounding box center [900, 55] width 11 height 18
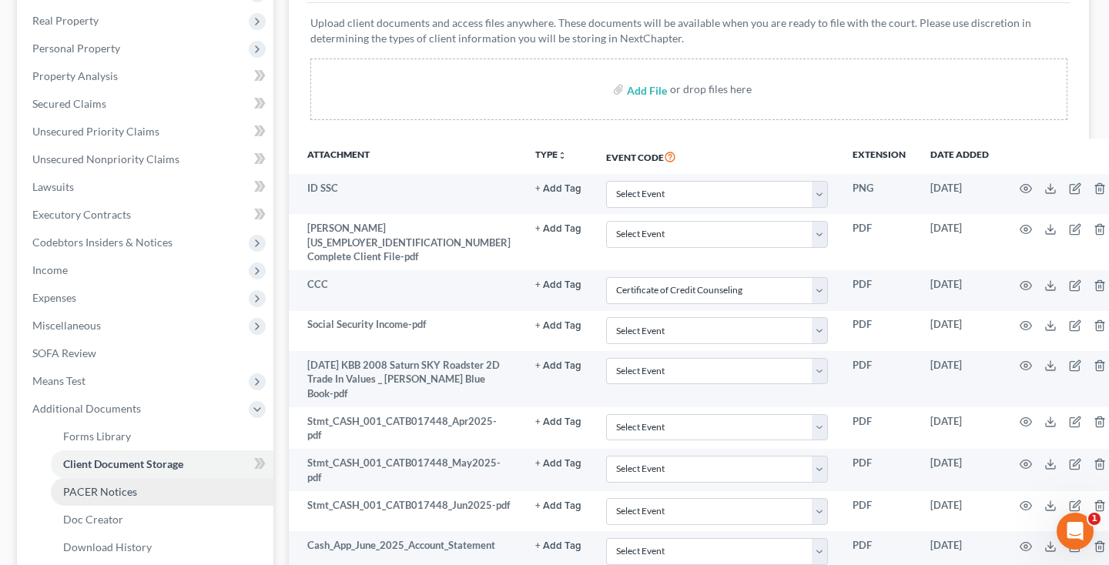
scroll to position [390, 2]
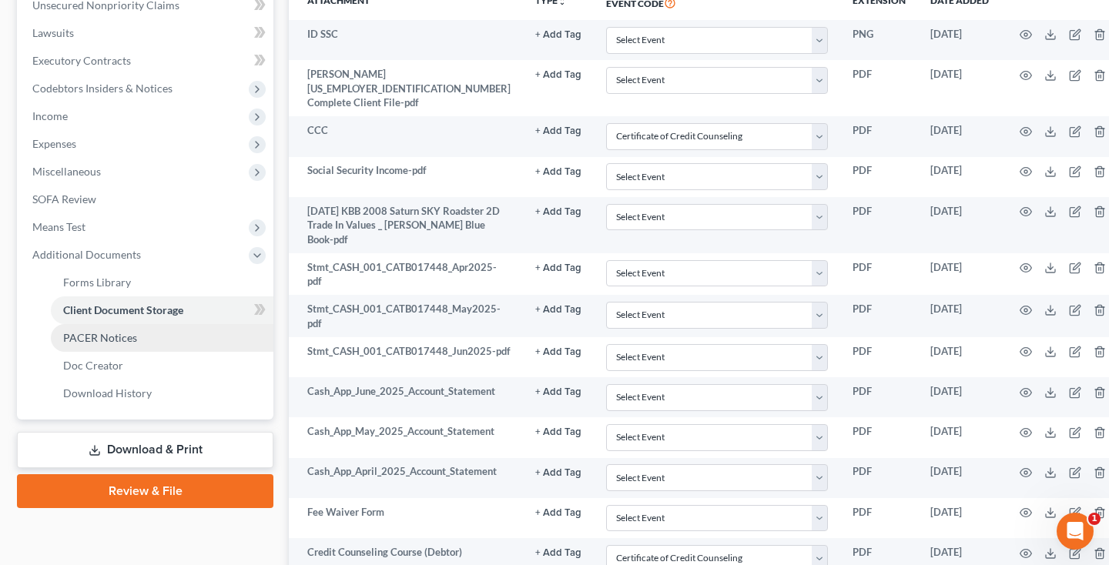
click at [113, 343] on span "PACER Notices" at bounding box center [100, 337] width 74 height 13
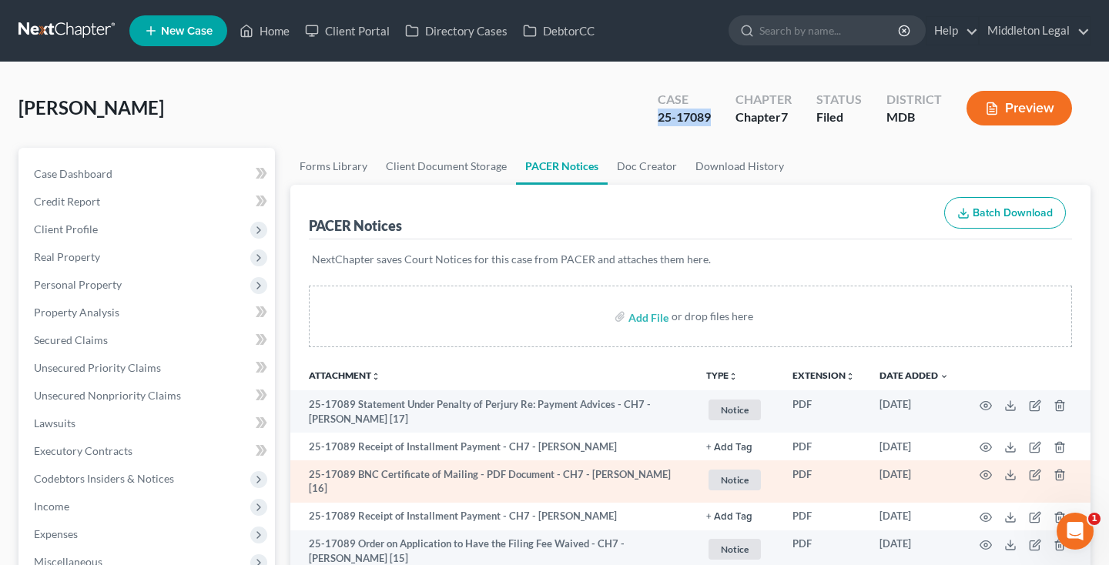
scroll to position [93, 0]
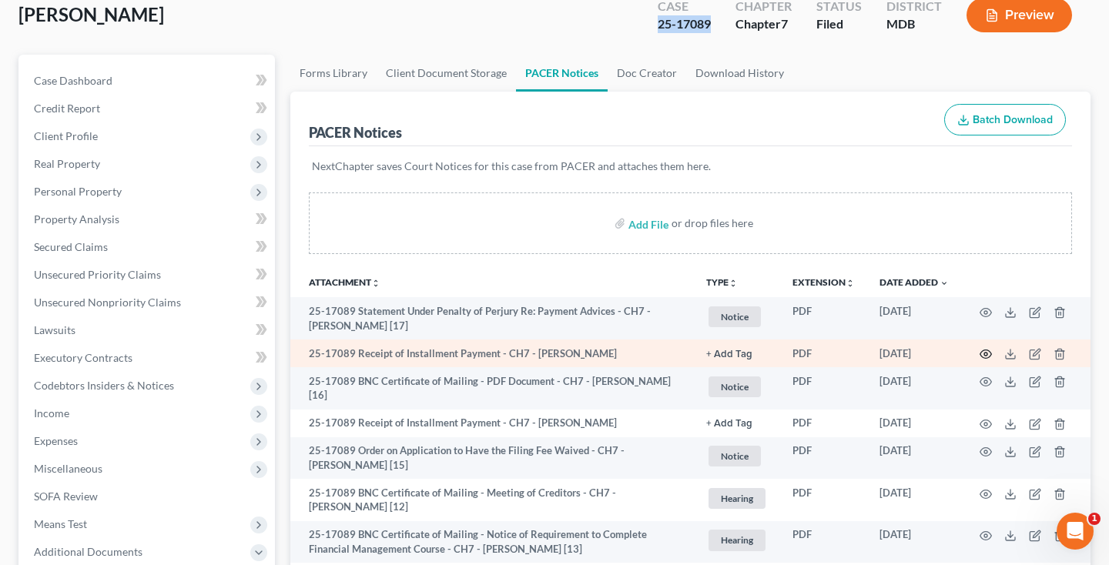
click at [989, 352] on icon "button" at bounding box center [985, 354] width 12 height 12
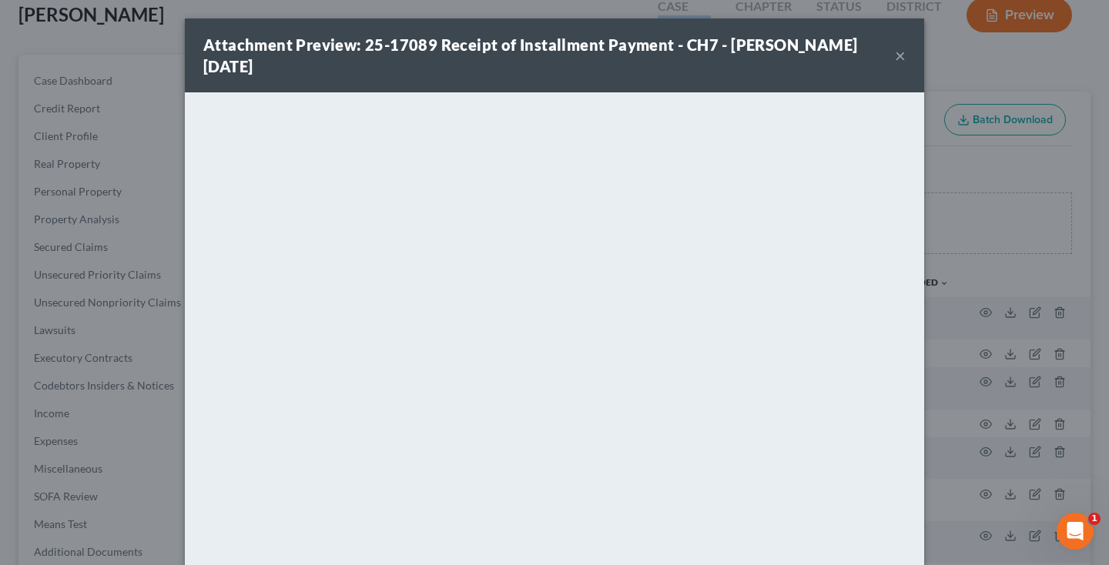
click at [902, 55] on button "×" at bounding box center [900, 55] width 11 height 18
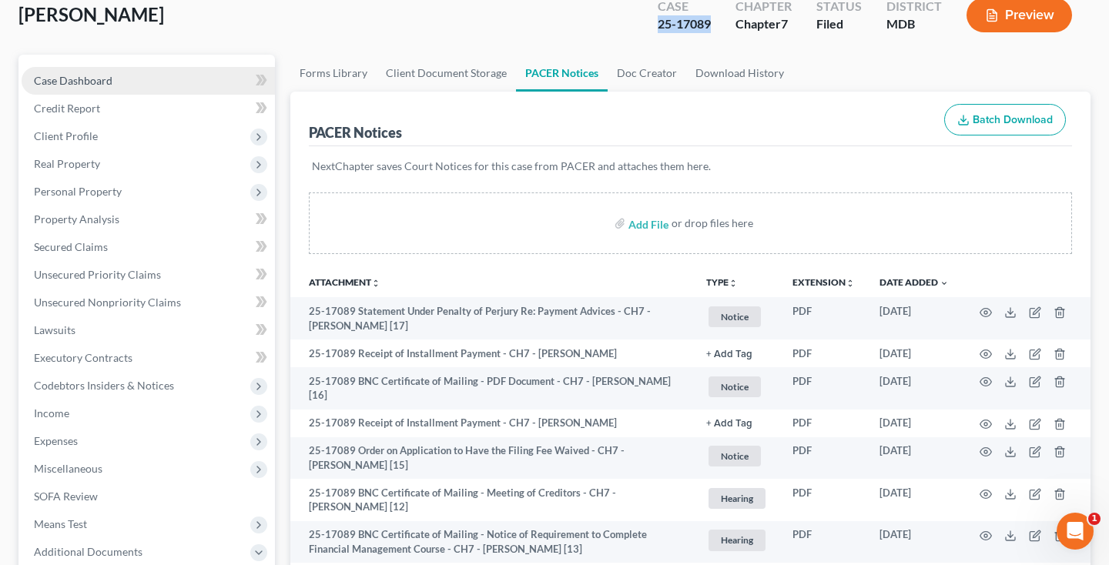
click at [118, 85] on link "Case Dashboard" at bounding box center [148, 81] width 253 height 28
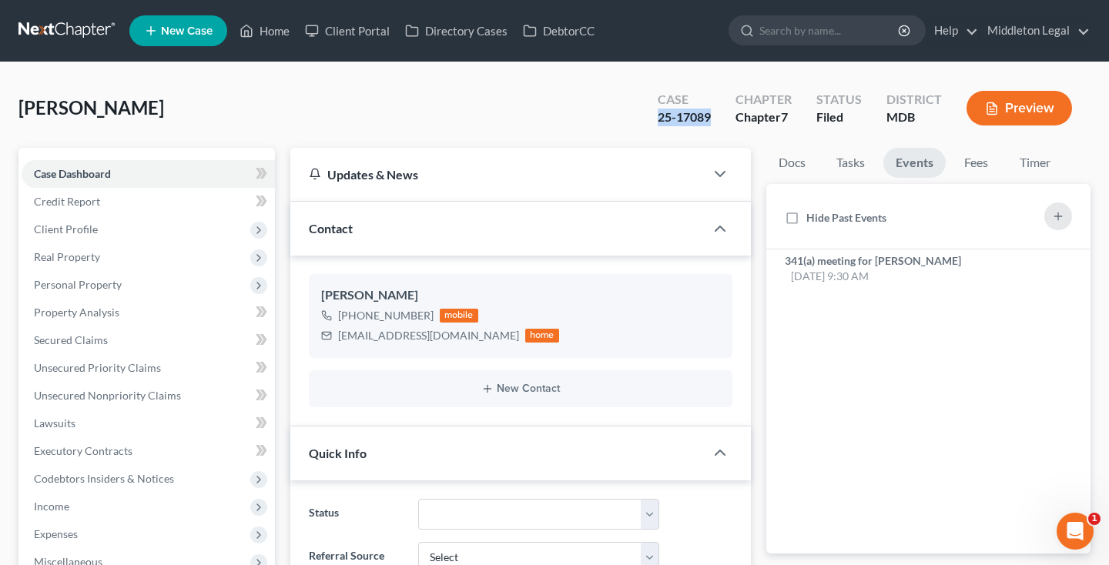
scroll to position [40, 0]
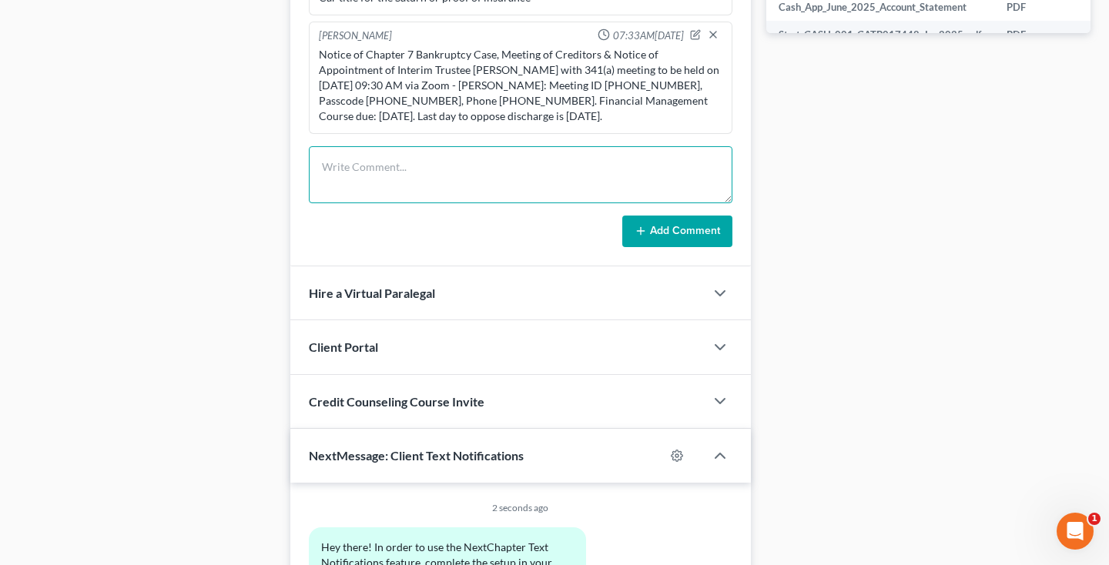
click at [464, 172] on textarea at bounding box center [521, 174] width 424 height 57
type textarea "Filed Form Q and Motion to Waive TR"
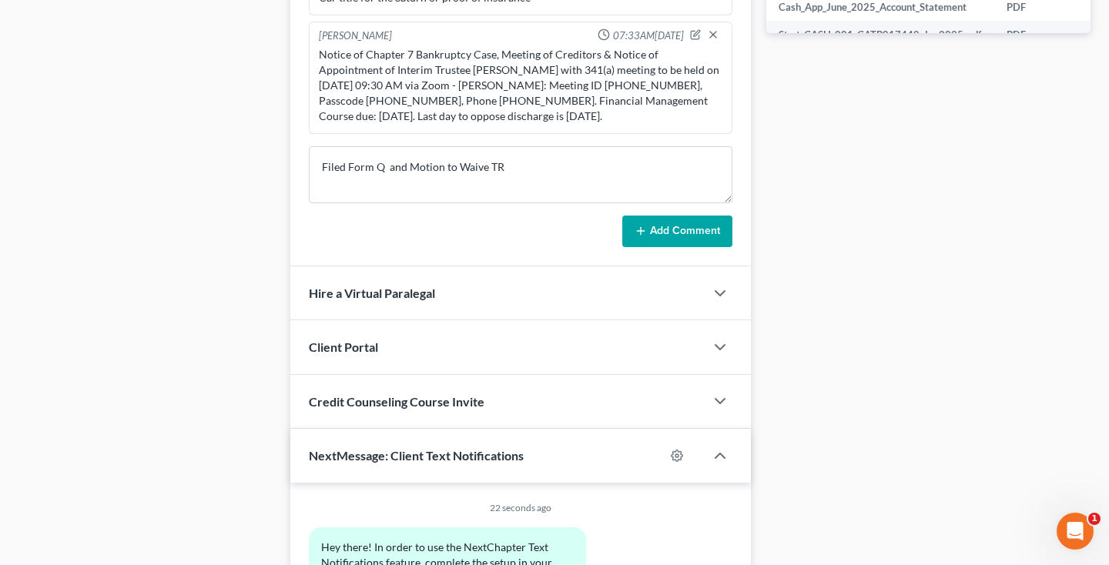
click at [695, 242] on button "Add Comment" at bounding box center [677, 232] width 110 height 32
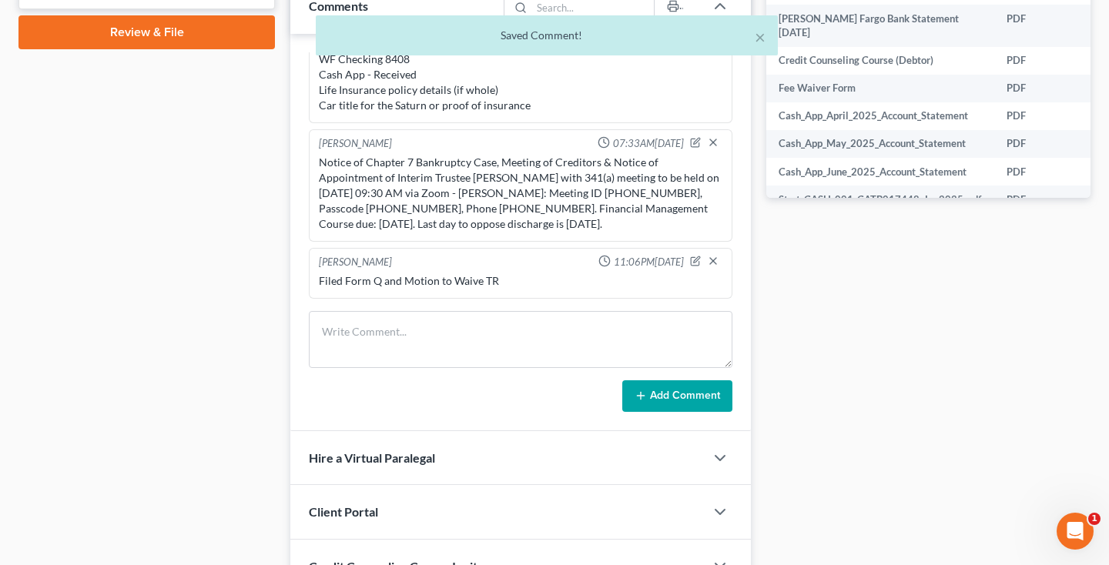
scroll to position [420, 0]
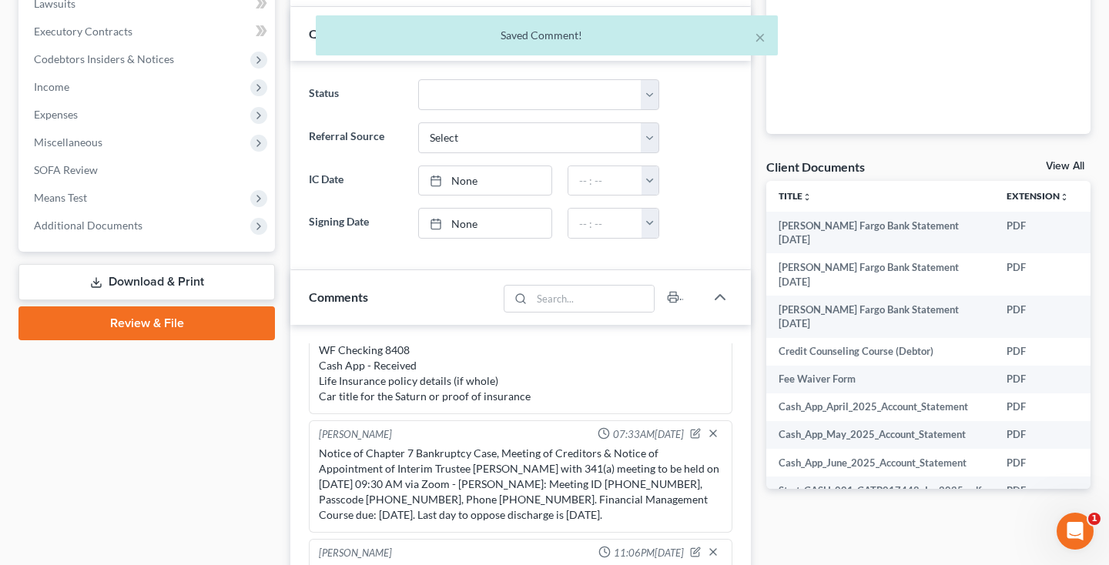
click at [1067, 167] on link "View All" at bounding box center [1065, 166] width 39 height 11
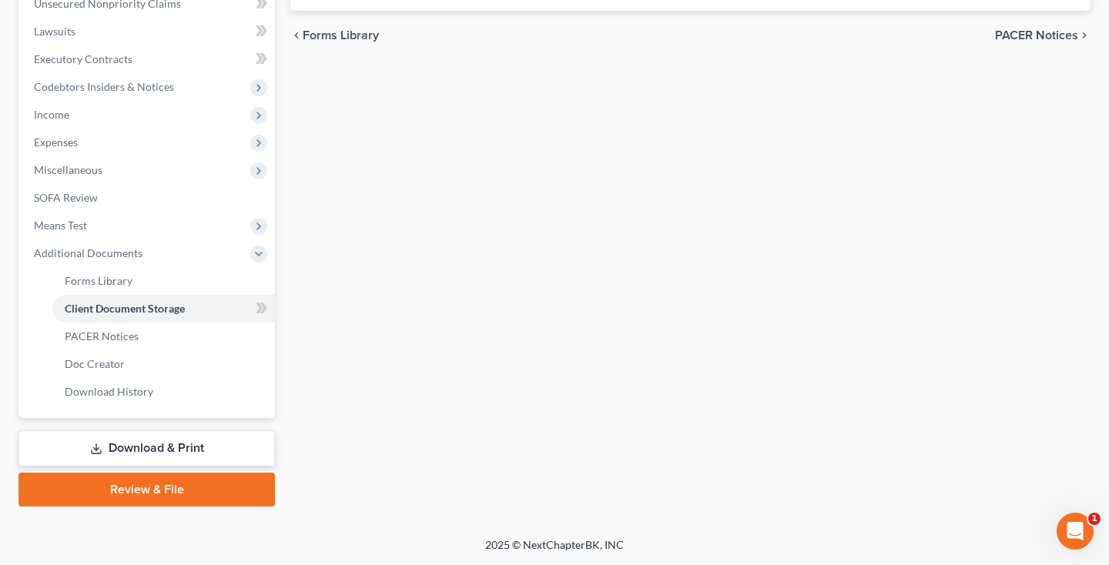
select select "14"
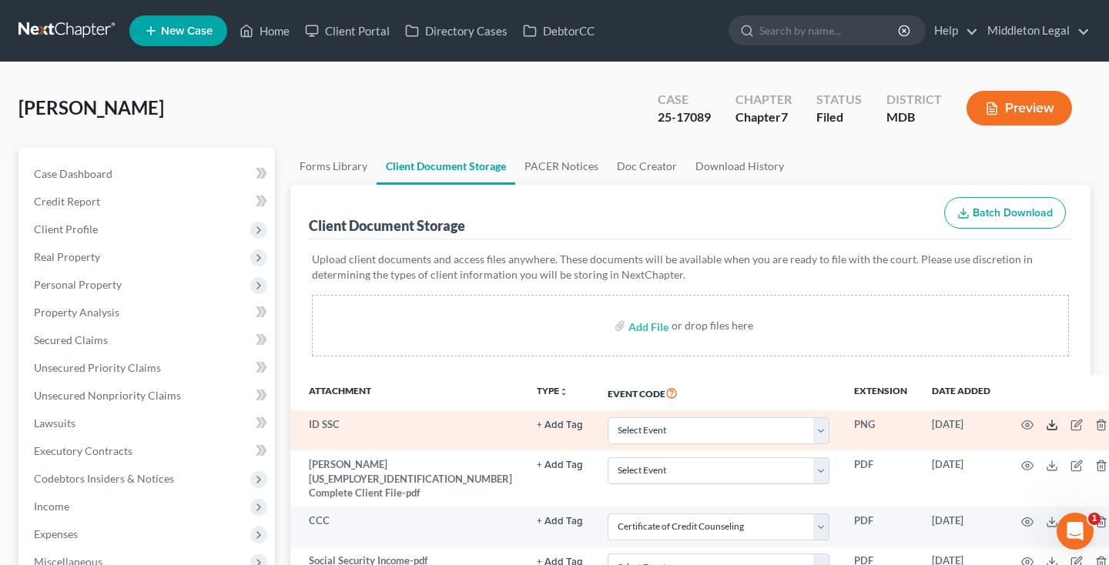
scroll to position [154, 0]
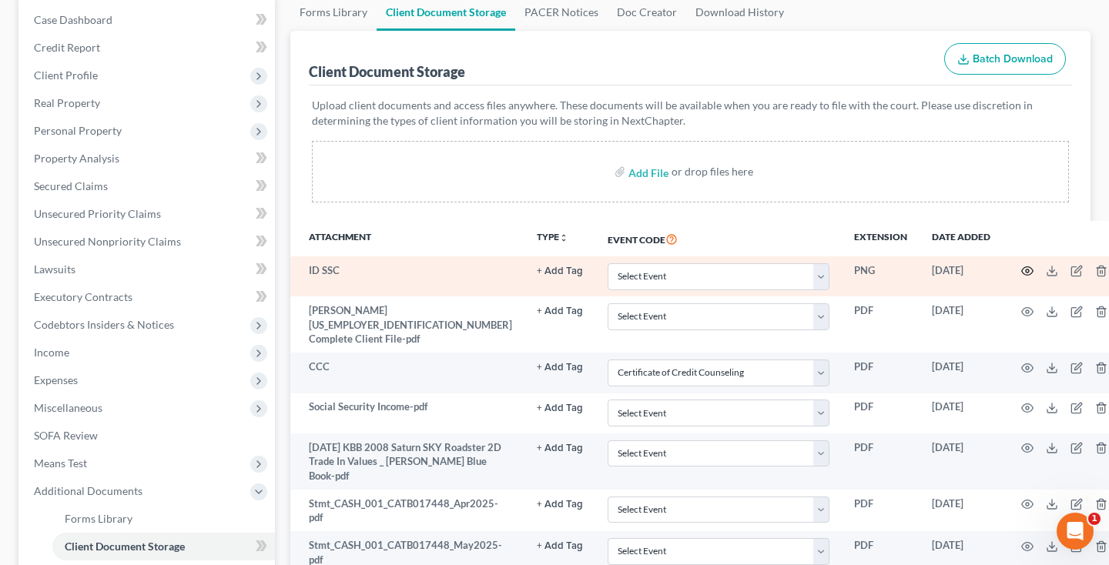
click at [1021, 270] on icon "button" at bounding box center [1027, 271] width 12 height 12
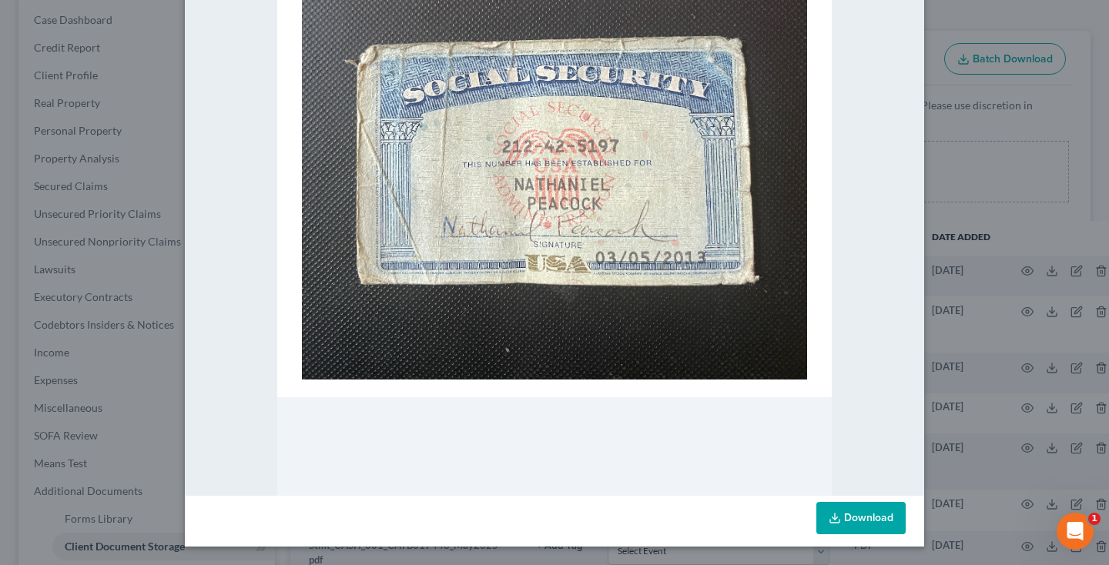
scroll to position [0, 0]
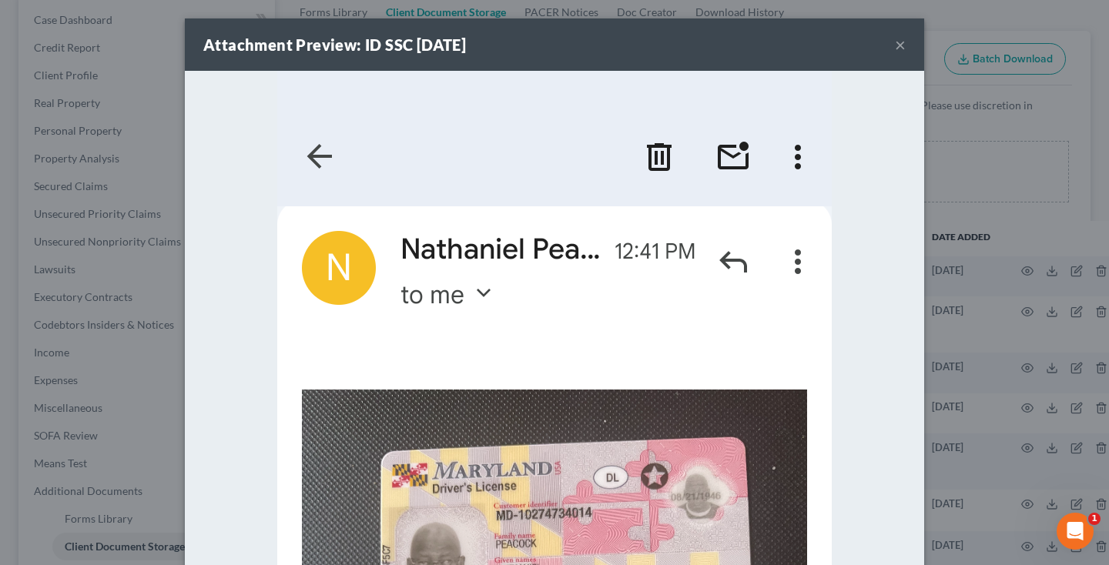
click at [896, 47] on button "×" at bounding box center [900, 44] width 11 height 18
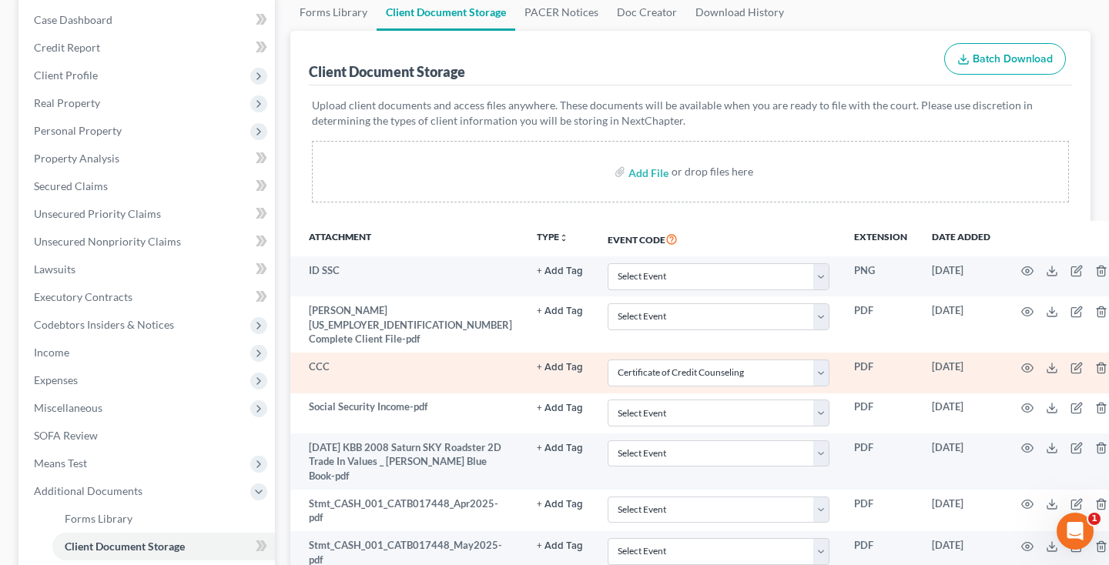
scroll to position [238, 0]
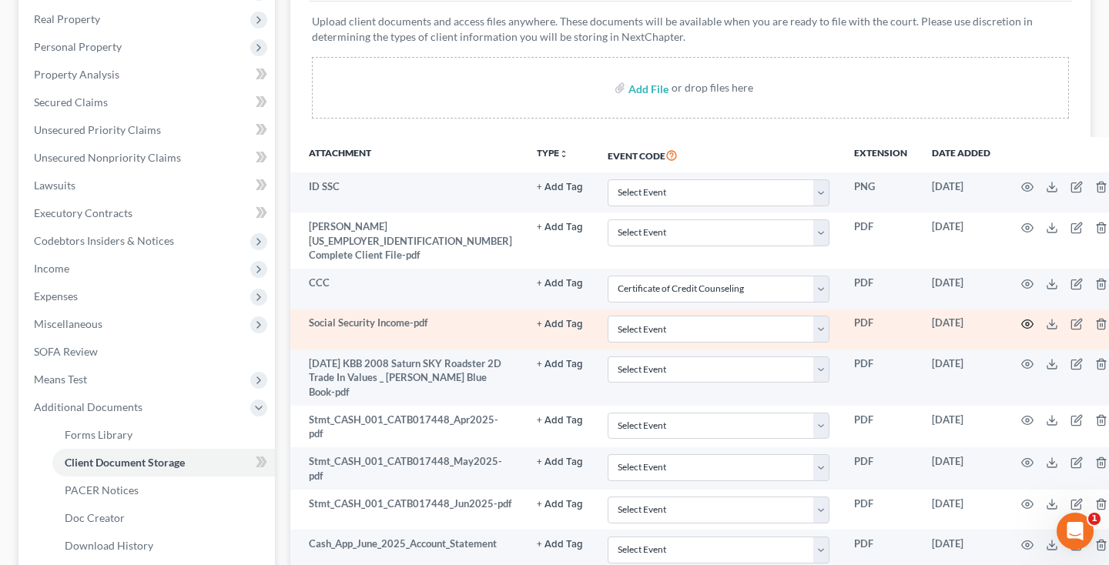
click at [1021, 318] on icon "button" at bounding box center [1027, 324] width 12 height 12
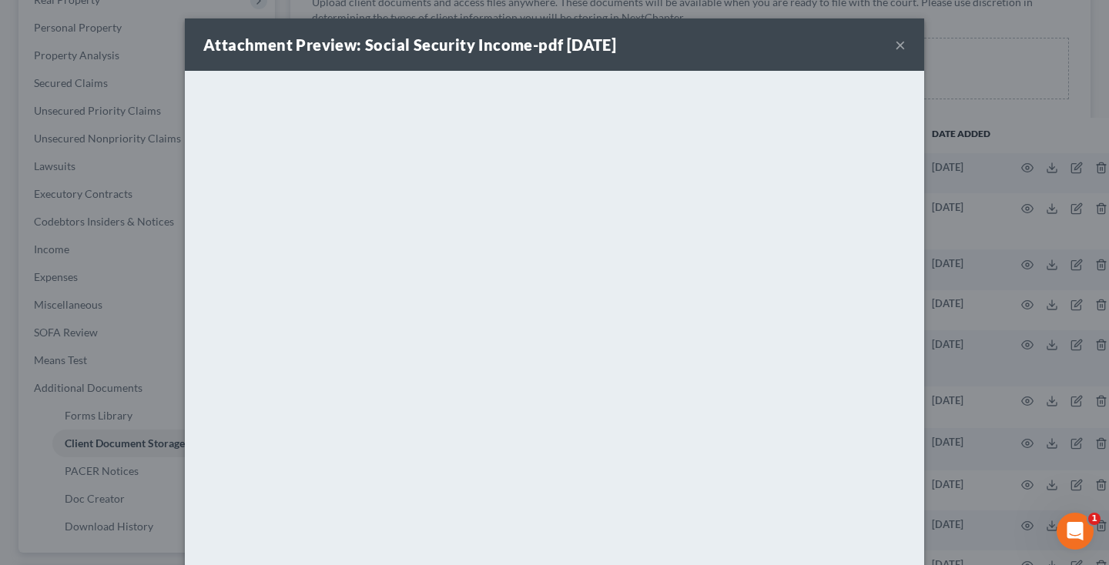
click at [899, 42] on button "×" at bounding box center [900, 44] width 11 height 18
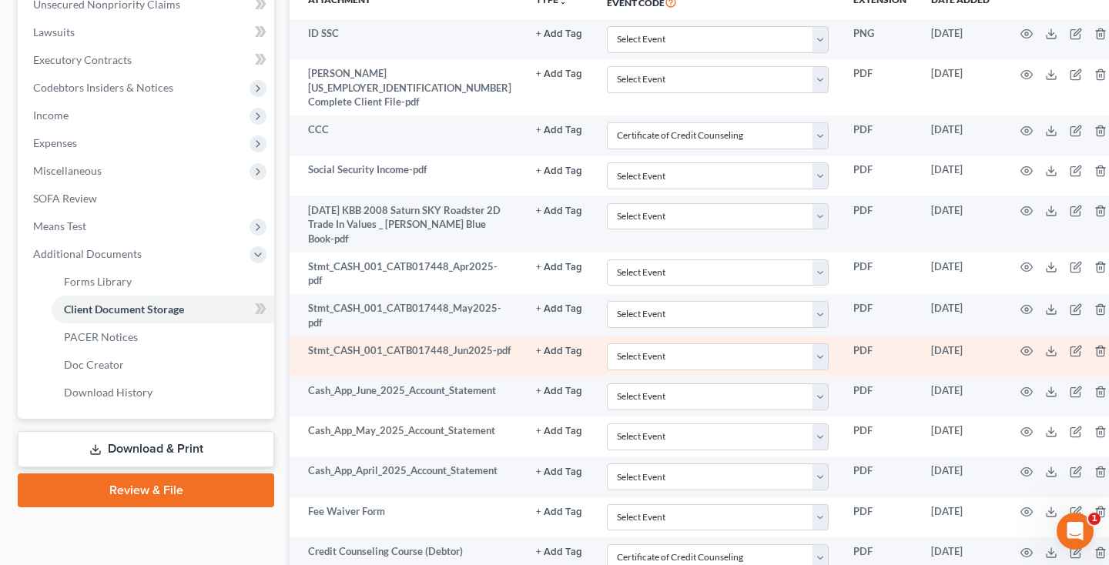
scroll to position [627, 3]
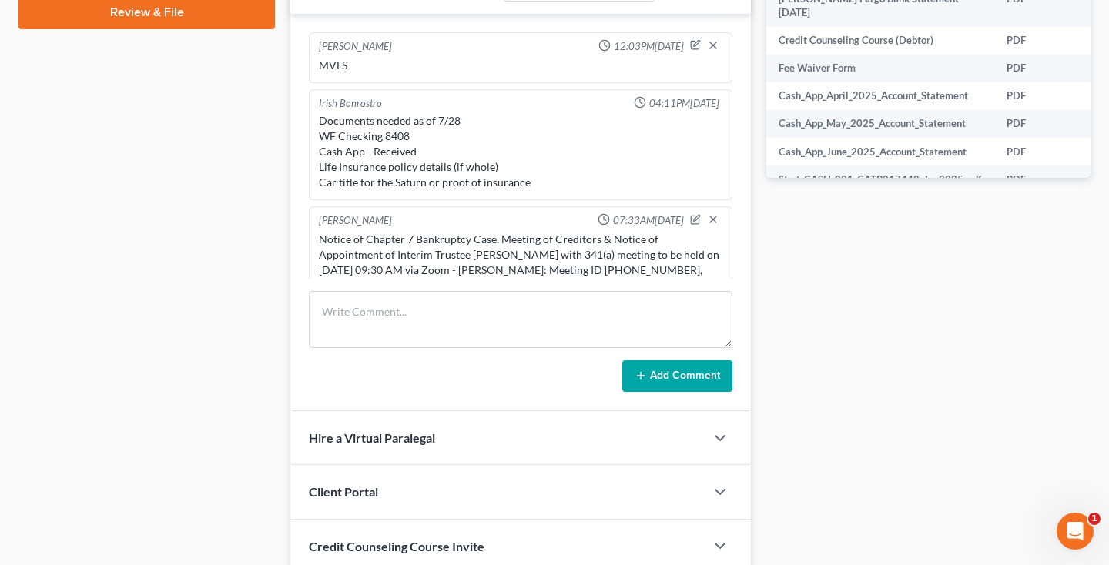
scroll to position [97, 0]
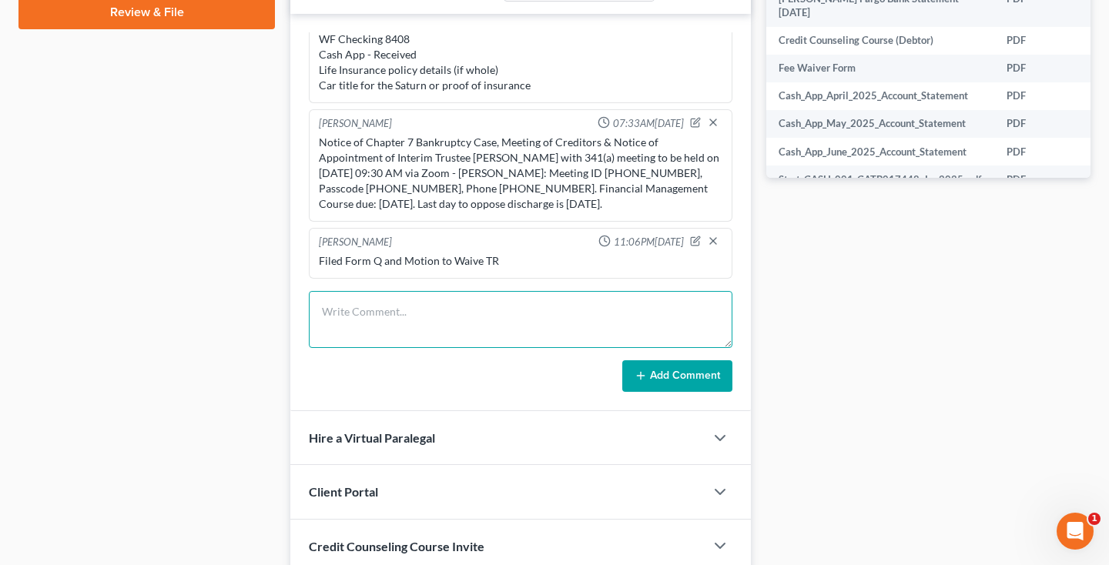
click at [417, 310] on textarea at bounding box center [521, 319] width 424 height 57
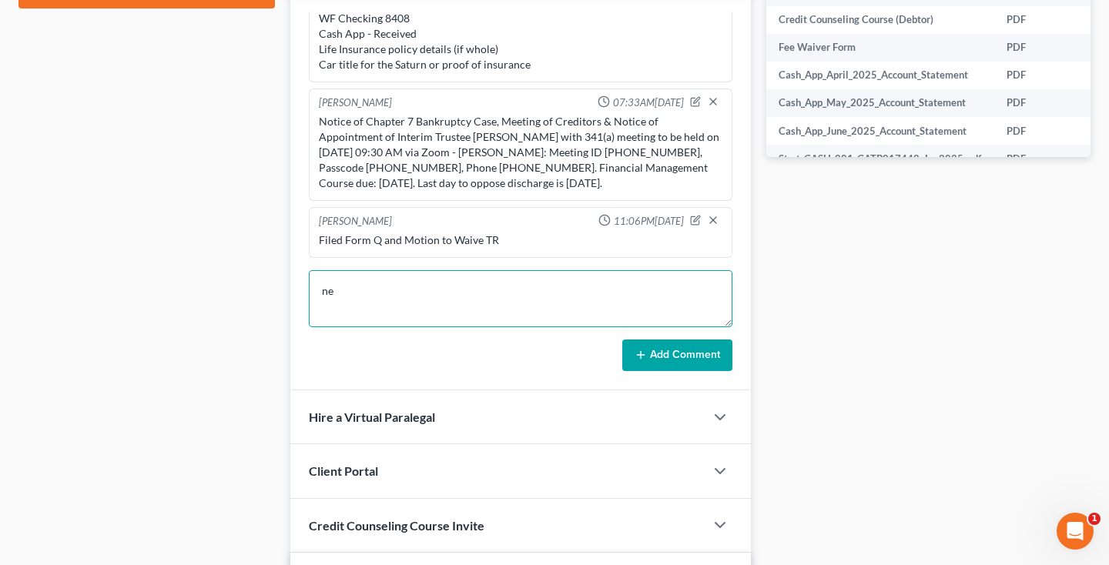
type textarea "n"
type textarea "N"
type textarea "Uploaded ID, SSC and proof of income. Need August bank statements."
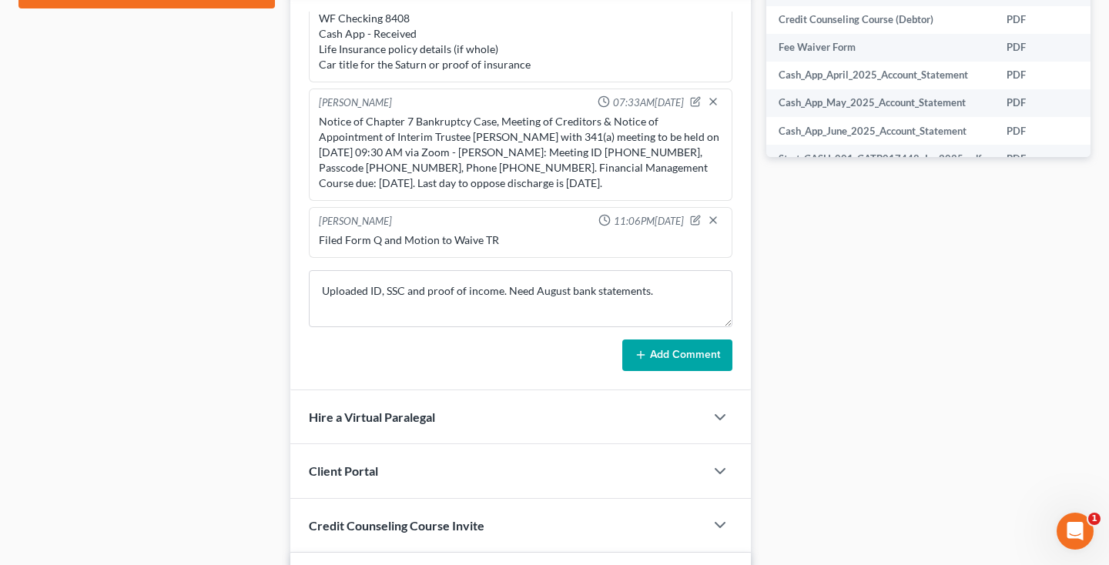
click at [644, 350] on icon at bounding box center [640, 355] width 12 height 12
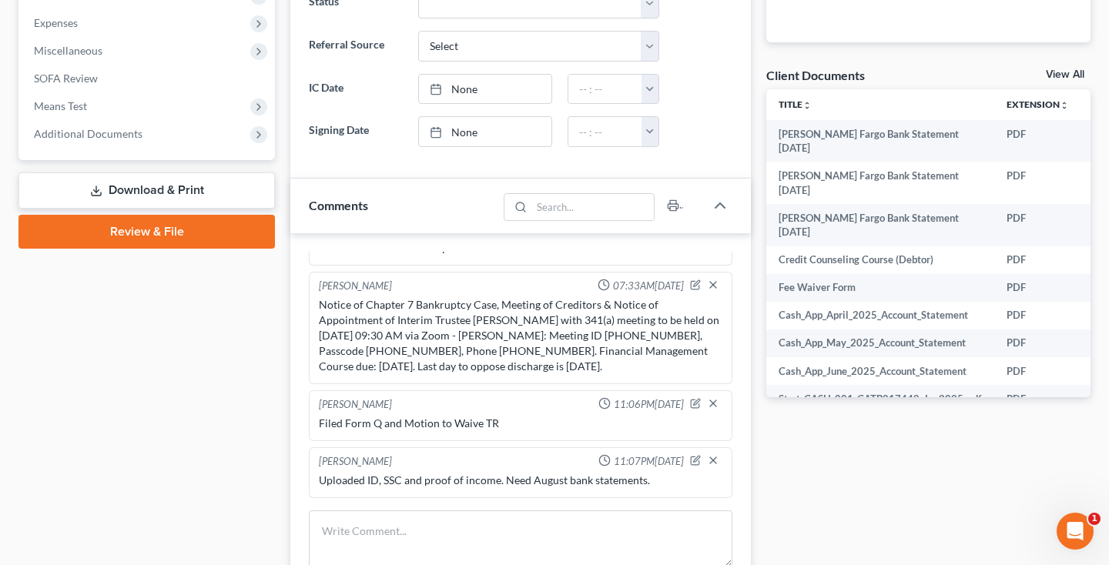
scroll to position [506, 0]
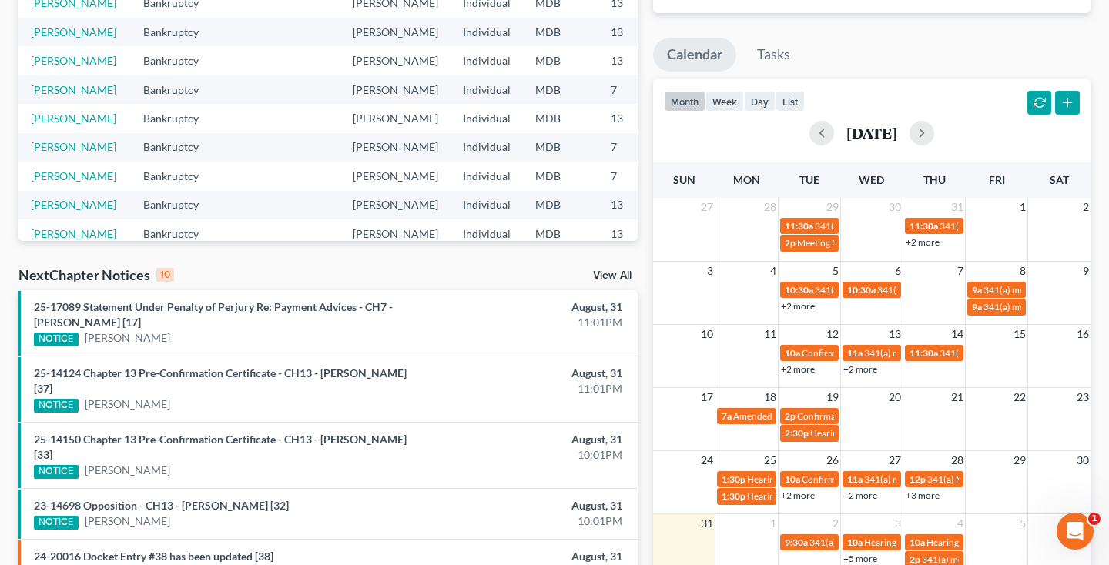
scroll to position [198, 0]
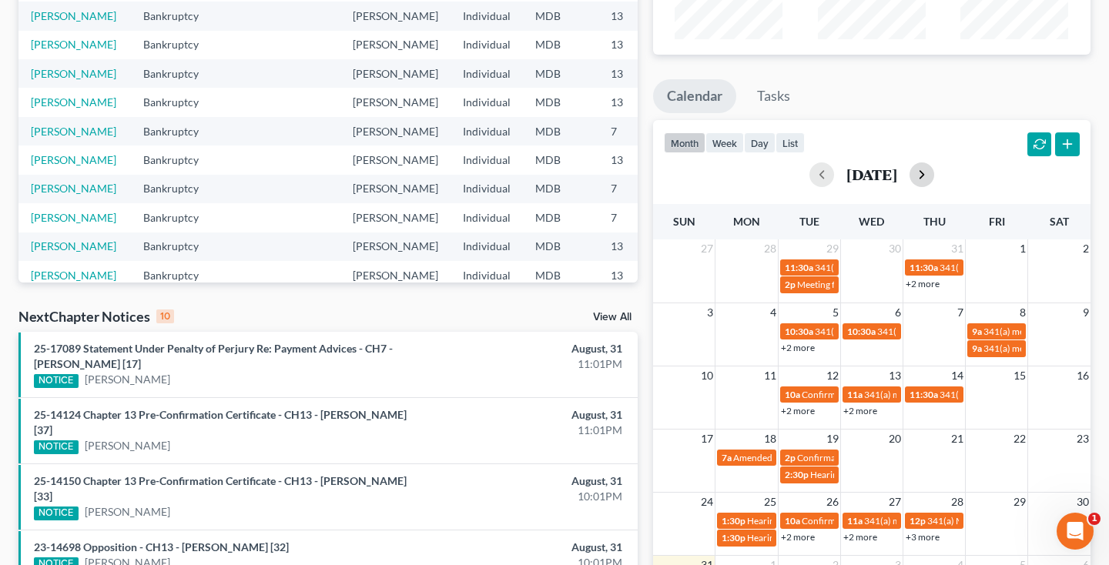
click at [934, 181] on button "button" at bounding box center [921, 174] width 25 height 25
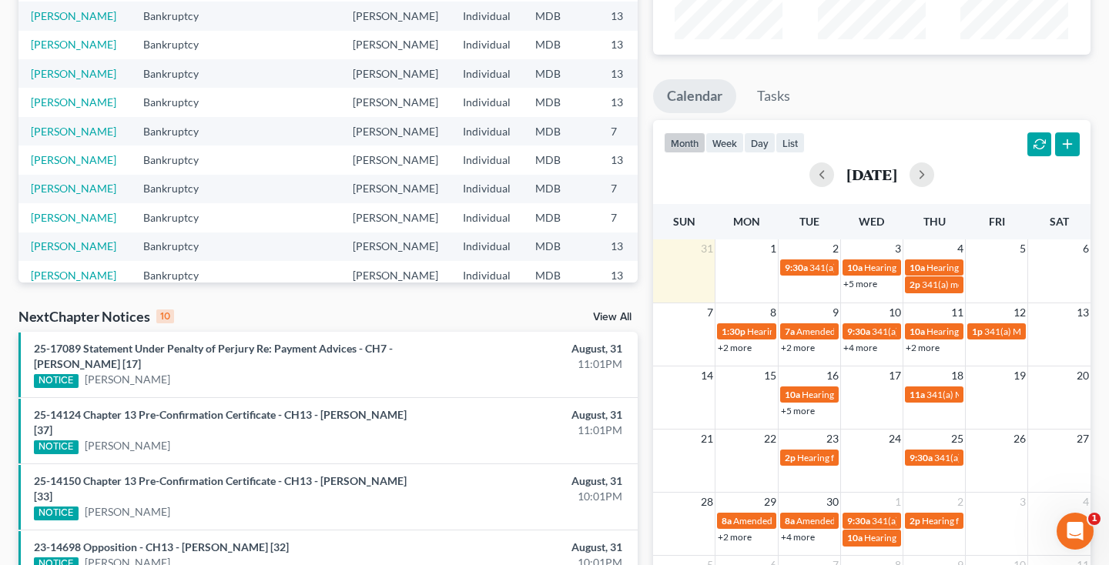
click at [854, 347] on link "+4 more" at bounding box center [860, 348] width 34 height 12
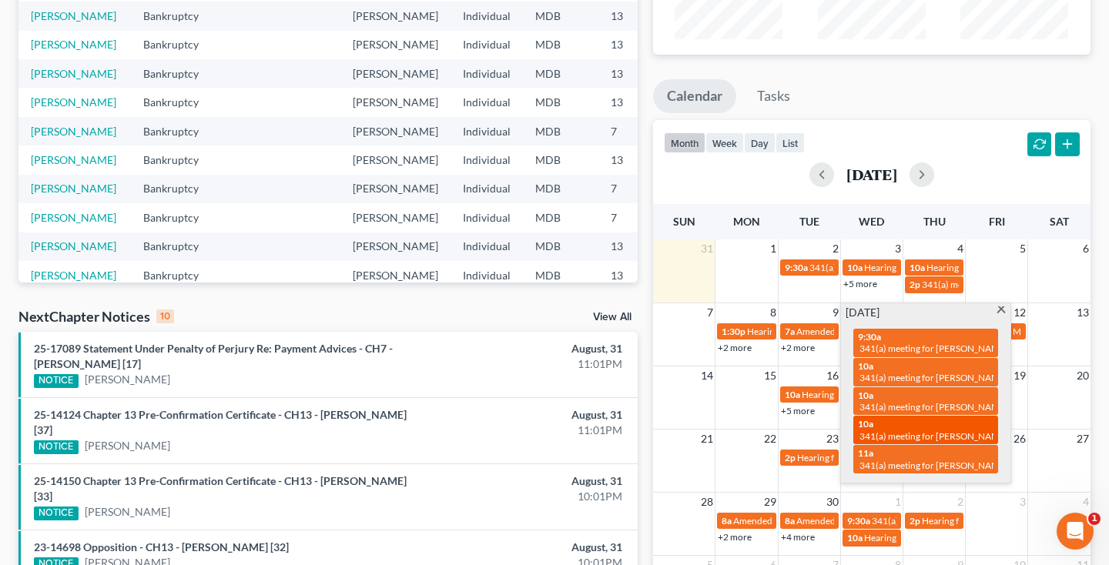
click at [912, 432] on span "341(a) meeting for [PERSON_NAME]" at bounding box center [933, 436] width 149 height 12
select select "Days"
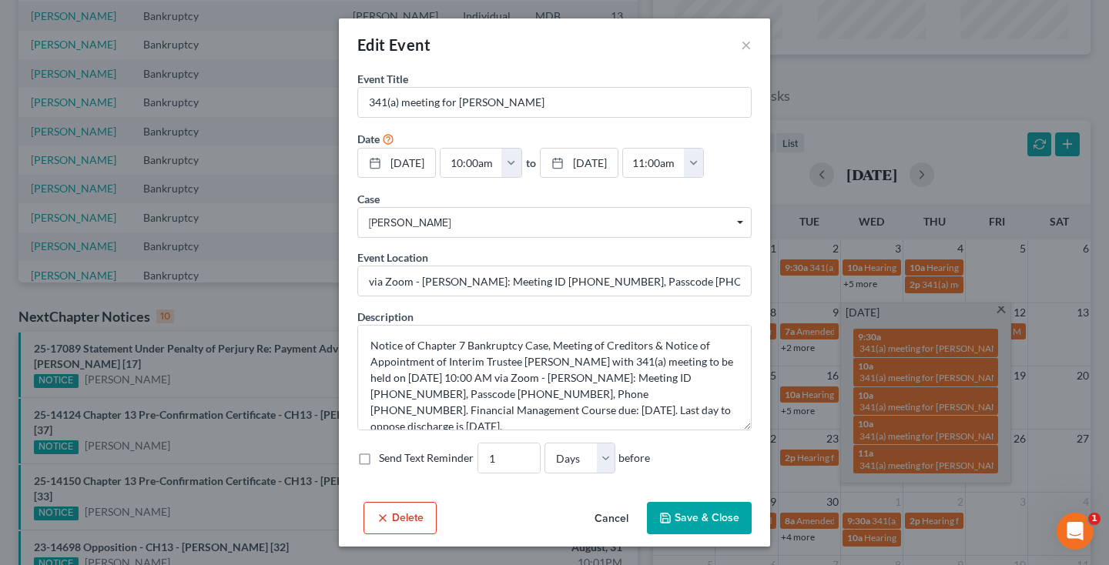
click at [403, 527] on button "Delete" at bounding box center [399, 518] width 73 height 32
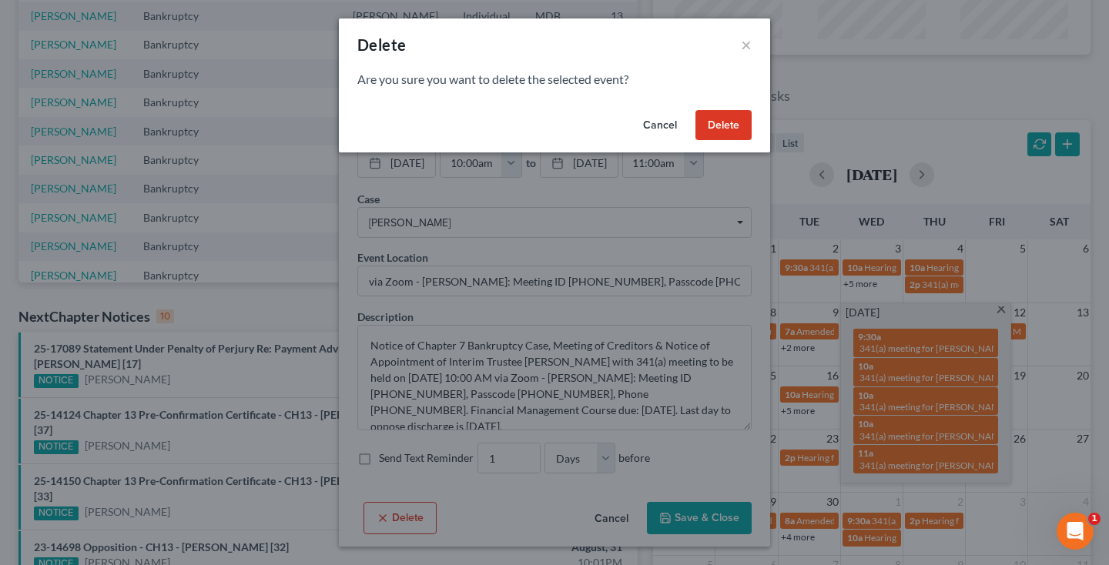
click at [734, 128] on button "Delete" at bounding box center [723, 125] width 56 height 31
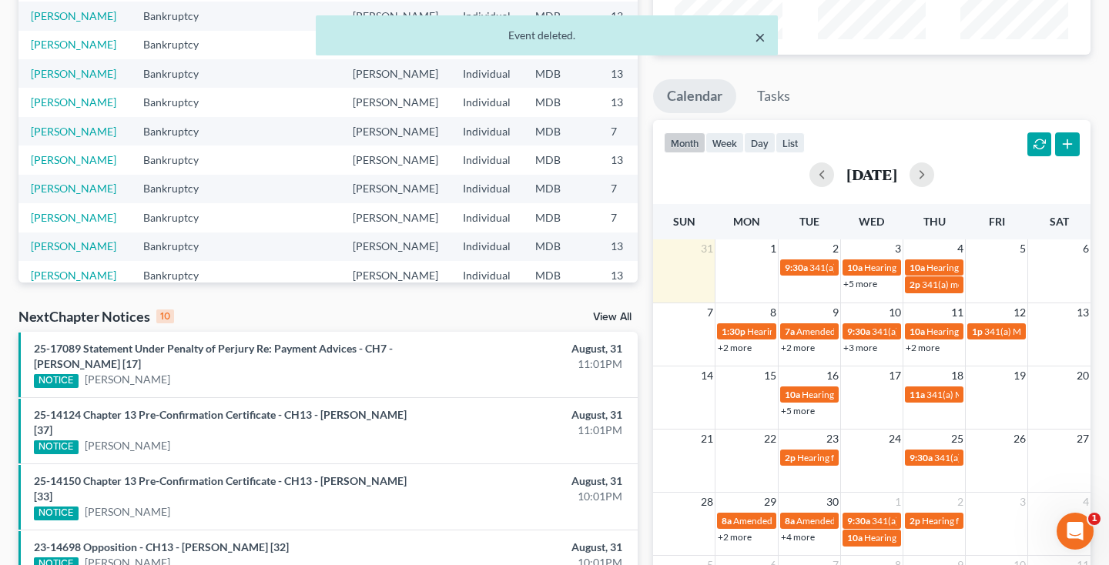
click at [755, 45] on button "×" at bounding box center [760, 37] width 11 height 18
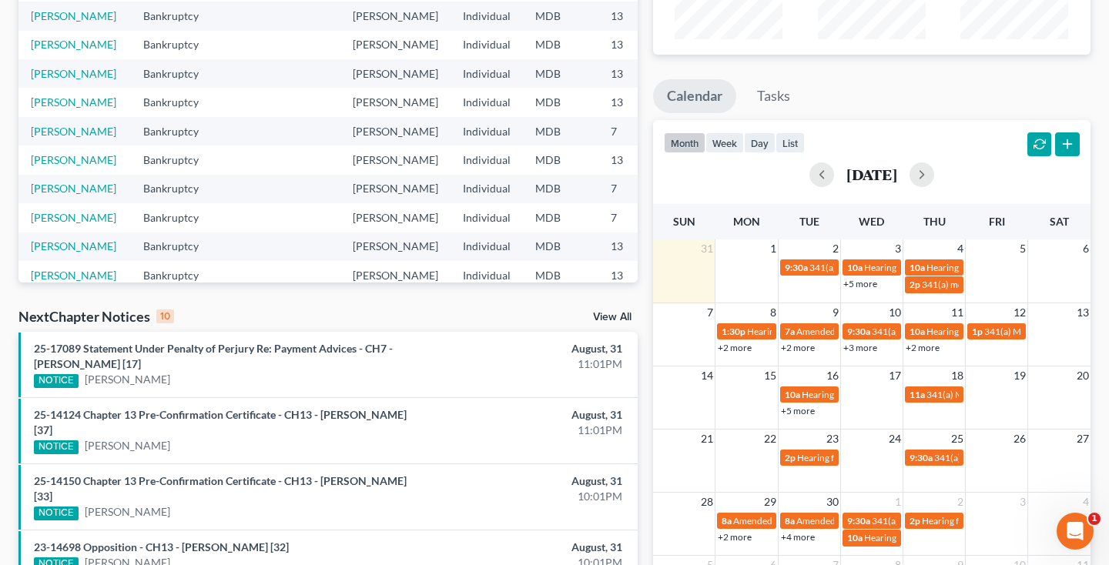
click at [864, 348] on link "+3 more" at bounding box center [860, 348] width 34 height 12
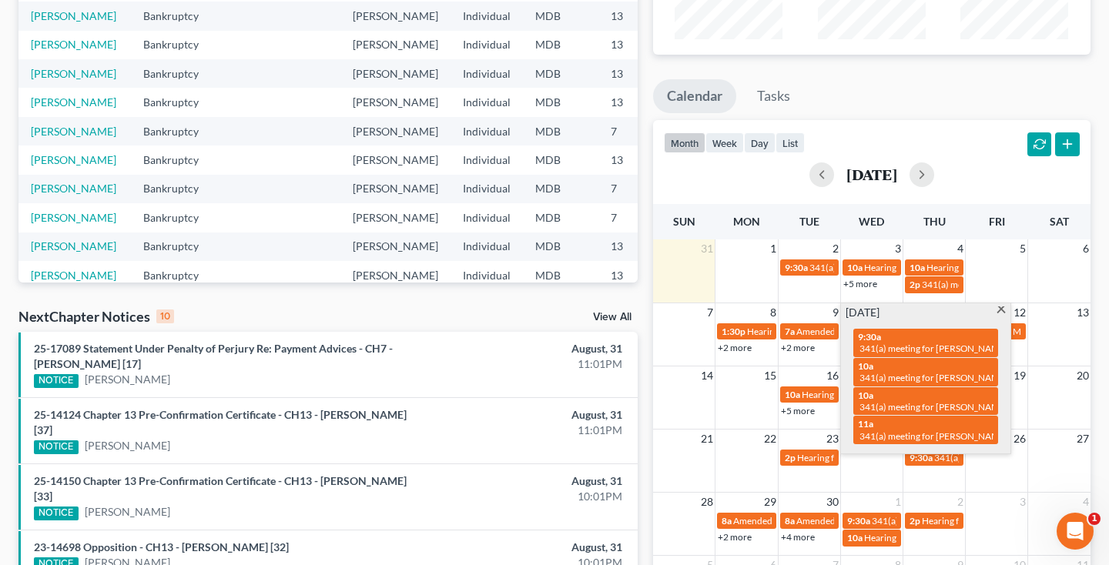
click at [1000, 309] on span at bounding box center [1002, 311] width 12 height 10
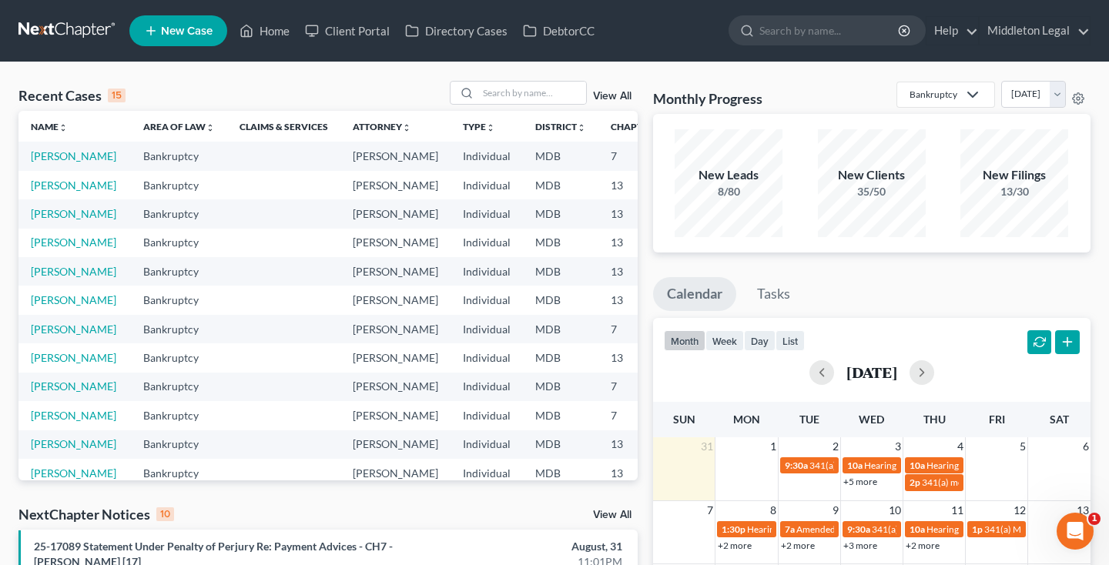
scroll to position [0, 0]
click at [557, 90] on input "search" at bounding box center [532, 93] width 108 height 22
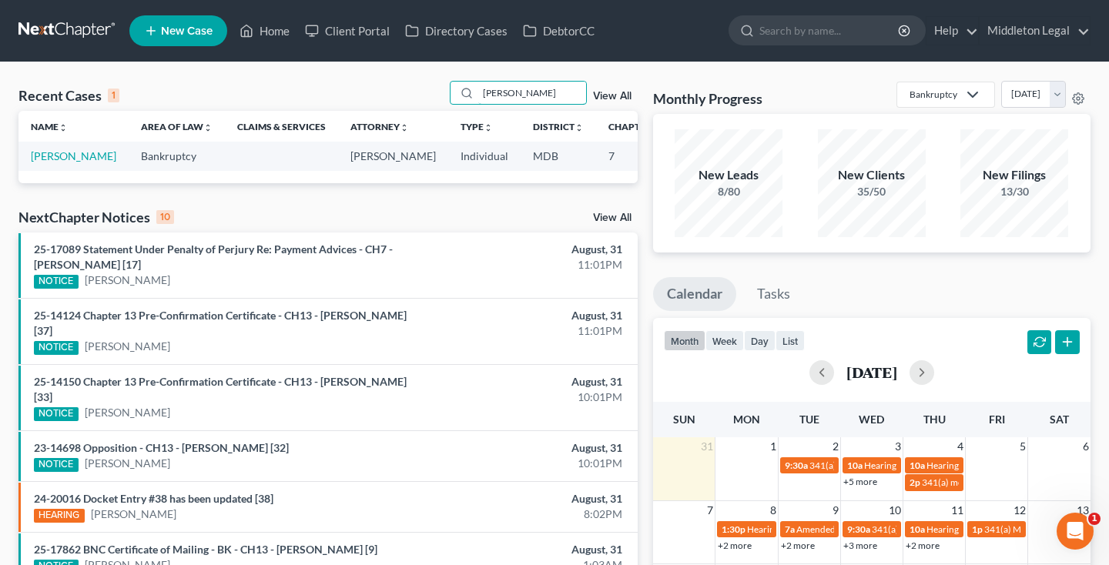
type input "[PERSON_NAME]"
click at [54, 170] on td "[PERSON_NAME]" at bounding box center [73, 156] width 110 height 28
click at [52, 162] on link "[PERSON_NAME]" at bounding box center [73, 155] width 85 height 13
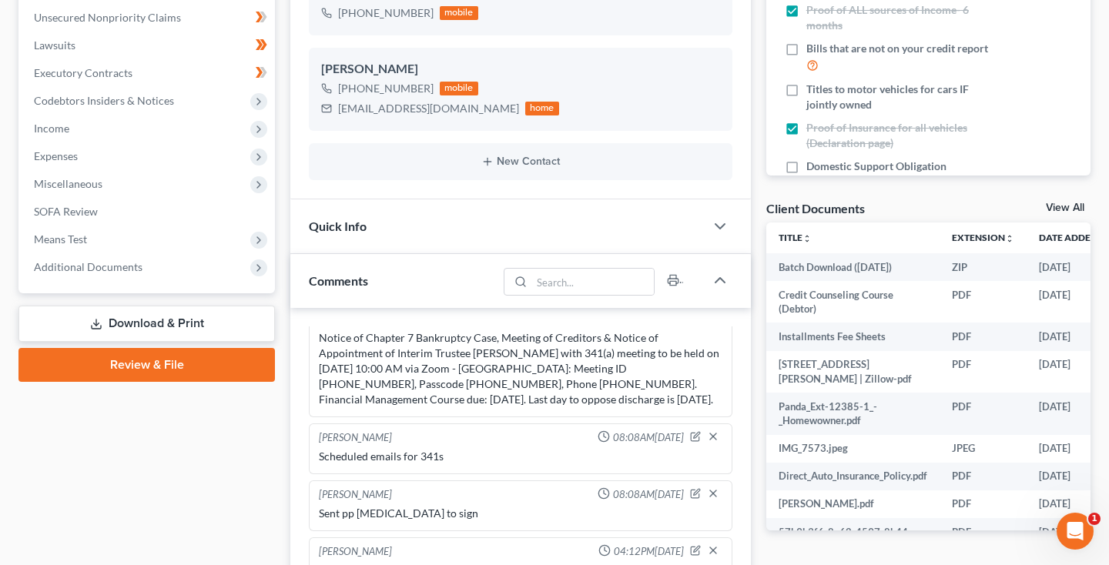
scroll to position [429, 0]
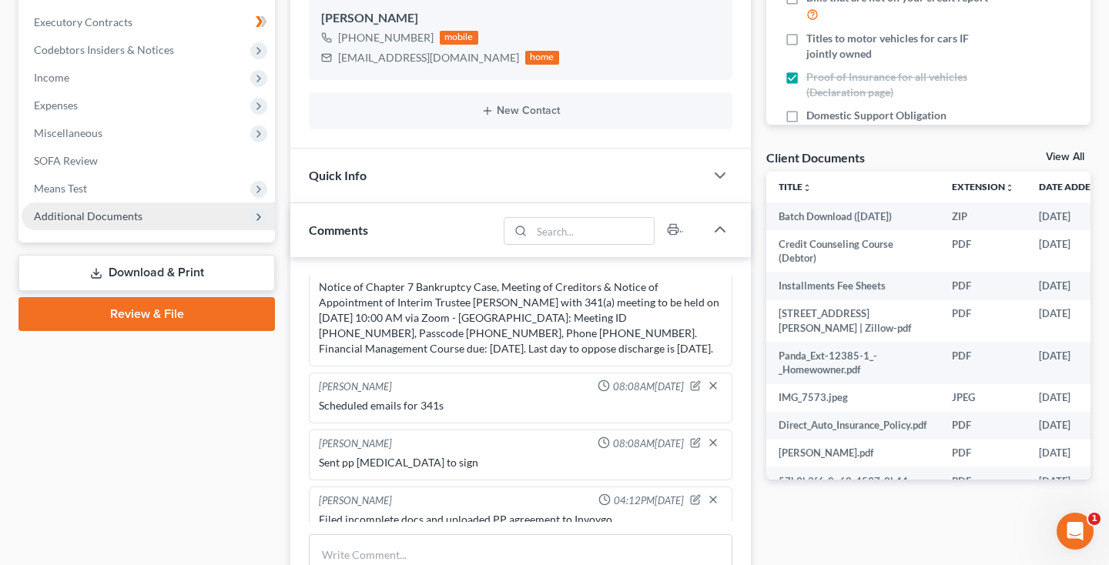
click at [115, 219] on span "Additional Documents" at bounding box center [88, 215] width 109 height 13
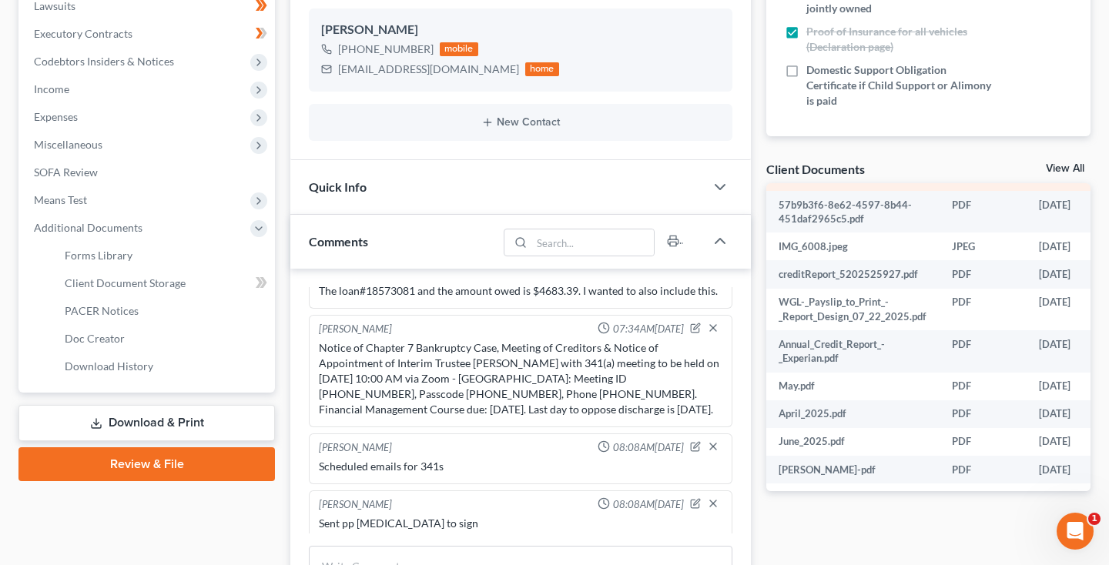
scroll to position [287, 0]
click at [1073, 170] on link "View All" at bounding box center [1065, 168] width 39 height 11
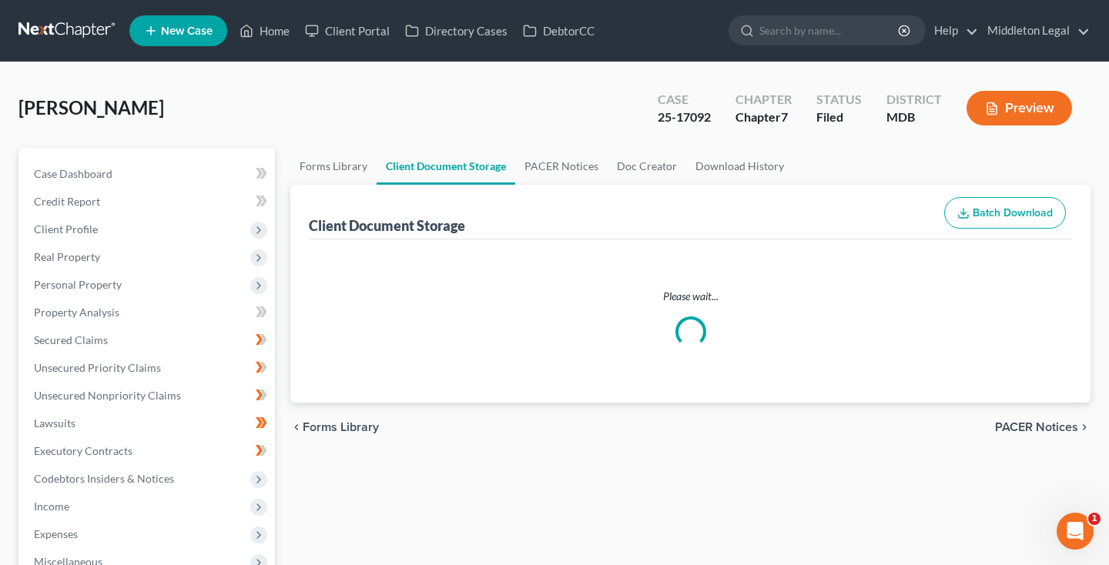
select select "14"
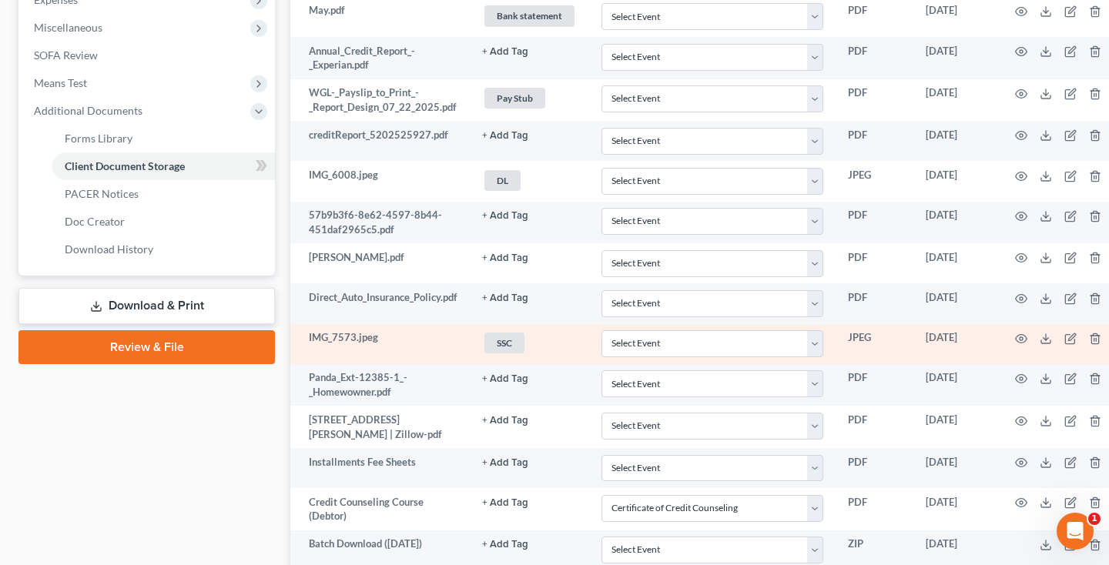
scroll to position [541, 0]
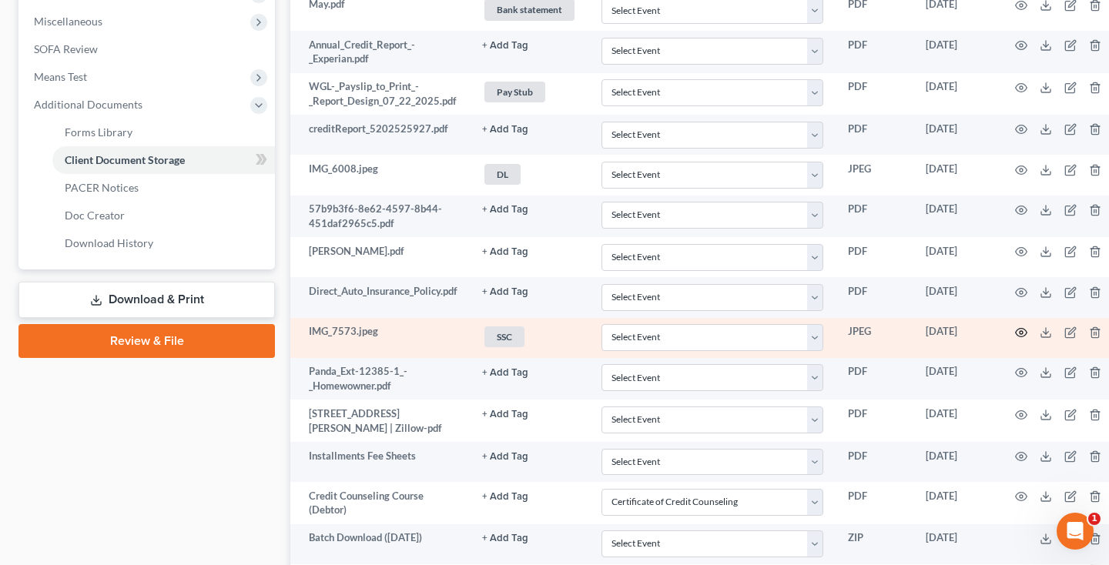
click at [1023, 331] on icon "button" at bounding box center [1021, 332] width 12 height 12
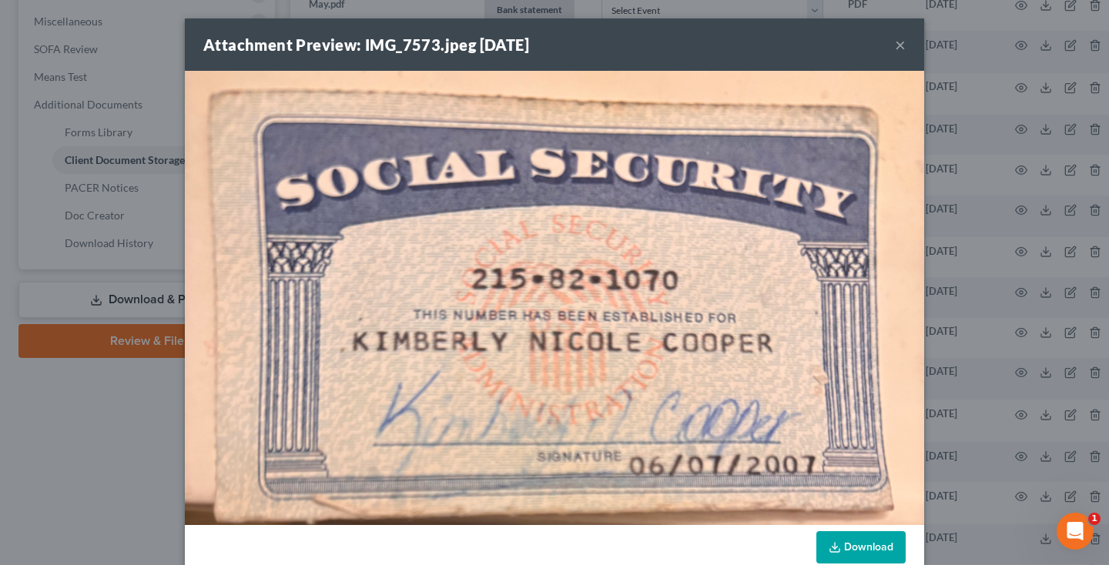
click at [852, 543] on link "Download" at bounding box center [860, 547] width 89 height 32
click at [895, 48] on button "×" at bounding box center [900, 44] width 11 height 18
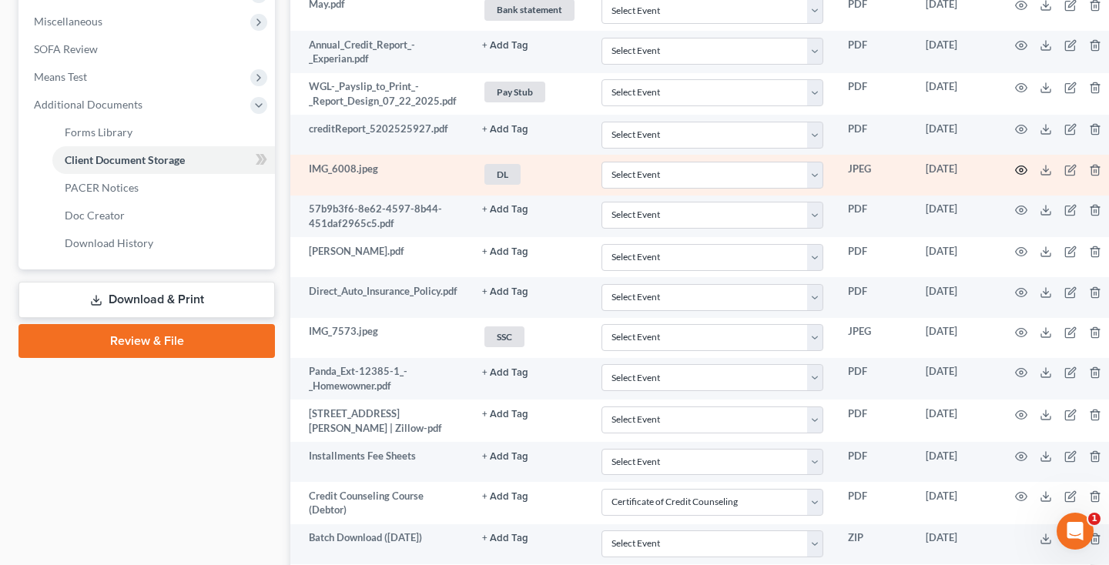
click at [1019, 167] on icon "button" at bounding box center [1021, 170] width 12 height 12
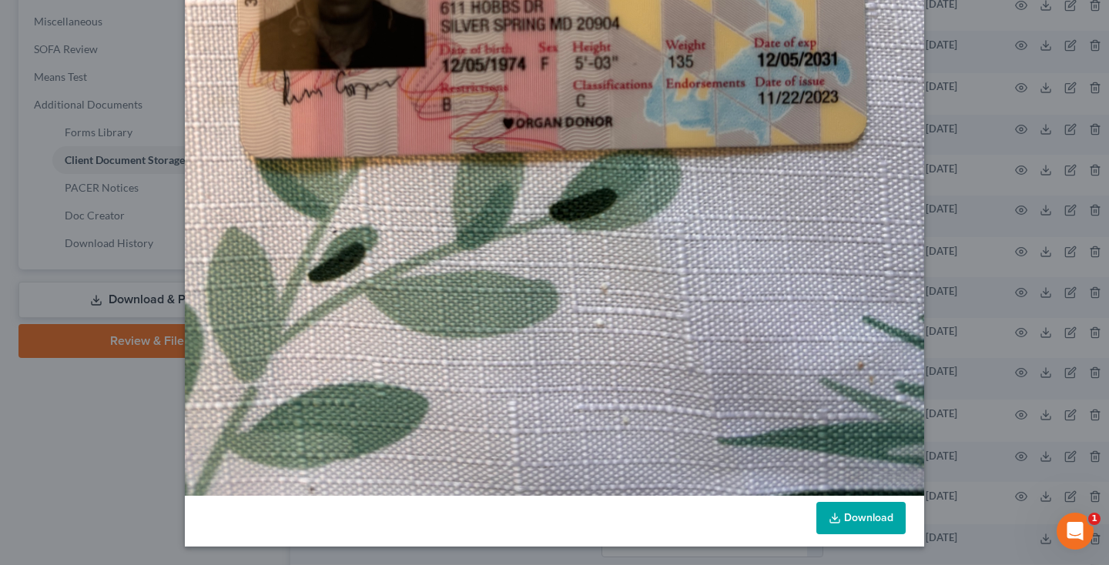
scroll to position [561, 0]
click at [891, 511] on link "Download" at bounding box center [860, 518] width 89 height 32
click at [860, 516] on link "Download" at bounding box center [860, 518] width 89 height 32
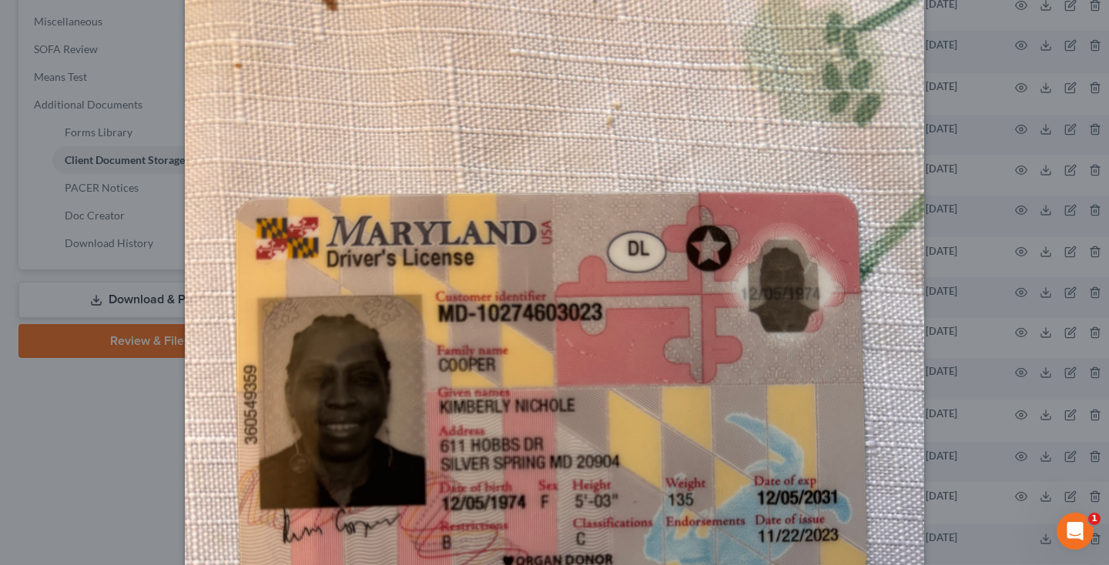
scroll to position [0, 0]
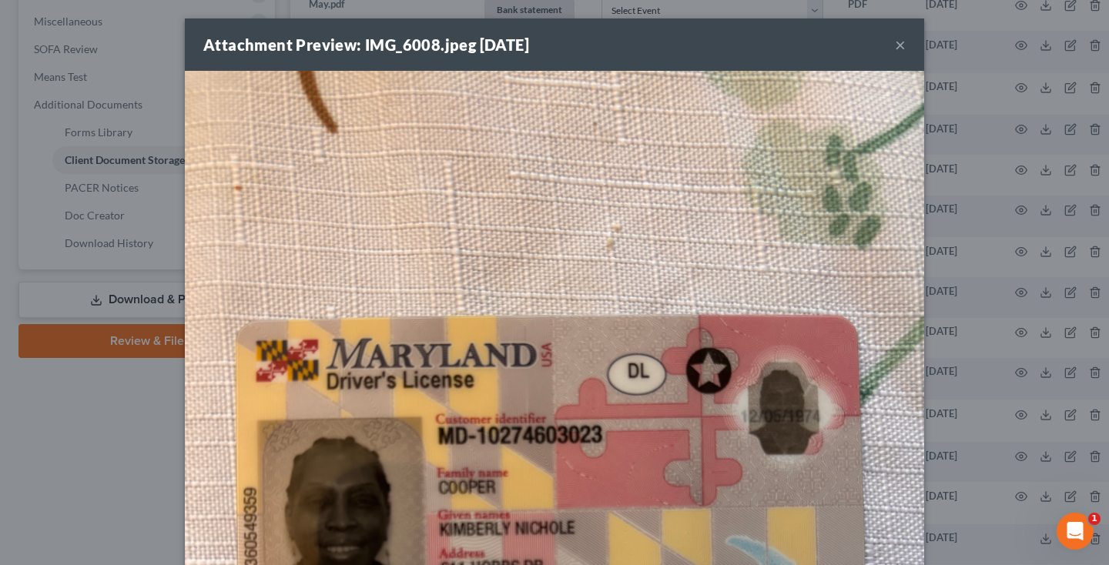
click at [902, 45] on button "×" at bounding box center [900, 44] width 11 height 18
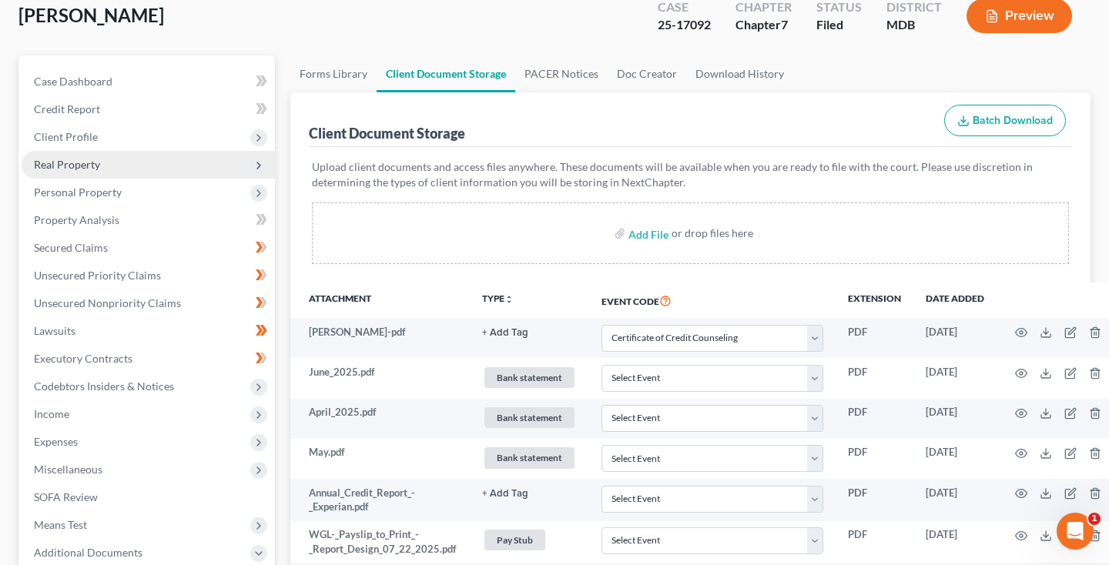
scroll to position [55, 0]
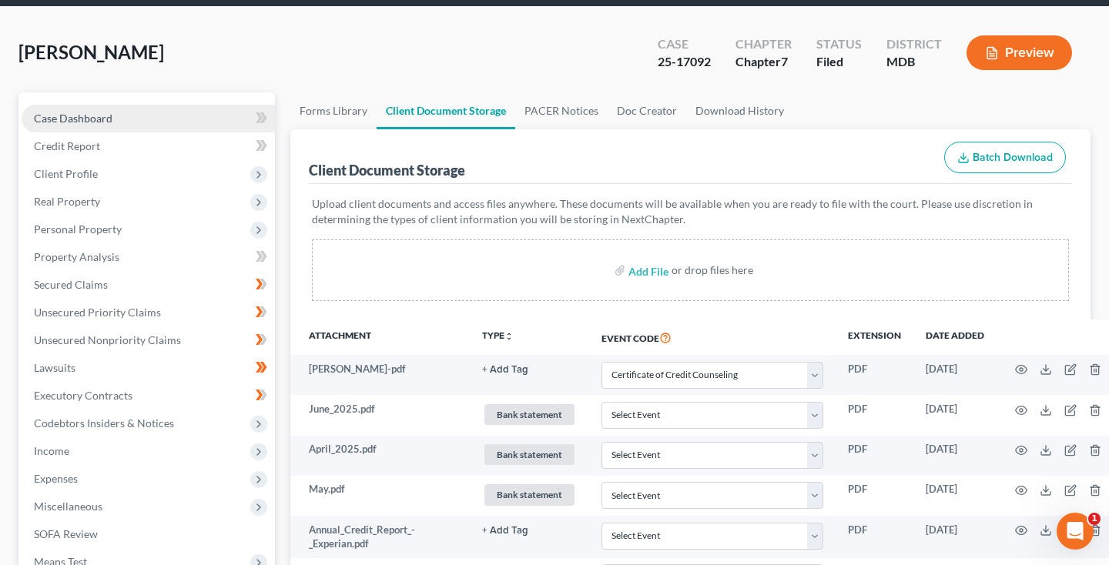
click at [98, 114] on span "Case Dashboard" at bounding box center [73, 118] width 79 height 13
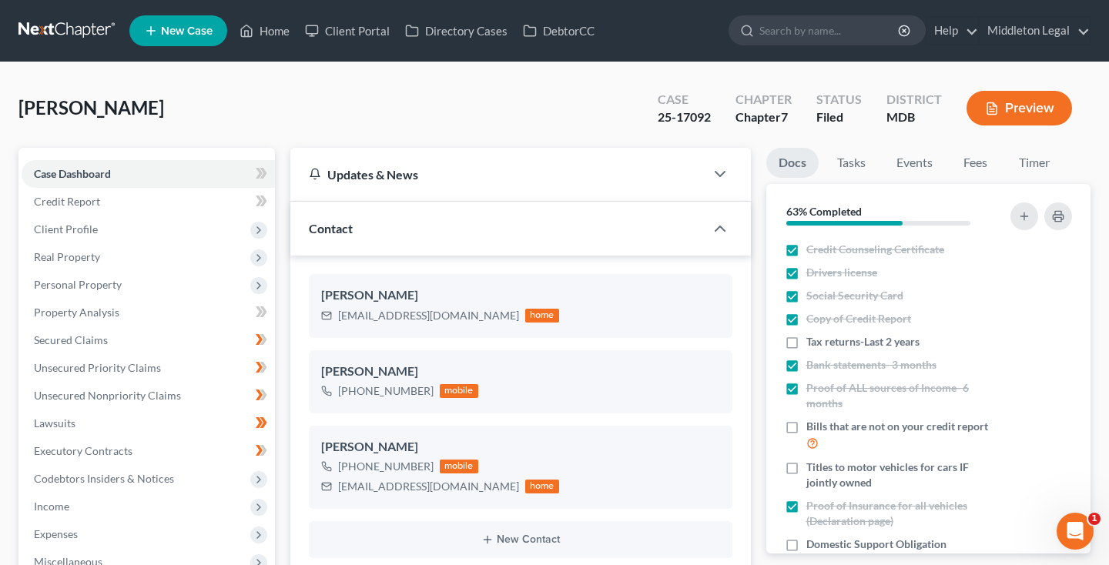
scroll to position [682, 0]
click at [893, 163] on link "Events" at bounding box center [914, 163] width 61 height 30
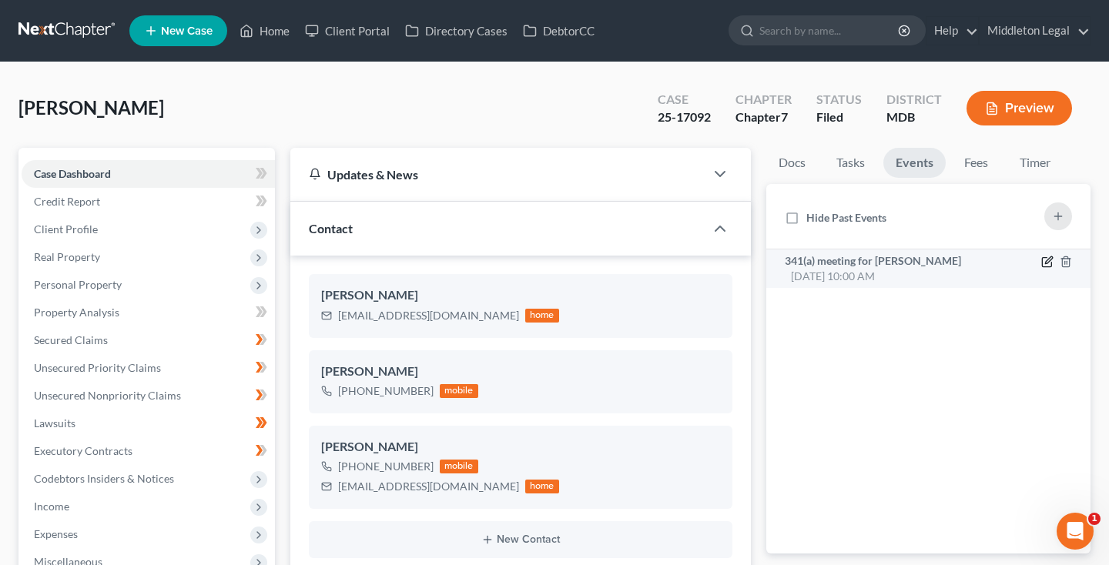
click at [1043, 263] on icon "button" at bounding box center [1046, 262] width 9 height 9
select select "Days"
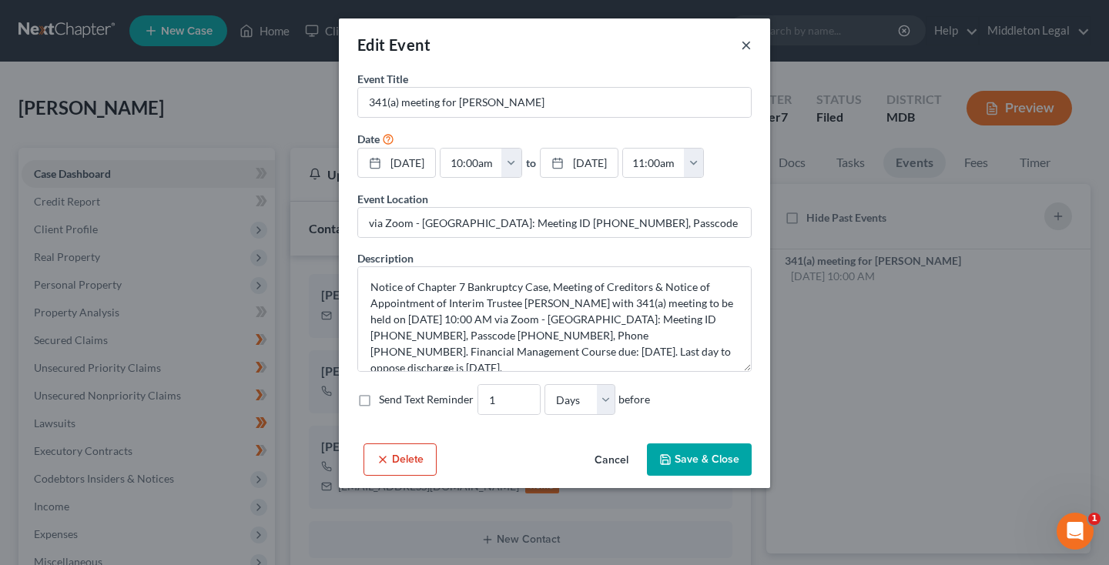
click at [744, 45] on button "×" at bounding box center [746, 44] width 11 height 18
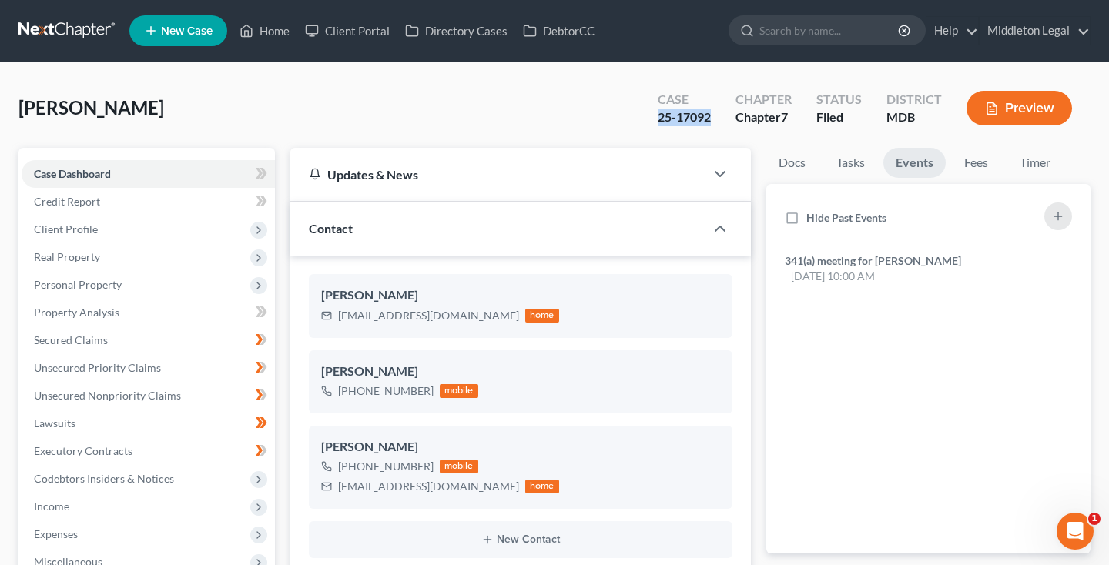
drag, startPoint x: 658, startPoint y: 115, endPoint x: 719, endPoint y: 114, distance: 60.8
click at [719, 114] on div "Case 25-17092" at bounding box center [684, 109] width 78 height 45
copy div "25-17092"
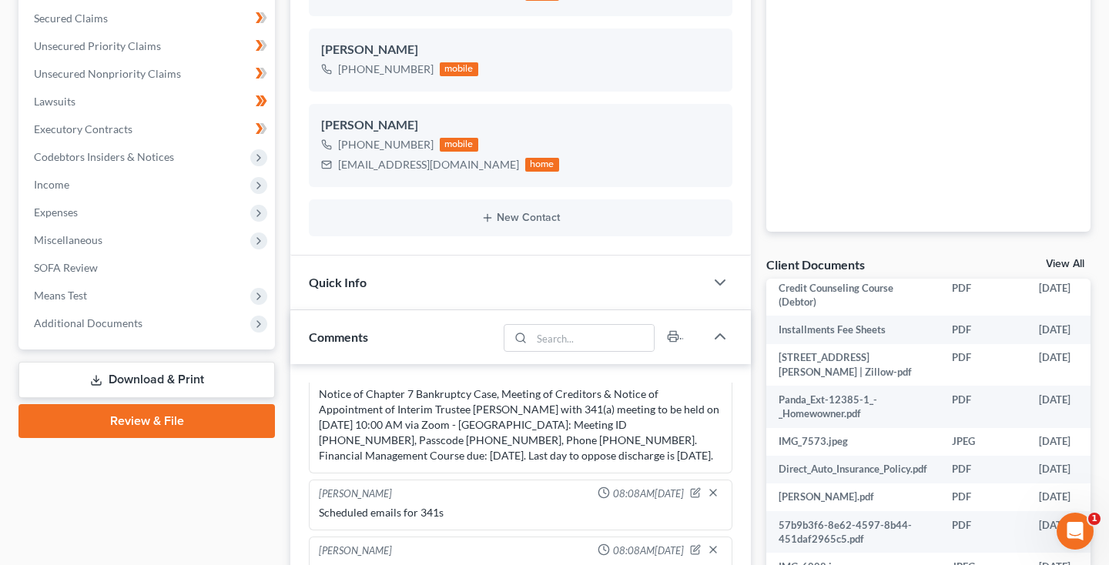
scroll to position [99, 0]
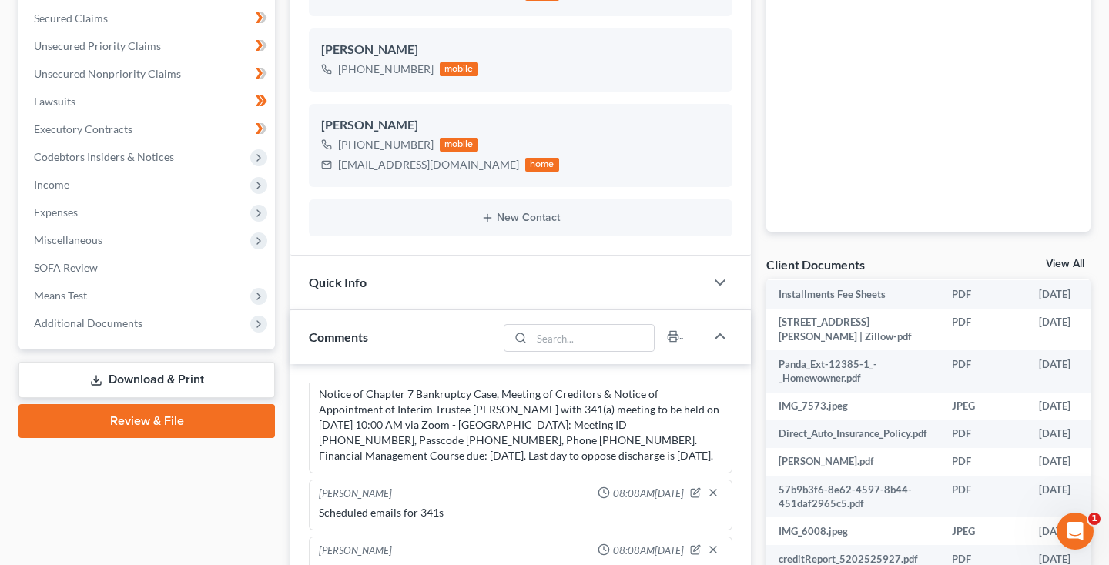
click at [1060, 263] on link "View All" at bounding box center [1065, 264] width 39 height 11
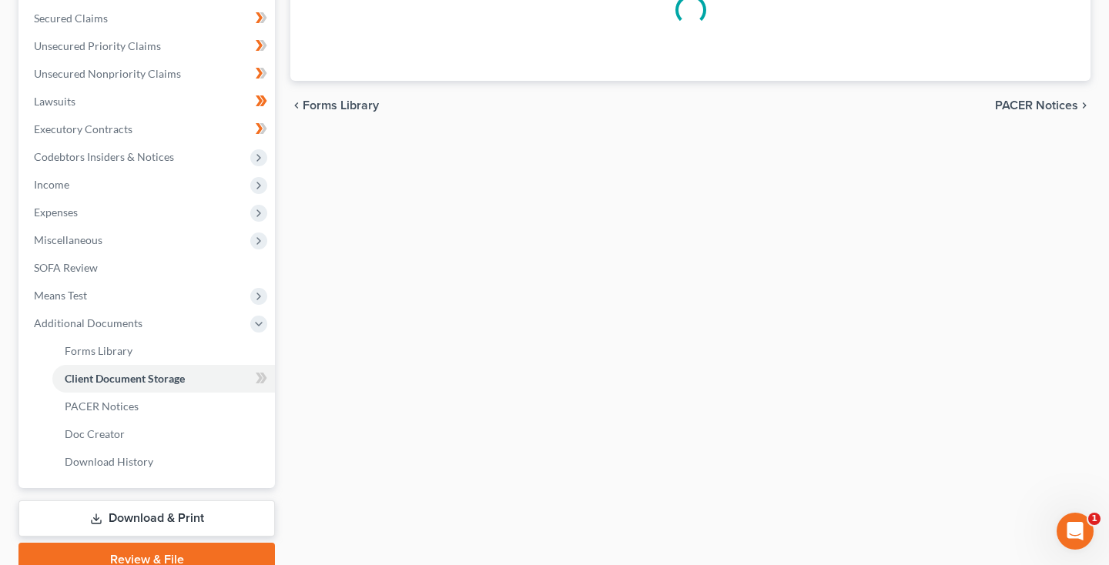
scroll to position [220, 0]
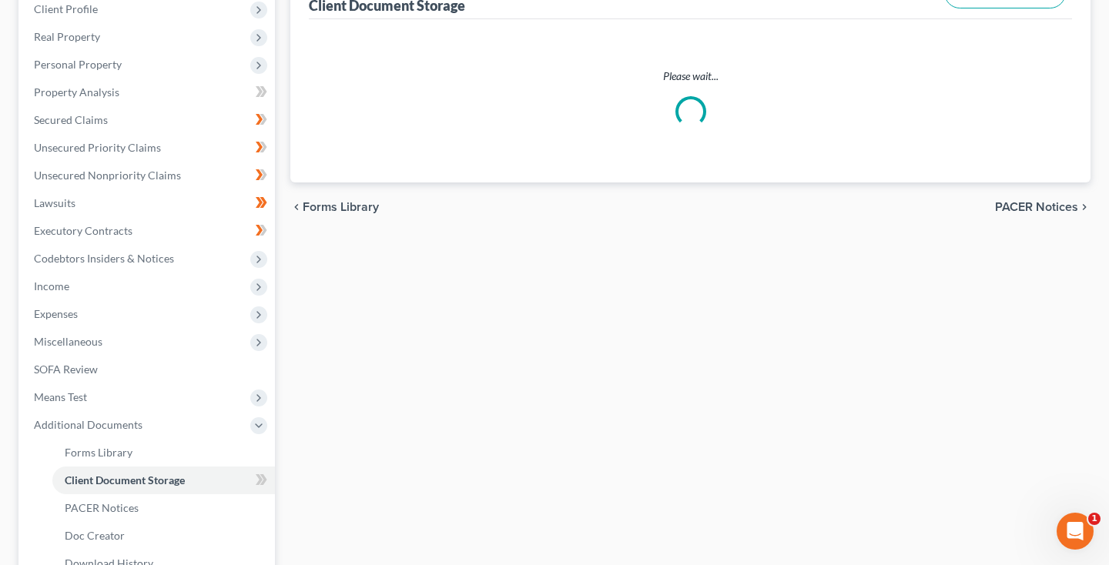
select select "14"
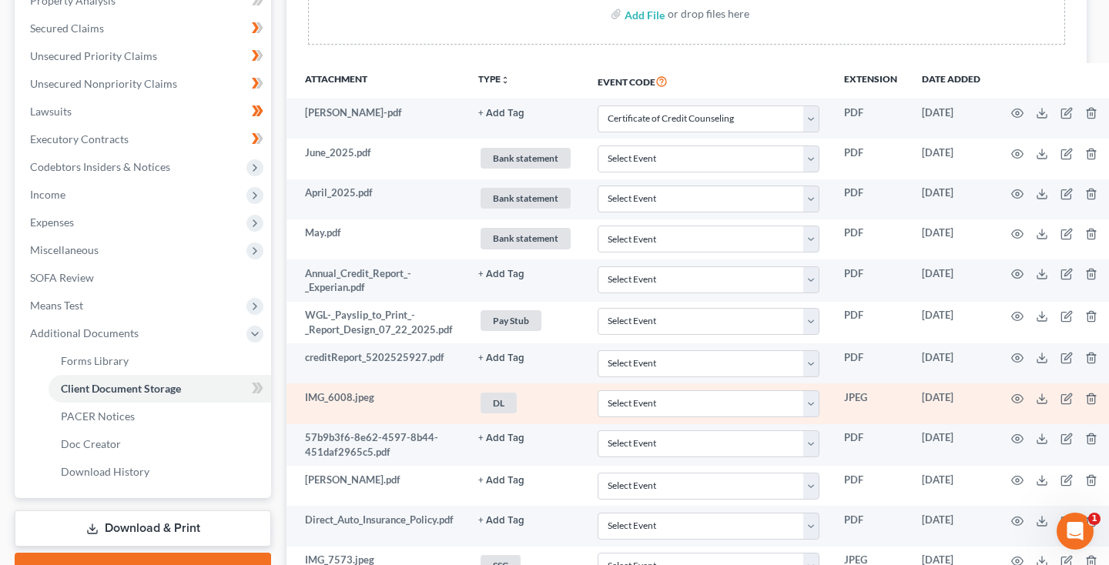
scroll to position [304, 4]
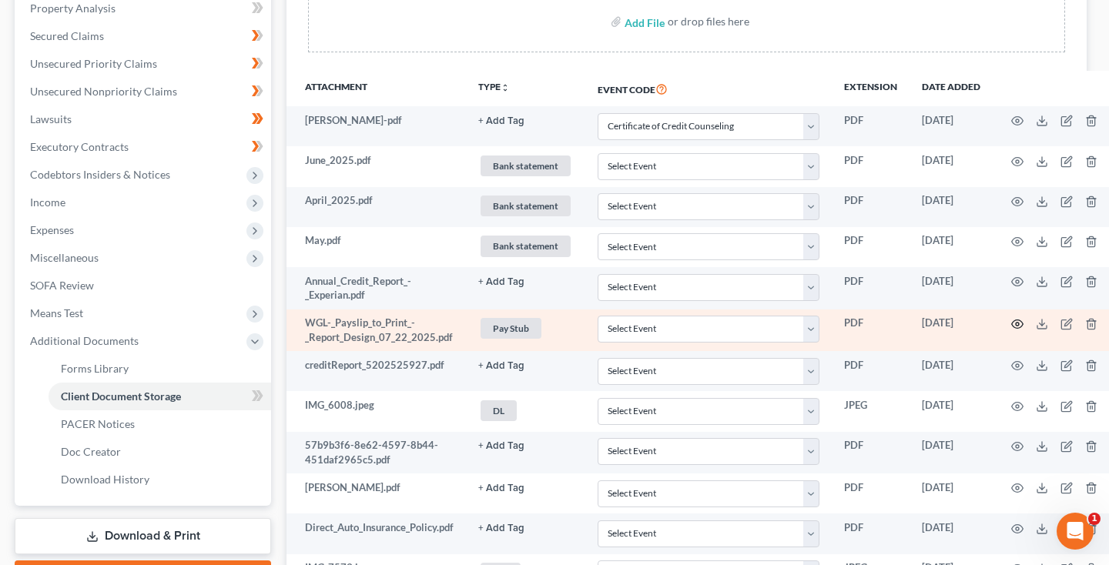
click at [1015, 325] on icon "button" at bounding box center [1018, 324] width 12 height 8
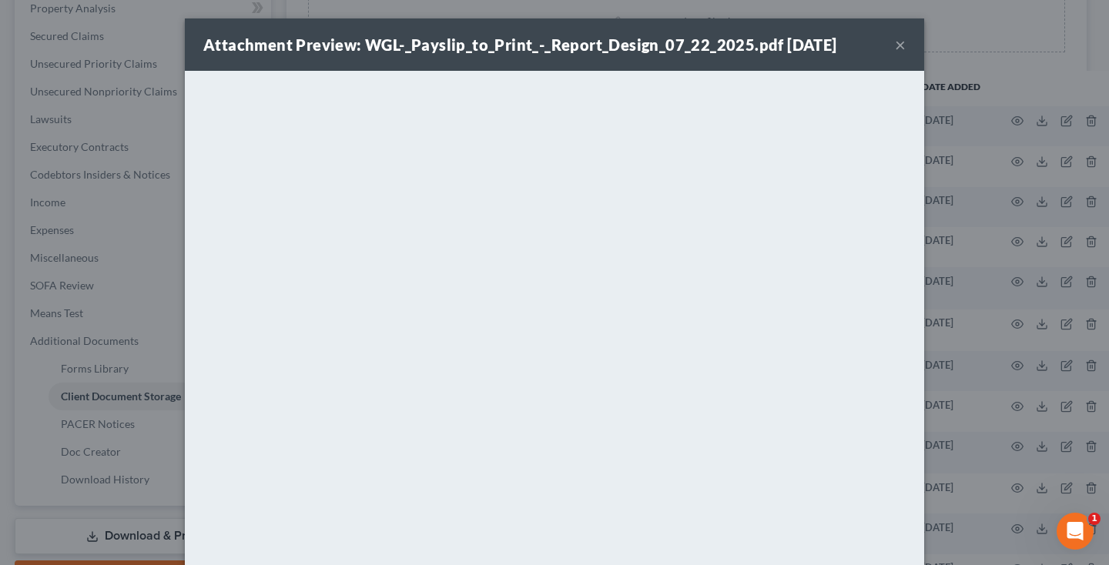
click at [906, 47] on div "Attachment Preview: WGL-_Payslip_to_Print_-_Report_Design_07_22_2025.pdf 07/27/…" at bounding box center [554, 44] width 739 height 52
click at [902, 49] on button "×" at bounding box center [900, 44] width 11 height 18
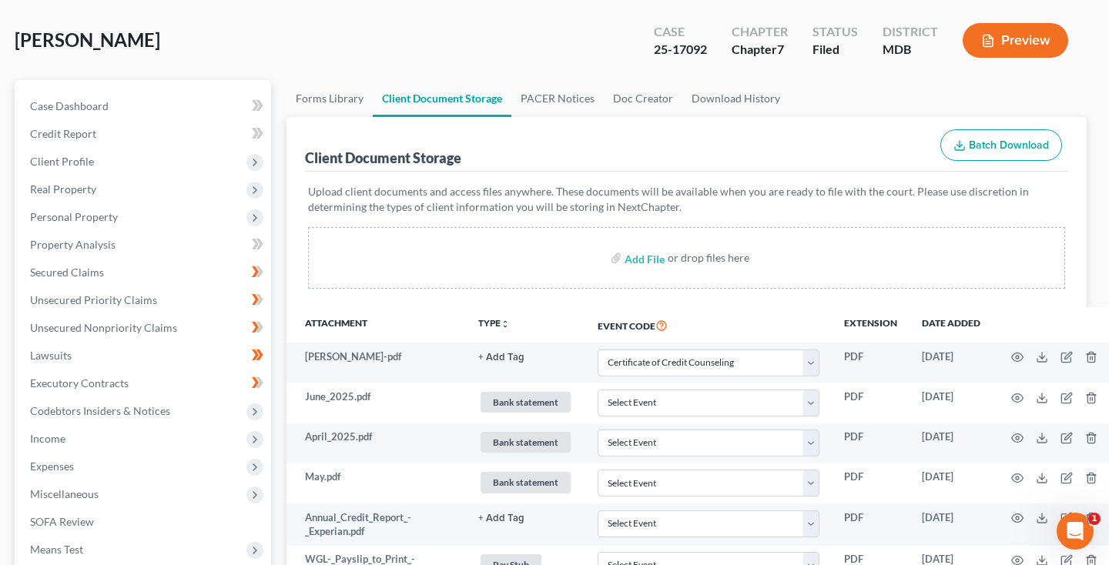
scroll to position [11, 4]
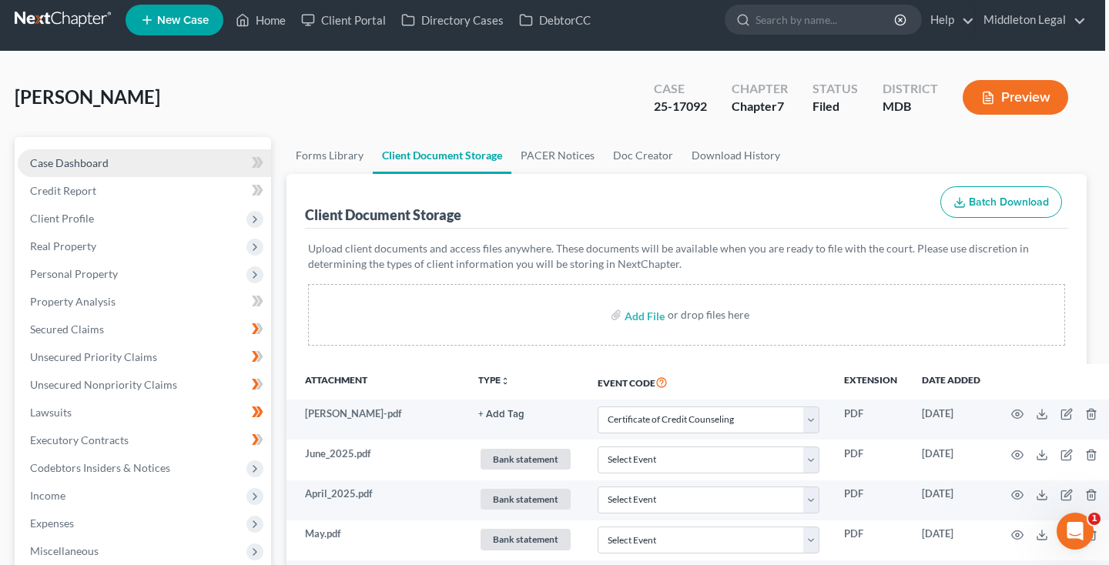
click at [104, 164] on span "Case Dashboard" at bounding box center [69, 162] width 79 height 13
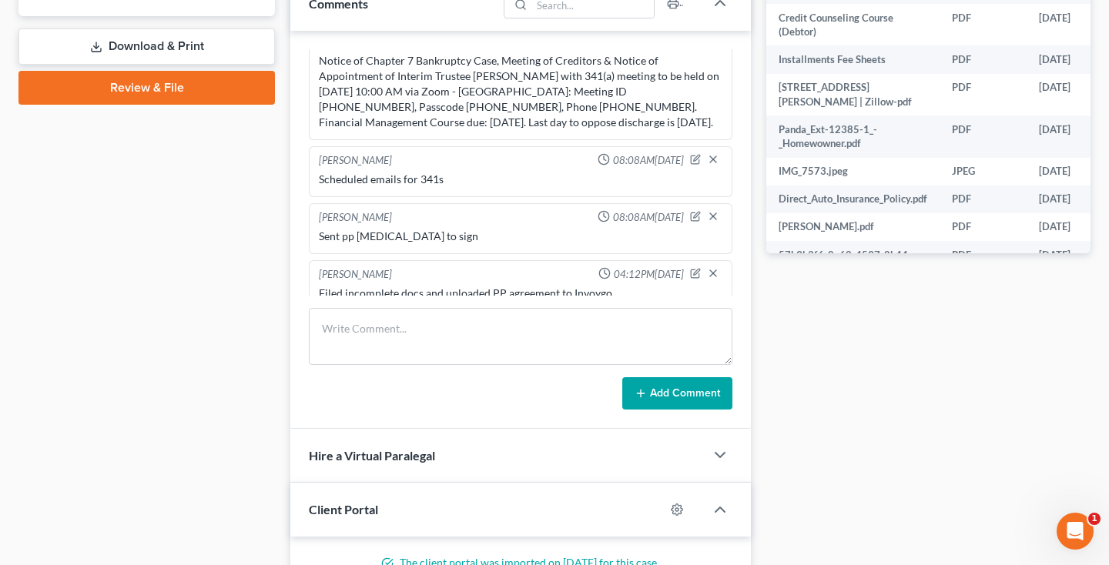
scroll to position [656, 0]
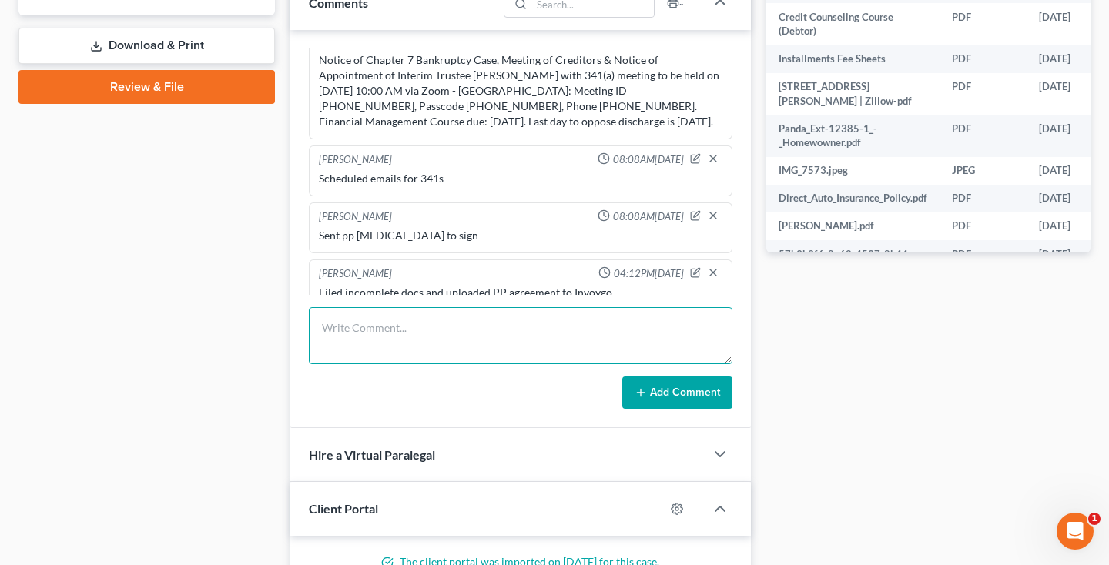
click at [337, 329] on textarea at bounding box center [521, 335] width 424 height 57
type textarea "Uploaded ID, SSC and income. Need 2024 TRs and bank statements."
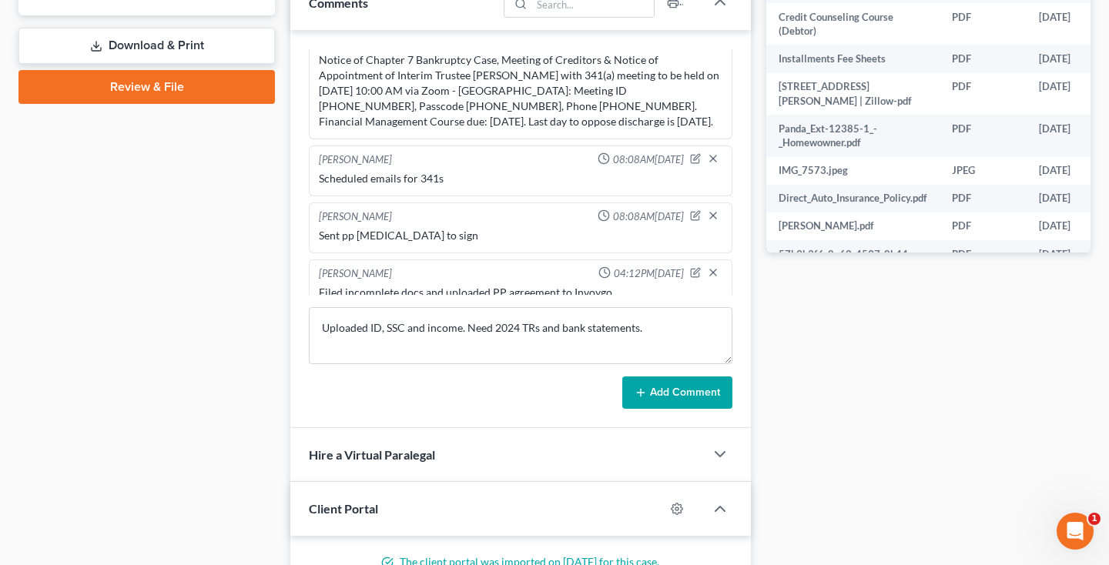
click at [648, 385] on button "Add Comment" at bounding box center [677, 393] width 110 height 32
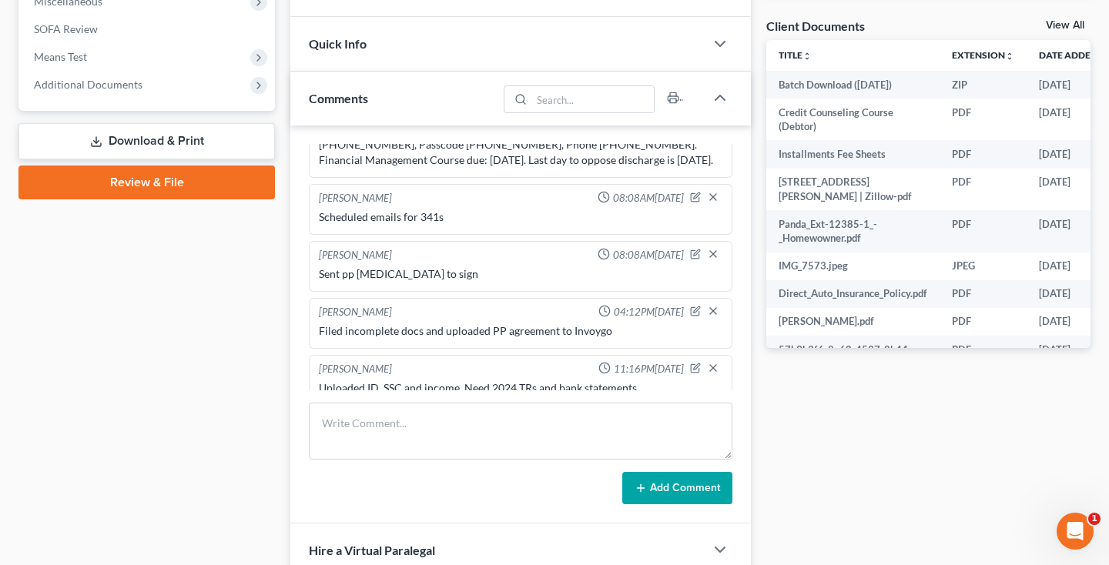
scroll to position [554, 0]
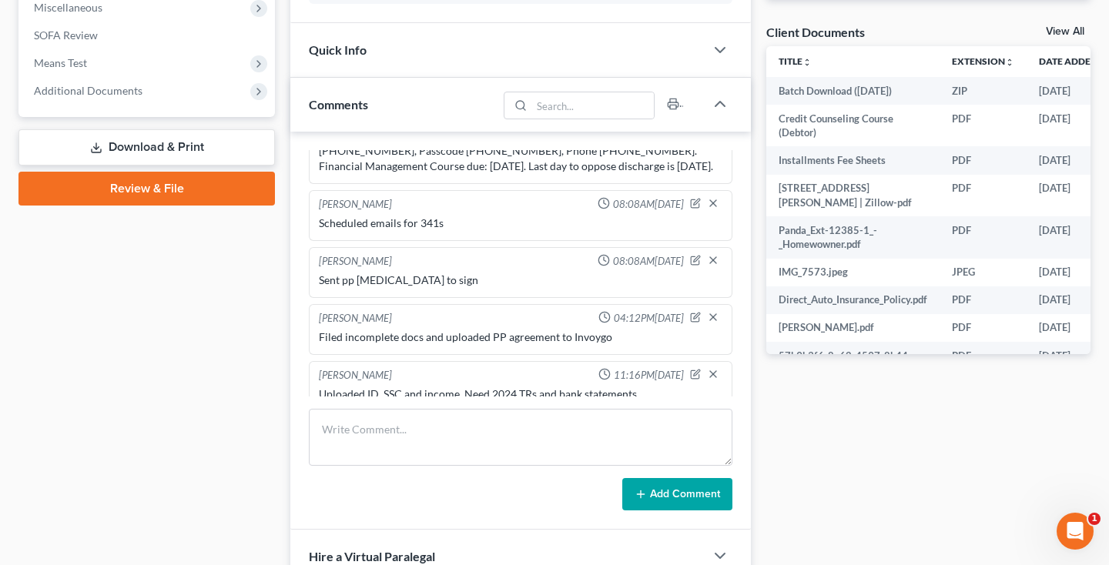
click at [1062, 28] on link "View All" at bounding box center [1065, 31] width 39 height 11
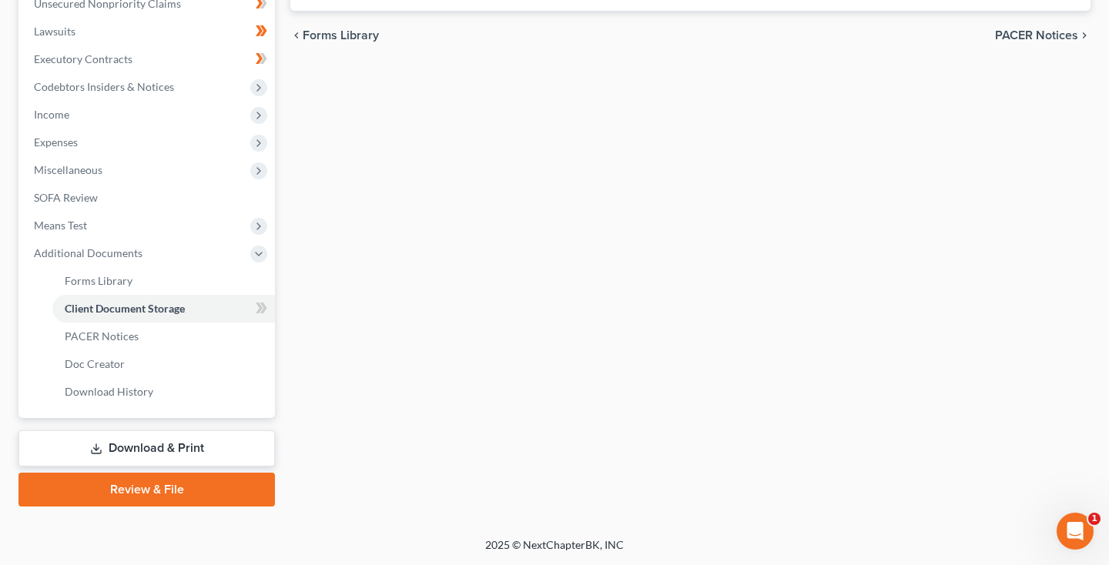
select select "14"
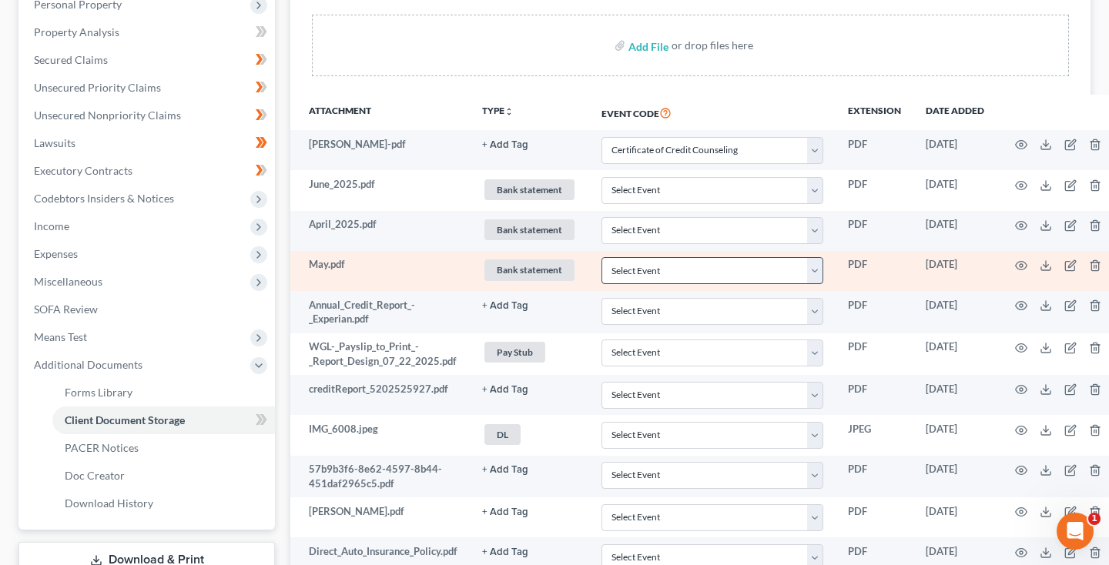
scroll to position [309, 0]
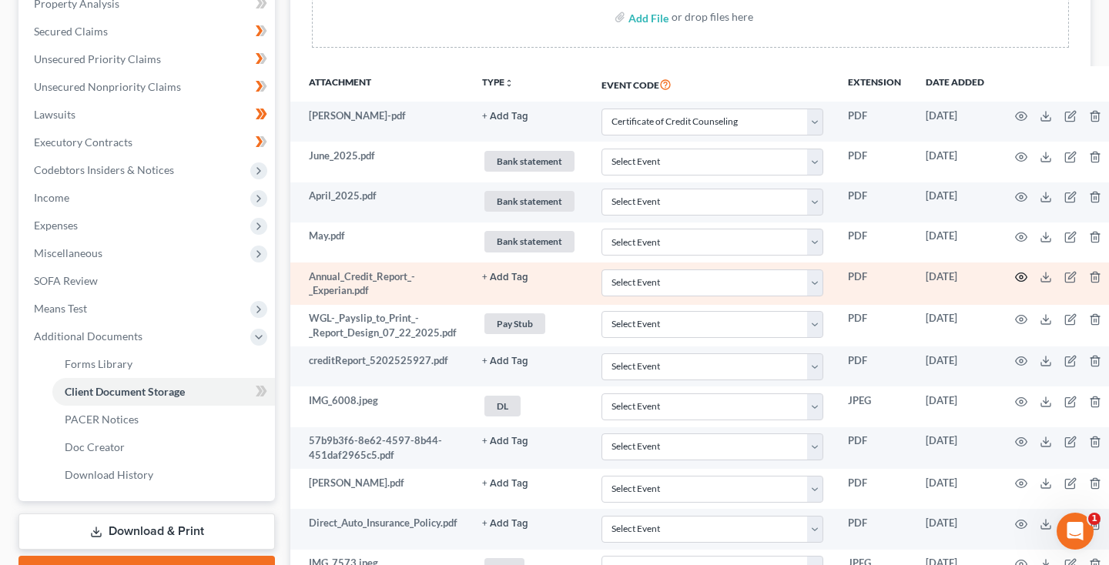
click at [1016, 275] on icon "button" at bounding box center [1021, 277] width 12 height 12
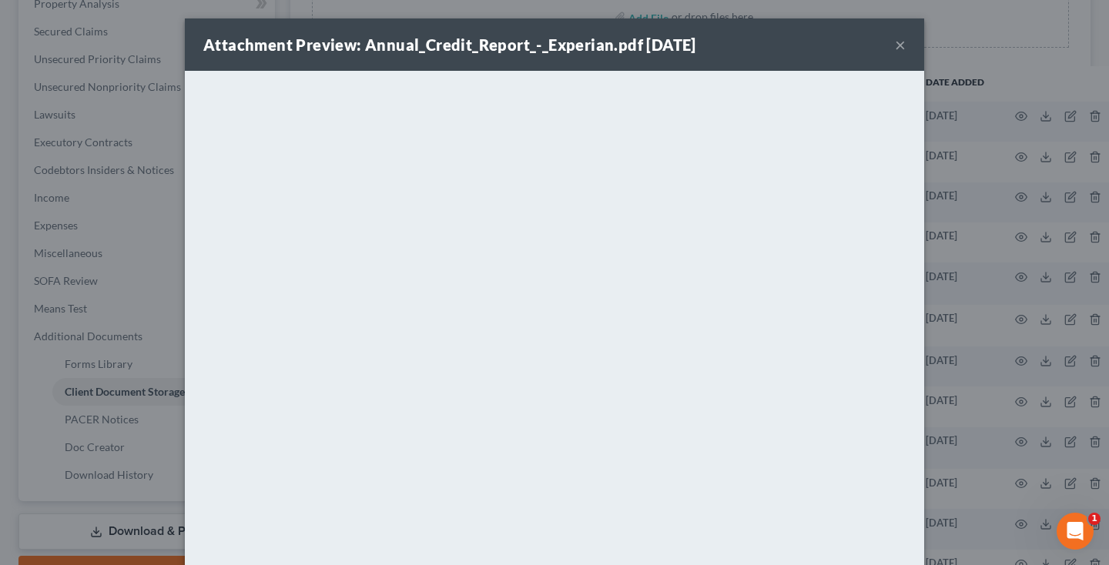
click at [896, 46] on button "×" at bounding box center [900, 44] width 11 height 18
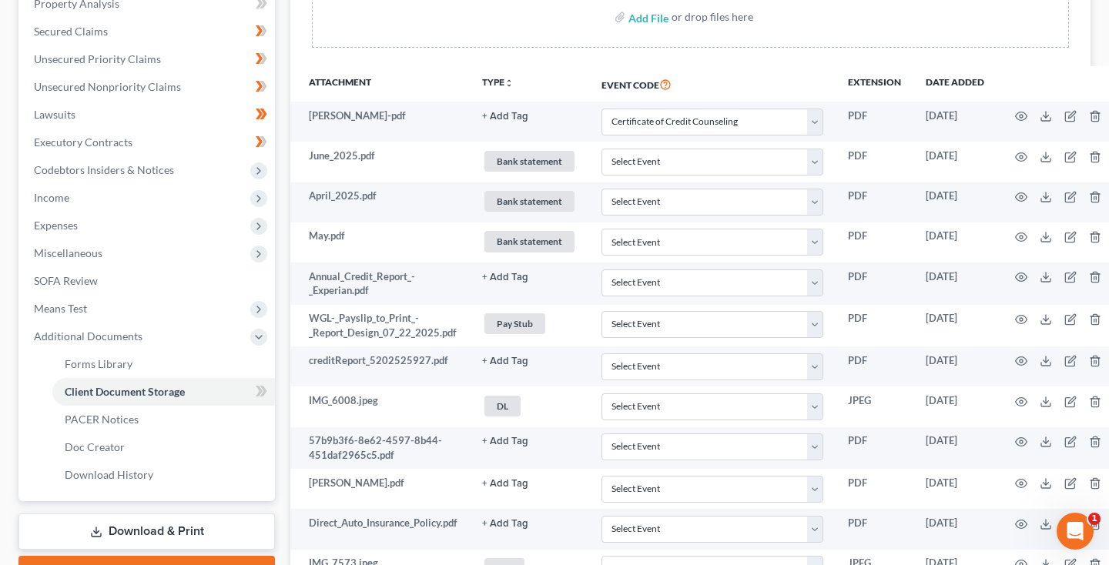
scroll to position [0, 0]
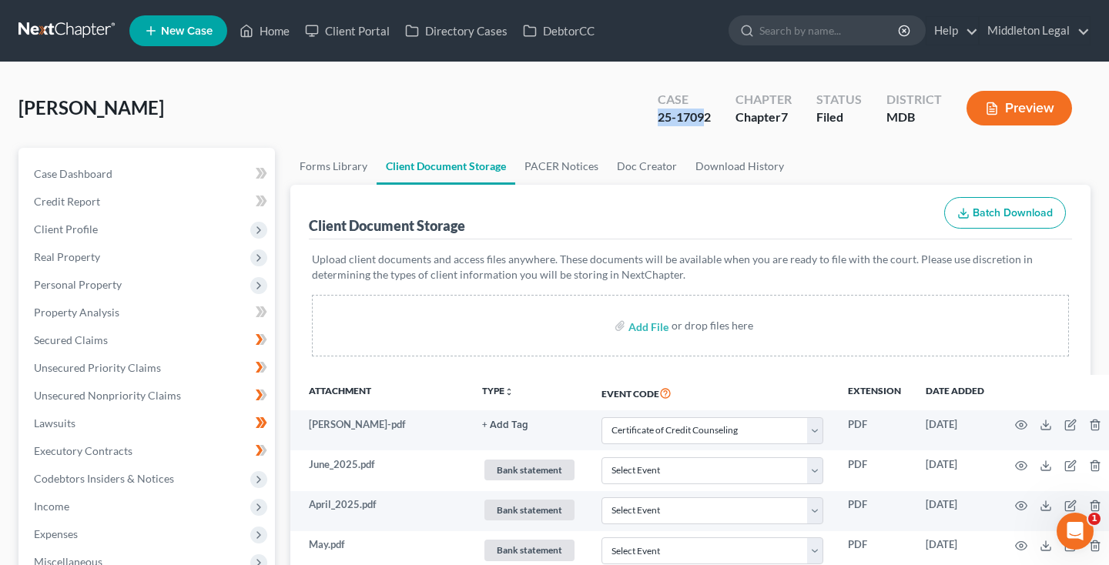
drag, startPoint x: 648, startPoint y: 112, endPoint x: 715, endPoint y: 116, distance: 66.4
click at [715, 117] on div "Case 25-17092" at bounding box center [684, 109] width 78 height 45
click at [154, 176] on link "Case Dashboard" at bounding box center [148, 174] width 253 height 28
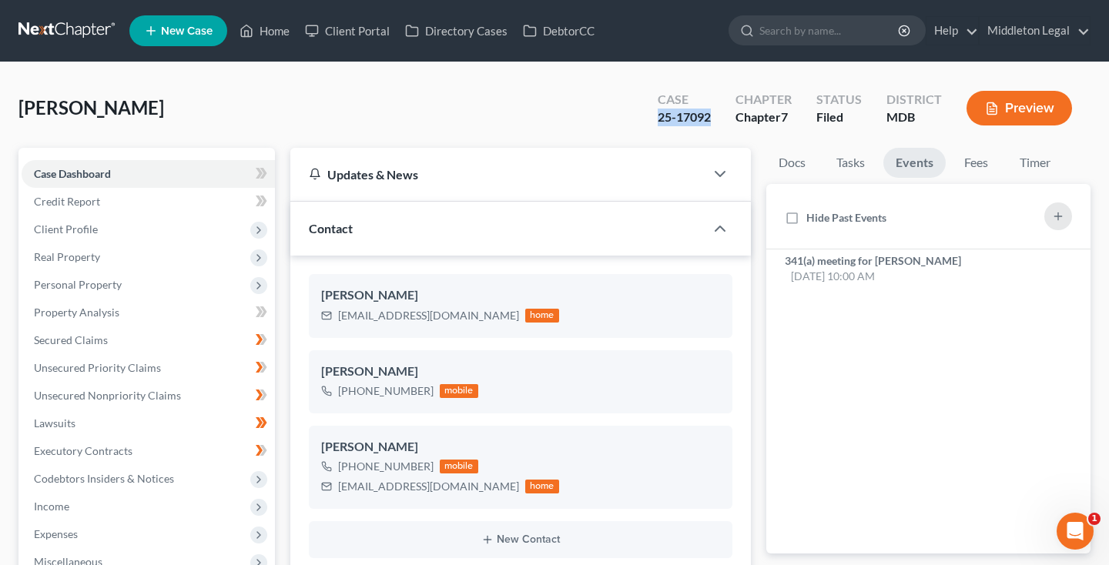
click at [64, 20] on link at bounding box center [67, 31] width 99 height 28
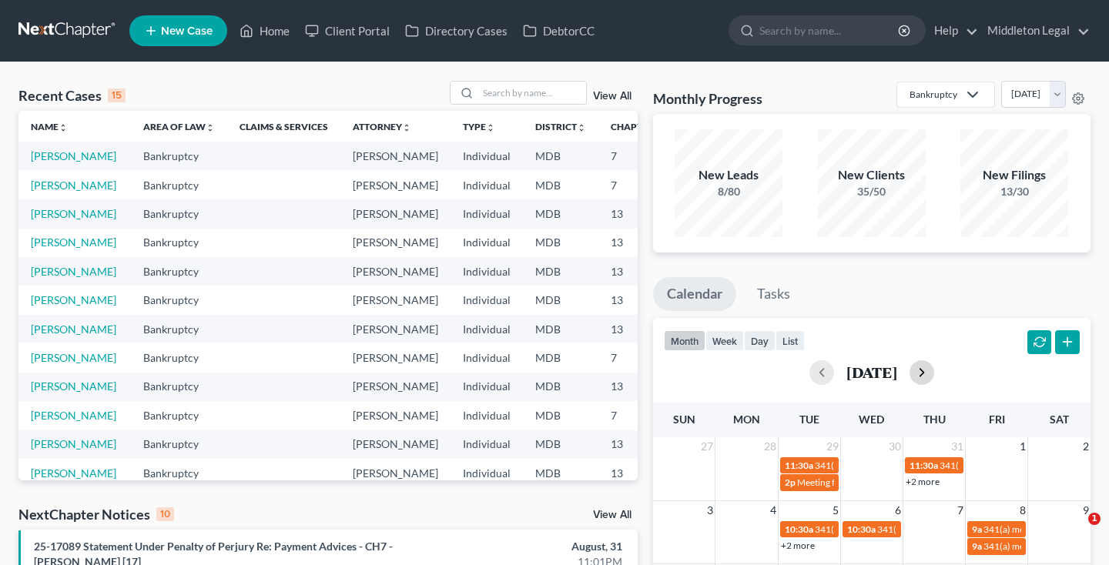
click at [933, 381] on button "button" at bounding box center [921, 372] width 25 height 25
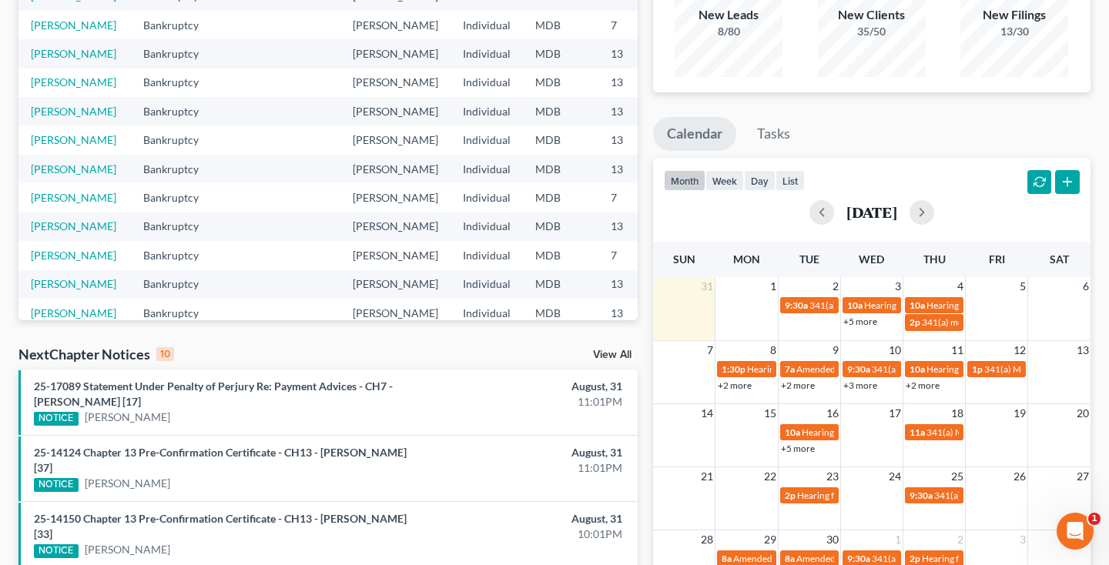
scroll to position [179, 0]
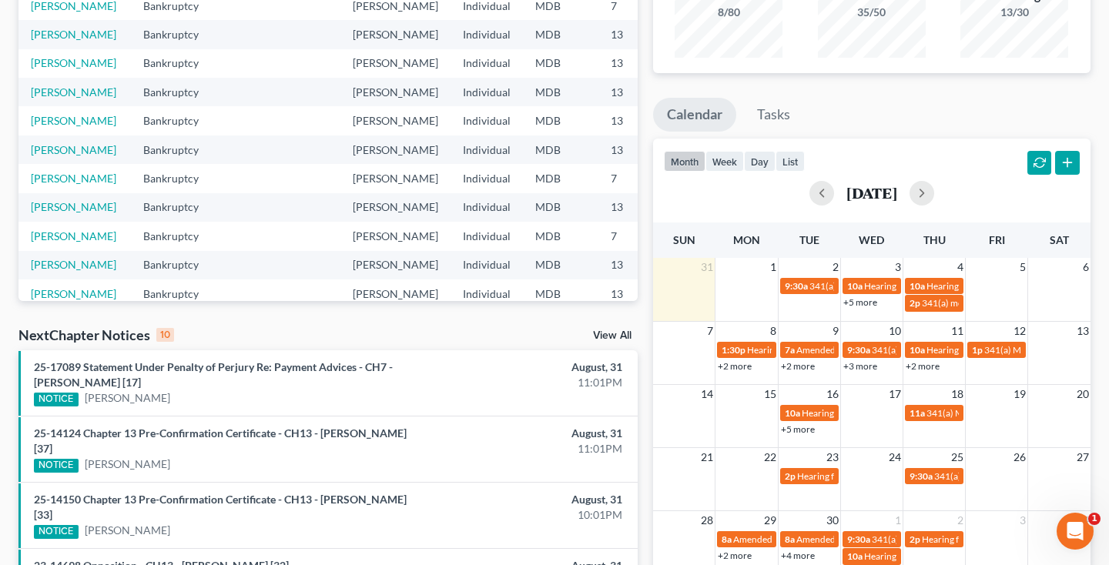
click at [865, 364] on link "+3 more" at bounding box center [860, 366] width 34 height 12
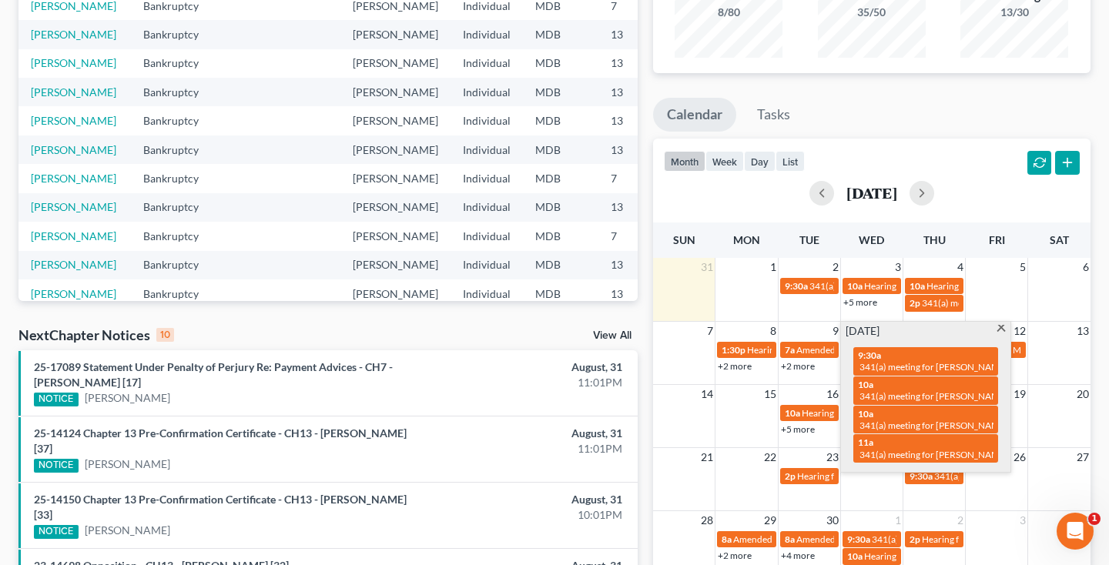
click at [1001, 326] on span at bounding box center [1002, 330] width 12 height 10
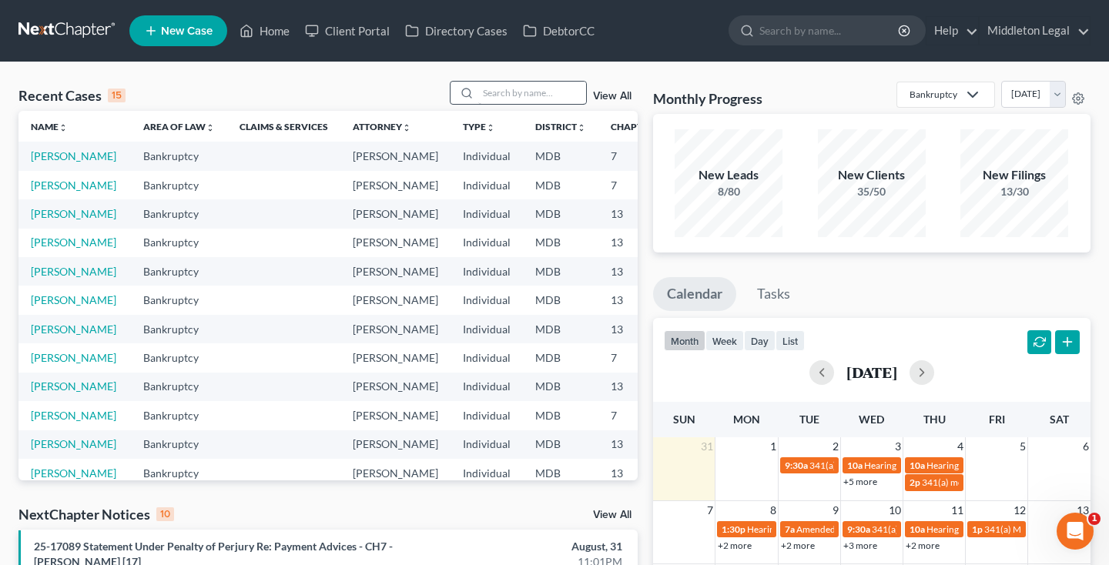
scroll to position [0, 0]
click at [549, 96] on input "search" at bounding box center [532, 93] width 108 height 22
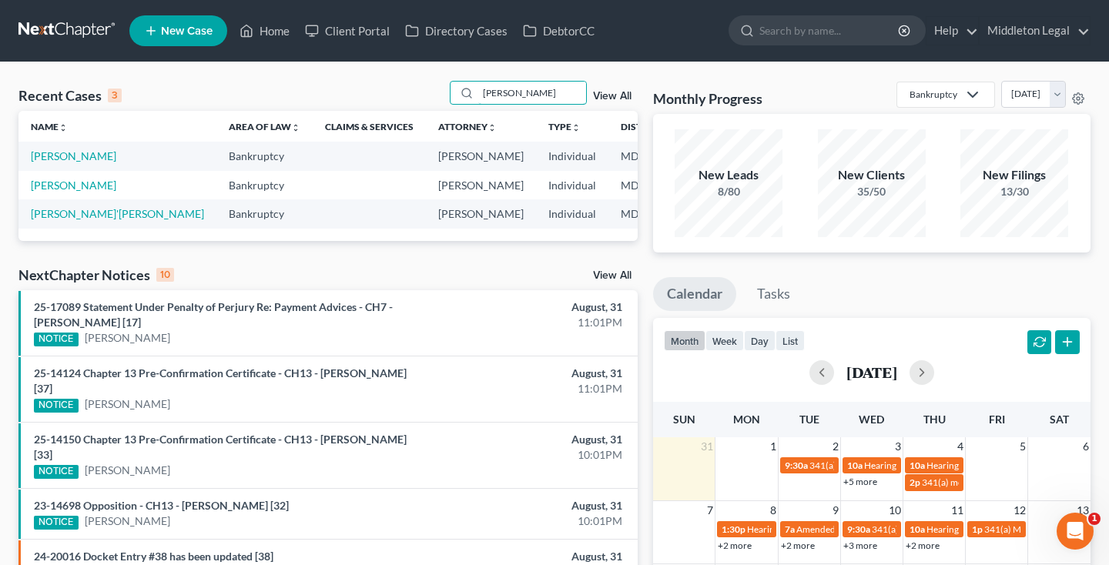
type input "[PERSON_NAME]"
drag, startPoint x: 477, startPoint y: 112, endPoint x: 49, endPoint y: 218, distance: 441.1
click at [49, 192] on link "[PERSON_NAME]" at bounding box center [73, 185] width 85 height 13
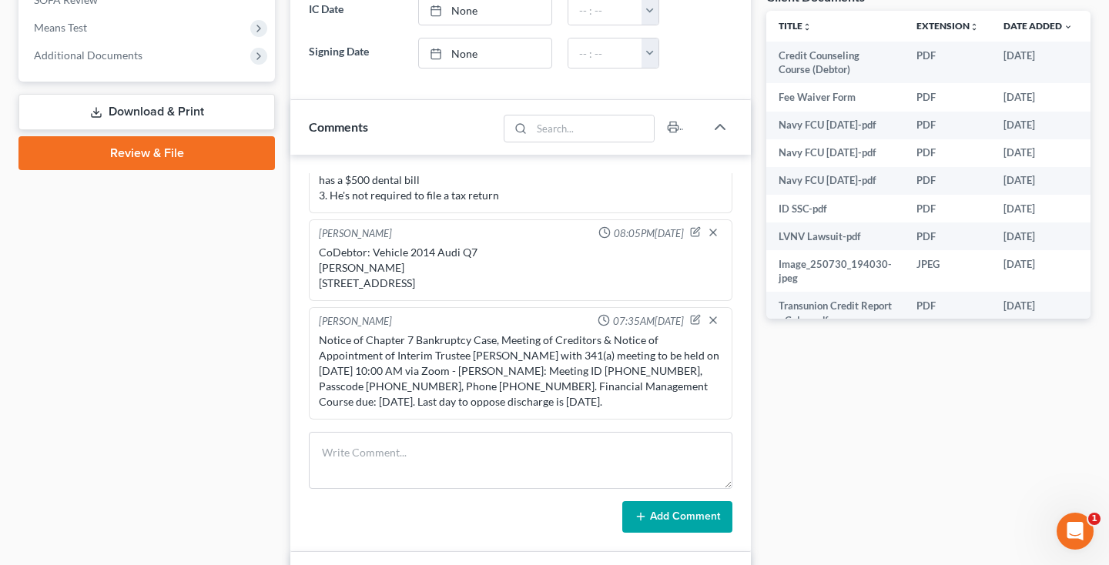
scroll to position [557, 0]
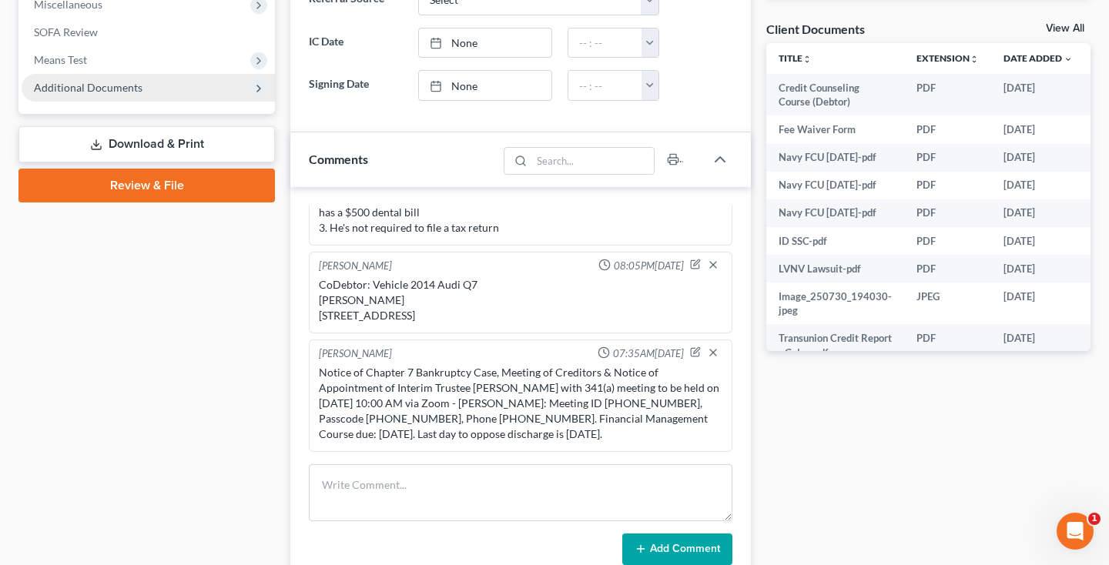
click at [126, 96] on span "Additional Documents" at bounding box center [148, 88] width 253 height 28
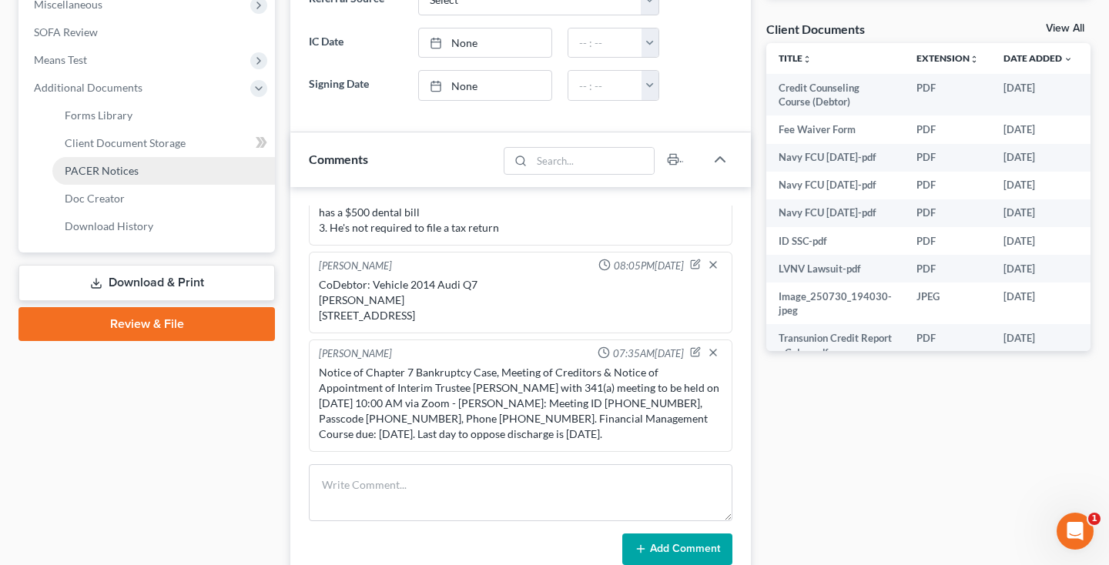
click at [105, 172] on span "PACER Notices" at bounding box center [102, 170] width 74 height 13
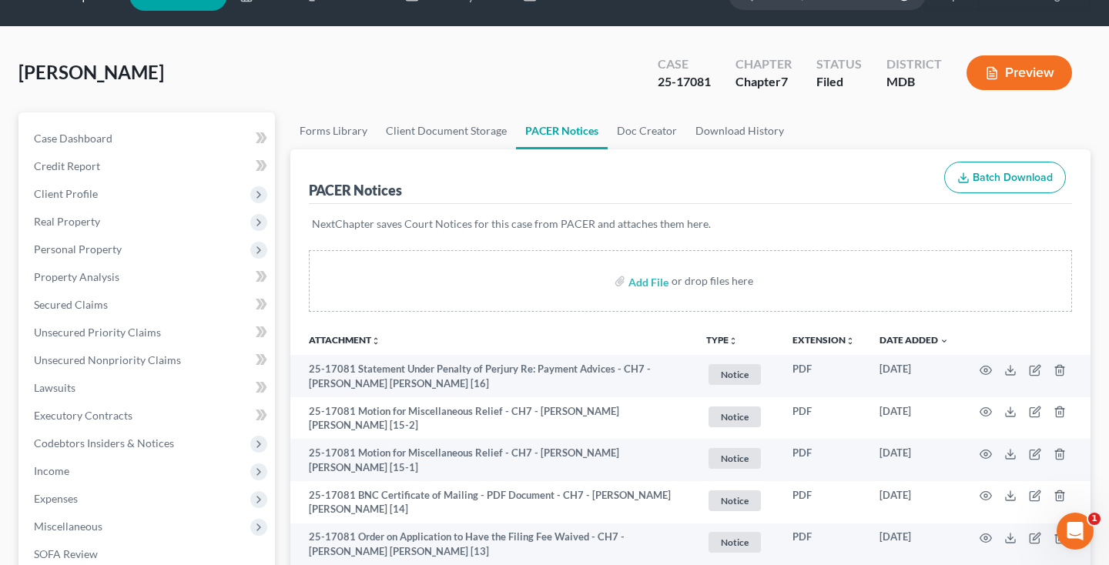
scroll to position [13, 0]
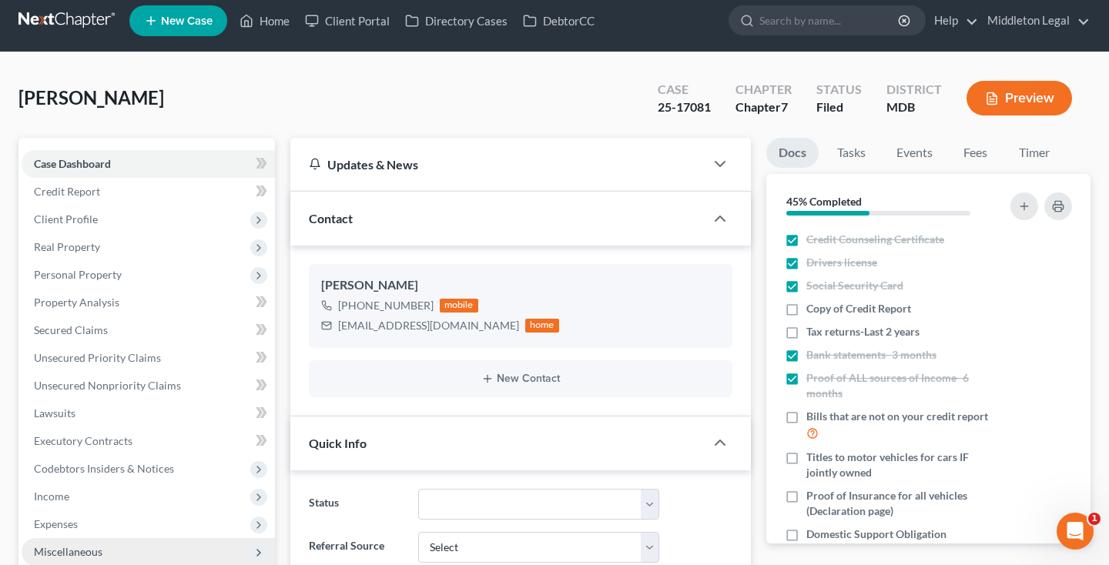
scroll to position [5, 0]
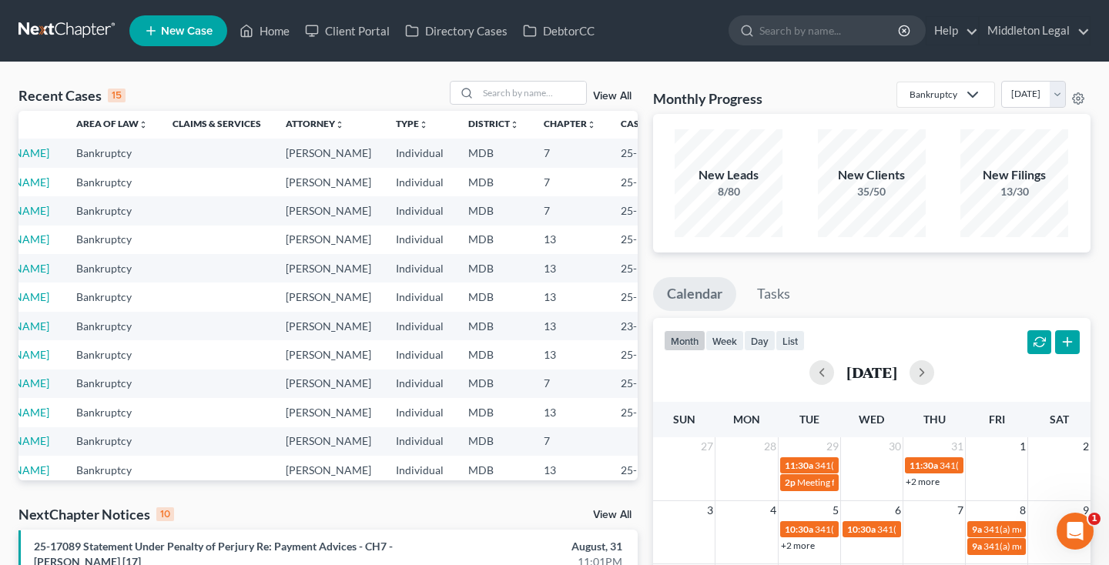
scroll to position [3, 66]
drag, startPoint x: 575, startPoint y: 196, endPoint x: 628, endPoint y: 197, distance: 53.2
click at [628, 196] on td "25-17092" at bounding box center [646, 182] width 74 height 28
copy td "25-17092"
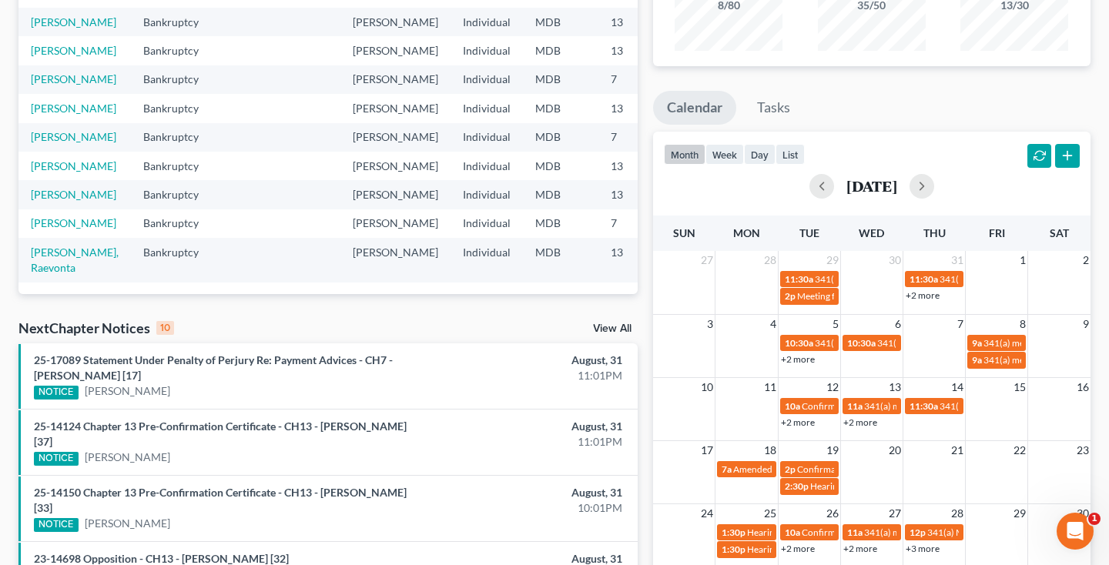
scroll to position [169, 0]
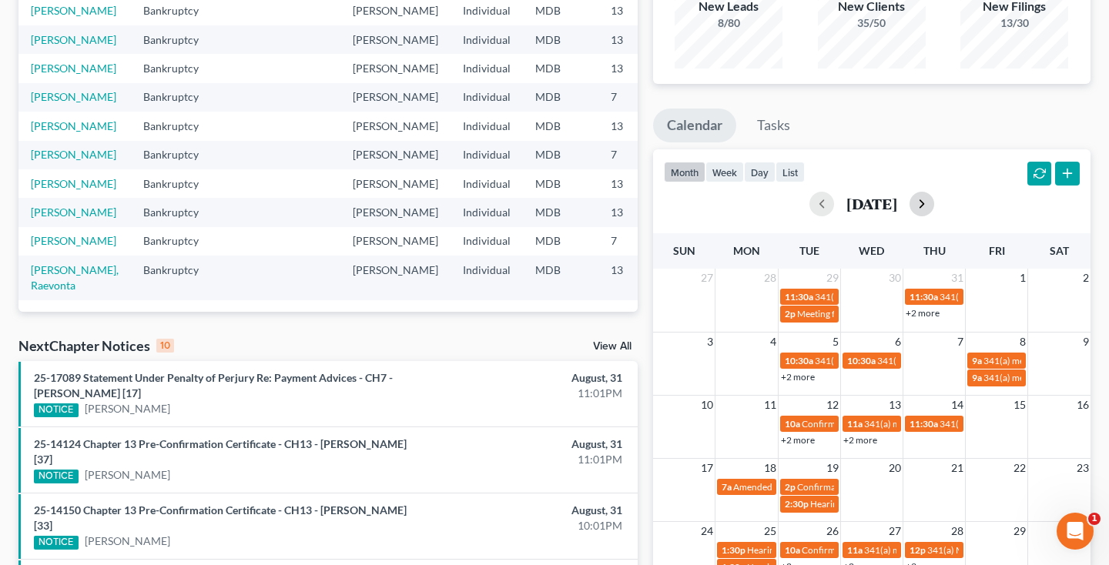
click at [934, 199] on button "button" at bounding box center [921, 204] width 25 height 25
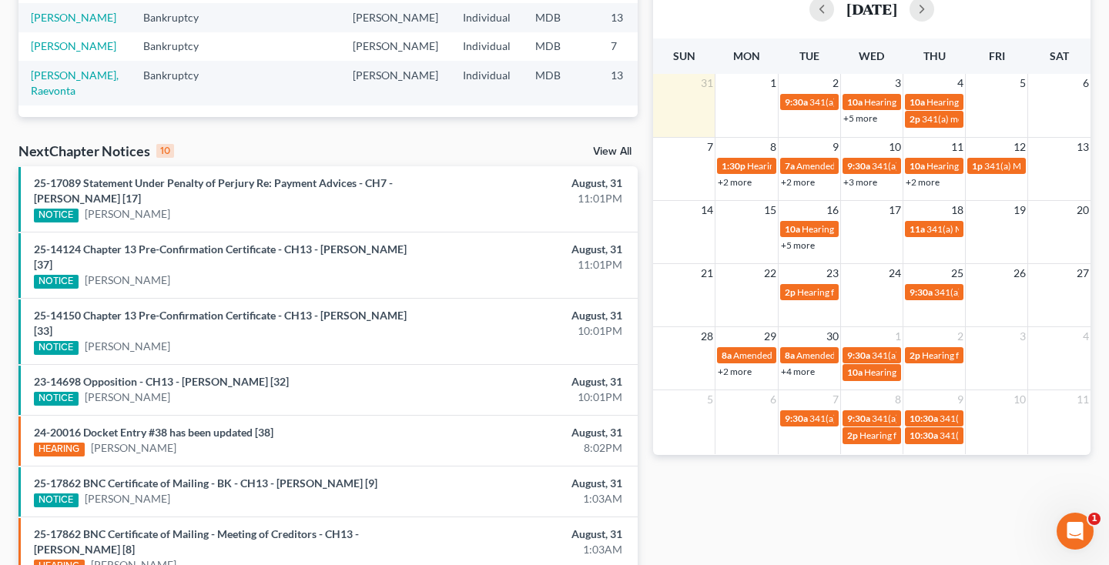
scroll to position [371, 0]
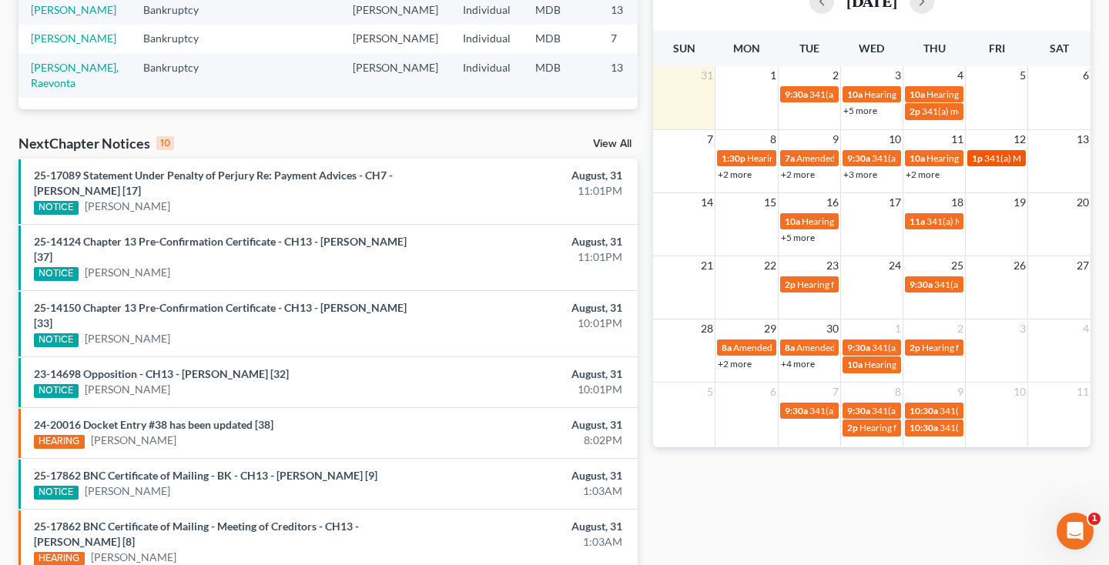
click at [994, 162] on span "341(a) Meeting for [PERSON_NAME]" at bounding box center [1058, 158] width 149 height 12
select select "Days"
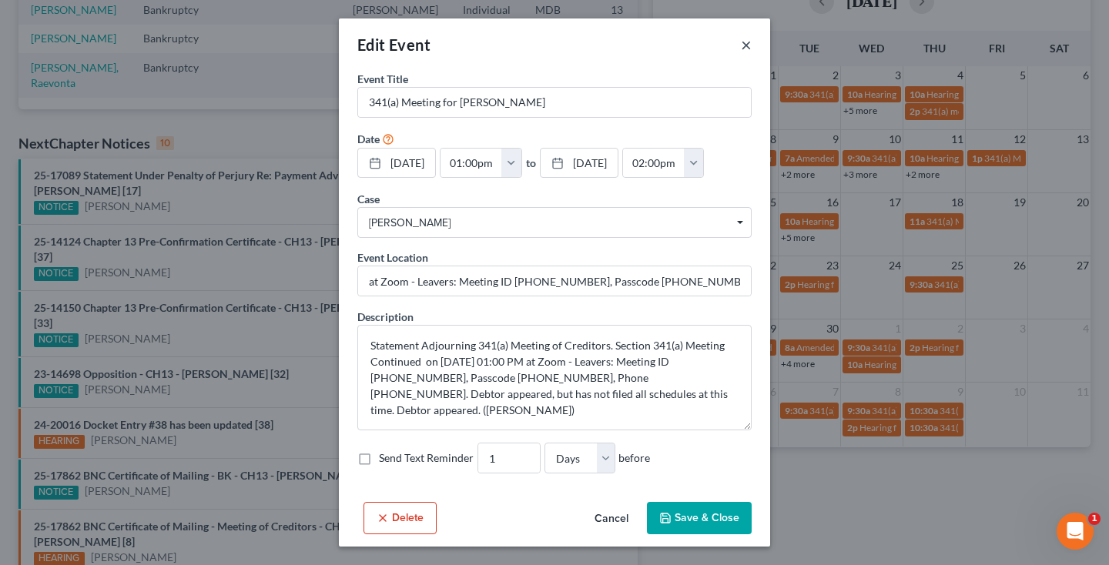
click at [746, 39] on button "×" at bounding box center [746, 44] width 11 height 18
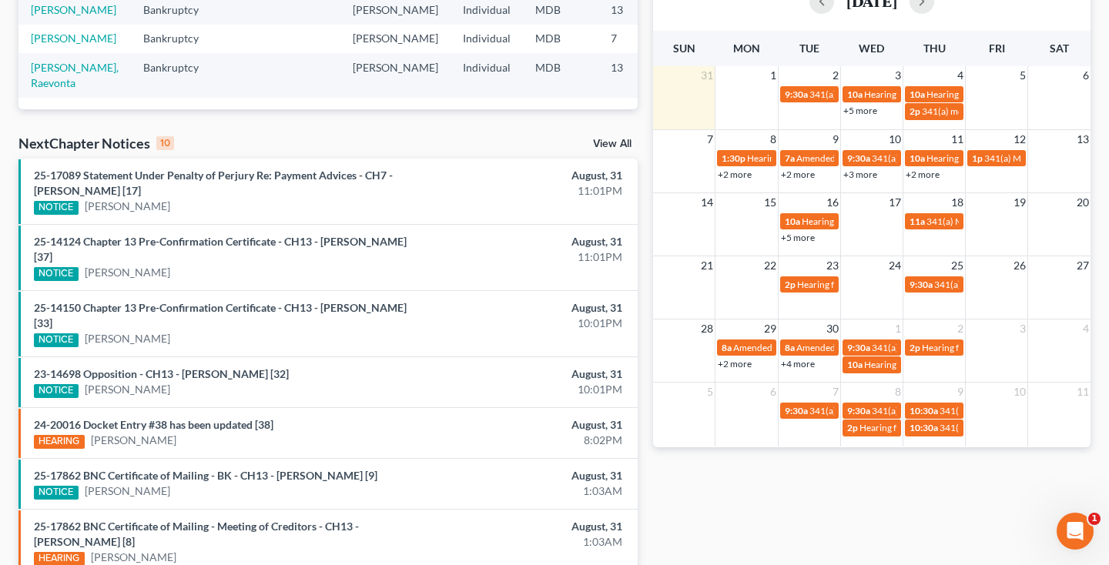
click at [936, 174] on link "+2 more" at bounding box center [923, 175] width 34 height 12
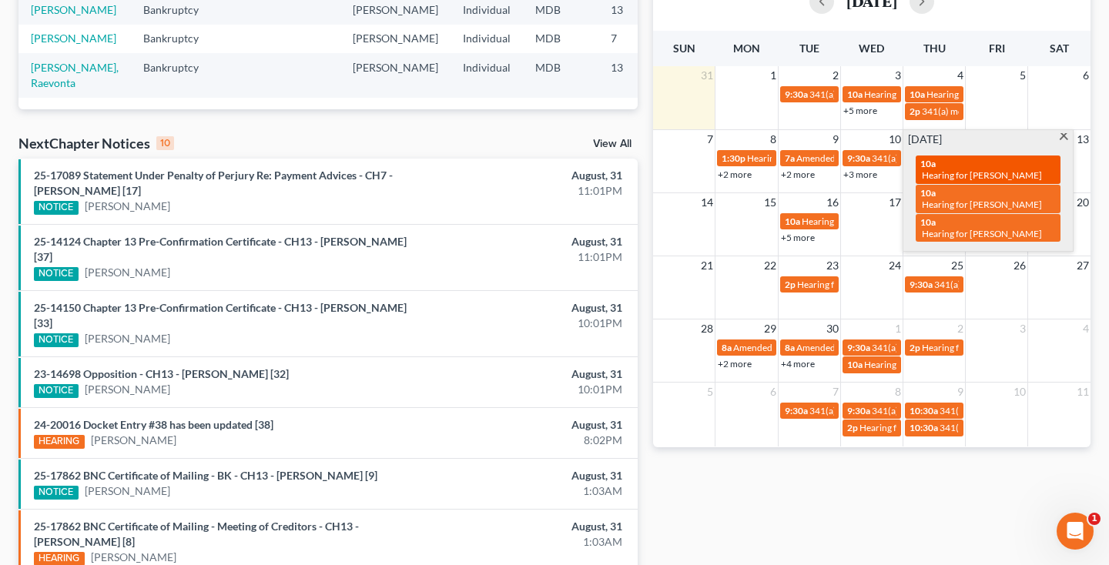
click at [959, 169] on span "Hearing for [PERSON_NAME]" at bounding box center [982, 175] width 120 height 12
select select "Days"
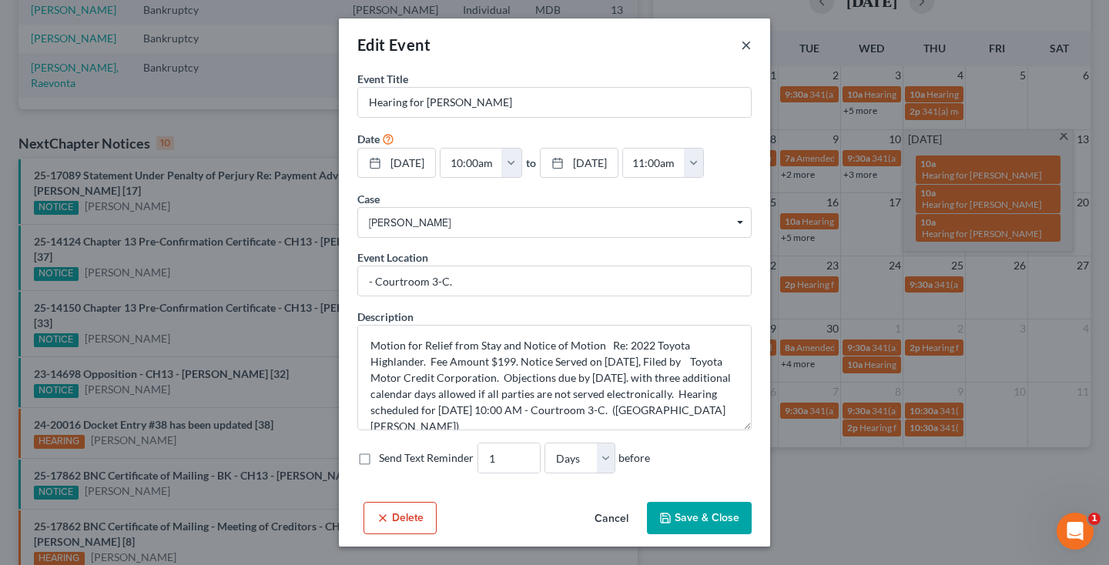
click at [745, 42] on button "×" at bounding box center [746, 44] width 11 height 18
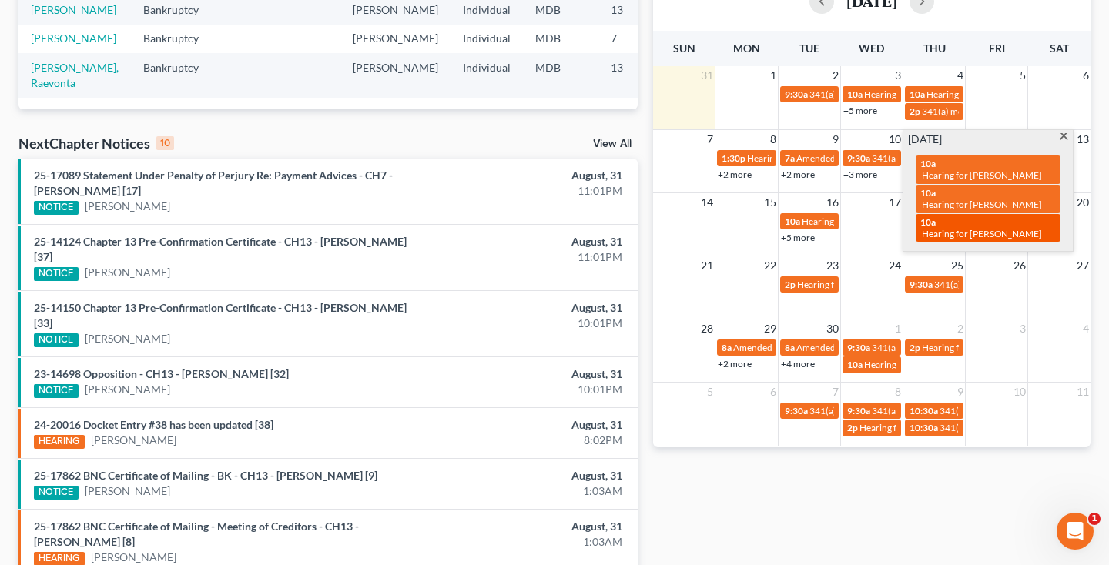
click at [946, 228] on span "Hearing for [PERSON_NAME]" at bounding box center [982, 234] width 120 height 12
select select "Days"
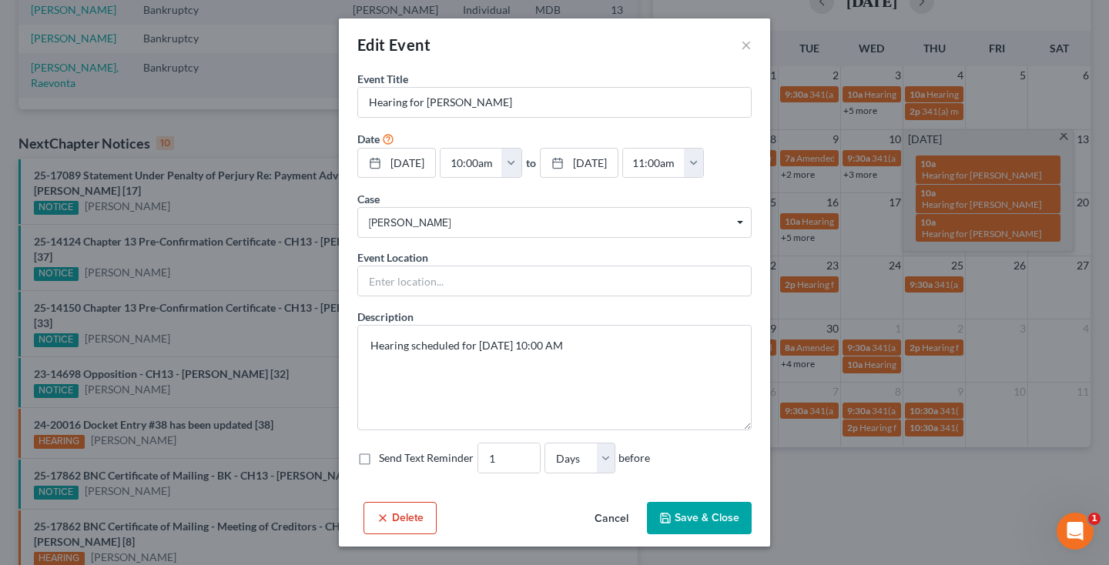
click at [411, 514] on button "Delete" at bounding box center [399, 518] width 73 height 32
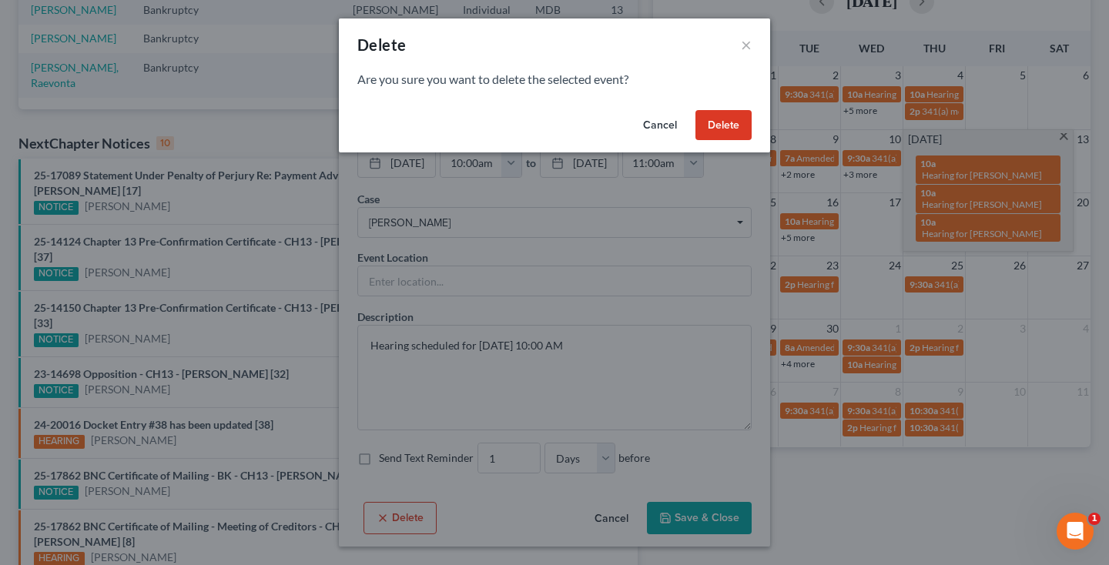
click at [723, 121] on button "Delete" at bounding box center [723, 125] width 56 height 31
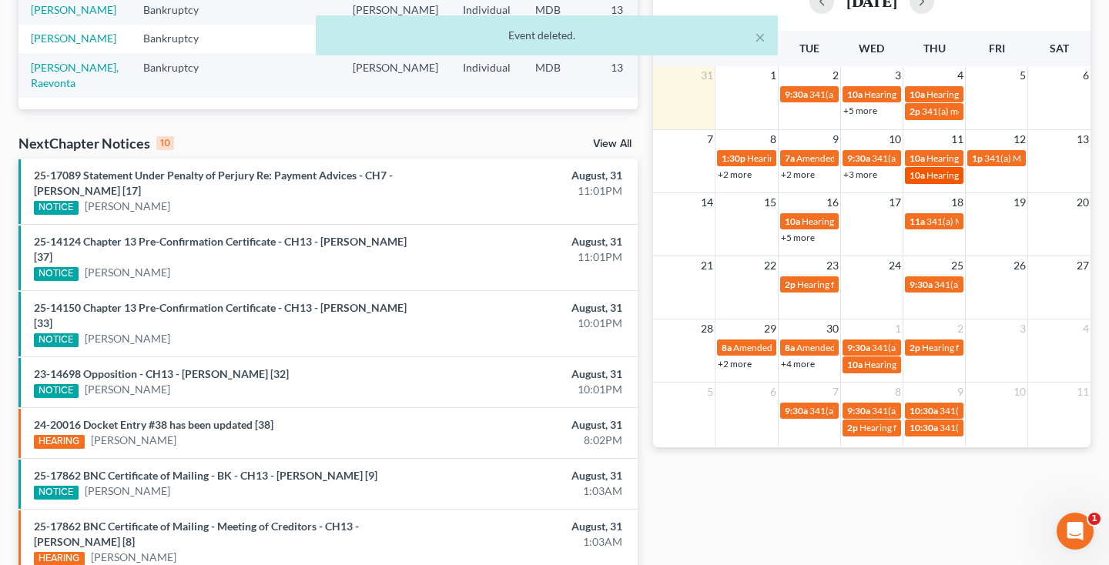
click at [951, 174] on span "Hearing for [PERSON_NAME]" at bounding box center [986, 175] width 120 height 12
select select "Days"
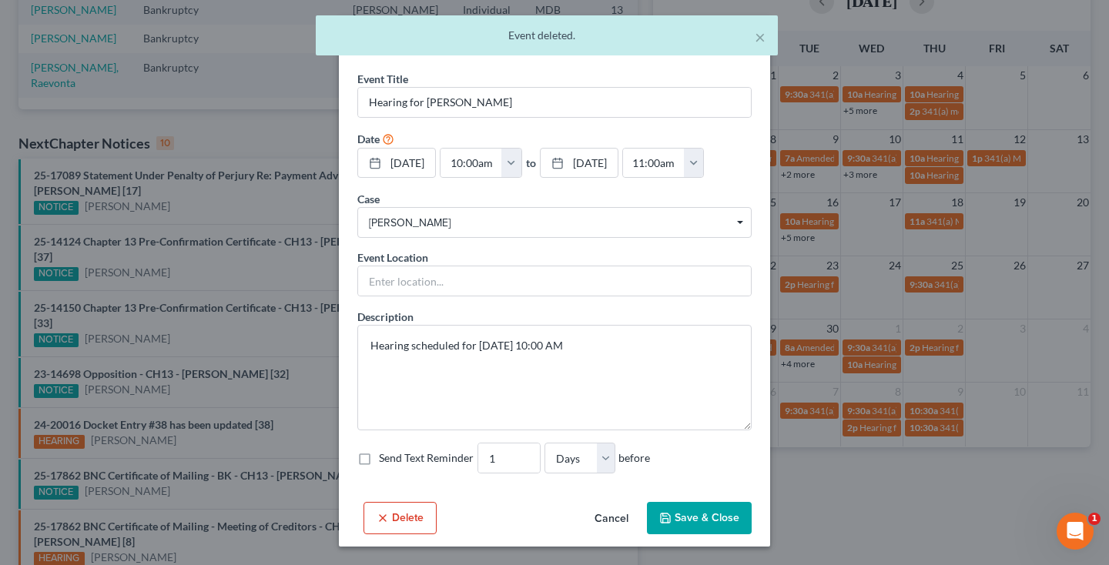
click at [389, 518] on button "Delete" at bounding box center [399, 518] width 73 height 32
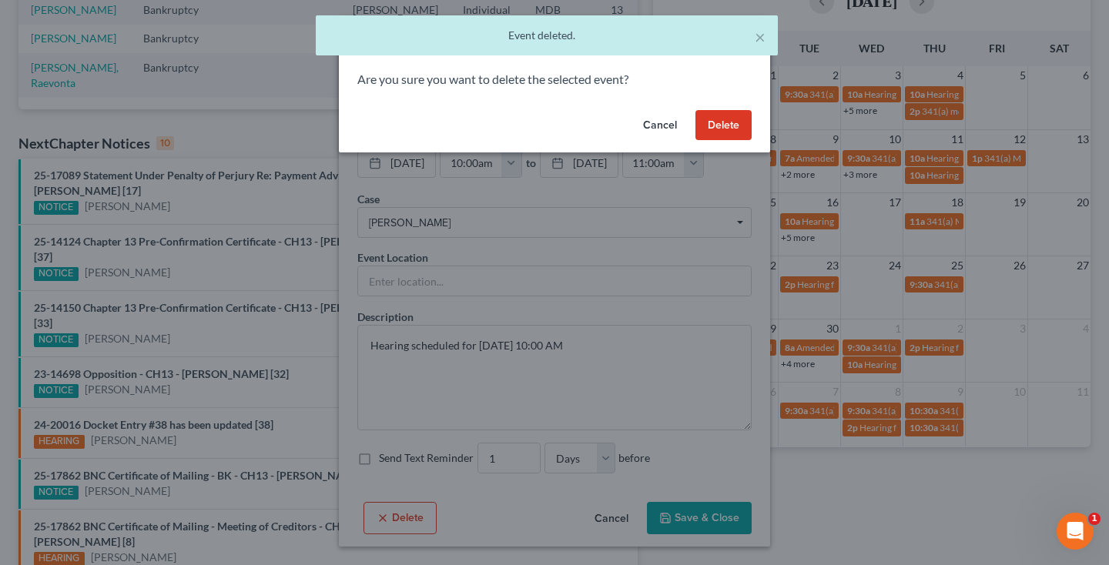
click at [709, 133] on button "Delete" at bounding box center [723, 125] width 56 height 31
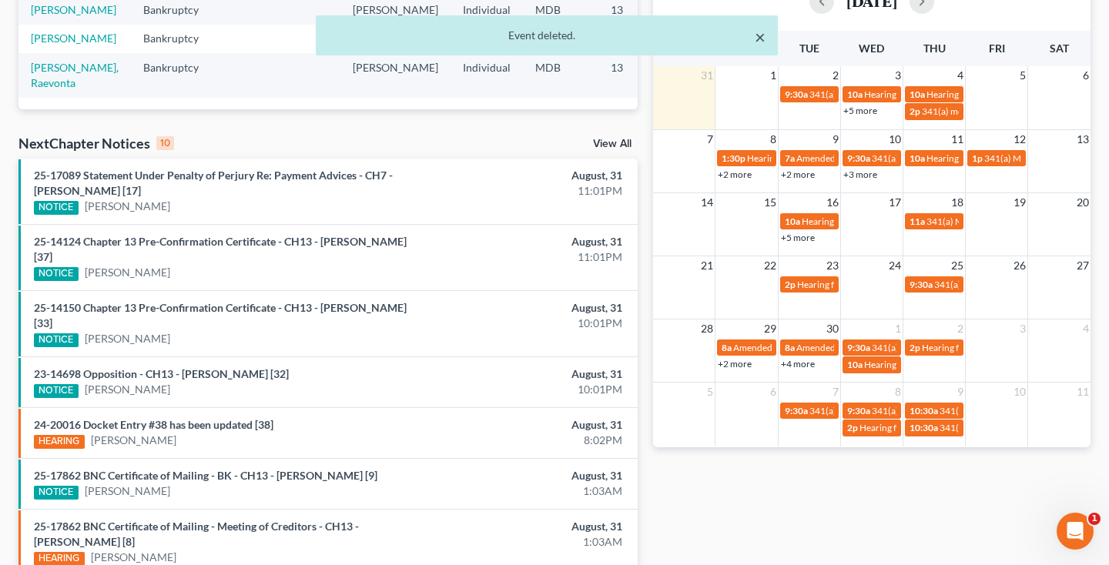
click at [755, 31] on button "×" at bounding box center [760, 37] width 11 height 18
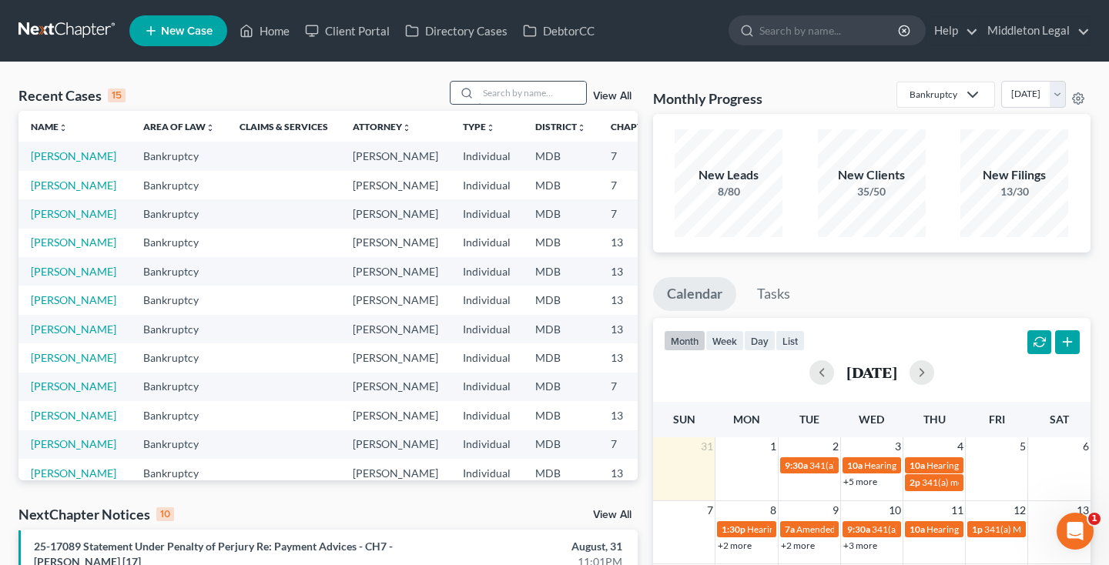
scroll to position [0, 0]
click at [531, 97] on input "search" at bounding box center [532, 93] width 108 height 22
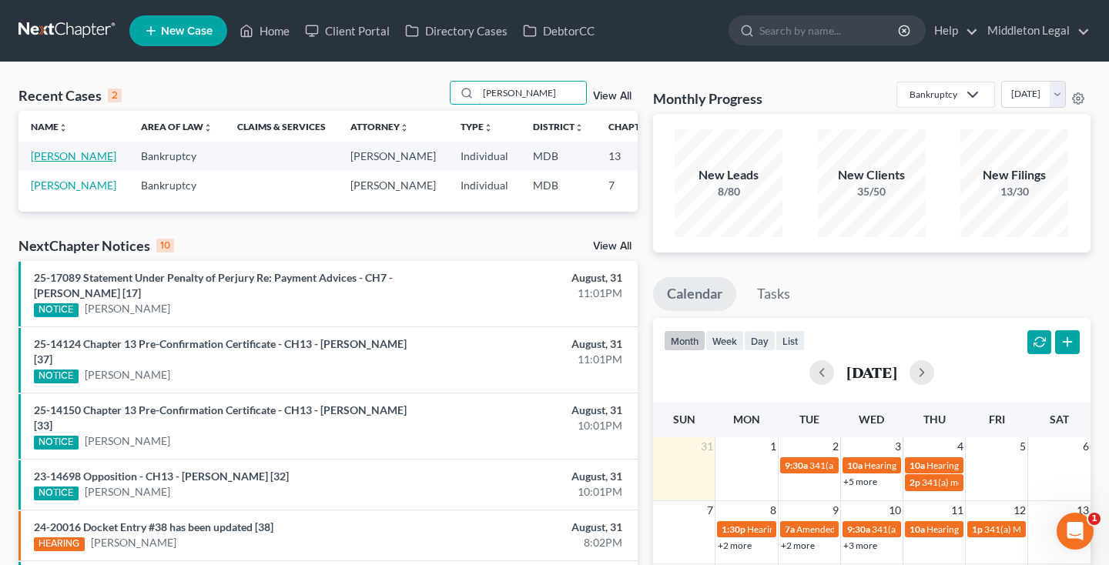
type input "[PERSON_NAME]"
click at [39, 162] on link "[PERSON_NAME]" at bounding box center [73, 155] width 85 height 13
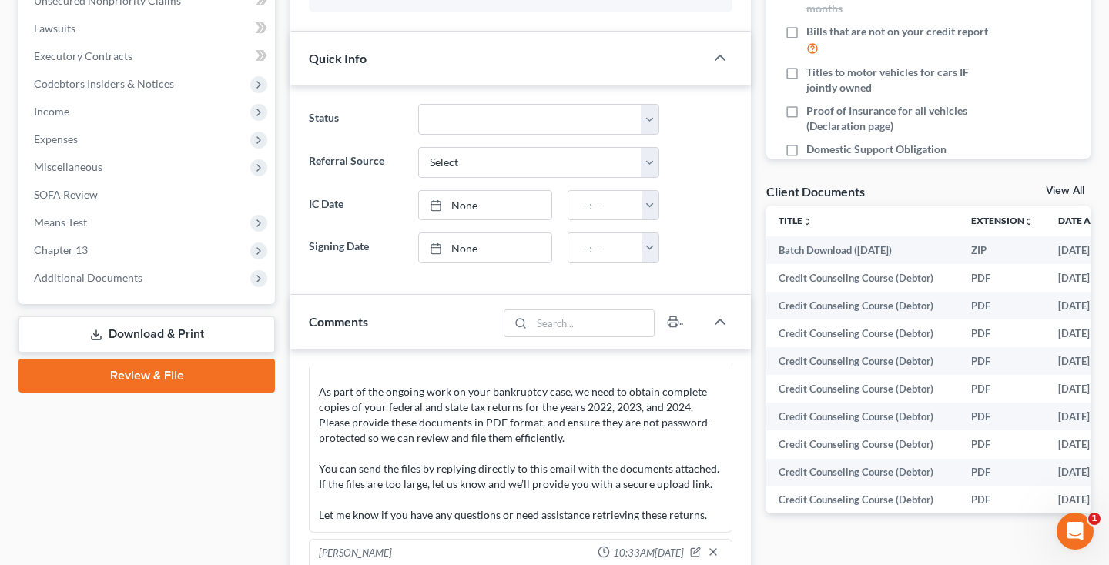
scroll to position [400, 0]
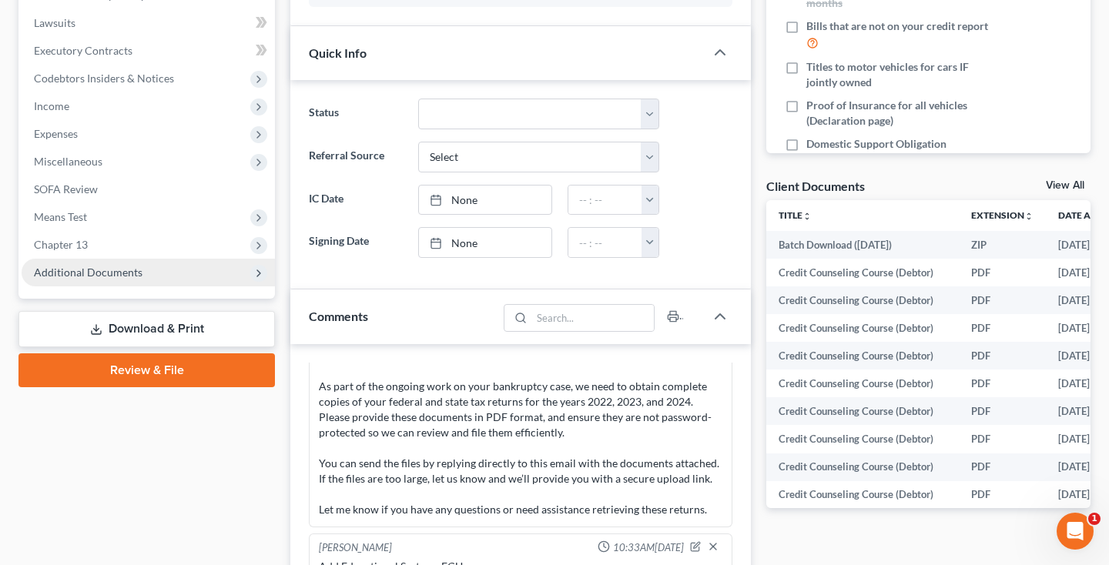
click at [93, 276] on span "Additional Documents" at bounding box center [88, 272] width 109 height 13
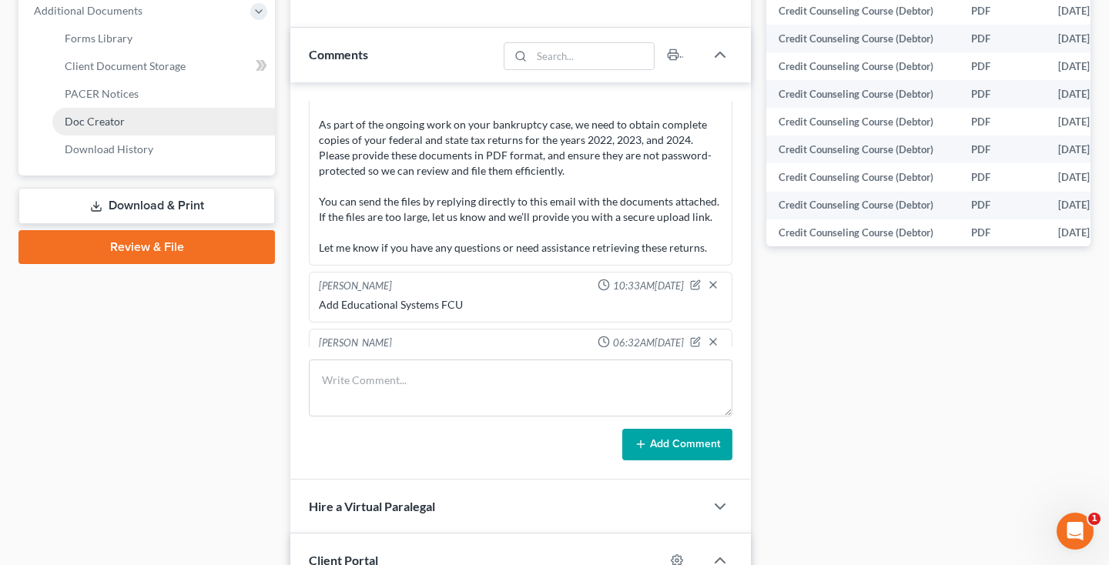
scroll to position [659, 0]
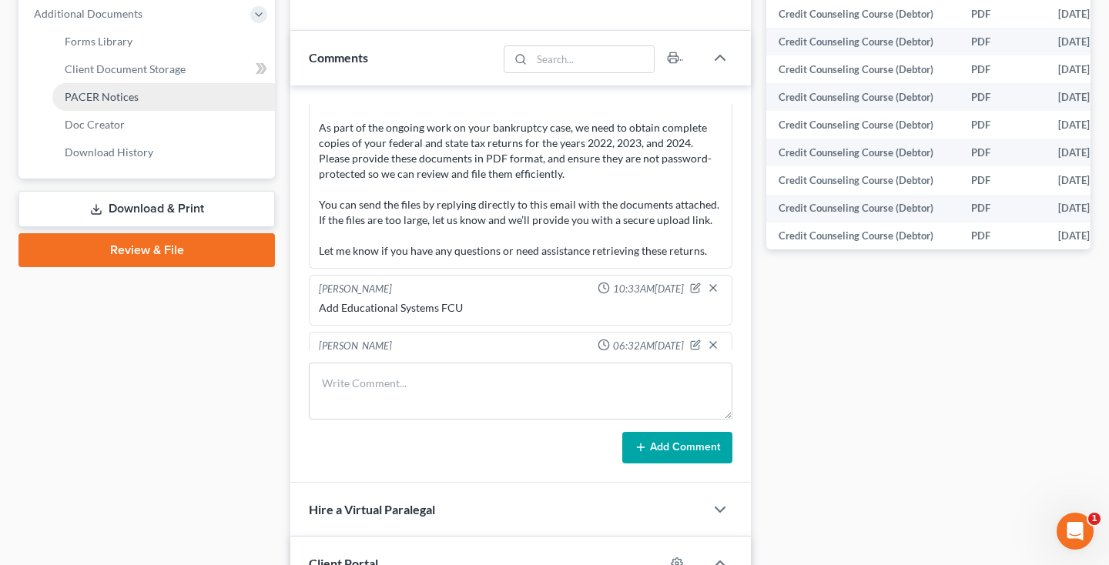
click at [119, 98] on span "PACER Notices" at bounding box center [102, 96] width 74 height 13
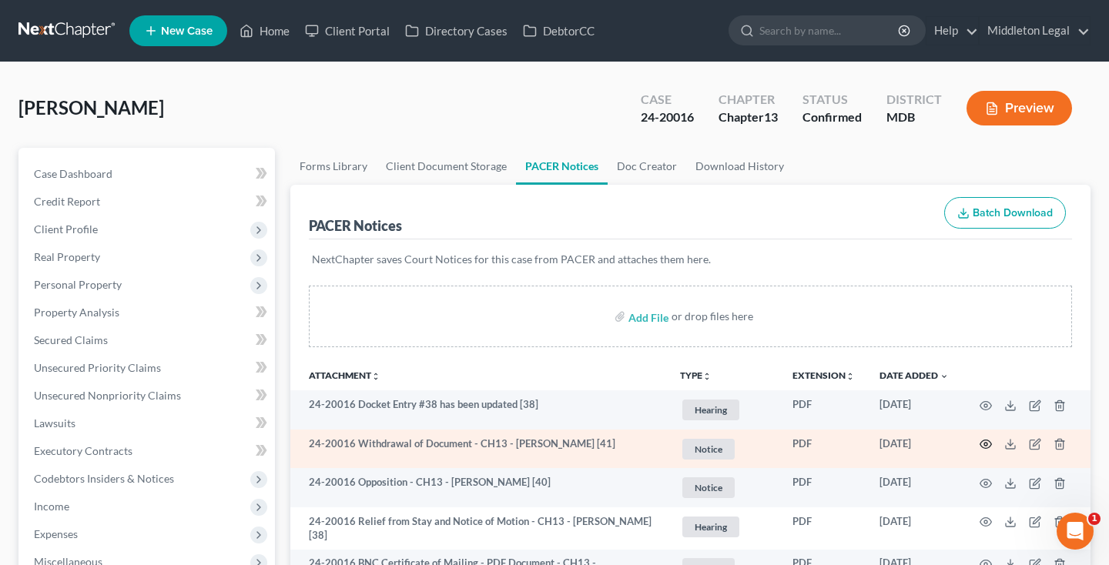
click at [983, 442] on icon "button" at bounding box center [985, 444] width 12 height 12
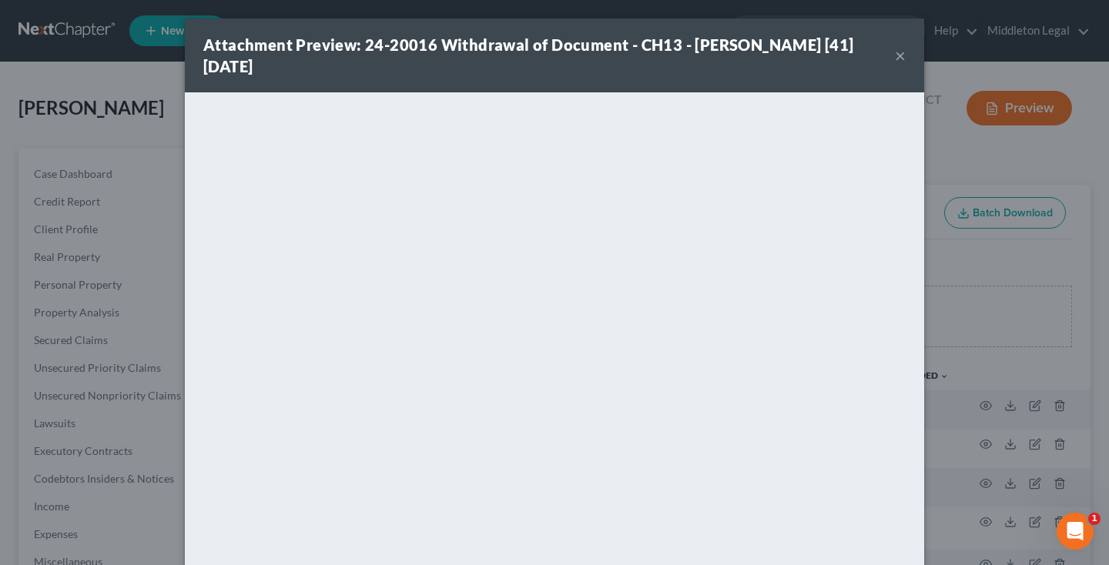
click at [898, 54] on button "×" at bounding box center [900, 55] width 11 height 18
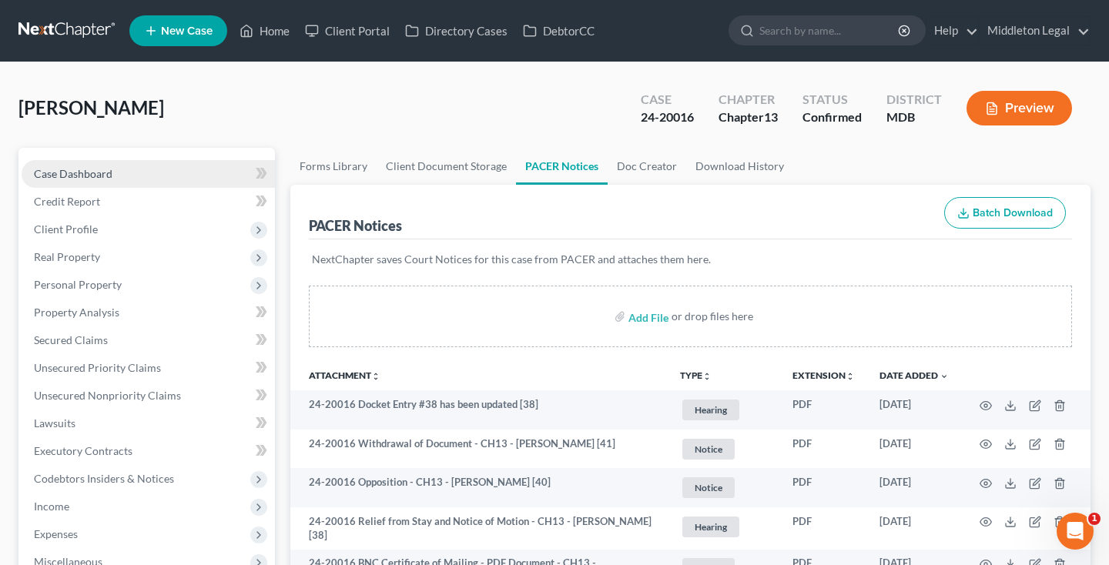
click at [82, 174] on span "Case Dashboard" at bounding box center [73, 173] width 79 height 13
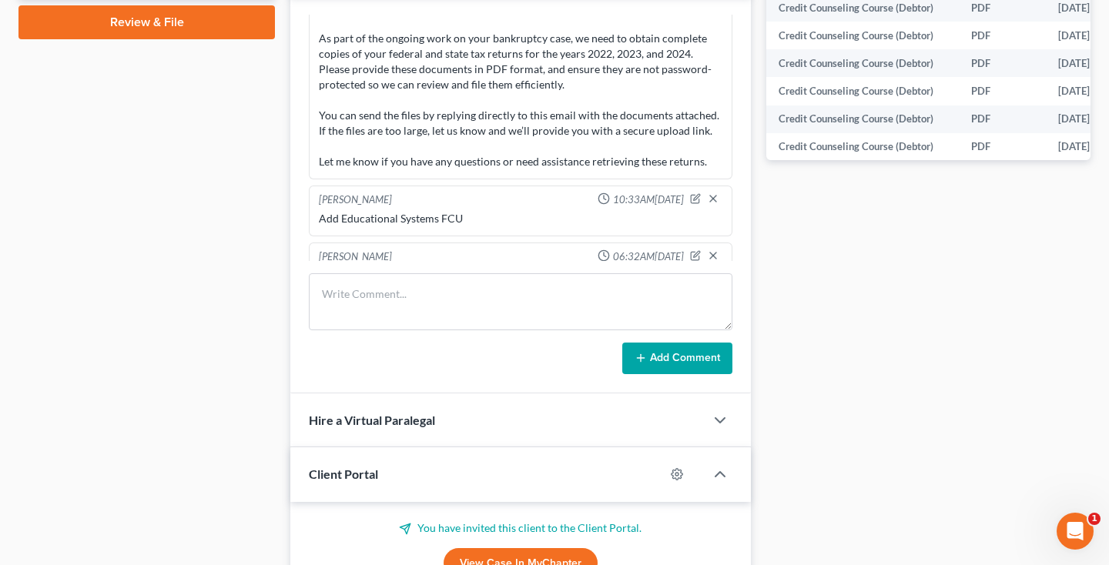
scroll to position [749, 0]
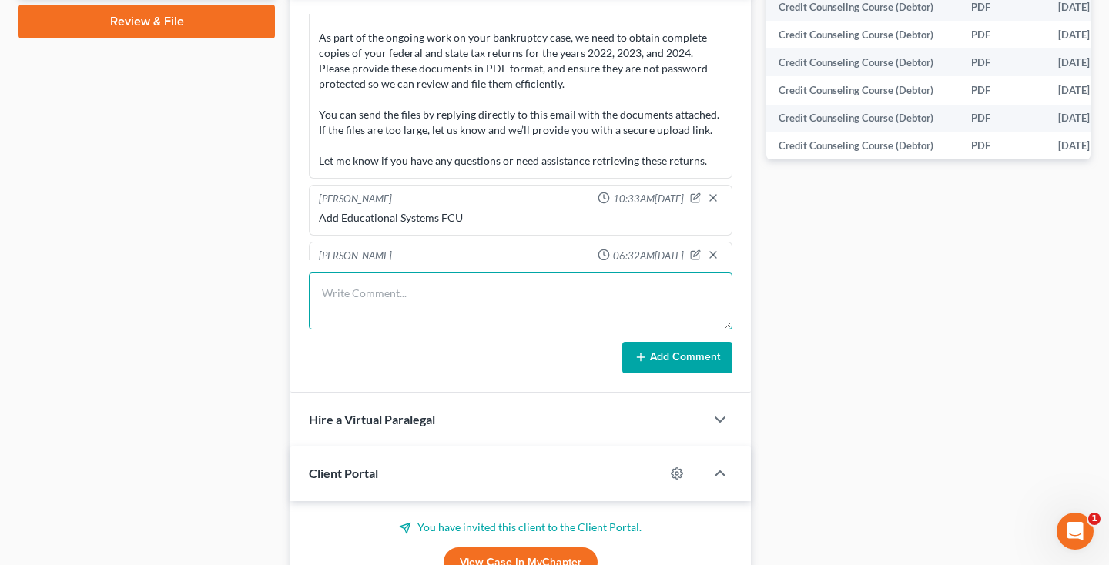
click at [474, 306] on textarea at bounding box center [521, 301] width 424 height 57
type textarea "MFR withdrawn"
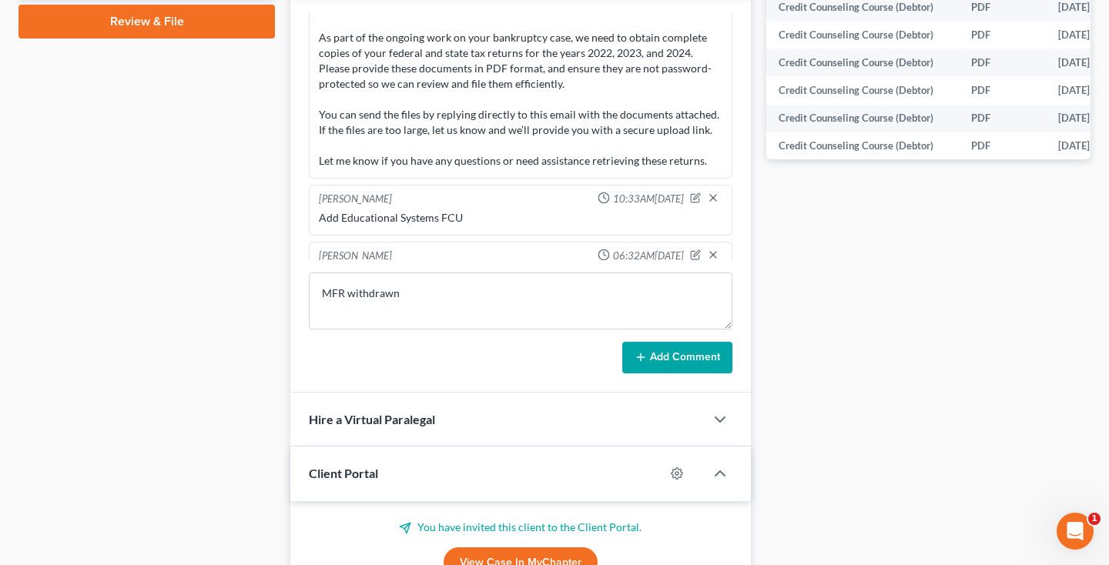
click at [678, 357] on button "Add Comment" at bounding box center [677, 358] width 110 height 32
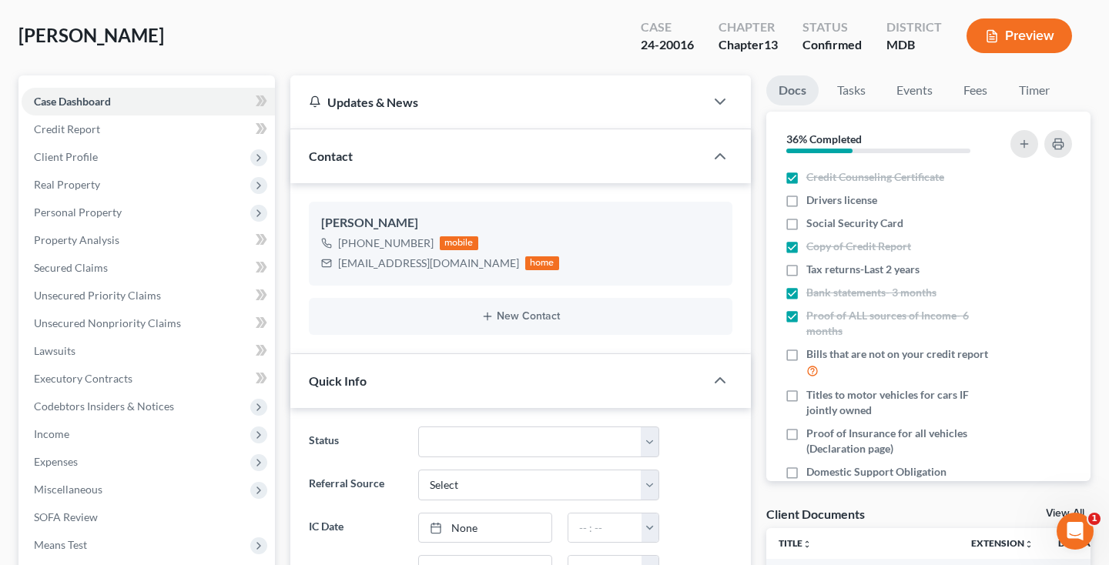
scroll to position [0, 0]
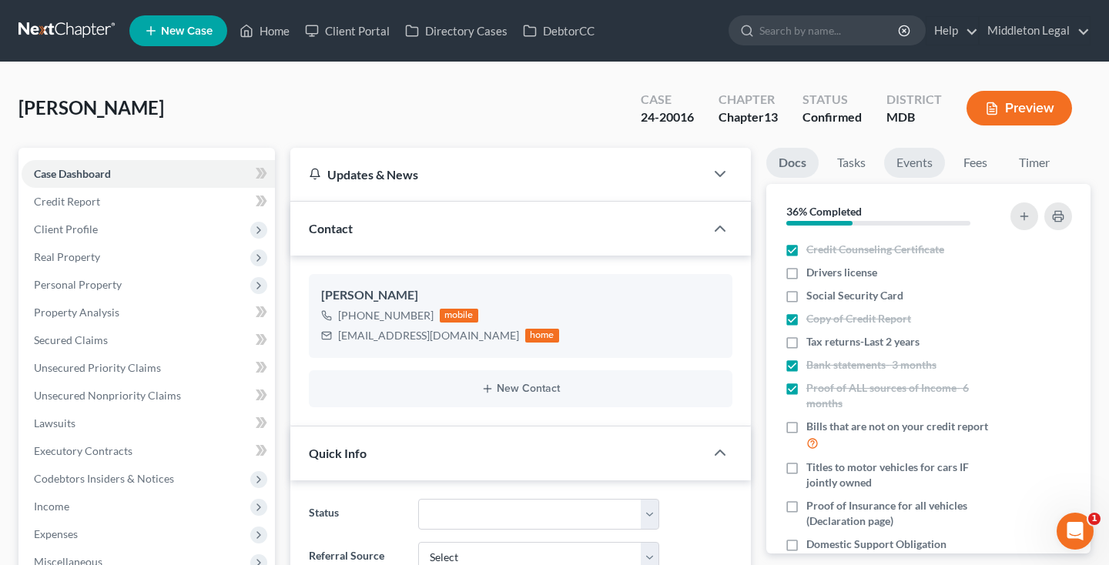
click at [906, 168] on link "Events" at bounding box center [914, 163] width 61 height 30
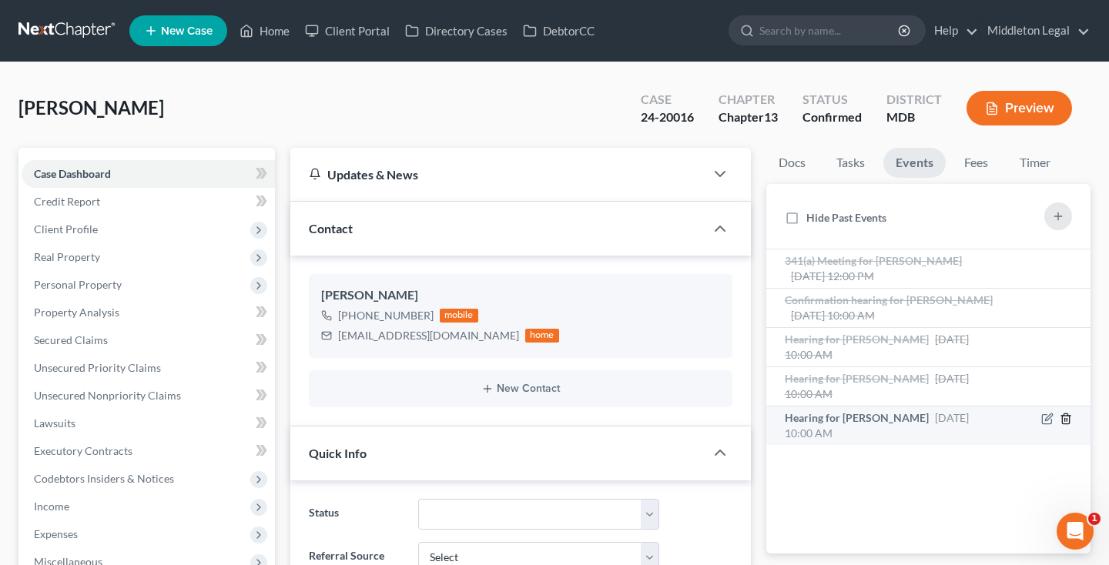
click at [1066, 418] on line "button" at bounding box center [1066, 419] width 0 height 3
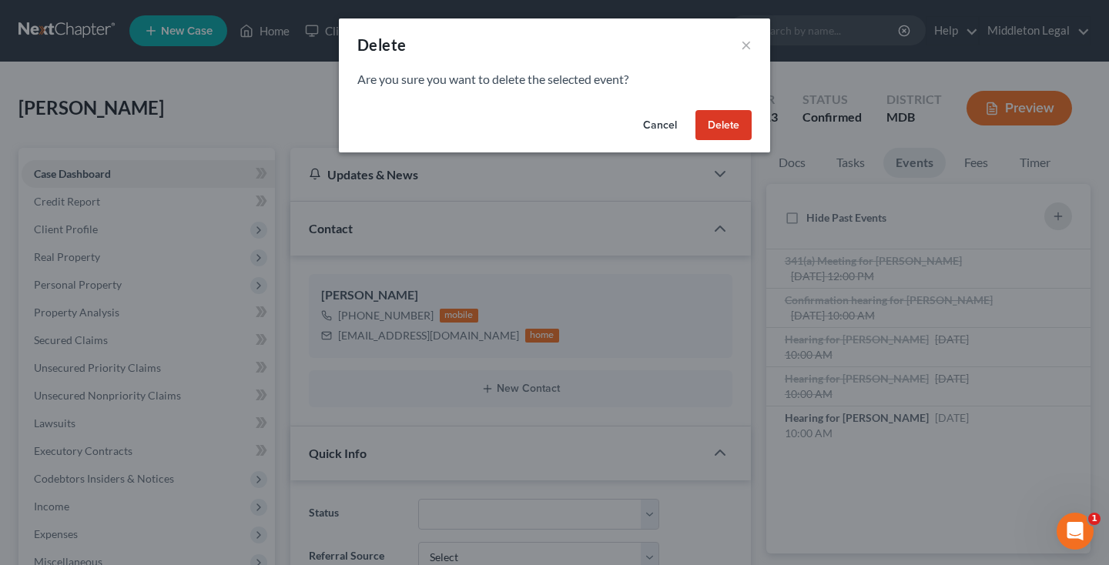
click at [721, 134] on button "Delete" at bounding box center [723, 125] width 56 height 31
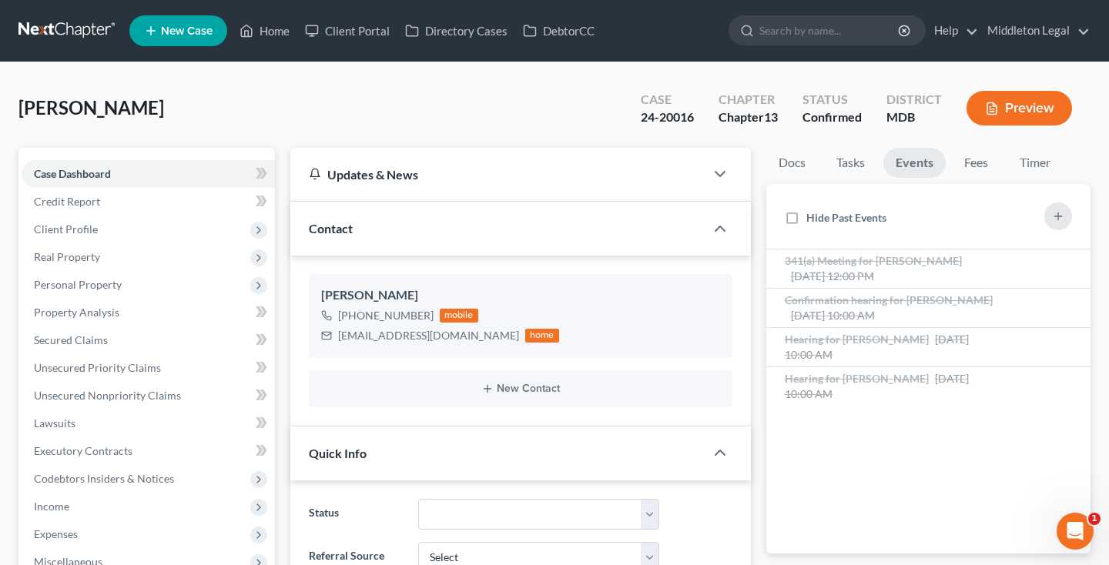
click at [61, 29] on link at bounding box center [67, 31] width 99 height 28
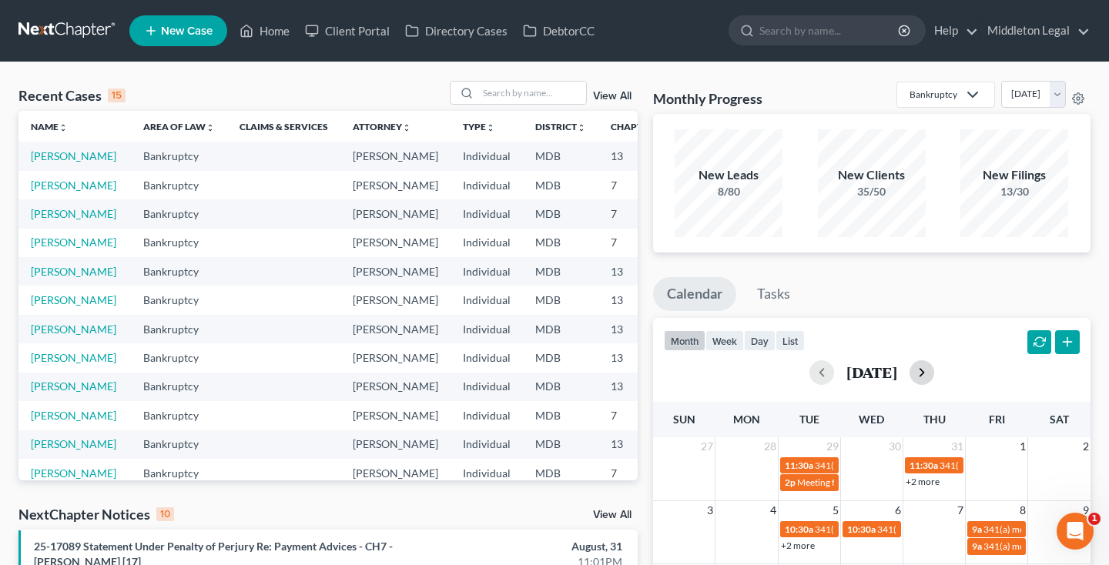
click at [934, 377] on button "button" at bounding box center [921, 372] width 25 height 25
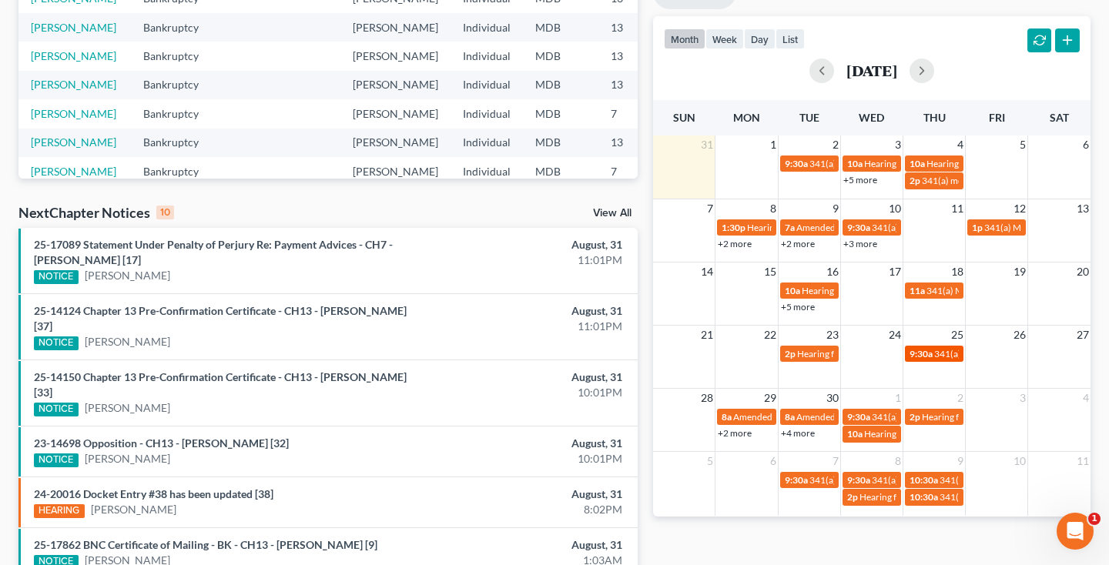
scroll to position [309, 0]
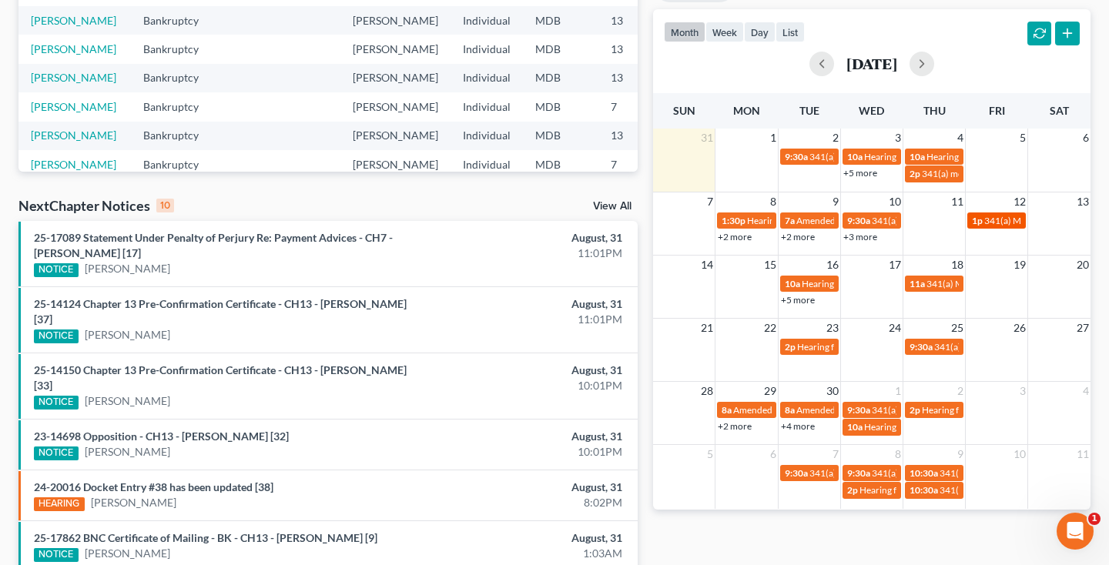
click at [1005, 223] on span "341(a) Meeting for [PERSON_NAME]" at bounding box center [1058, 221] width 149 height 12
select select "Days"
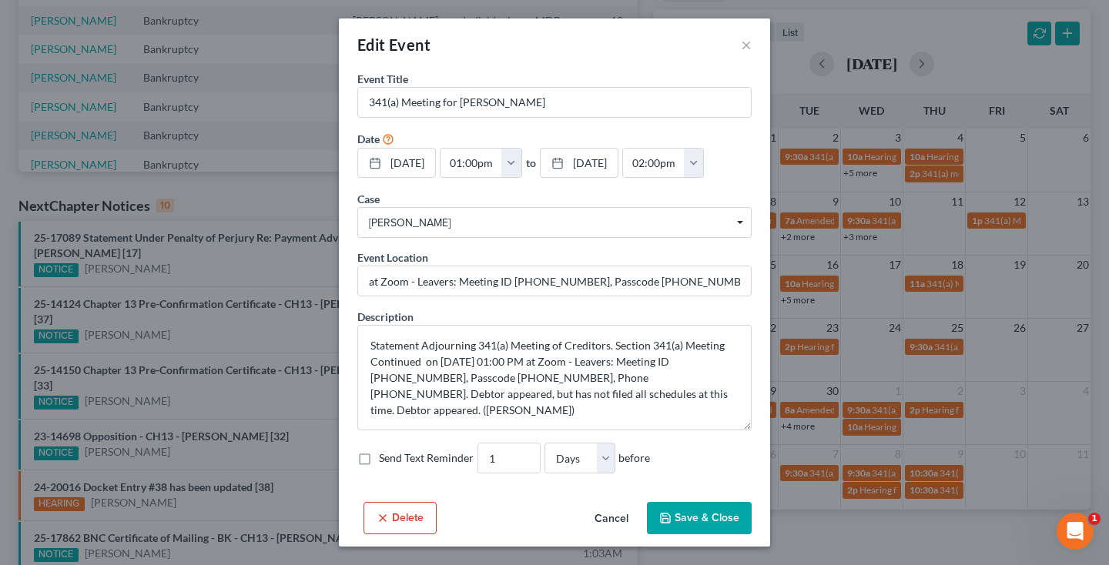
click at [754, 45] on div "Edit Event ×" at bounding box center [554, 44] width 431 height 52
click at [741, 46] on button "×" at bounding box center [746, 44] width 11 height 18
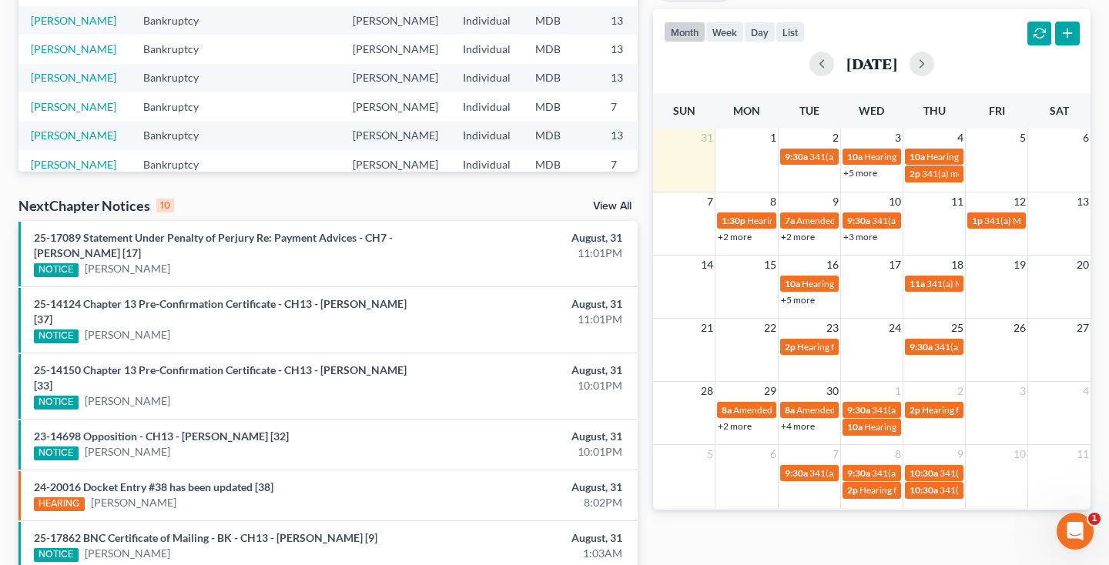
click at [852, 235] on link "+3 more" at bounding box center [860, 237] width 34 height 12
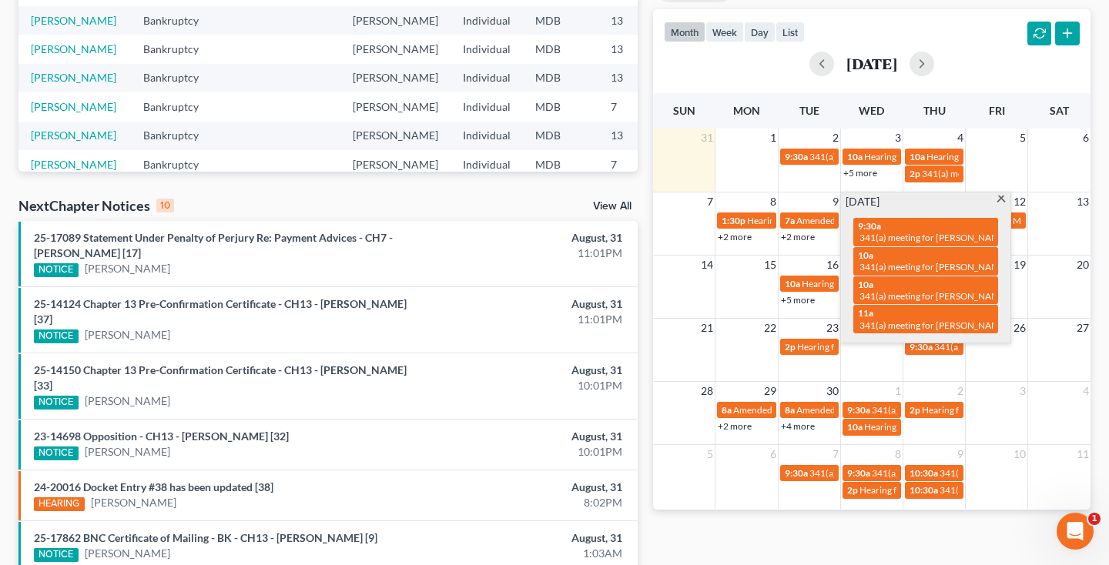
click at [1000, 196] on span at bounding box center [1002, 201] width 12 height 10
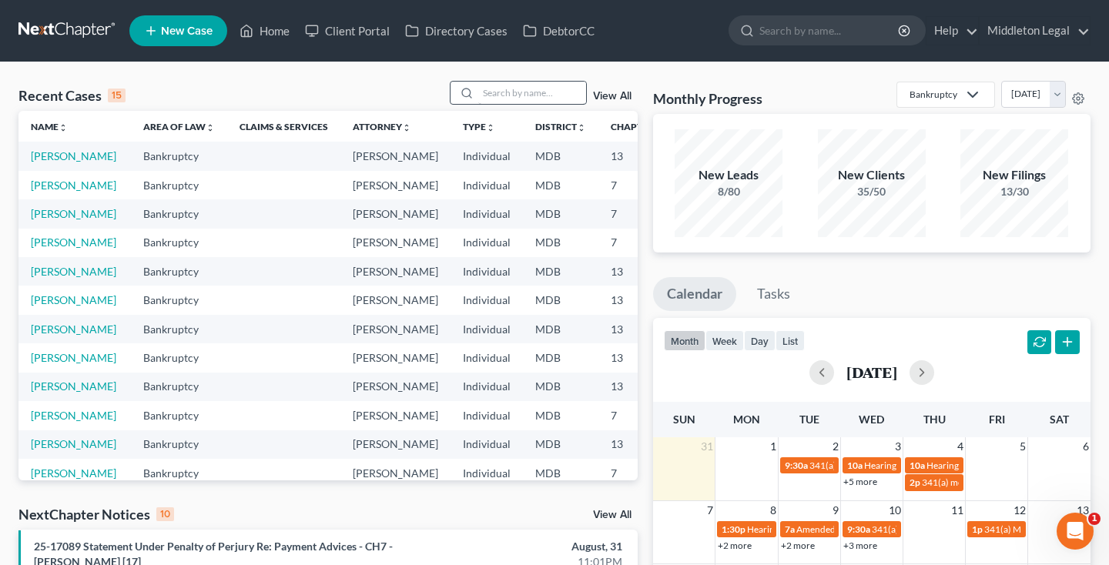
scroll to position [0, 0]
click at [507, 83] on input "search" at bounding box center [532, 93] width 108 height 22
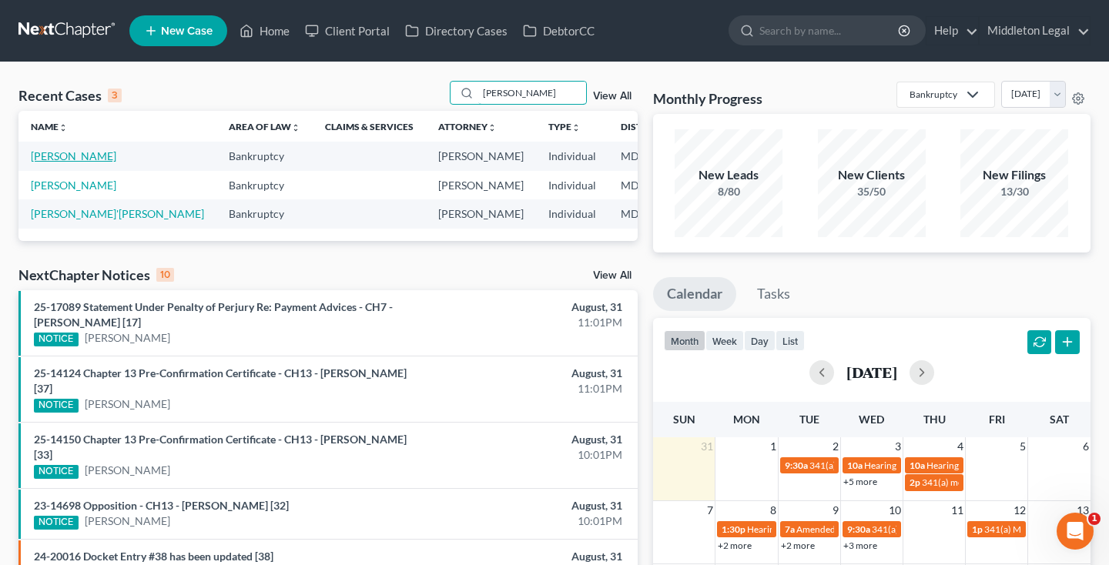
type input "[PERSON_NAME]"
click at [39, 162] on link "[PERSON_NAME]" at bounding box center [73, 155] width 85 height 13
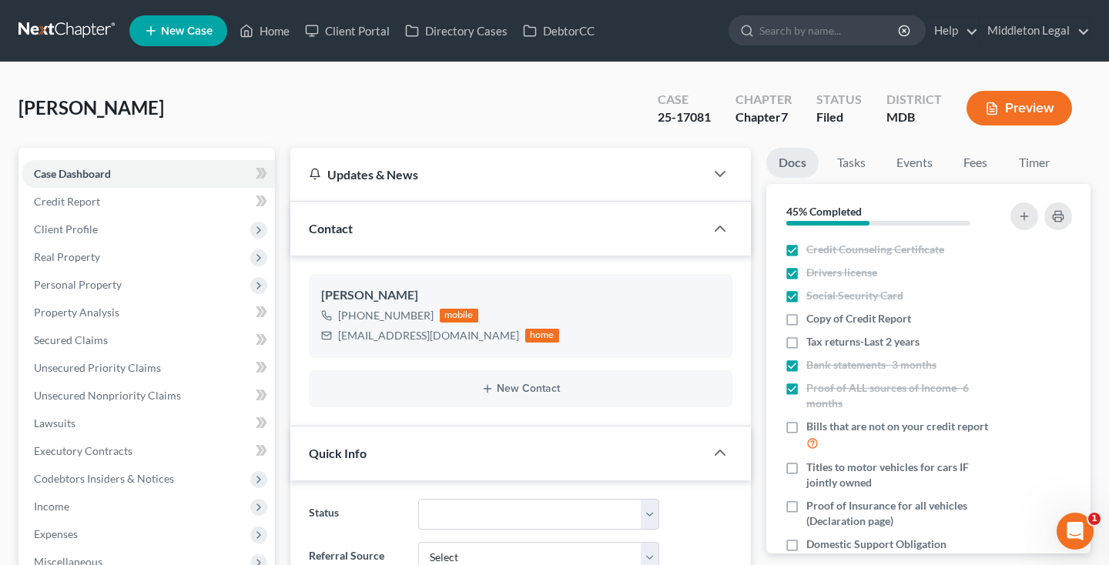
scroll to position [229, 0]
click at [49, 27] on link at bounding box center [67, 31] width 99 height 28
